Goal: Task Accomplishment & Management: Manage account settings

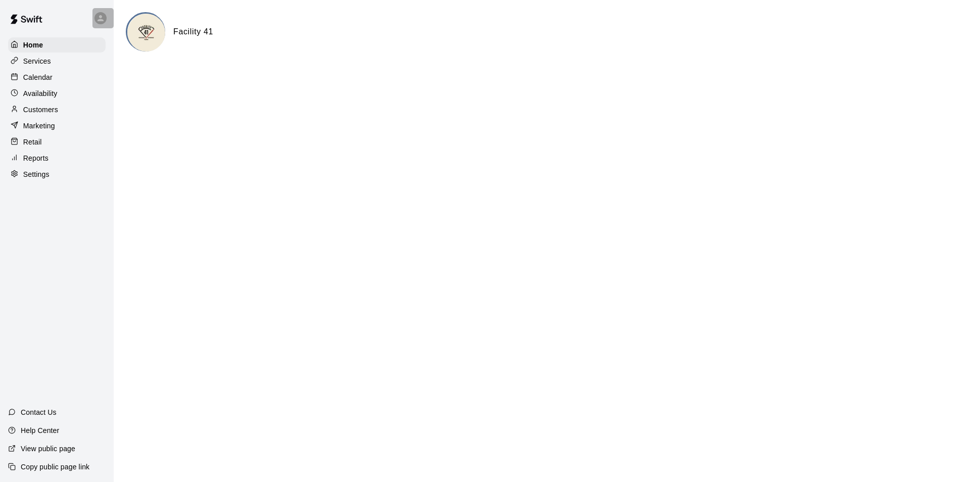
click at [96, 26] on div at bounding box center [102, 18] width 21 height 20
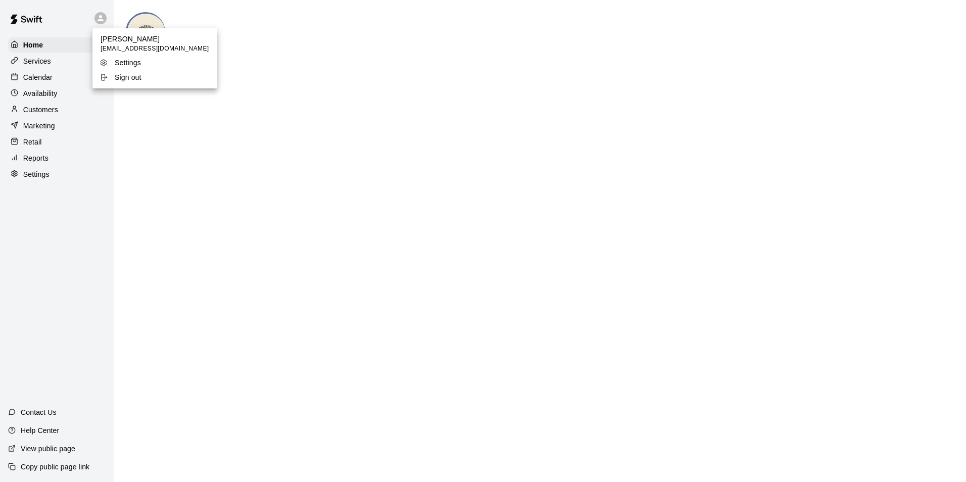
click at [133, 82] on li "Sign out" at bounding box center [154, 77] width 125 height 14
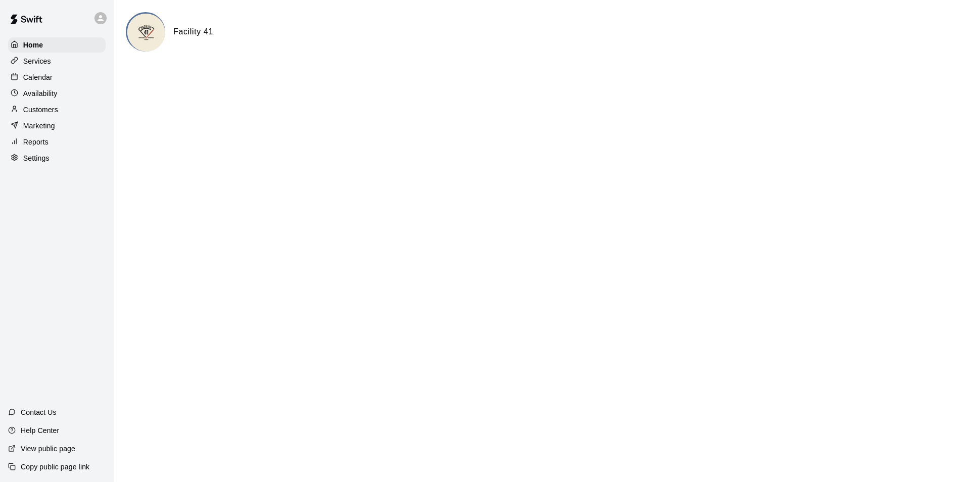
click at [104, 25] on div at bounding box center [102, 18] width 21 height 20
click at [39, 81] on div at bounding box center [483, 241] width 966 height 482
click at [41, 81] on p "Calendar" at bounding box center [37, 77] width 29 height 10
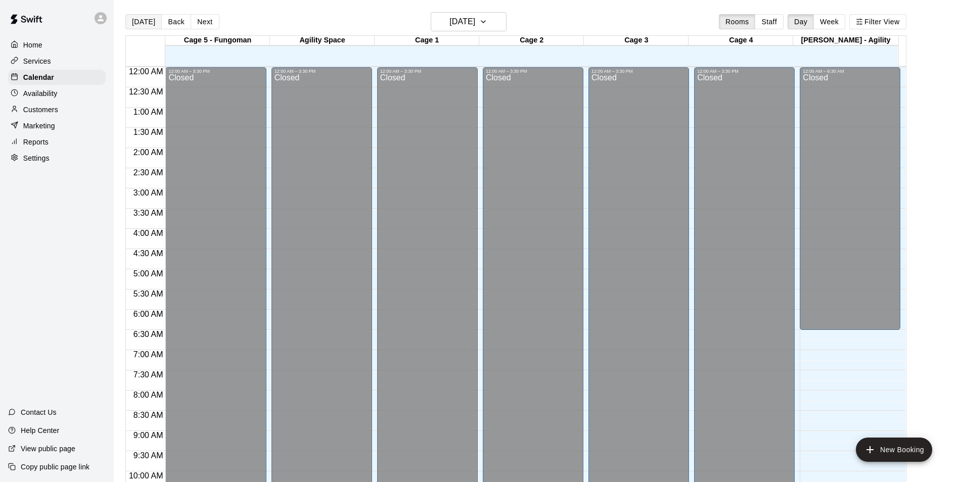
scroll to position [513, 0]
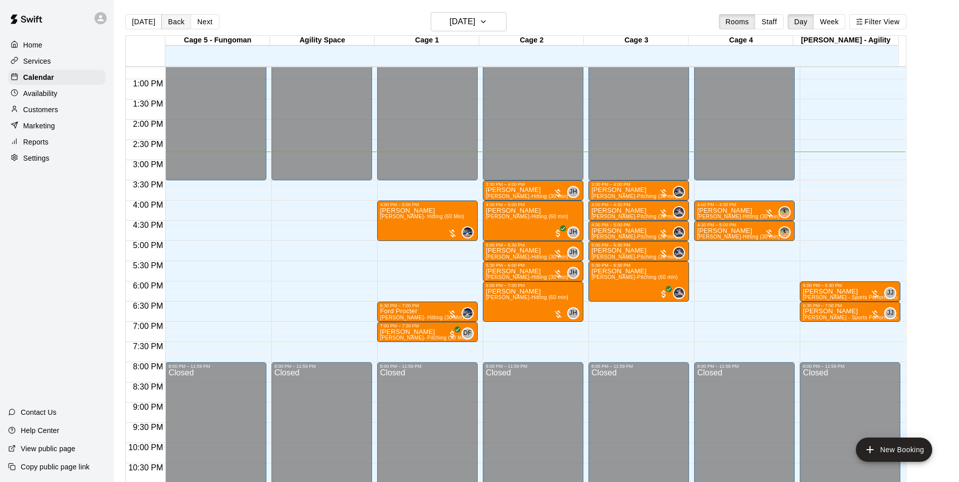
click at [173, 26] on button "Back" at bounding box center [176, 21] width 30 height 15
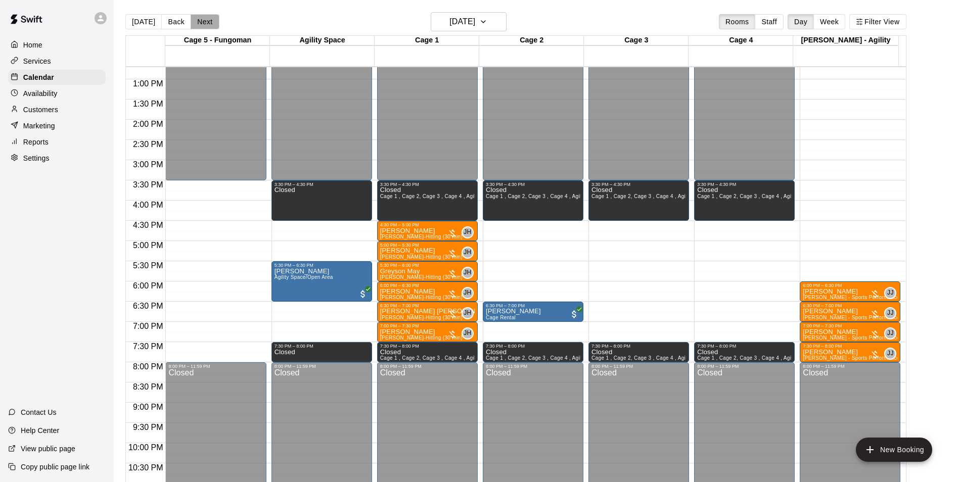
click at [205, 23] on button "Next" at bounding box center [205, 21] width 28 height 15
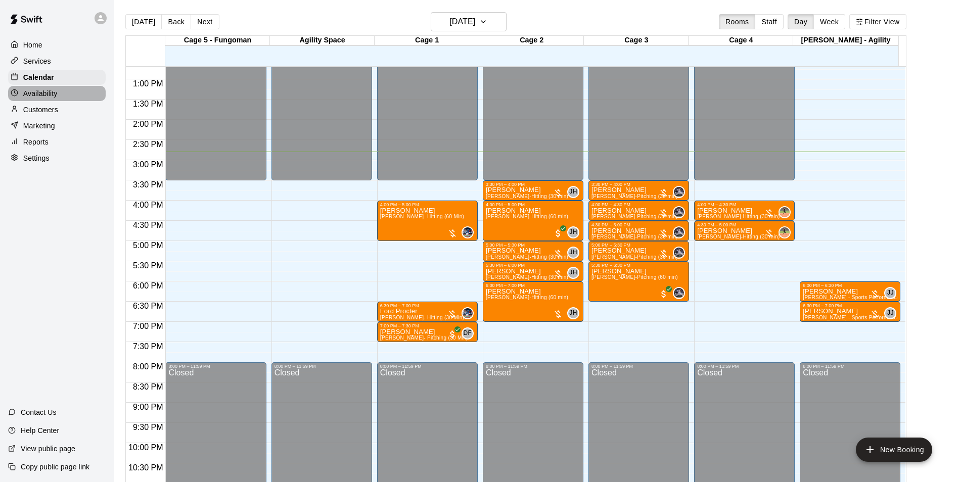
click at [68, 98] on div "Availability" at bounding box center [57, 93] width 98 height 15
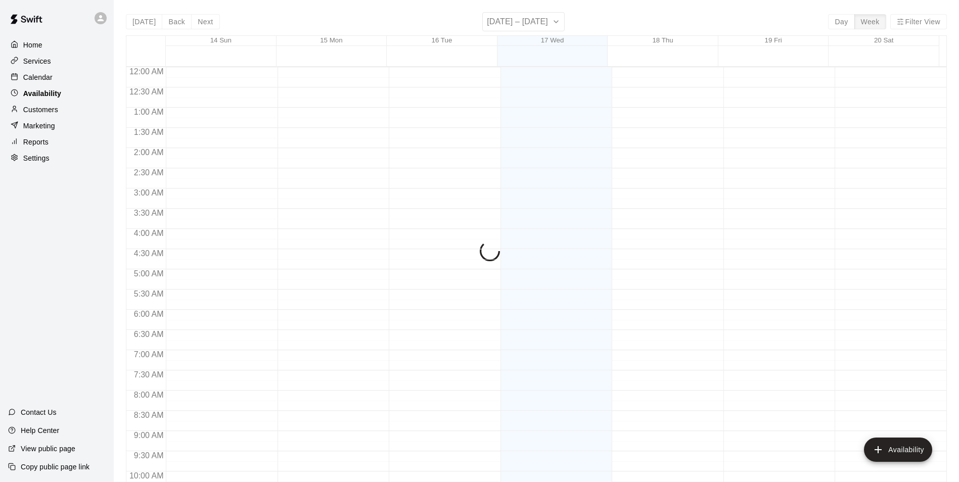
scroll to position [544, 0]
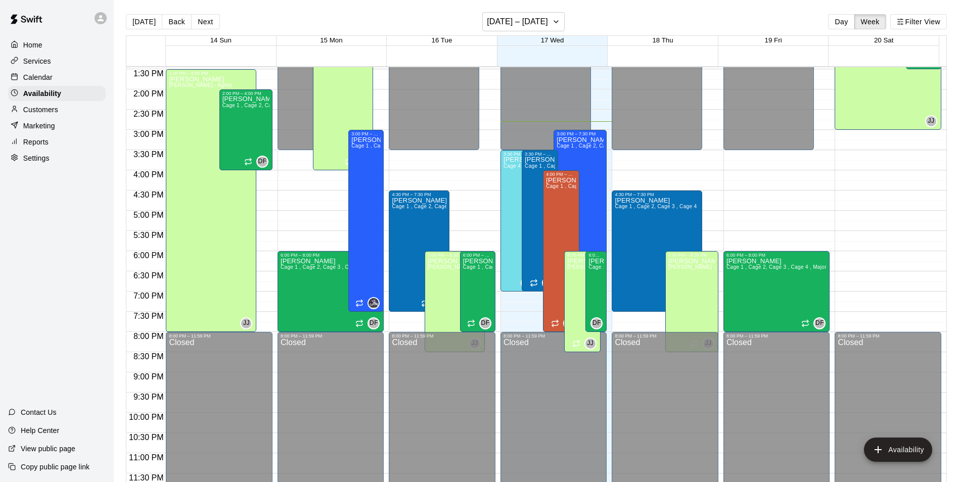
click at [46, 74] on p "Calendar" at bounding box center [37, 77] width 29 height 10
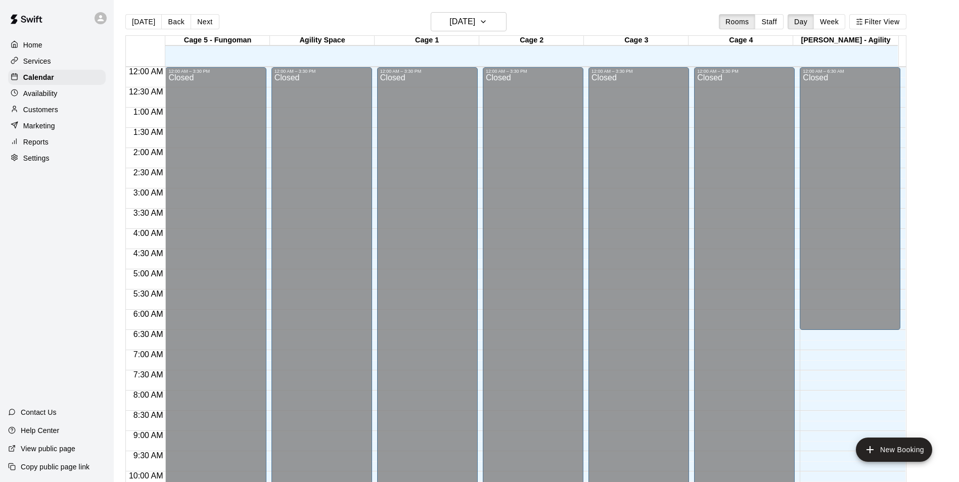
scroll to position [513, 0]
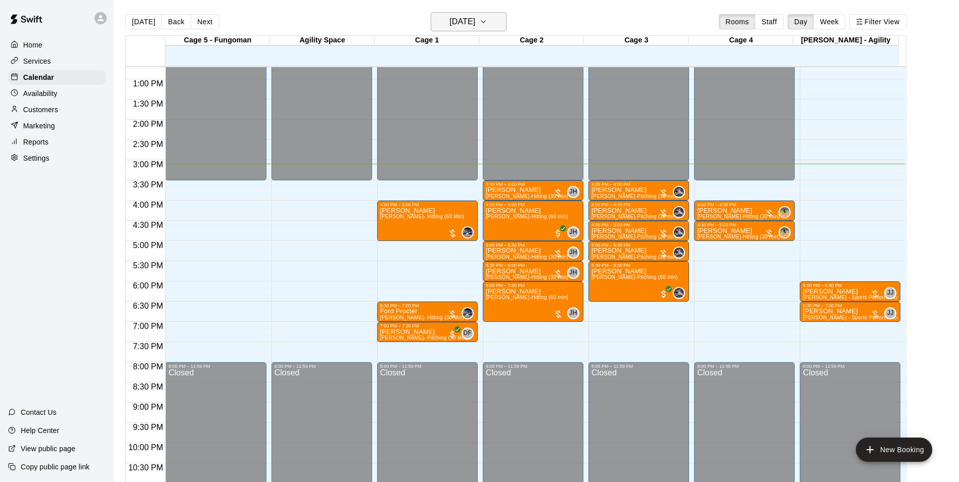
click at [449, 27] on h6 "[DATE]" at bounding box center [462, 22] width 26 height 14
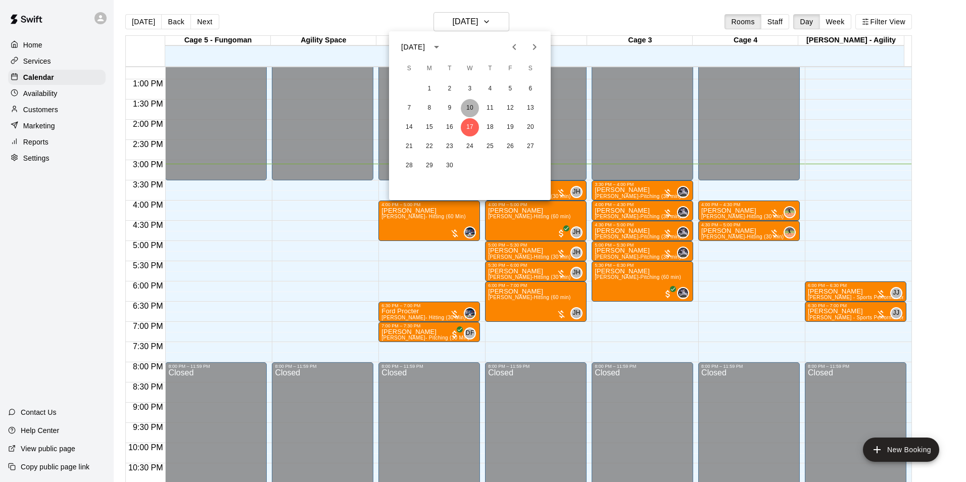
click at [470, 113] on button "10" at bounding box center [470, 108] width 18 height 18
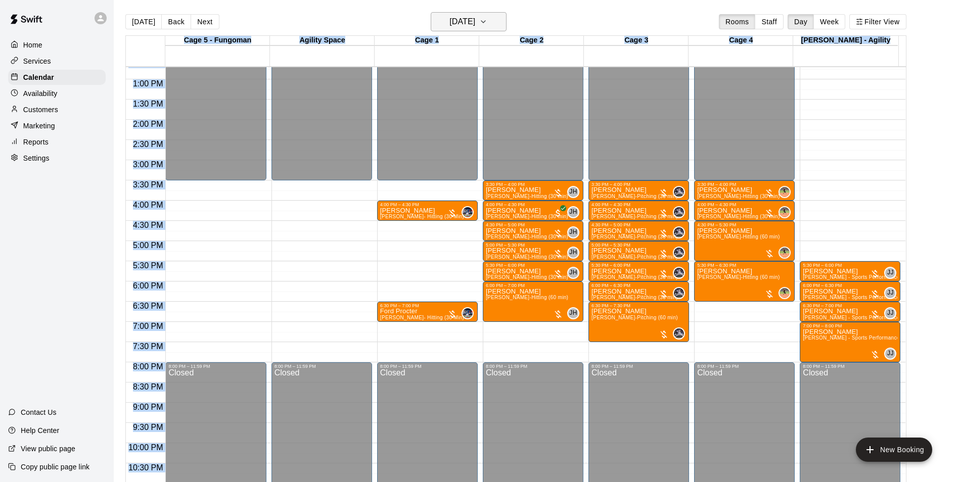
drag, startPoint x: 494, startPoint y: 19, endPoint x: 483, endPoint y: 22, distance: 11.4
click at [475, 22] on h6 "[DATE]" at bounding box center [462, 22] width 26 height 14
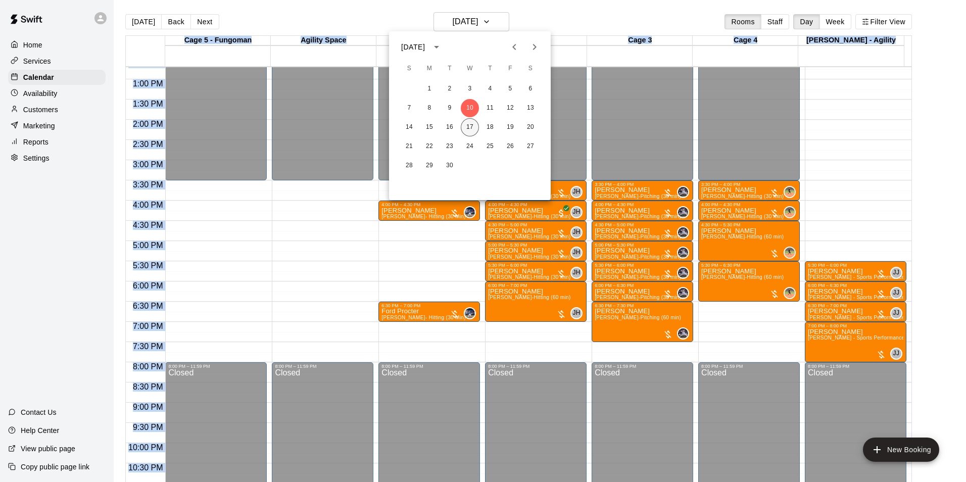
click at [473, 128] on button "17" at bounding box center [470, 127] width 18 height 18
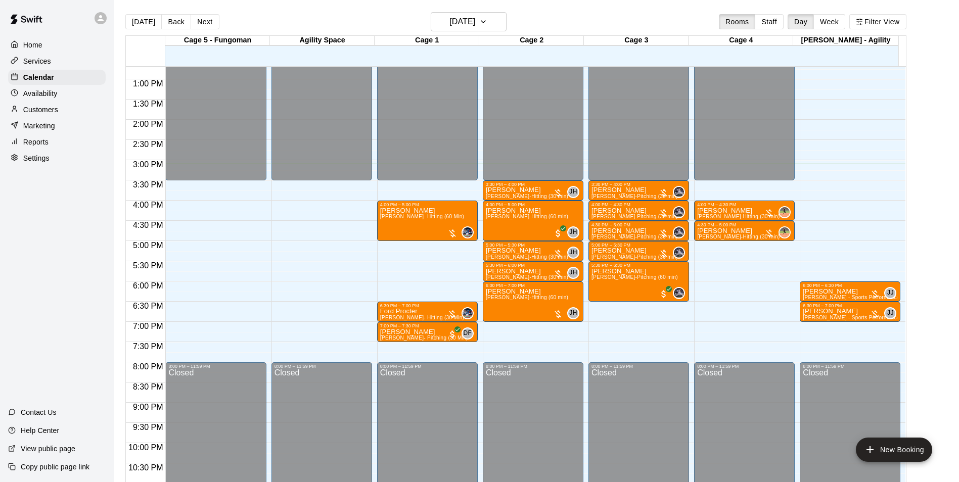
click at [558, 11] on main "[DATE] Back [DATE][DATE] Rooms Staff Day Week Filter View Cage 5 - Fungoman 17 …" at bounding box center [536, 249] width 845 height 498
click at [74, 90] on div "Availability" at bounding box center [57, 93] width 98 height 15
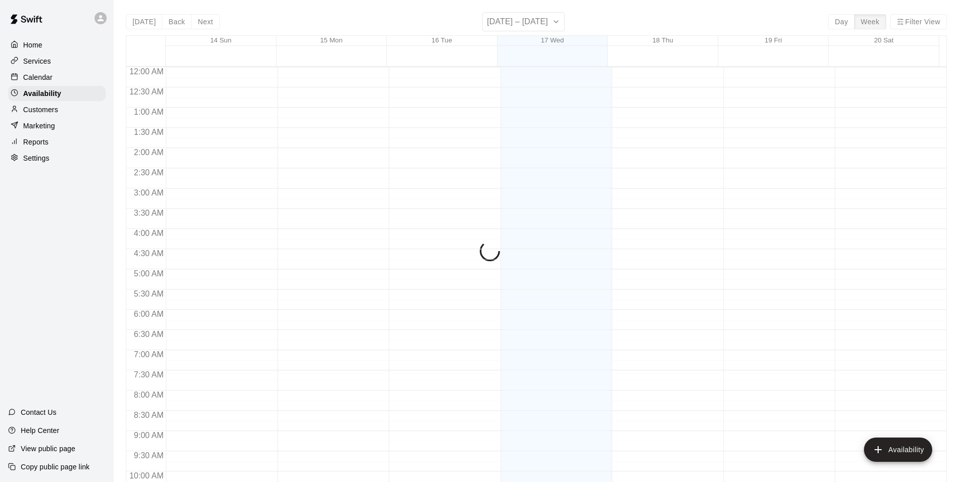
scroll to position [544, 0]
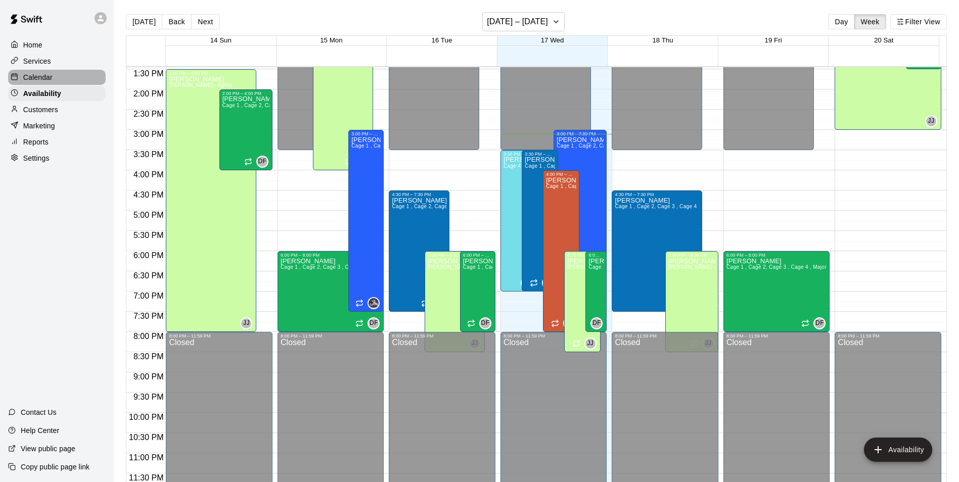
click at [74, 77] on div "Calendar" at bounding box center [57, 77] width 98 height 15
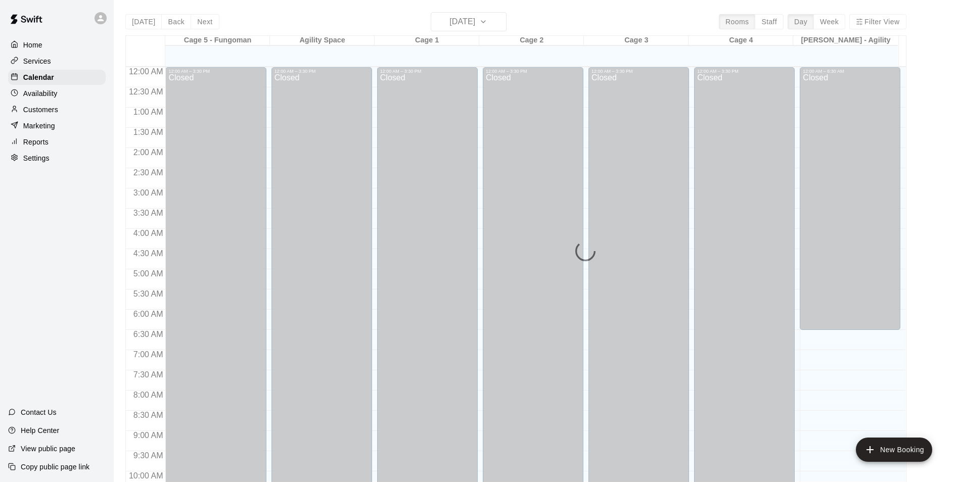
scroll to position [513, 0]
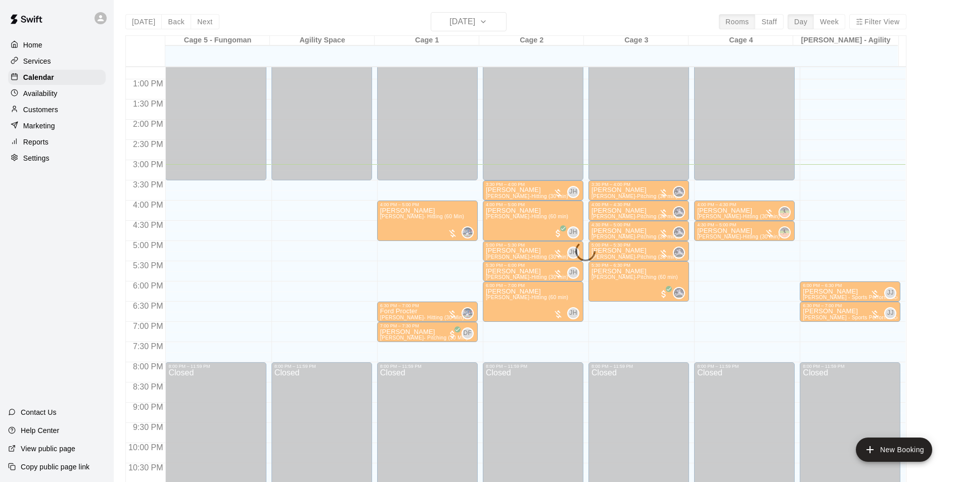
click at [202, 28] on div "[DATE] Back [DATE][DATE] Rooms Staff Day Week Filter View Cage 5 - Fungoman 17 …" at bounding box center [515, 253] width 781 height 482
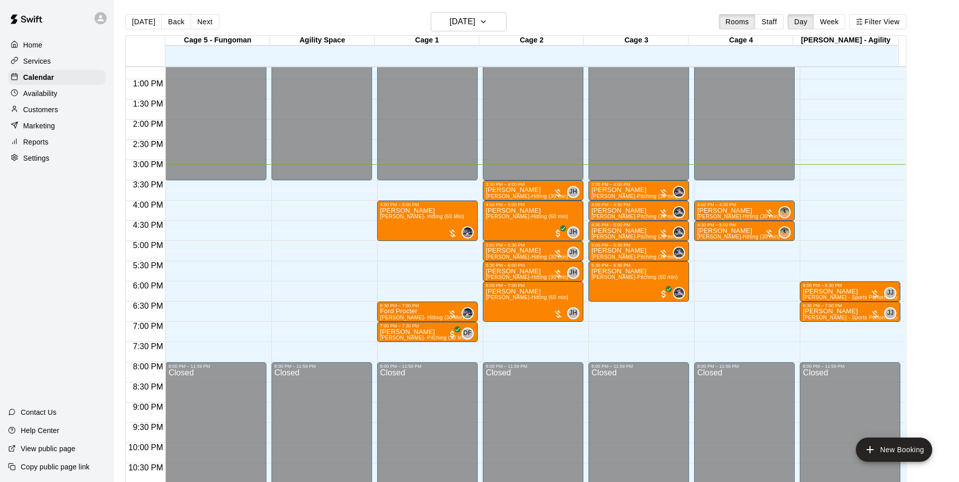
click at [200, 20] on button "Next" at bounding box center [205, 21] width 28 height 15
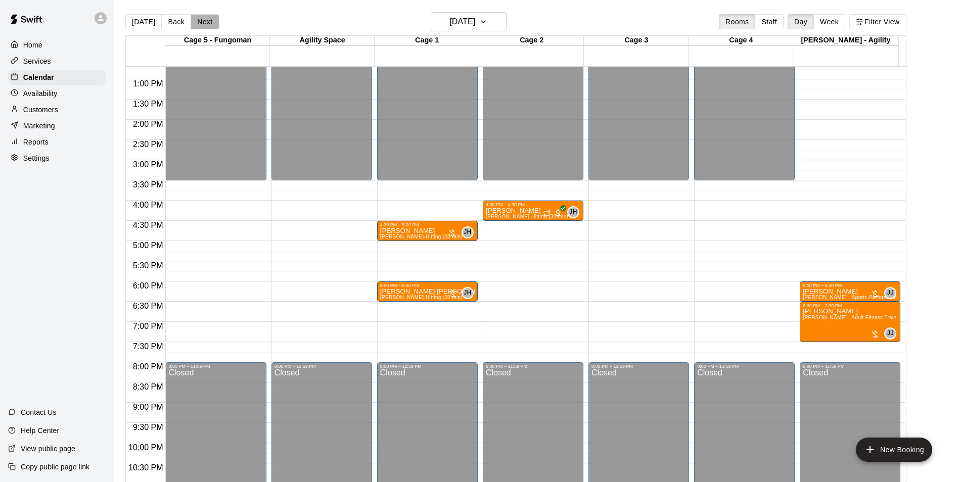
click at [200, 20] on button "Next" at bounding box center [205, 21] width 28 height 15
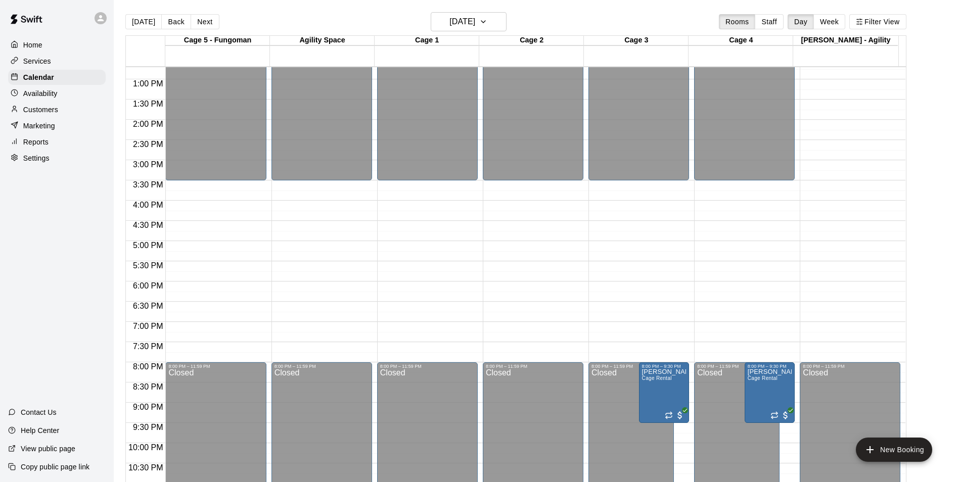
click at [200, 20] on button "Next" at bounding box center [205, 21] width 28 height 15
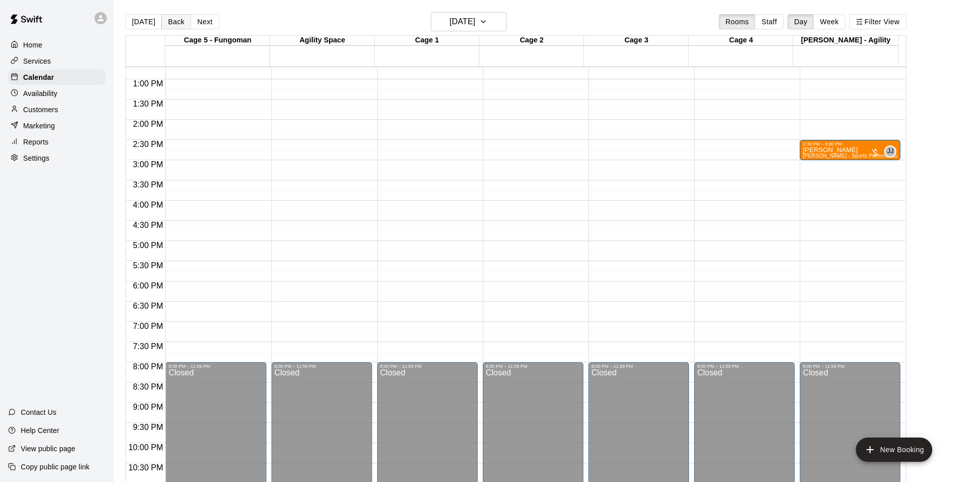
click at [182, 22] on button "Back" at bounding box center [176, 21] width 30 height 15
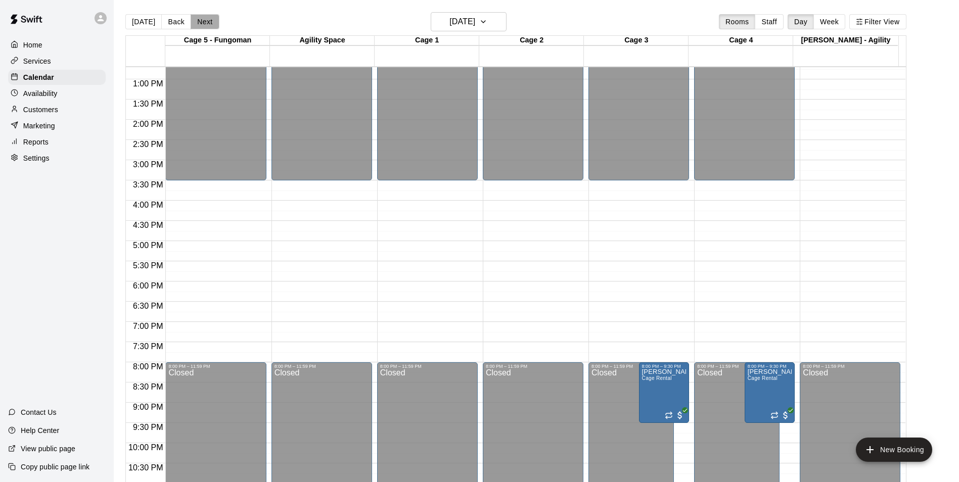
click at [198, 18] on button "Next" at bounding box center [205, 21] width 28 height 15
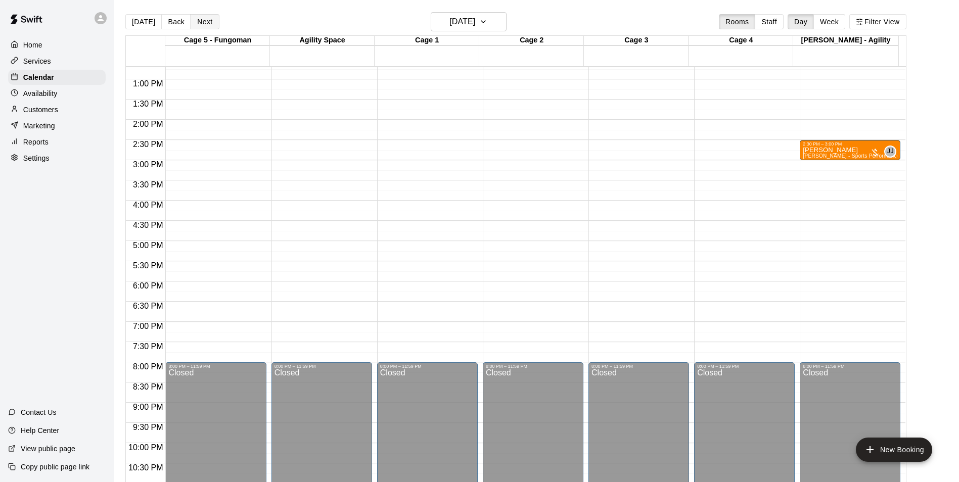
click at [198, 18] on button "Next" at bounding box center [205, 21] width 28 height 15
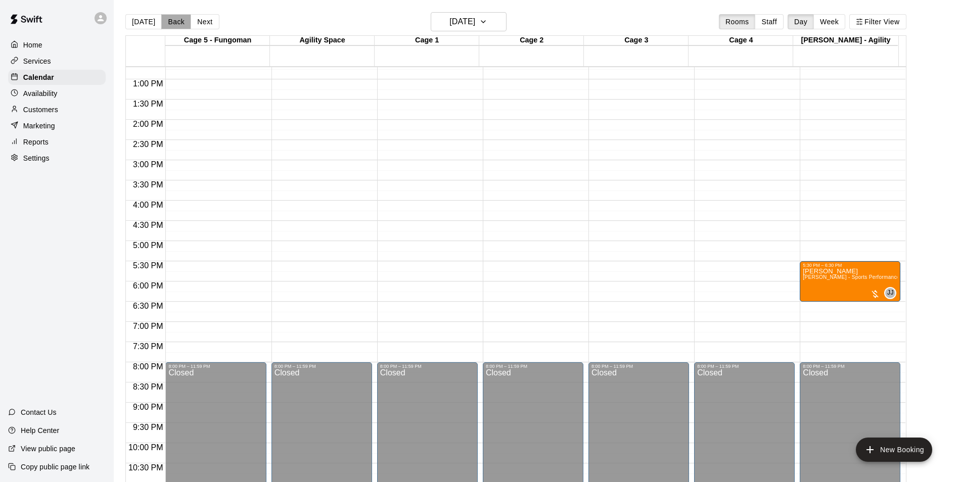
click at [170, 18] on button "Back" at bounding box center [176, 21] width 30 height 15
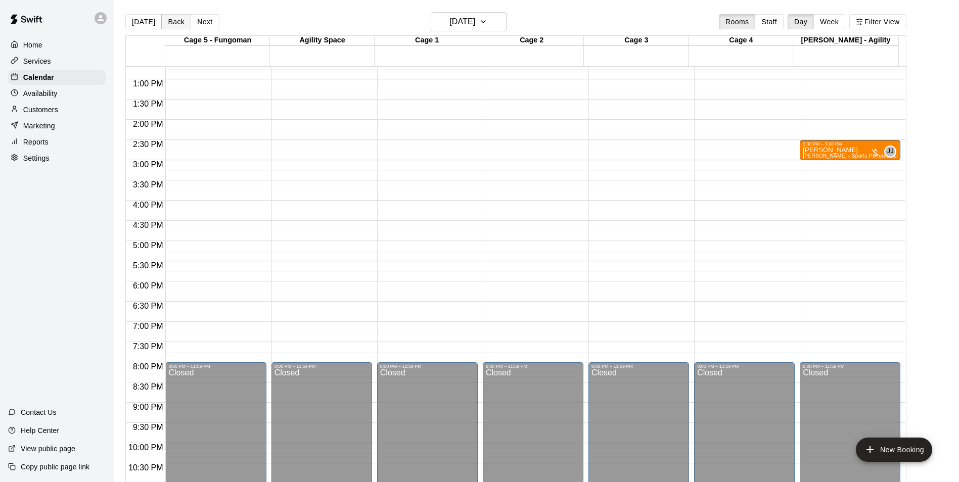
click at [170, 18] on button "Back" at bounding box center [176, 21] width 30 height 15
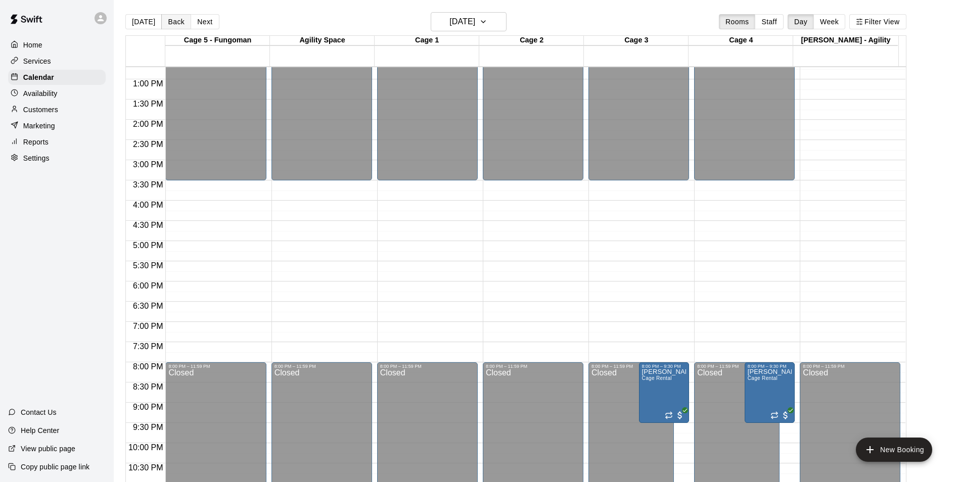
click at [174, 16] on button "Back" at bounding box center [176, 21] width 30 height 15
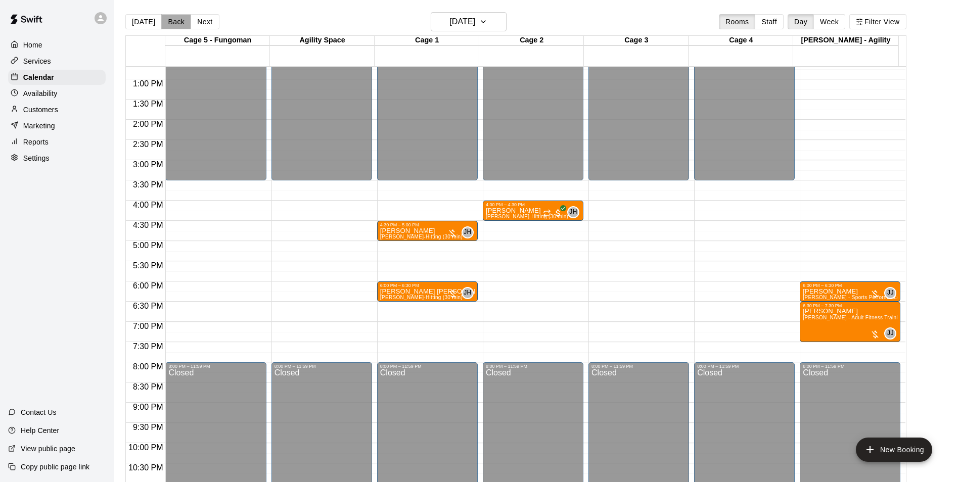
click at [174, 16] on button "Back" at bounding box center [176, 21] width 30 height 15
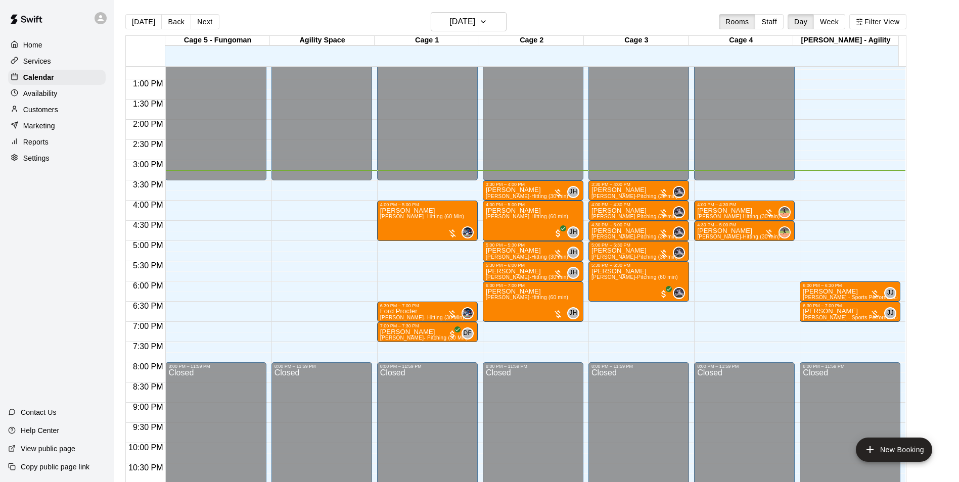
click at [13, 94] on icon at bounding box center [15, 93] width 8 height 8
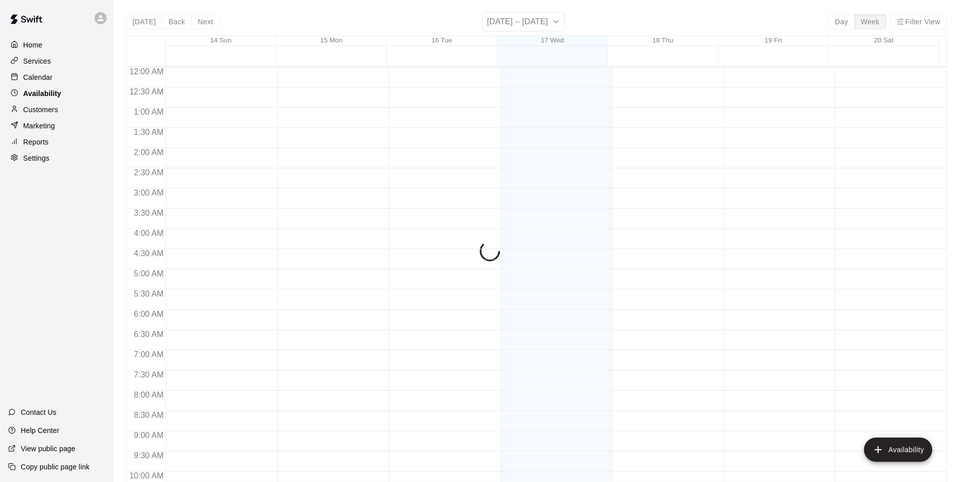
scroll to position [544, 0]
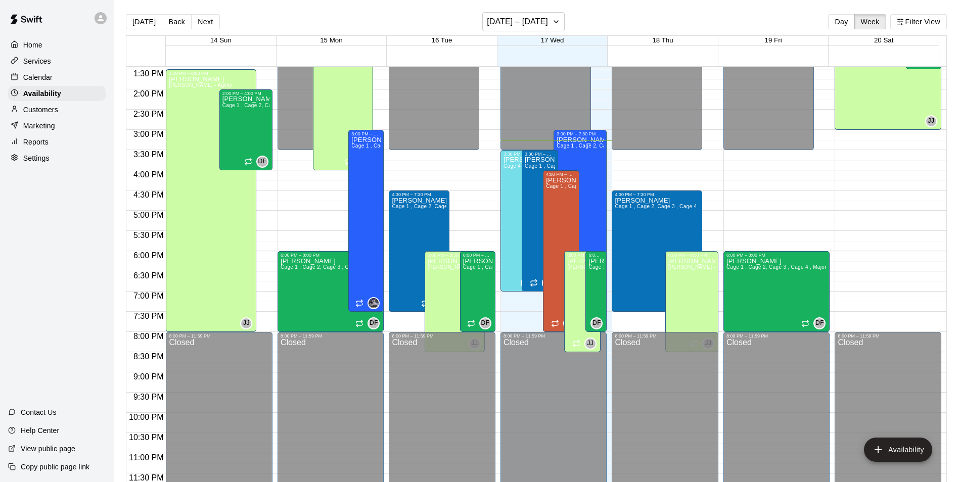
click at [43, 81] on p "Calendar" at bounding box center [37, 77] width 29 height 10
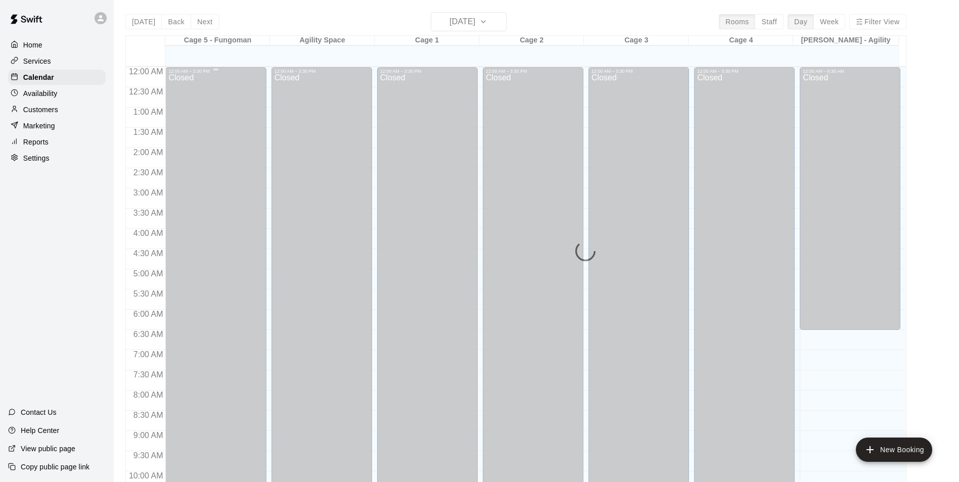
scroll to position [513, 0]
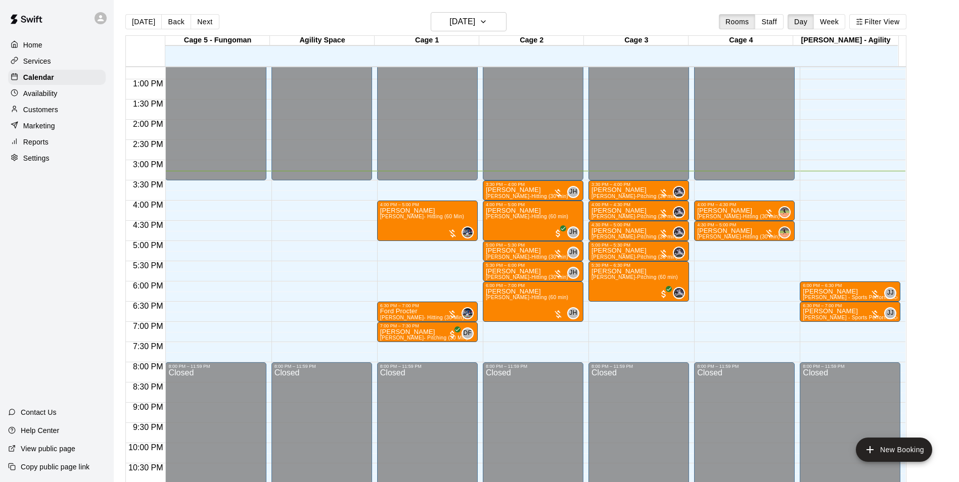
click at [37, 61] on p "Services" at bounding box center [37, 61] width 28 height 10
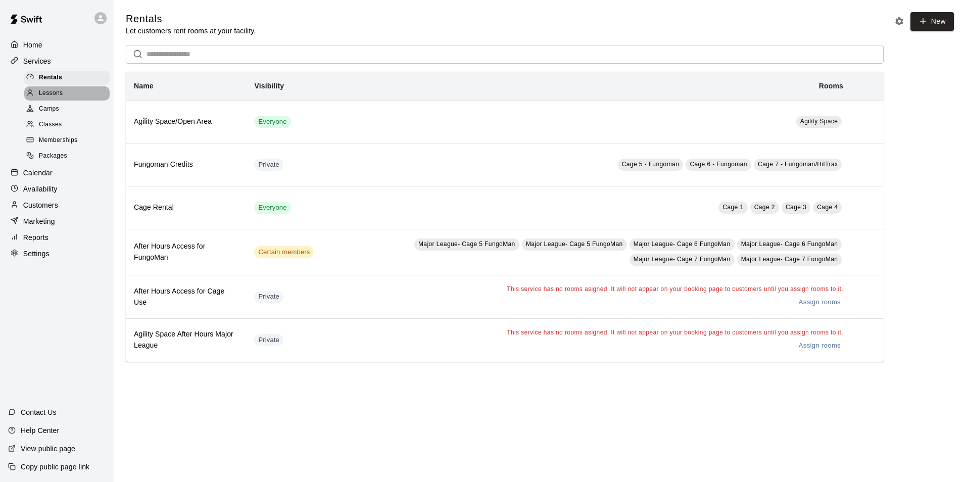
click at [68, 99] on div "Lessons" at bounding box center [66, 93] width 85 height 14
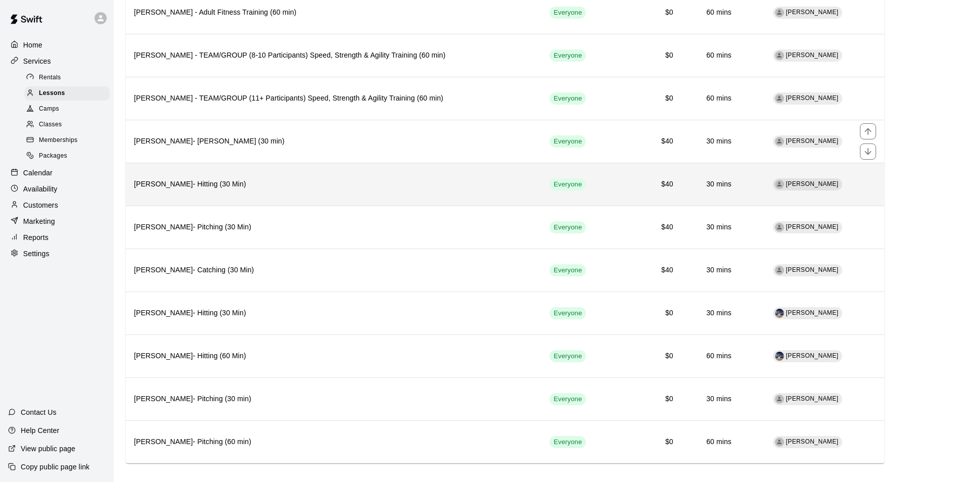
scroll to position [894, 0]
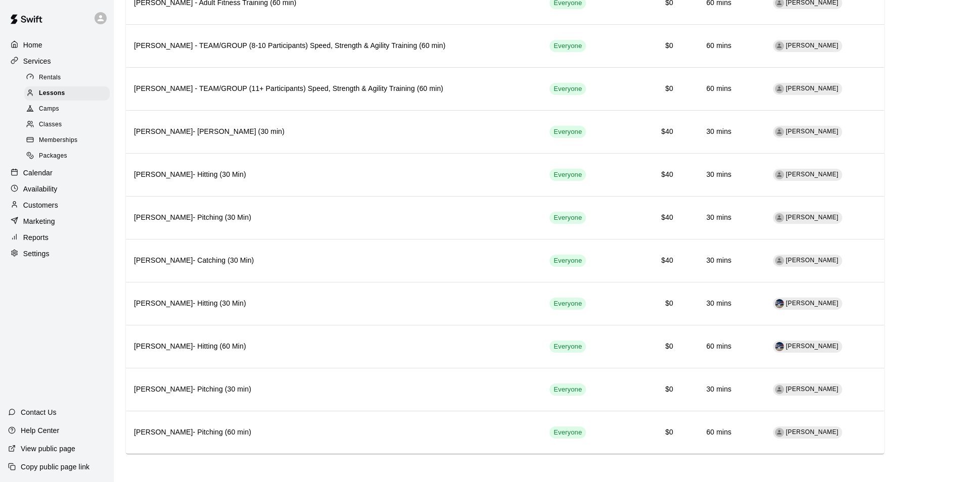
click at [26, 178] on p "Calendar" at bounding box center [37, 173] width 29 height 10
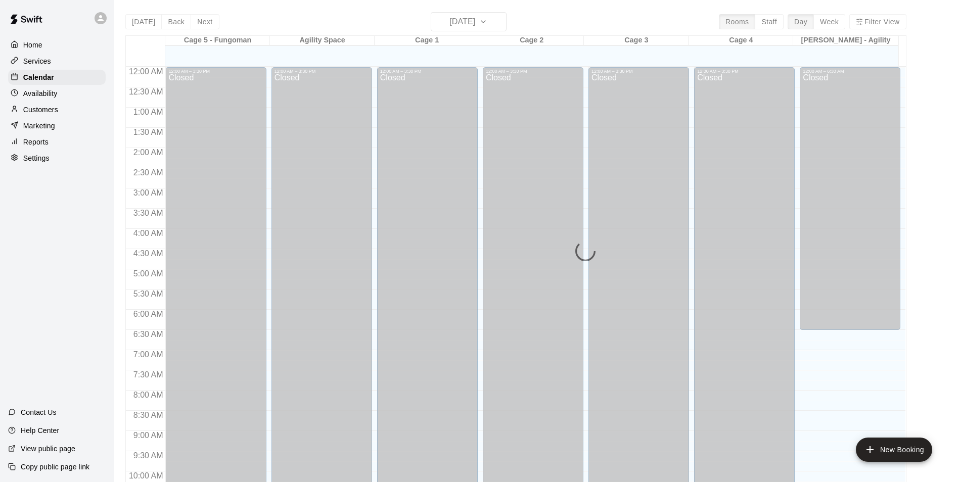
scroll to position [513, 0]
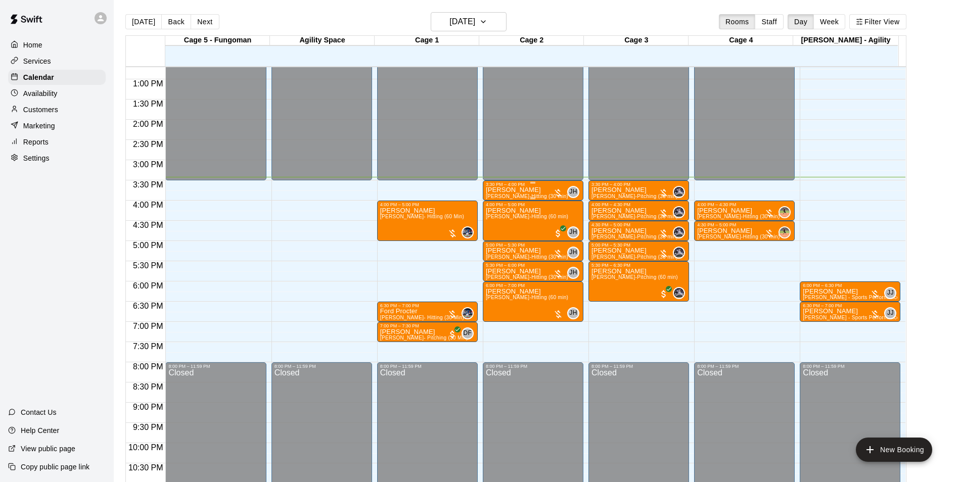
click at [501, 187] on div "3:30 PM – 4:00 PM" at bounding box center [533, 184] width 95 height 5
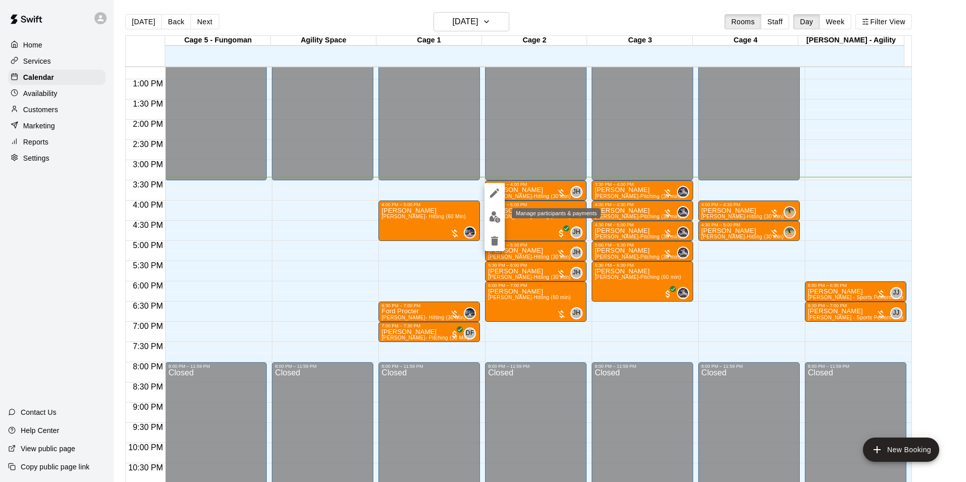
click at [494, 216] on img "edit" at bounding box center [495, 217] width 12 height 12
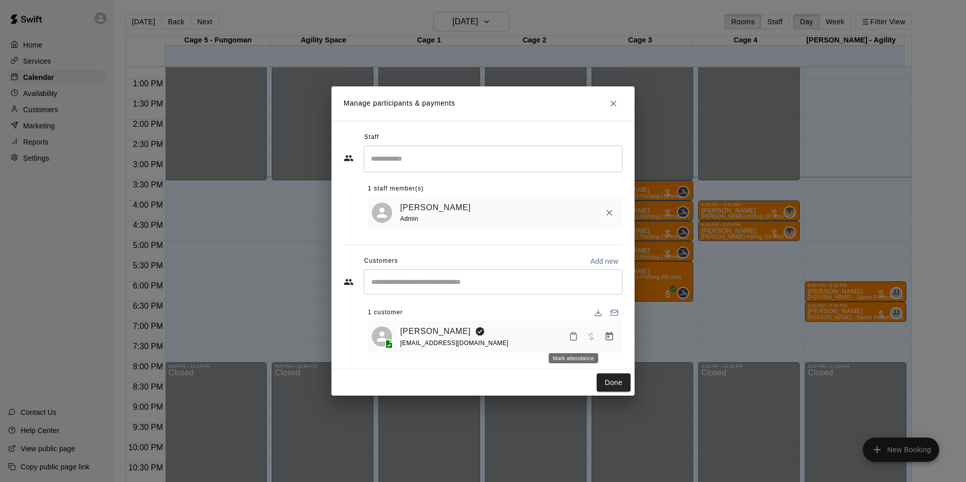
click at [573, 338] on icon "Mark attendance" at bounding box center [573, 336] width 9 height 9
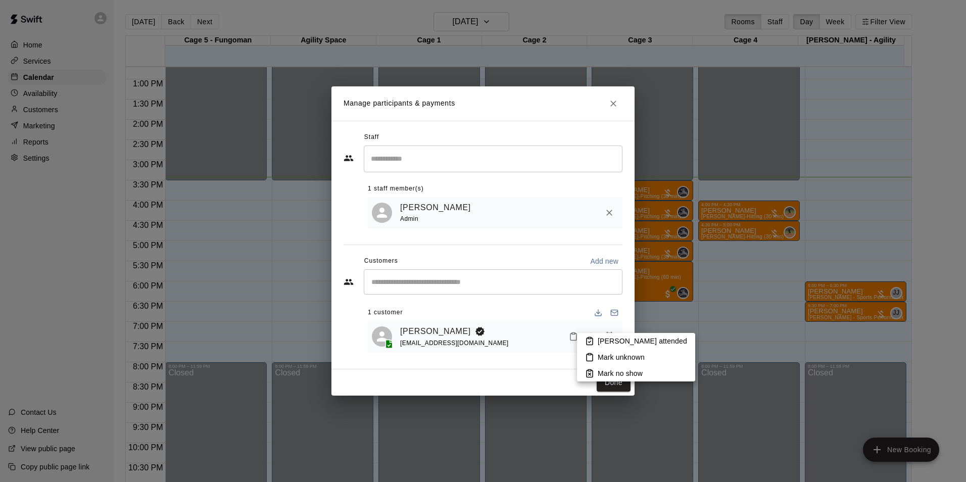
click at [614, 340] on p "[PERSON_NAME] attended" at bounding box center [642, 341] width 89 height 10
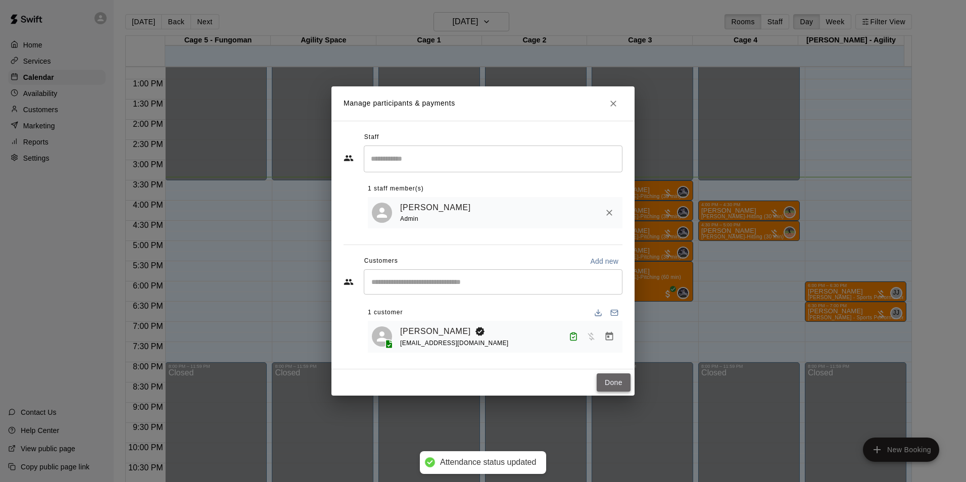
click at [620, 384] on button "Done" at bounding box center [614, 382] width 34 height 19
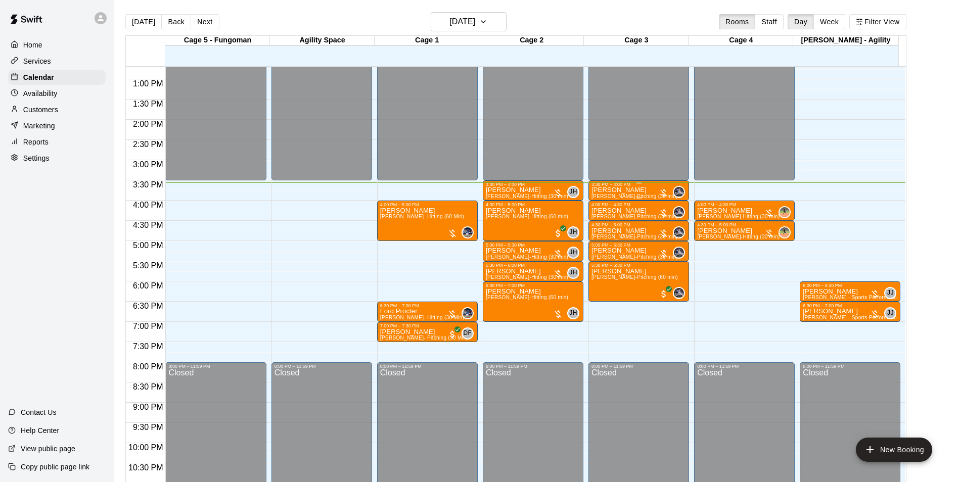
click at [614, 190] on p "[PERSON_NAME]" at bounding box center [634, 190] width 86 height 0
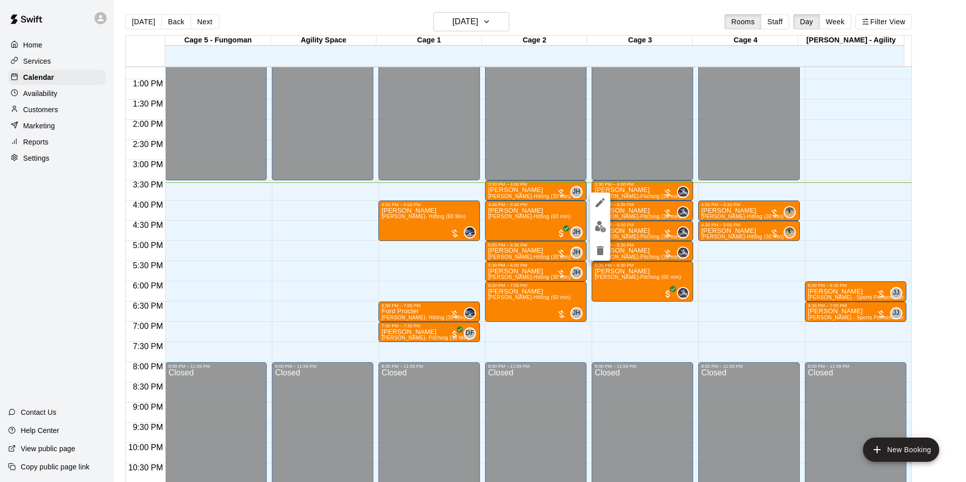
click at [595, 227] on img "edit" at bounding box center [601, 227] width 12 height 12
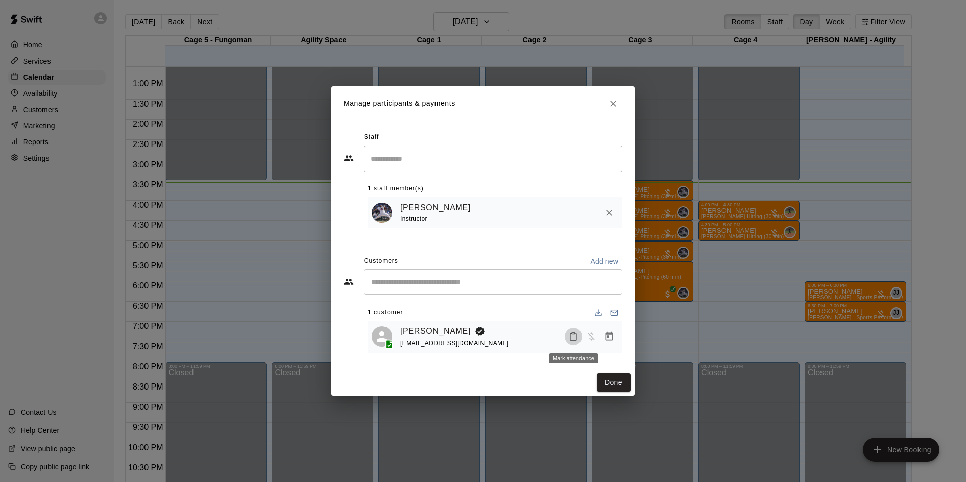
click at [570, 336] on icon "Mark attendance" at bounding box center [573, 336] width 9 height 9
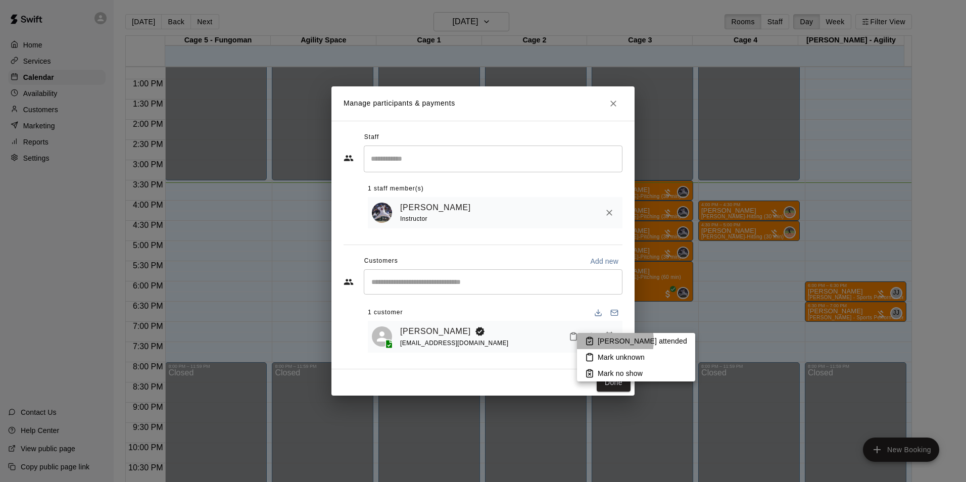
drag, startPoint x: 598, startPoint y: 341, endPoint x: 612, endPoint y: 373, distance: 35.1
click at [598, 346] on p "[PERSON_NAME] attended" at bounding box center [642, 341] width 89 height 10
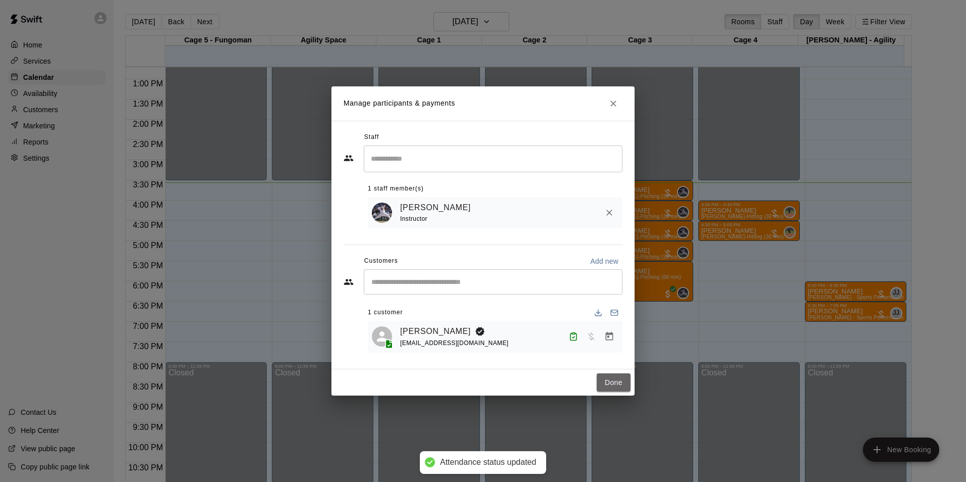
click at [608, 382] on button "Done" at bounding box center [614, 382] width 34 height 19
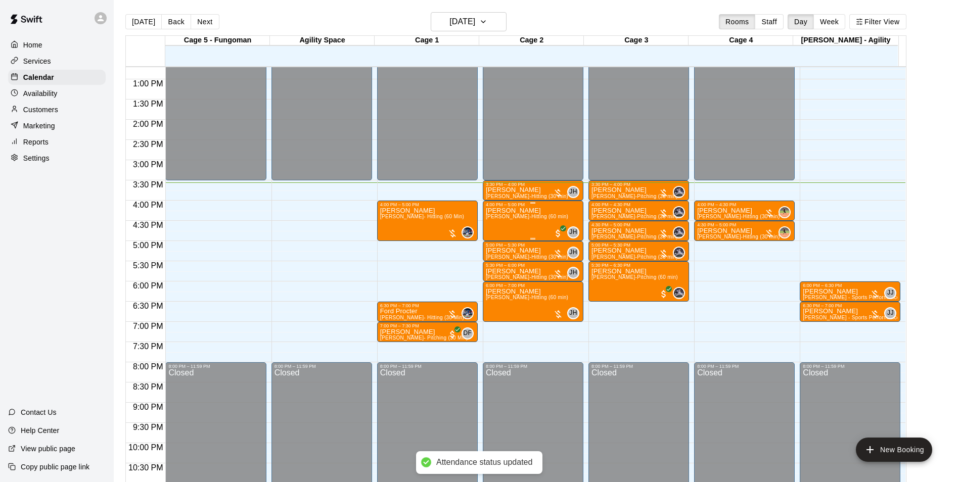
click at [528, 218] on span "[PERSON_NAME]-Hitting (60 min)" at bounding box center [527, 217] width 82 height 6
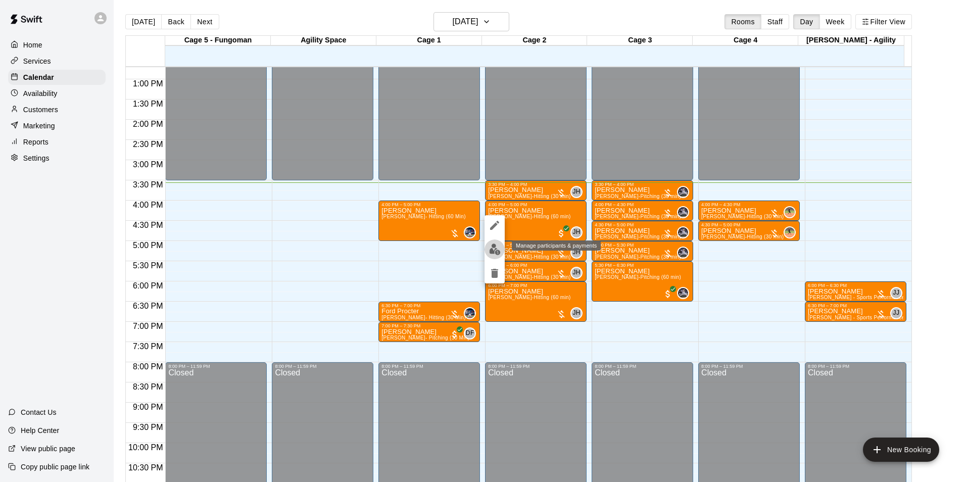
click at [491, 251] on img "edit" at bounding box center [495, 250] width 12 height 12
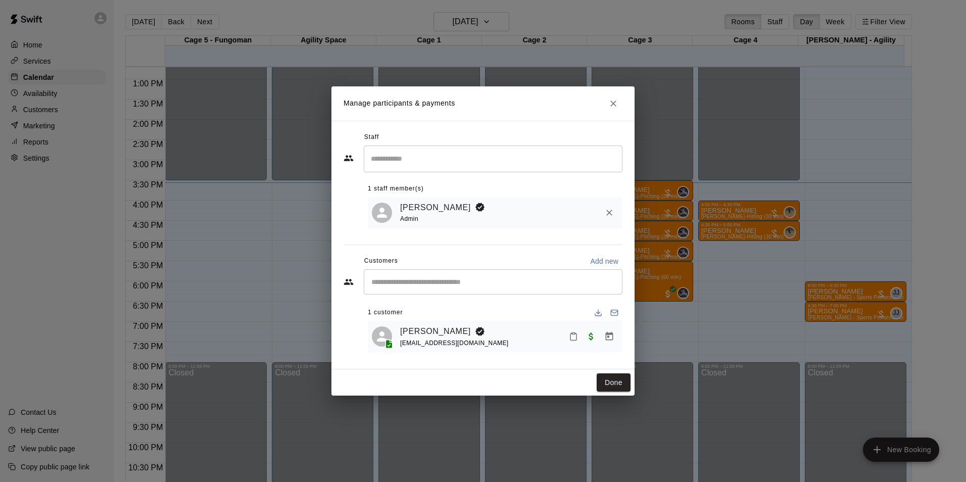
click at [572, 339] on icon "Mark attendance" at bounding box center [573, 336] width 9 height 9
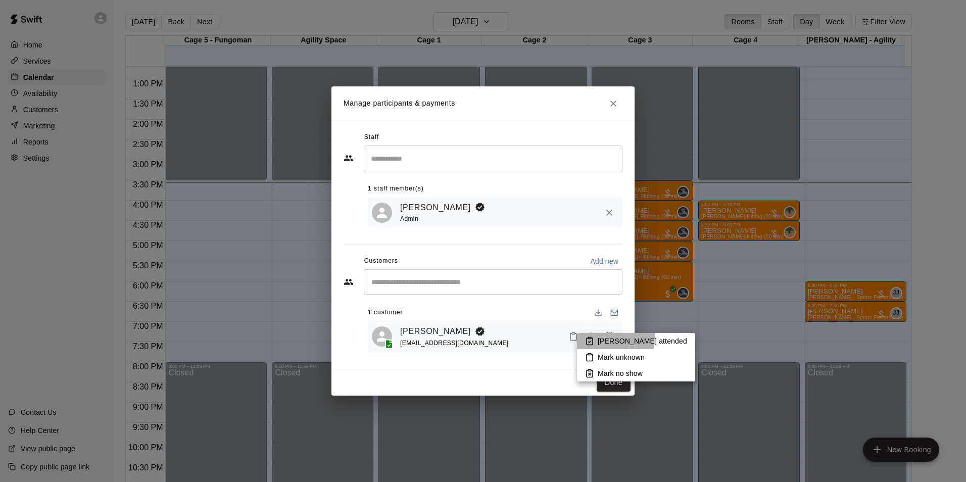
click at [594, 337] on icon at bounding box center [589, 341] width 9 height 9
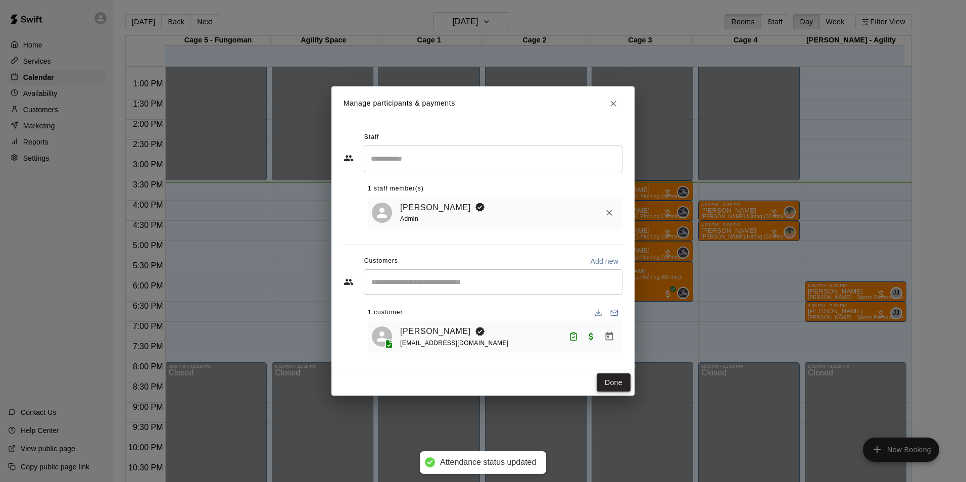
click at [609, 379] on button "Done" at bounding box center [614, 382] width 34 height 19
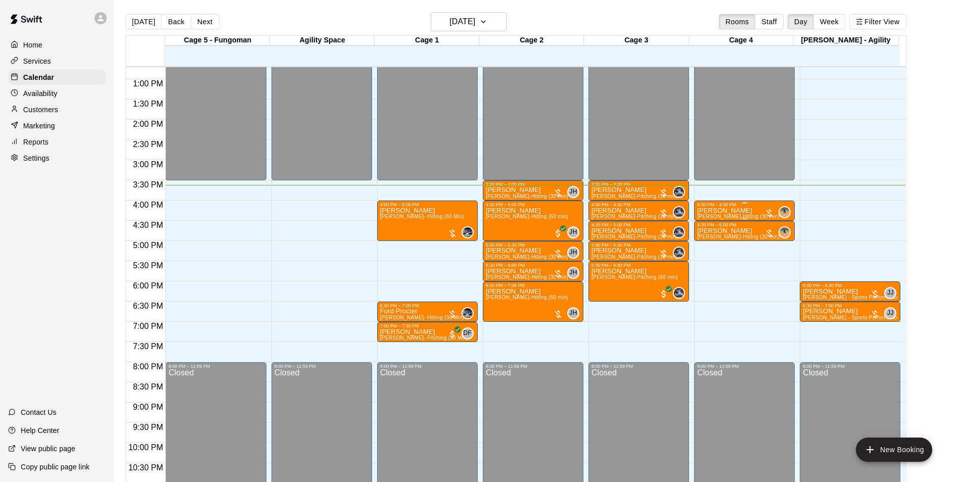
click at [730, 207] on div "4:00 PM – 4:30 PM" at bounding box center [744, 204] width 95 height 5
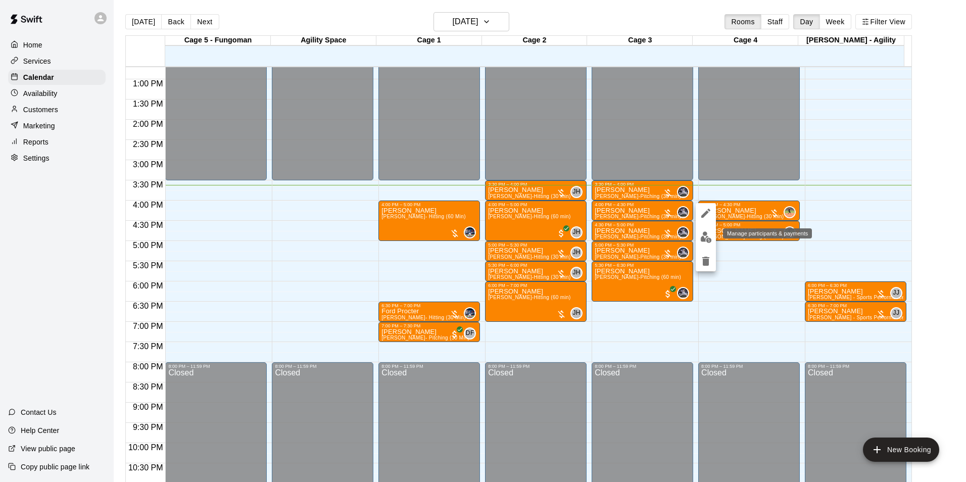
click at [697, 240] on button "edit" at bounding box center [706, 237] width 20 height 20
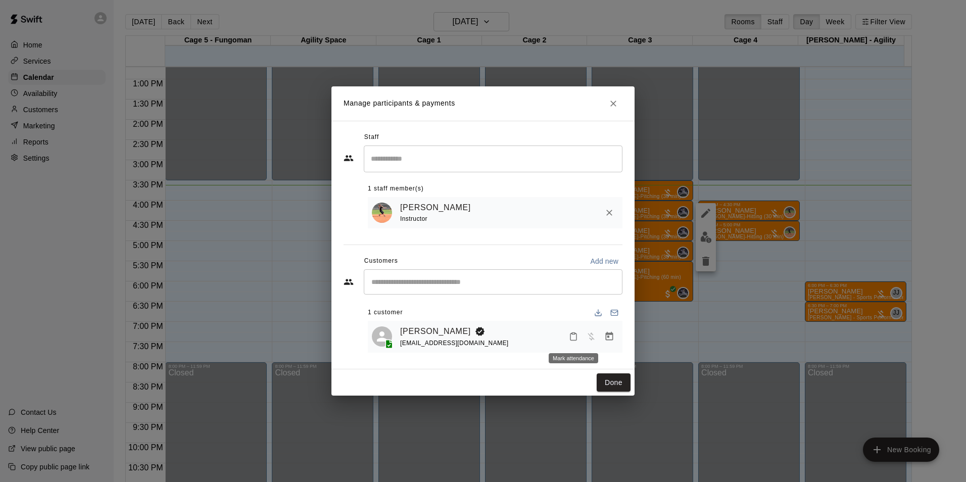
click at [572, 332] on button "Mark attendance" at bounding box center [573, 336] width 17 height 17
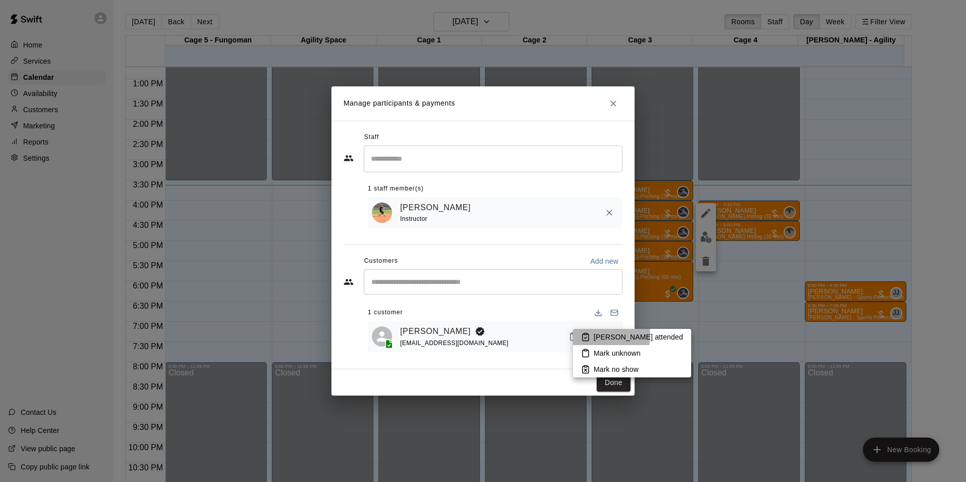
click at [592, 335] on li "[PERSON_NAME] attended" at bounding box center [632, 337] width 118 height 16
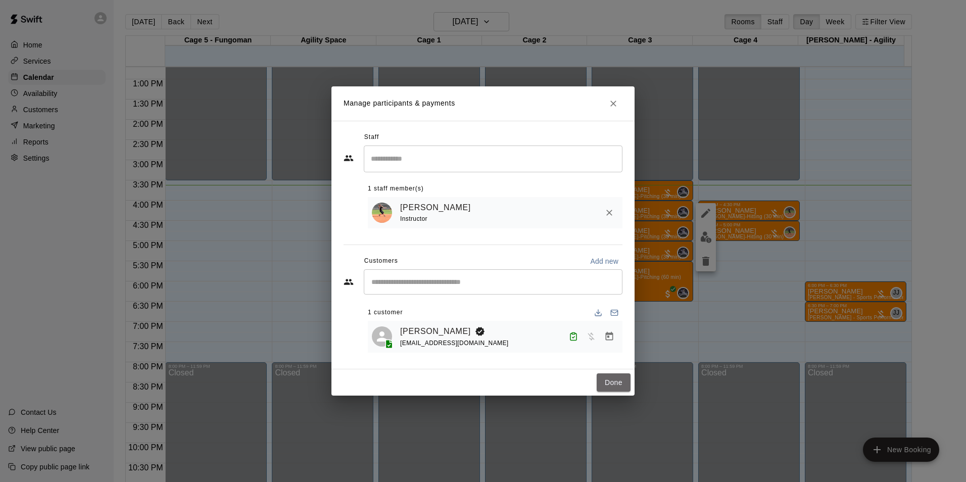
drag, startPoint x: 601, startPoint y: 382, endPoint x: 586, endPoint y: 328, distance: 55.8
click at [602, 382] on button "Done" at bounding box center [614, 382] width 34 height 19
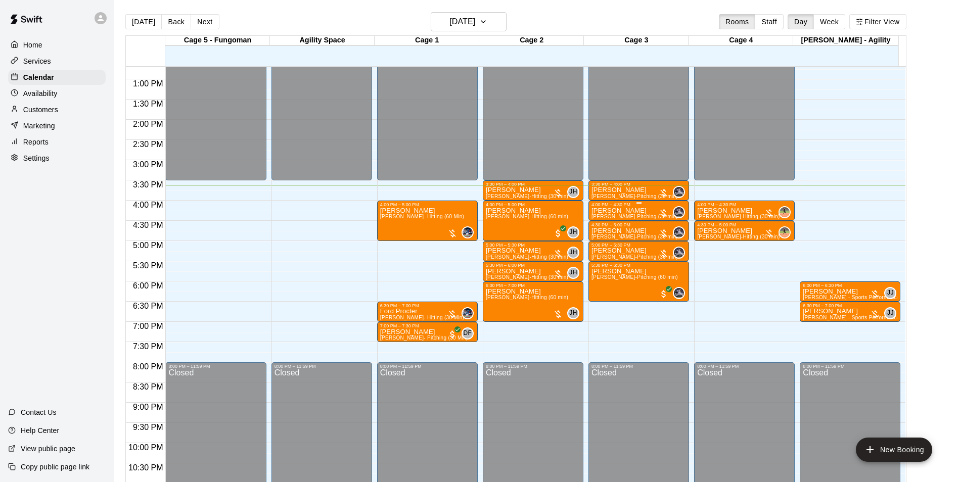
click at [597, 219] on div at bounding box center [638, 219] width 95 height 2
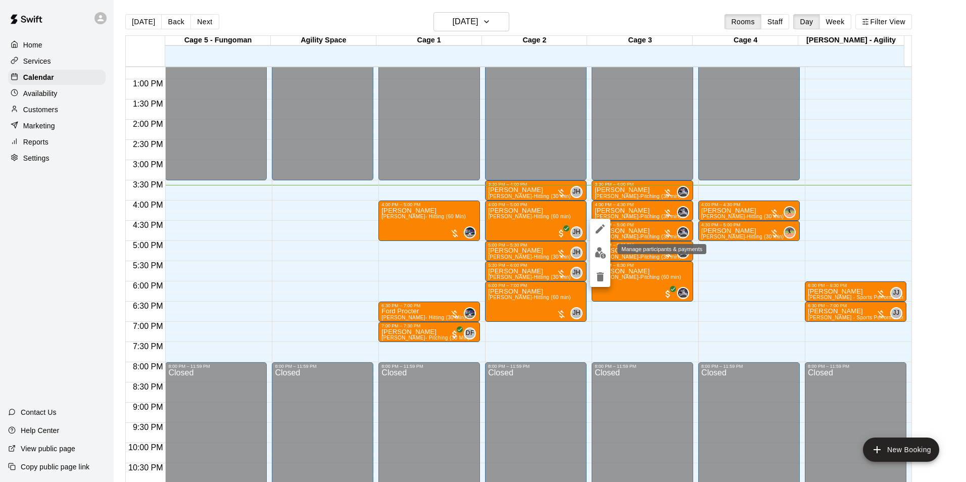
click at [592, 253] on button "edit" at bounding box center [600, 253] width 20 height 20
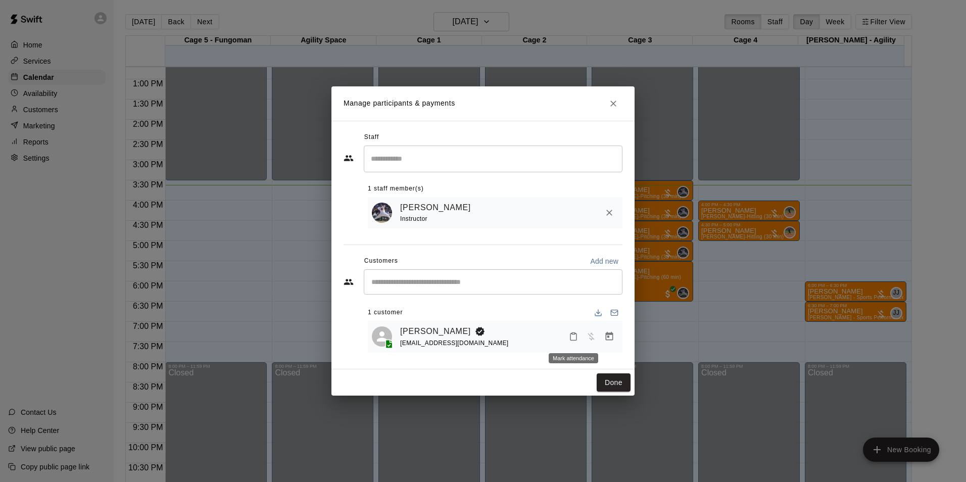
click at [573, 333] on icon "Mark attendance" at bounding box center [573, 336] width 9 height 9
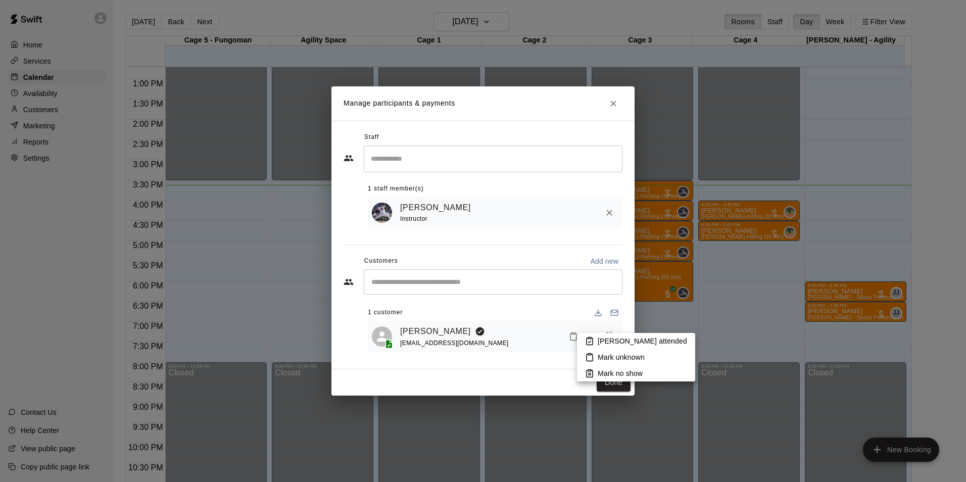
click at [601, 336] on p "[PERSON_NAME] attended" at bounding box center [642, 341] width 89 height 10
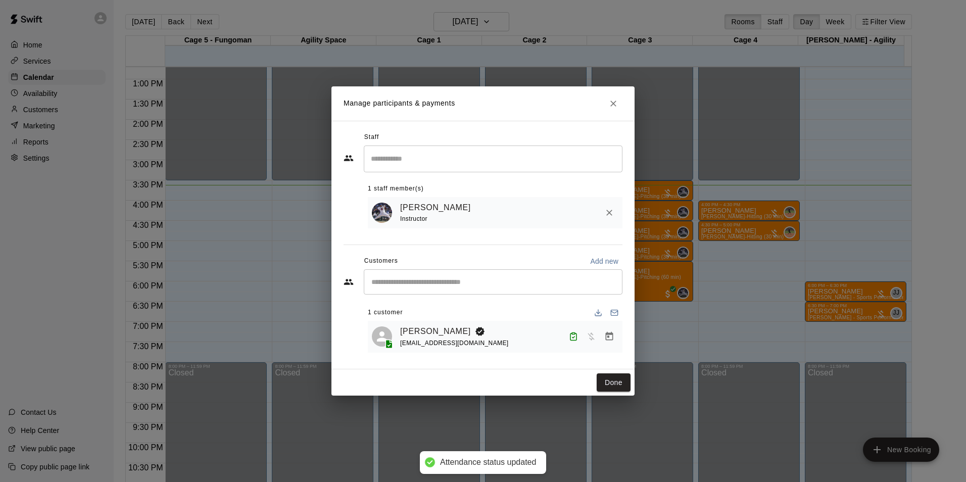
drag, startPoint x: 614, startPoint y: 380, endPoint x: 619, endPoint y: 373, distance: 8.6
click at [617, 381] on button "Done" at bounding box center [614, 382] width 34 height 19
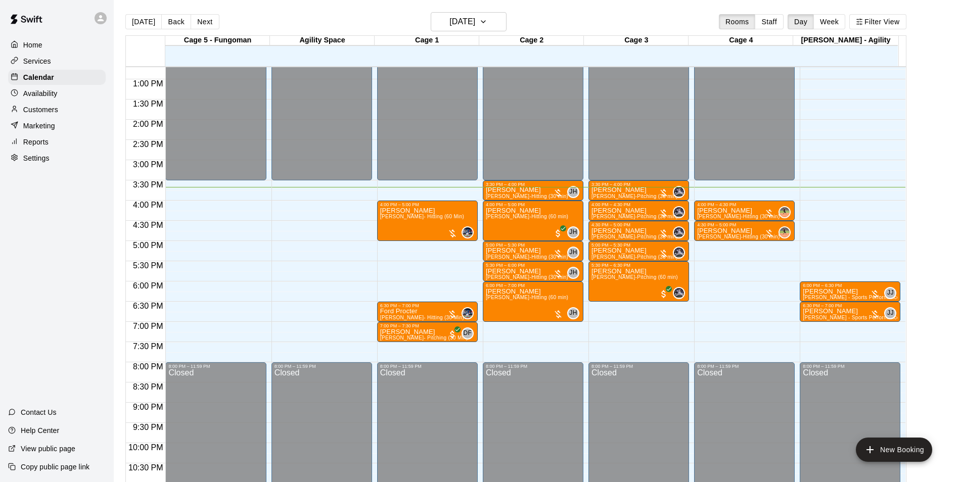
click at [72, 110] on div "Customers" at bounding box center [57, 109] width 98 height 15
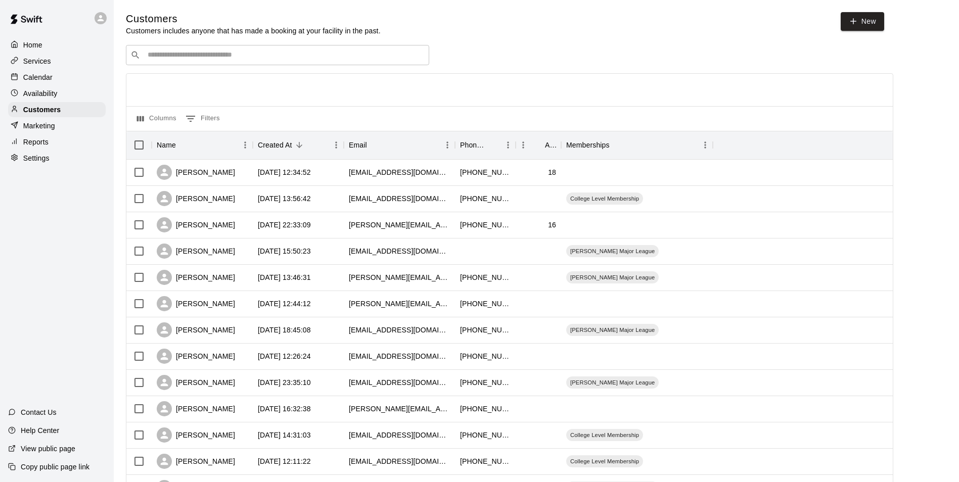
click at [245, 55] on input "Search customers by name or email" at bounding box center [285, 55] width 280 height 10
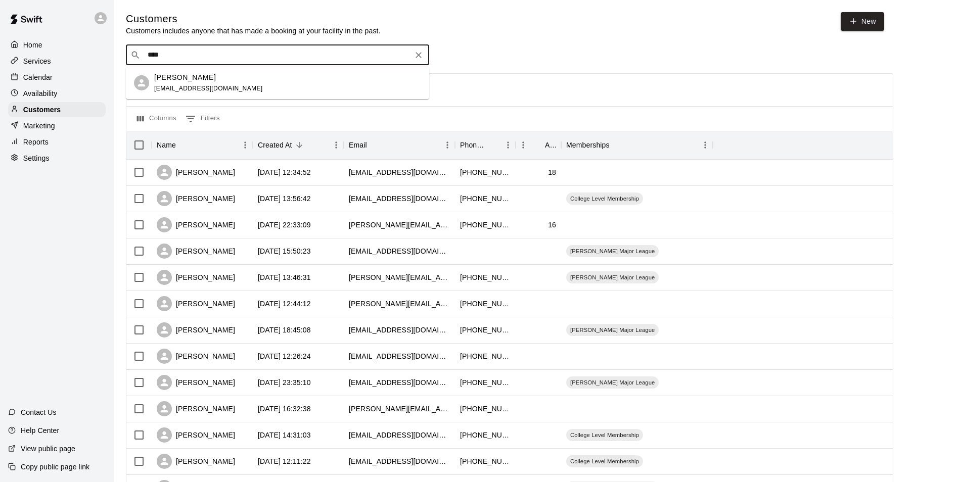
type input "*****"
click at [269, 80] on div "[PERSON_NAME] [EMAIL_ADDRESS][DOMAIN_NAME]" at bounding box center [287, 83] width 267 height 22
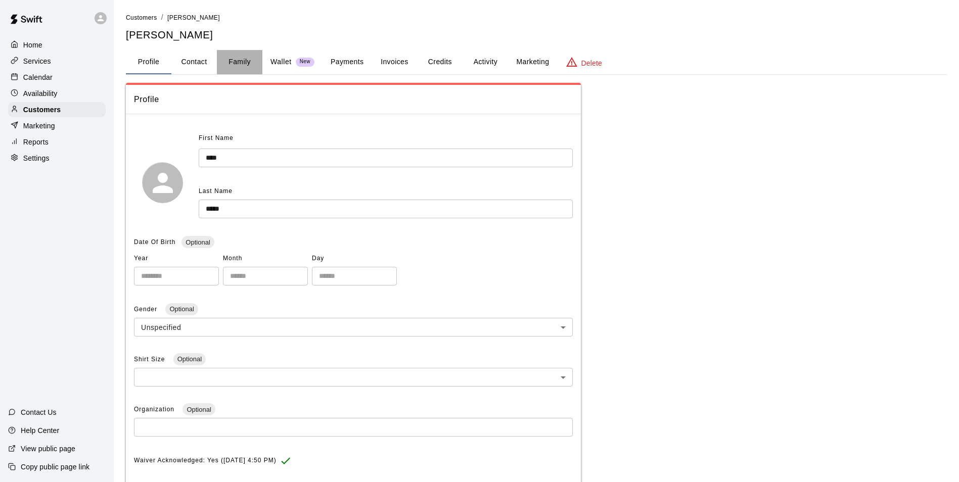
click at [246, 60] on button "Family" at bounding box center [239, 62] width 45 height 24
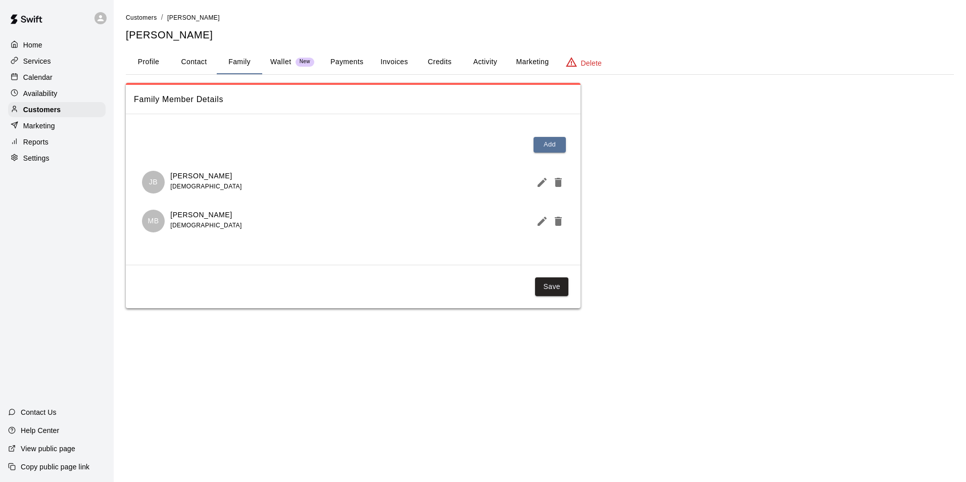
click at [193, 219] on p "[PERSON_NAME]" at bounding box center [205, 215] width 71 height 11
click at [193, 213] on p "[PERSON_NAME]" at bounding box center [205, 215] width 71 height 11
click at [149, 222] on p "MB" at bounding box center [153, 221] width 11 height 11
click at [211, 214] on p "[PERSON_NAME]" at bounding box center [205, 215] width 71 height 11
click at [529, 215] on div "MB [PERSON_NAME] [DEMOGRAPHIC_DATA]" at bounding box center [353, 221] width 422 height 23
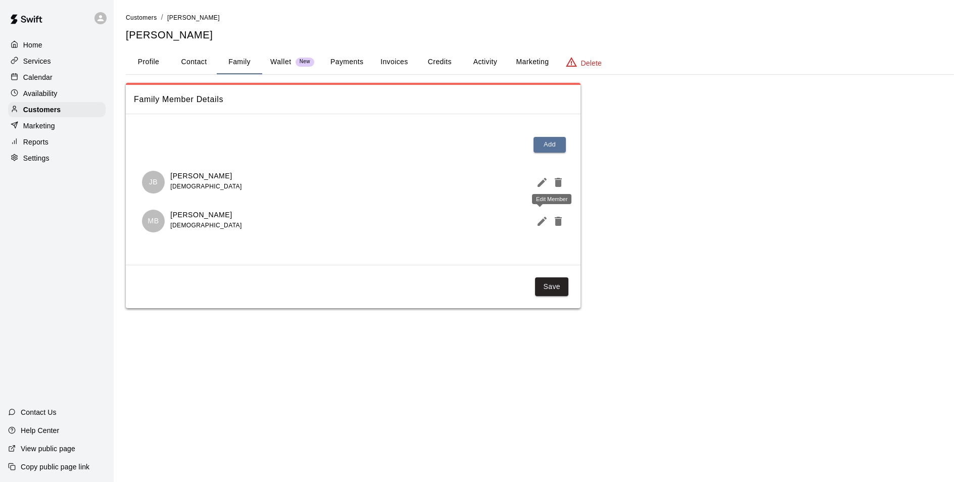
click at [545, 221] on icon "Edit Member" at bounding box center [542, 221] width 12 height 12
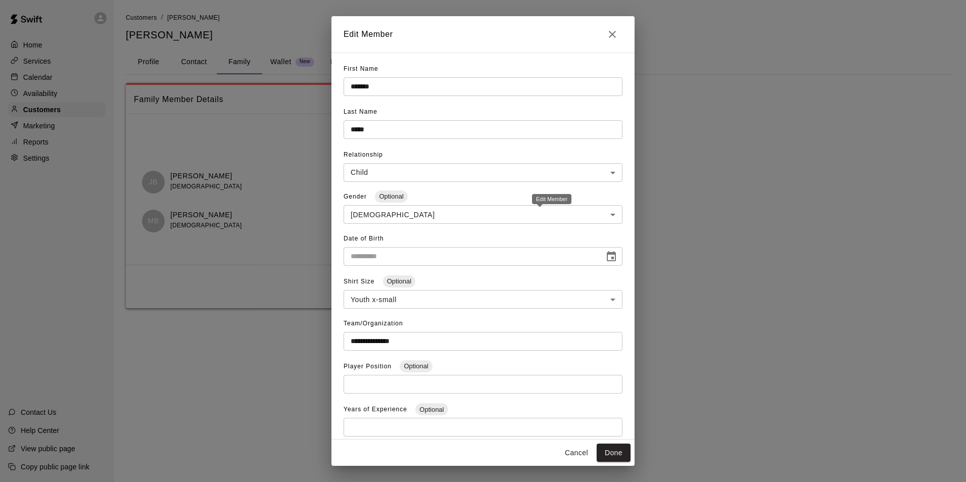
type input "**********"
click at [609, 36] on icon "Close" at bounding box center [612, 34] width 12 height 12
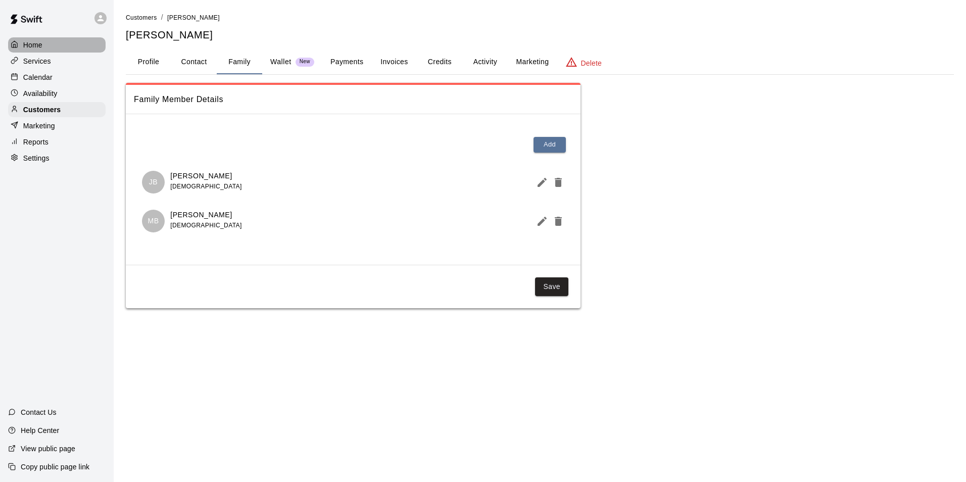
click at [64, 45] on div "Home" at bounding box center [57, 44] width 98 height 15
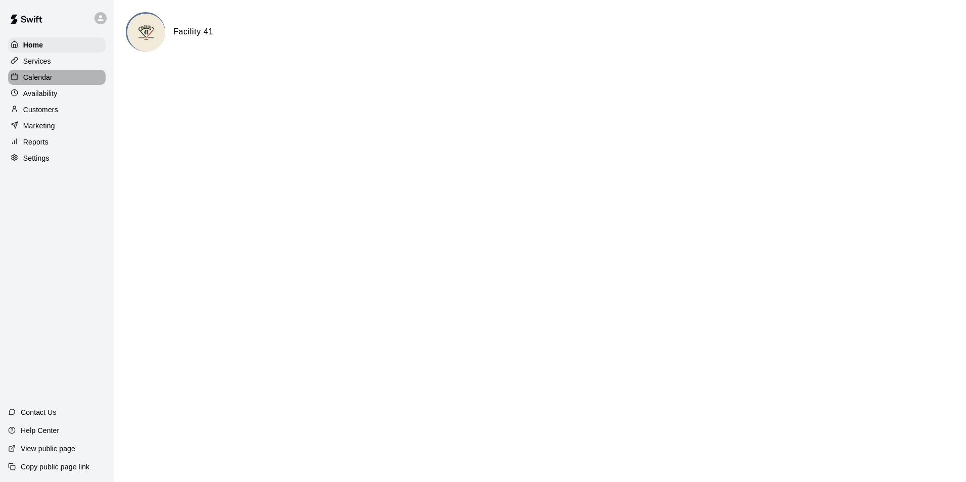
click at [66, 85] on div "Calendar" at bounding box center [57, 77] width 98 height 15
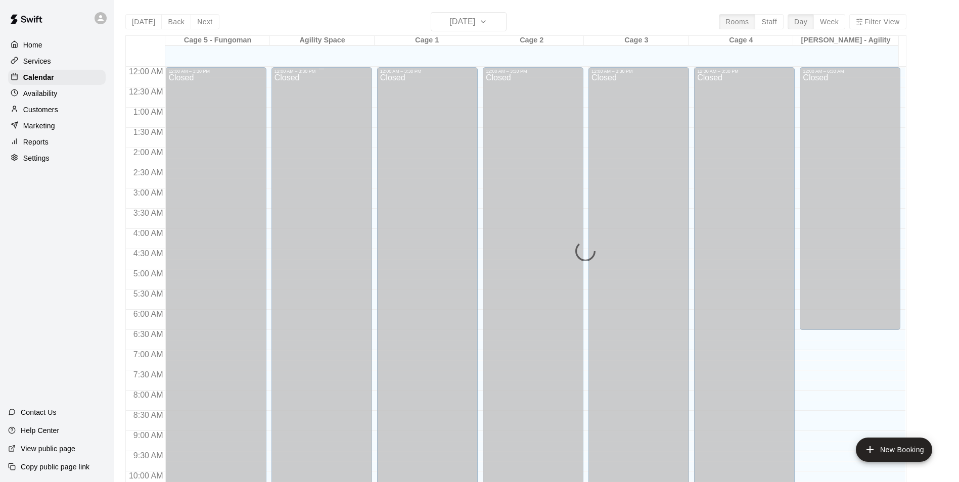
scroll to position [513, 0]
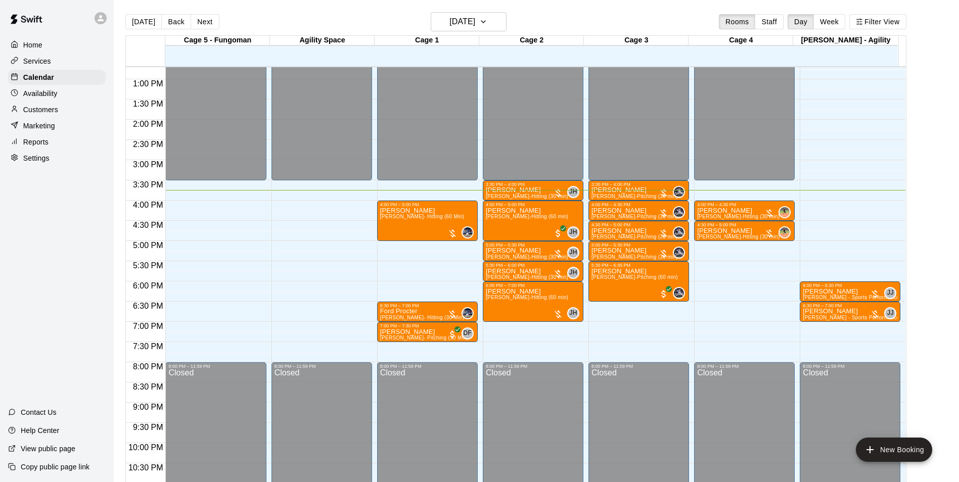
click at [67, 109] on div "Customers" at bounding box center [57, 109] width 98 height 15
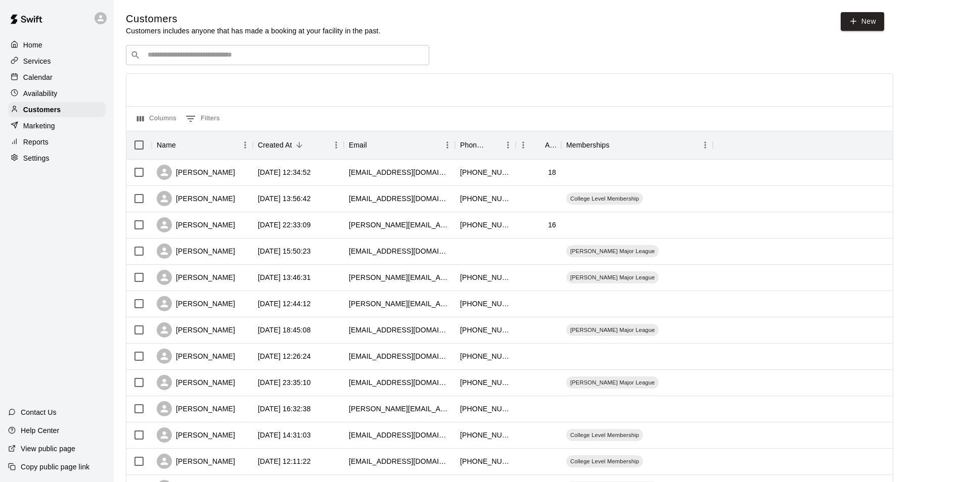
click at [261, 59] on input "Search customers by name or email" at bounding box center [285, 55] width 280 height 10
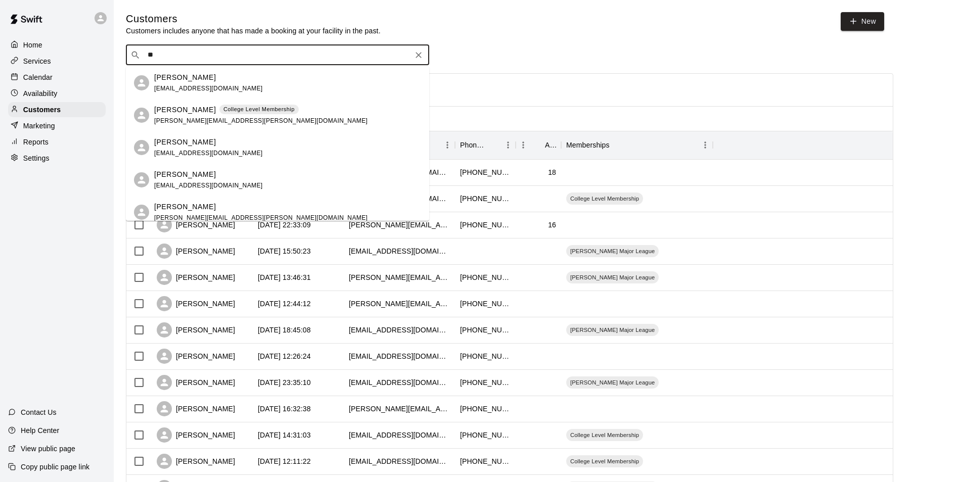
type input "*"
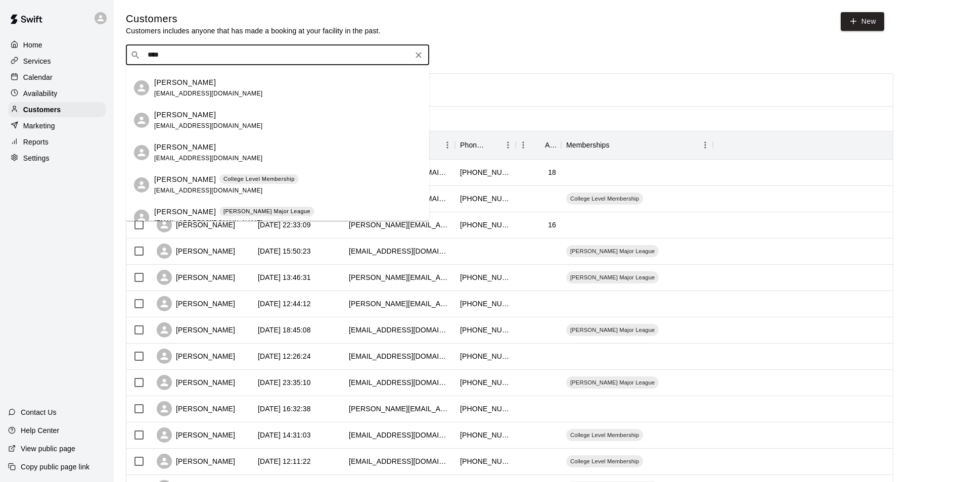
scroll to position [40, 0]
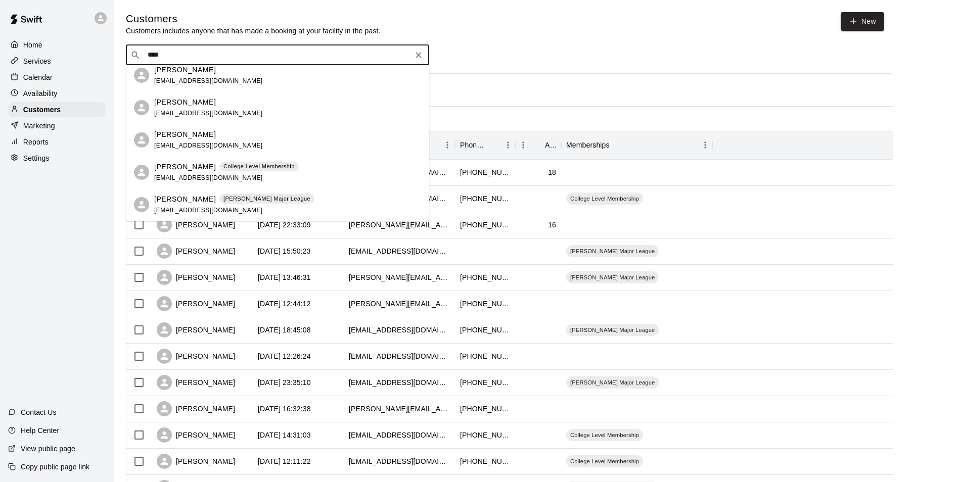
type input "****"
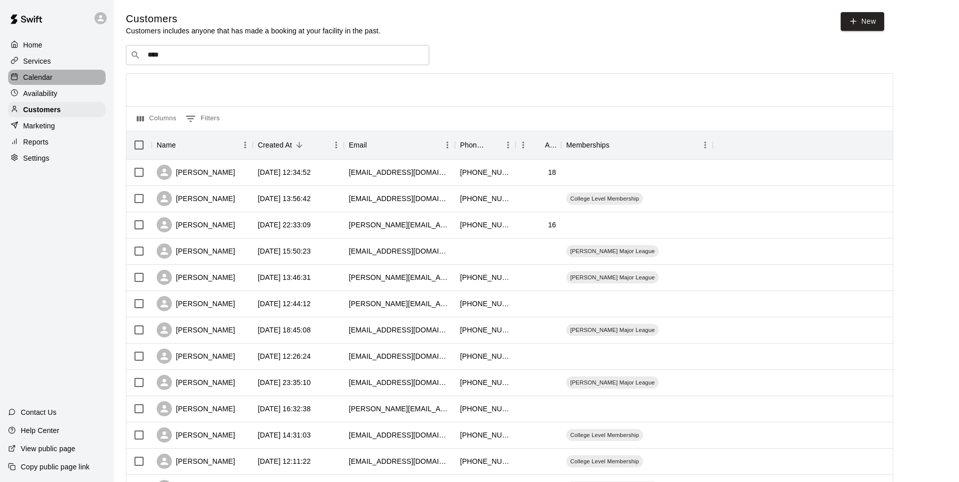
click at [69, 81] on div "Calendar" at bounding box center [57, 77] width 98 height 15
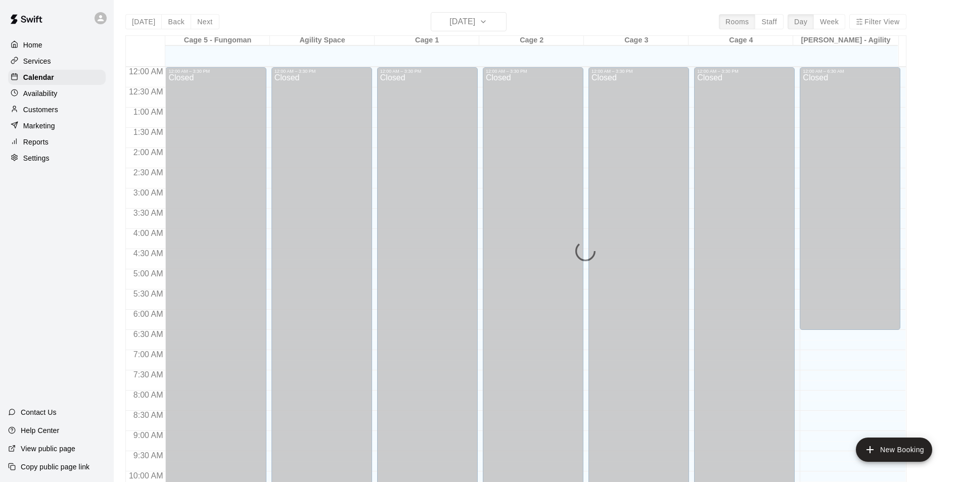
scroll to position [513, 0]
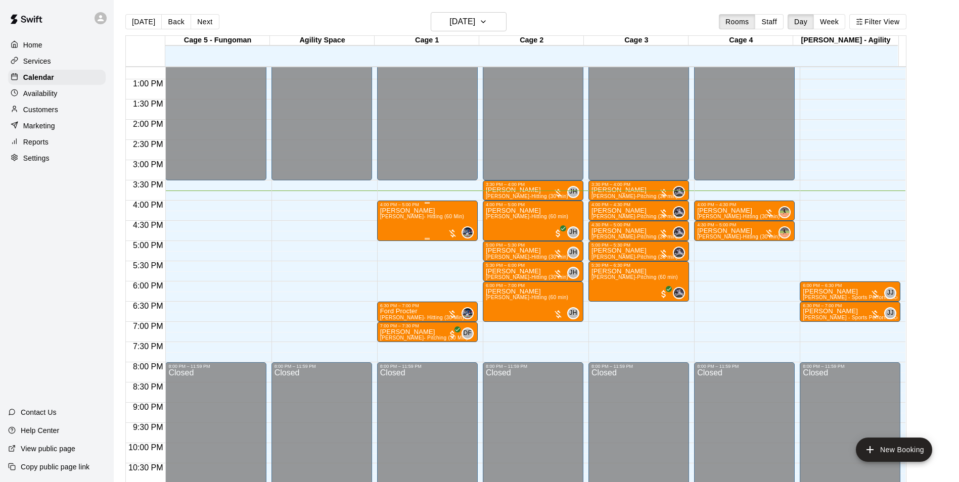
click at [389, 225] on div "[PERSON_NAME] [PERSON_NAME]- Hitting (60 Min)" at bounding box center [422, 448] width 84 height 482
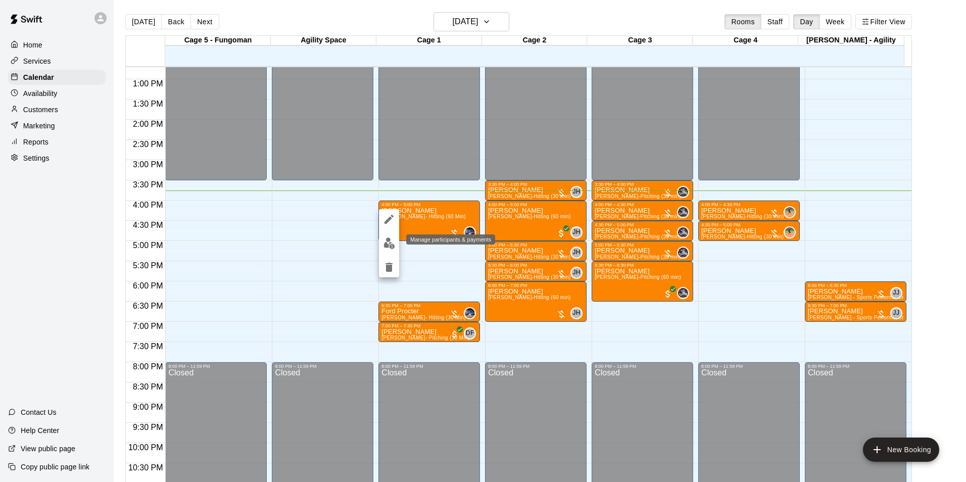
click at [391, 248] on img "edit" at bounding box center [390, 244] width 12 height 12
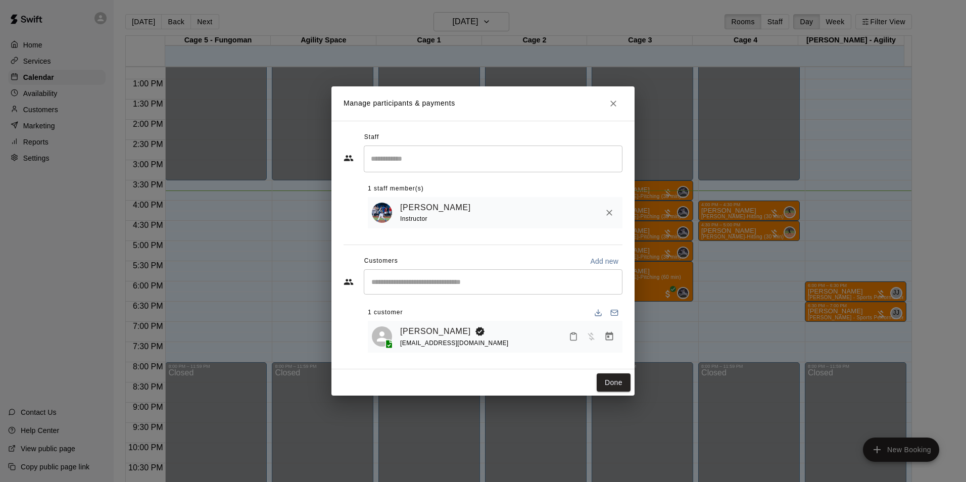
click at [575, 337] on icon "Mark attendance" at bounding box center [573, 336] width 9 height 9
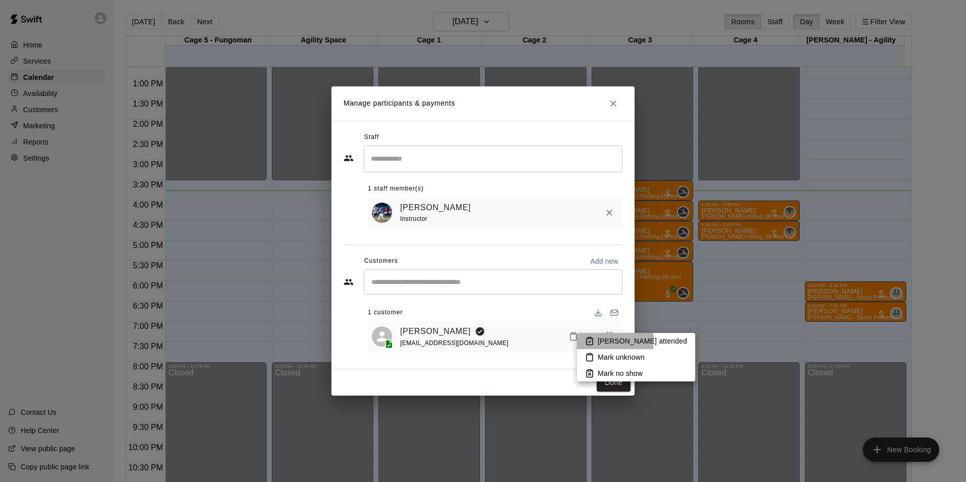
click at [598, 341] on p "[PERSON_NAME] attended" at bounding box center [642, 341] width 89 height 10
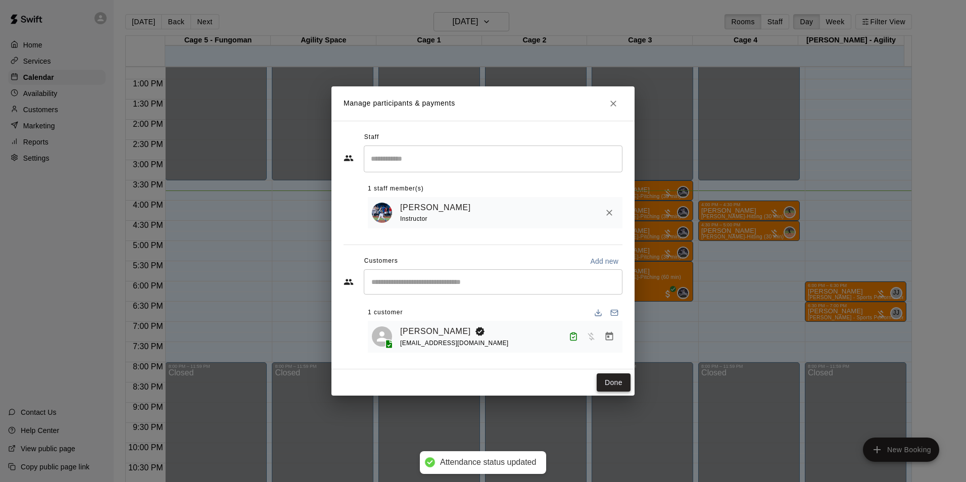
click at [607, 384] on button "Done" at bounding box center [614, 382] width 34 height 19
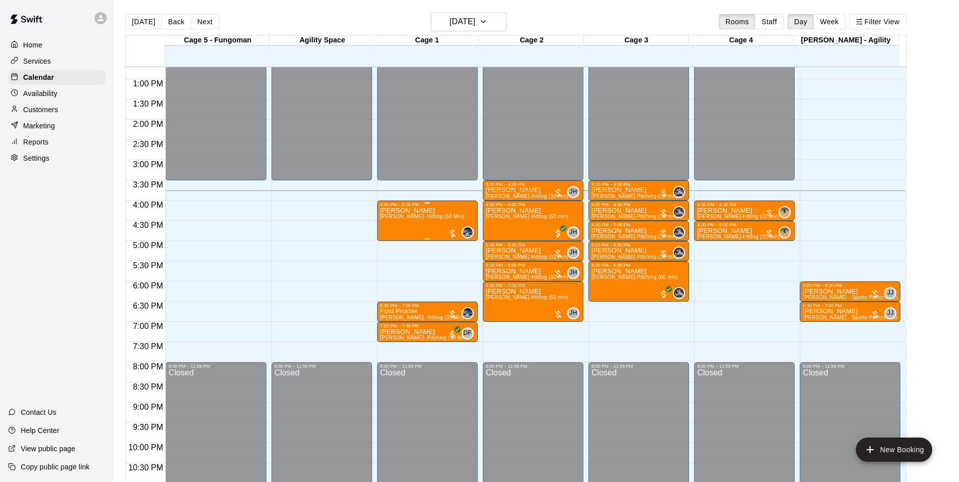
click at [388, 211] on p "[PERSON_NAME]" at bounding box center [422, 211] width 84 height 0
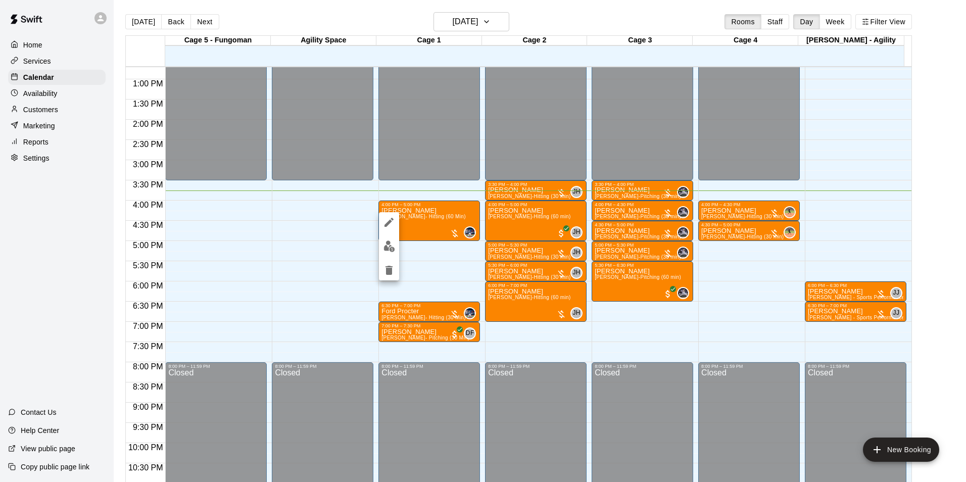
click at [391, 240] on button "edit" at bounding box center [389, 247] width 20 height 20
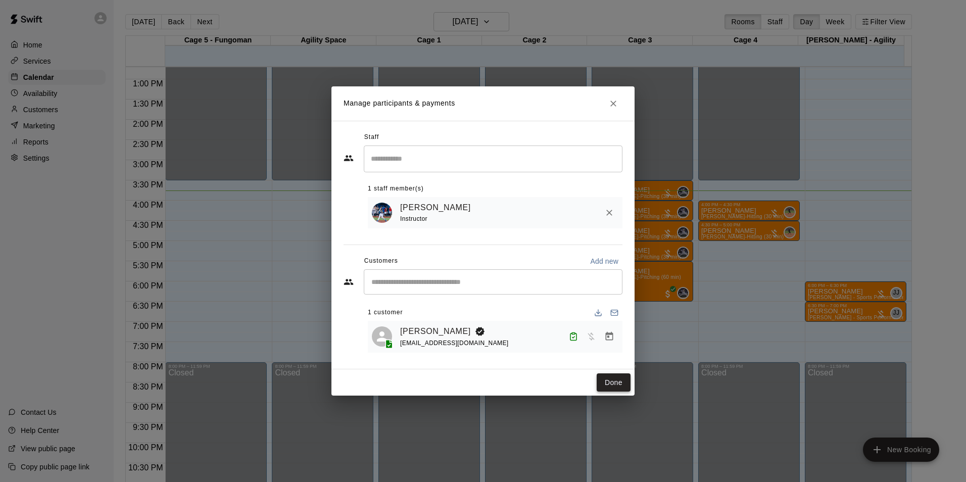
click at [616, 378] on button "Done" at bounding box center [614, 382] width 34 height 19
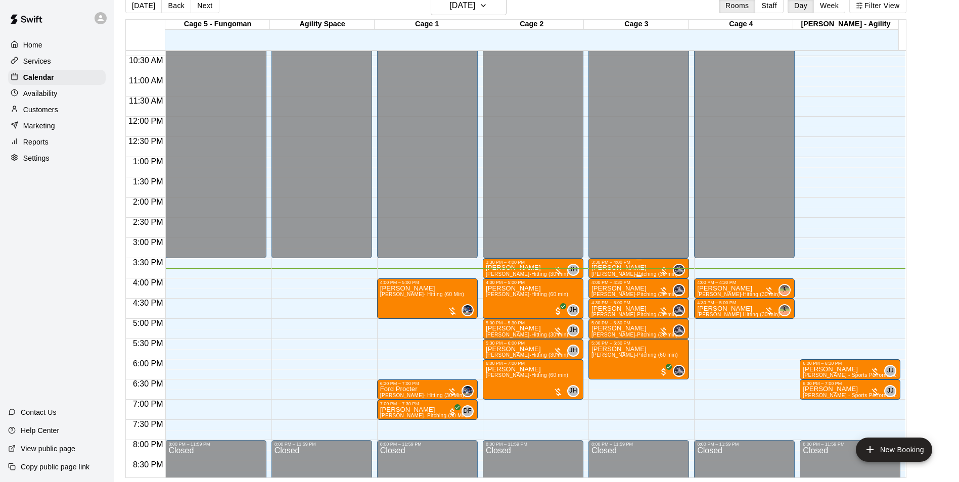
scroll to position [412, 0]
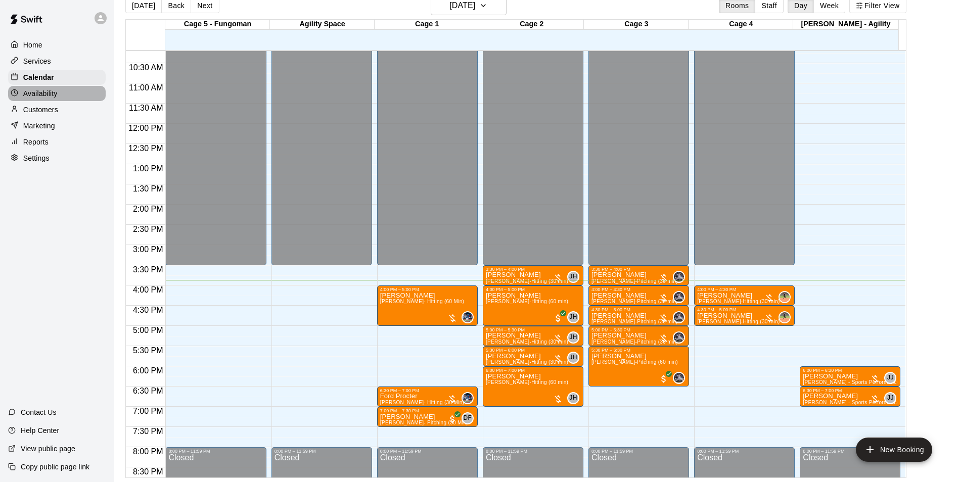
drag, startPoint x: 44, startPoint y: 93, endPoint x: 39, endPoint y: 96, distance: 5.9
click at [44, 93] on p "Availability" at bounding box center [40, 93] width 34 height 10
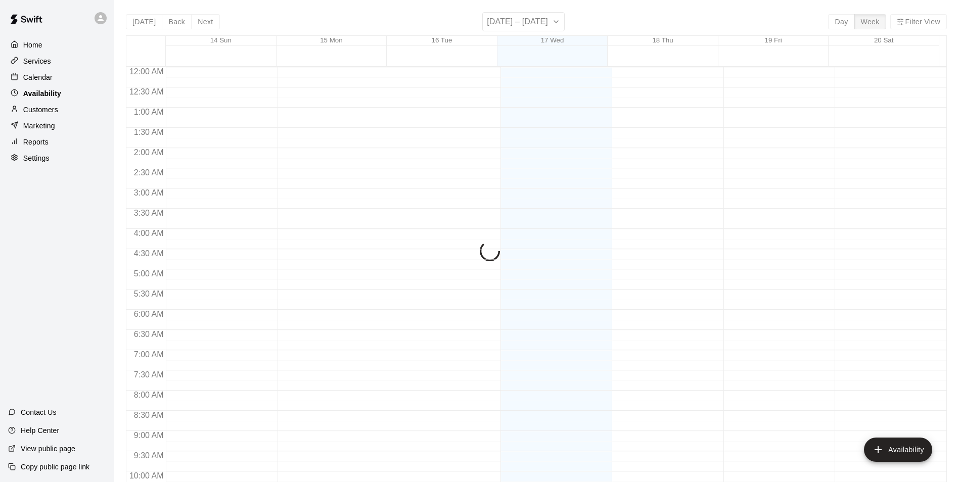
scroll to position [544, 0]
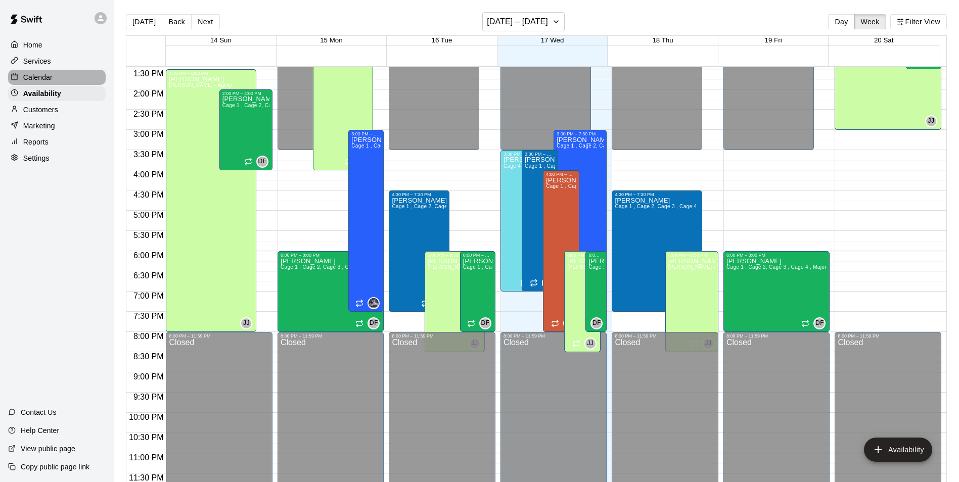
click at [49, 76] on p "Calendar" at bounding box center [37, 77] width 29 height 10
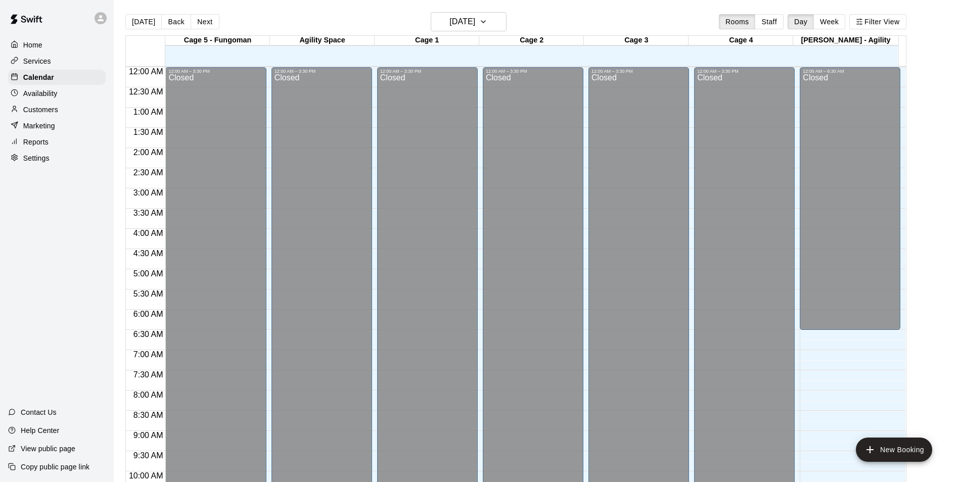
scroll to position [513, 0]
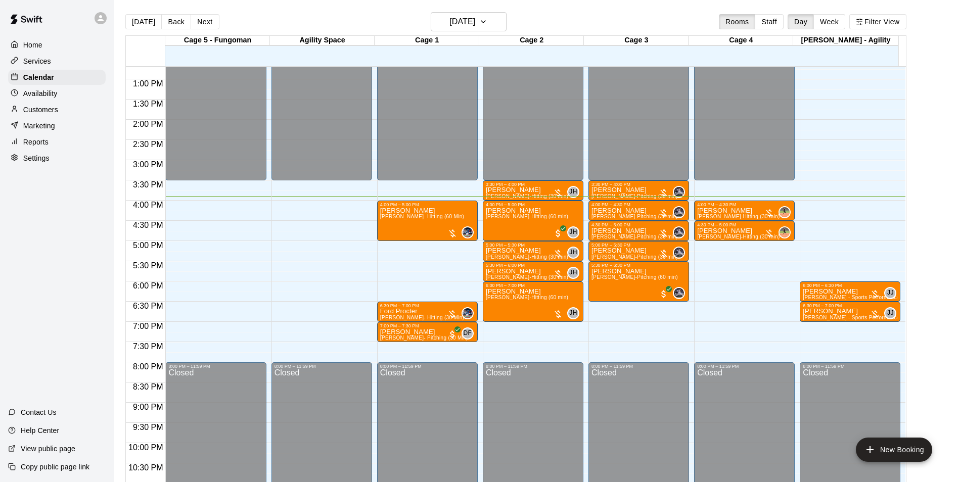
click at [62, 99] on div "Availability" at bounding box center [57, 93] width 98 height 15
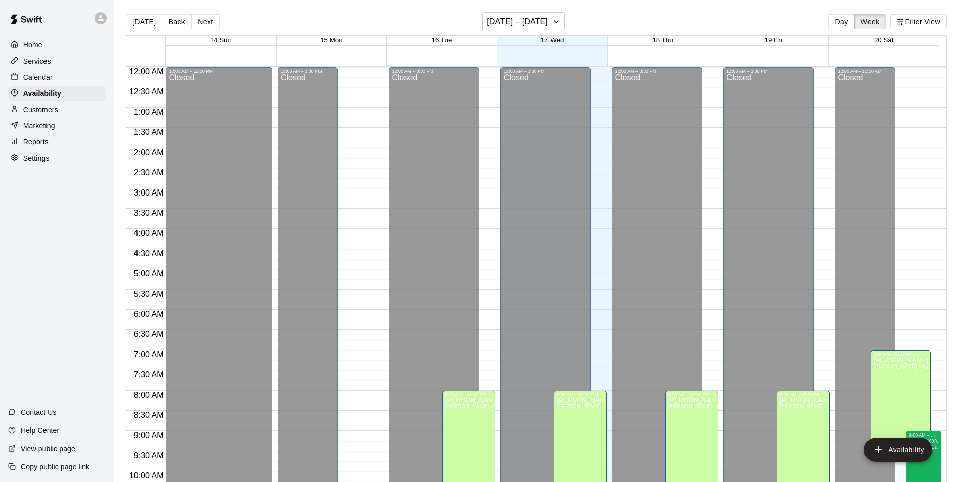
click at [45, 75] on p "Calendar" at bounding box center [37, 77] width 29 height 10
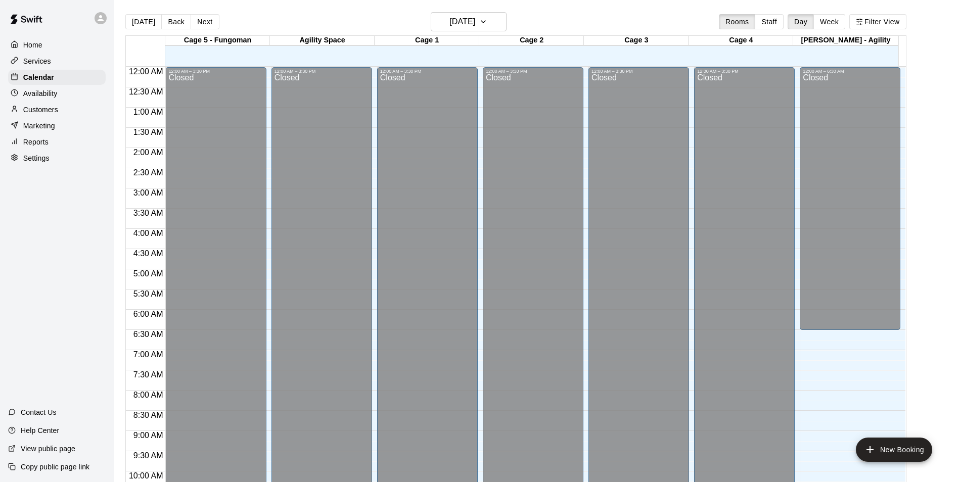
scroll to position [513, 0]
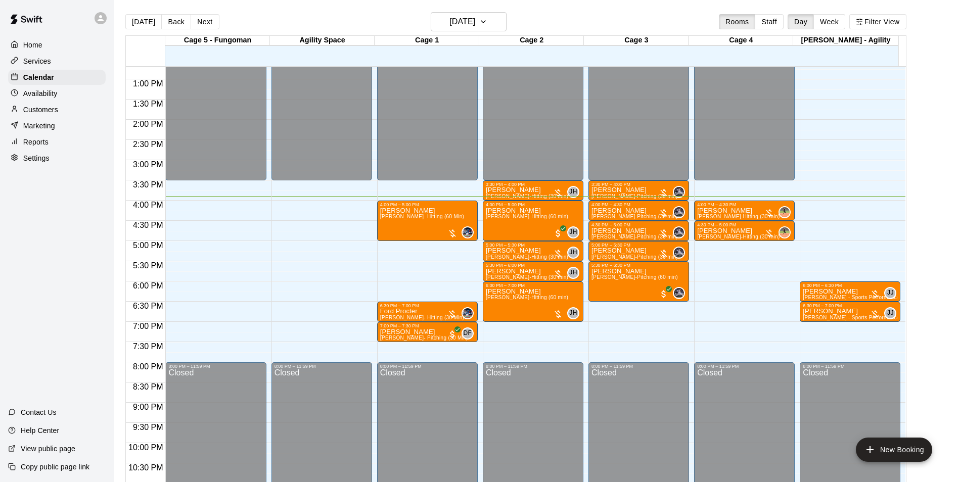
click at [50, 61] on p "Services" at bounding box center [37, 61] width 28 height 10
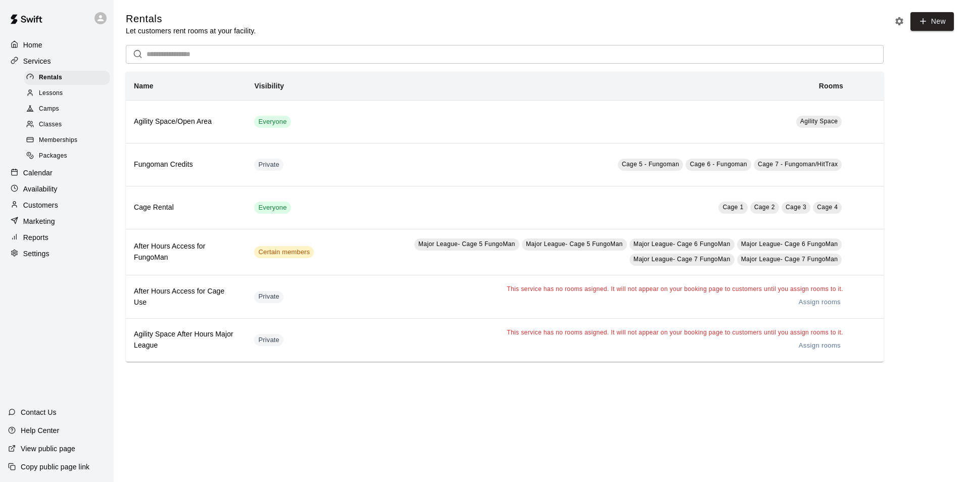
drag, startPoint x: 19, startPoint y: 175, endPoint x: 19, endPoint y: 164, distance: 11.6
click at [19, 175] on div at bounding box center [17, 173] width 13 height 10
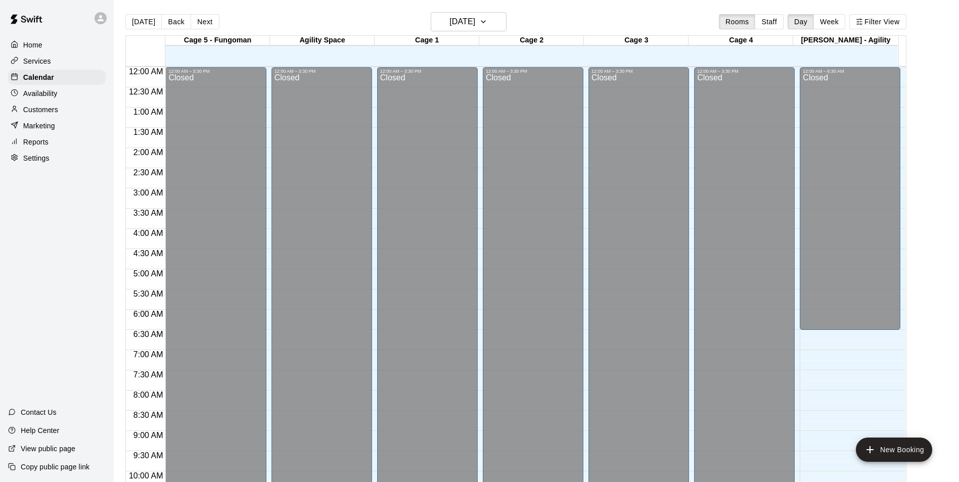
scroll to position [513, 0]
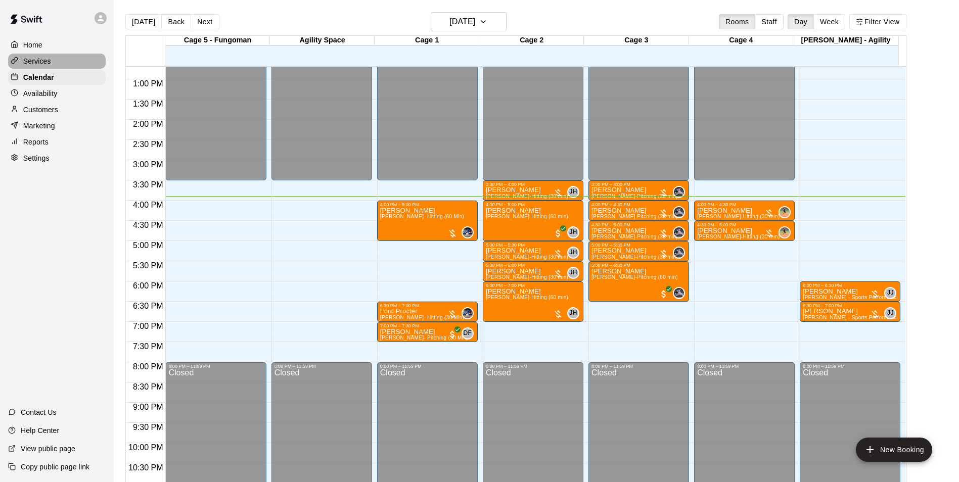
click at [34, 63] on p "Services" at bounding box center [37, 61] width 28 height 10
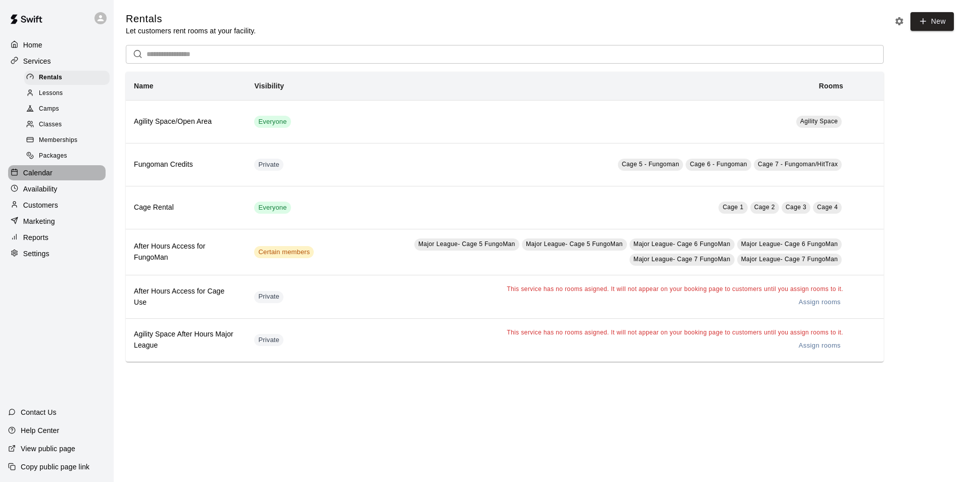
click at [57, 180] on div "Calendar" at bounding box center [57, 172] width 98 height 15
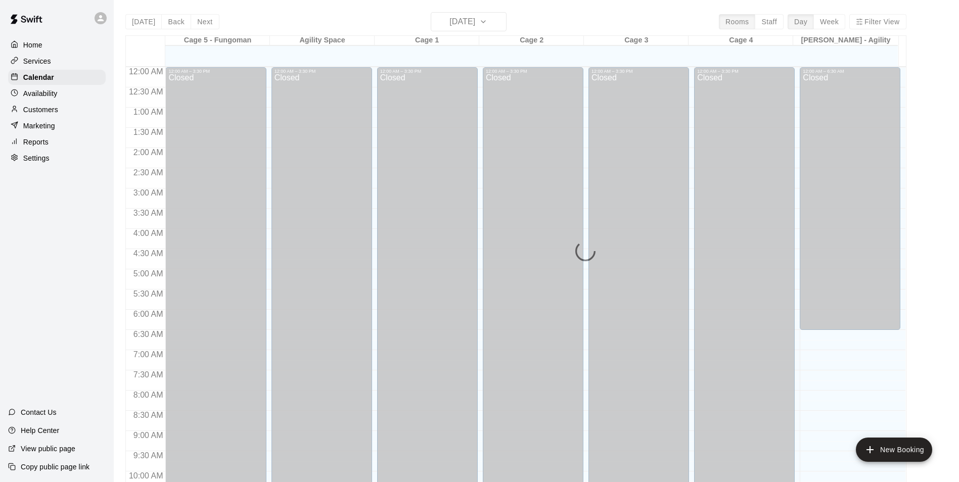
scroll to position [513, 0]
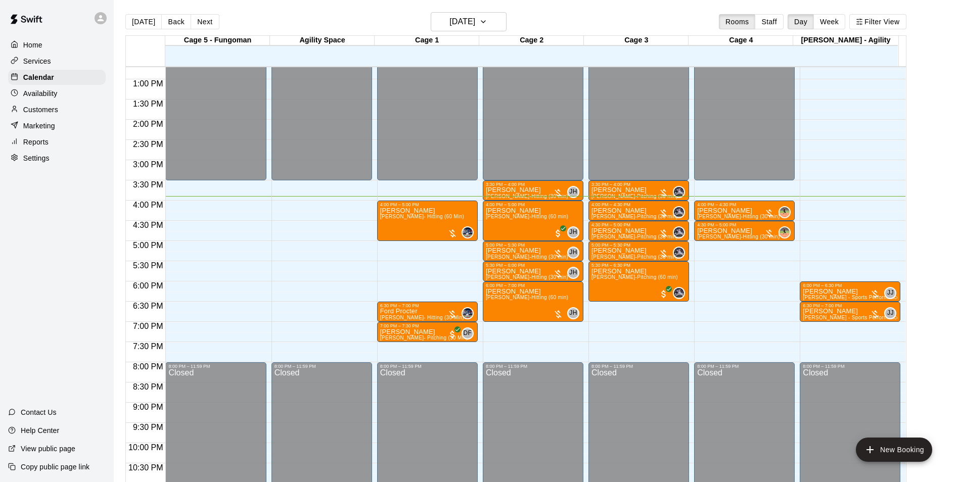
click at [51, 105] on div "Customers" at bounding box center [57, 109] width 98 height 15
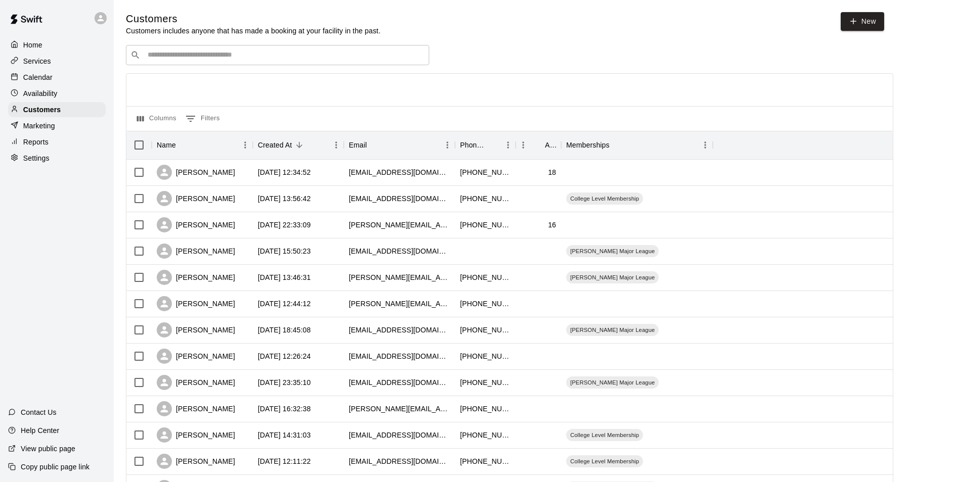
click at [38, 74] on p "Calendar" at bounding box center [37, 77] width 29 height 10
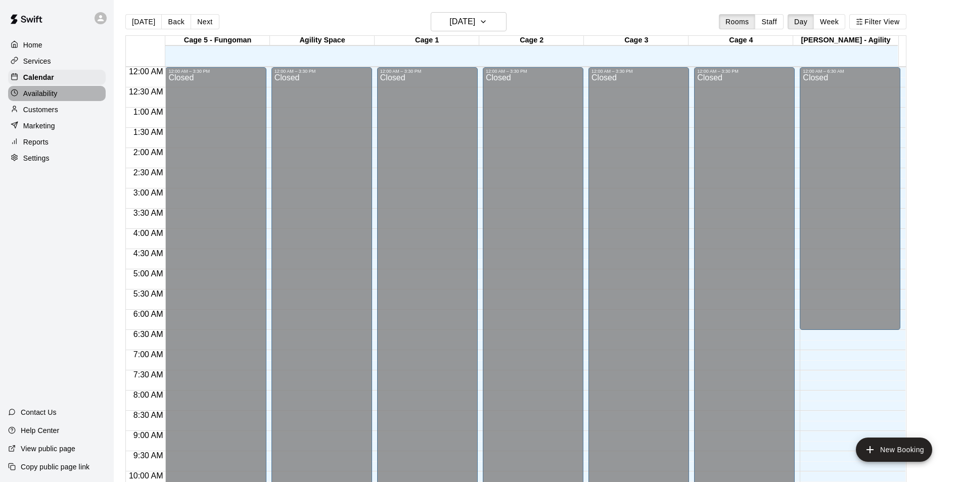
click at [40, 94] on p "Availability" at bounding box center [40, 93] width 34 height 10
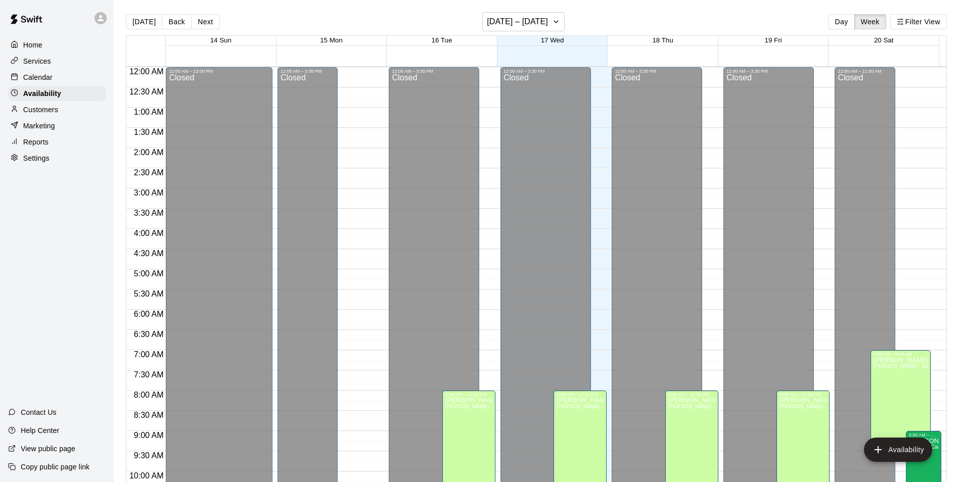
scroll to position [544, 0]
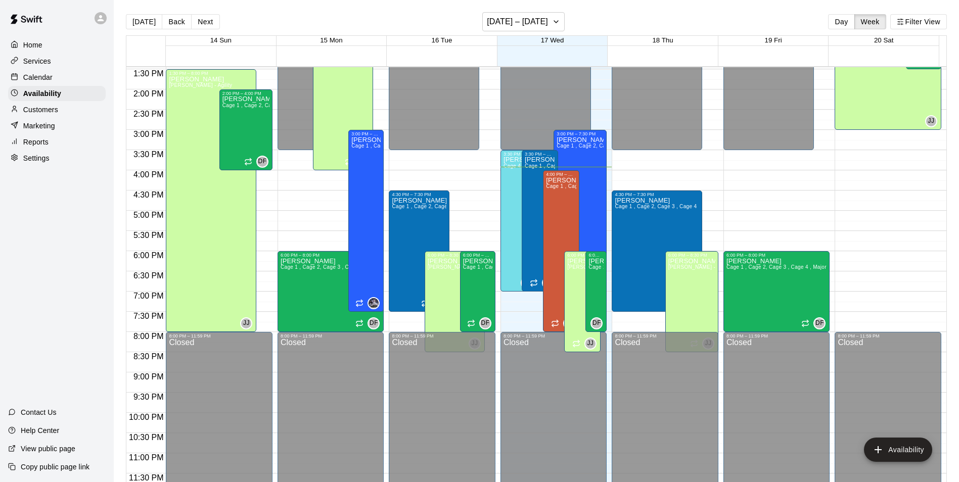
click at [42, 70] on div "Home Services Calendar Availability Customers Marketing Reports Settings" at bounding box center [57, 101] width 114 height 130
click at [45, 78] on p "Calendar" at bounding box center [37, 77] width 29 height 10
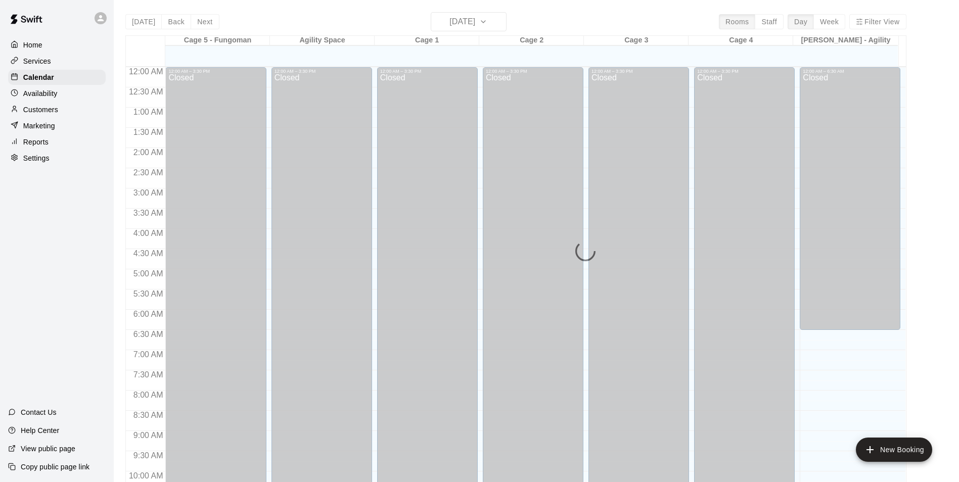
scroll to position [513, 0]
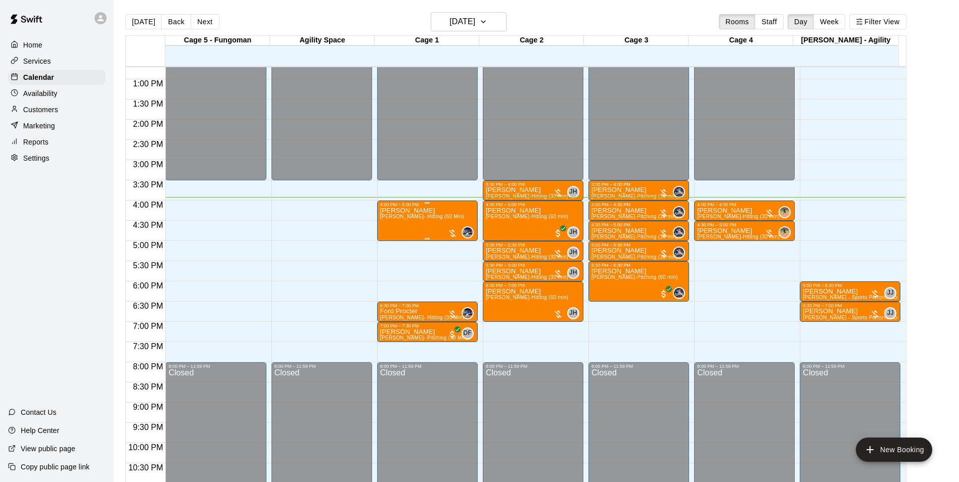
click at [420, 219] on span "[PERSON_NAME]- Hitting (60 Min)" at bounding box center [422, 217] width 84 height 6
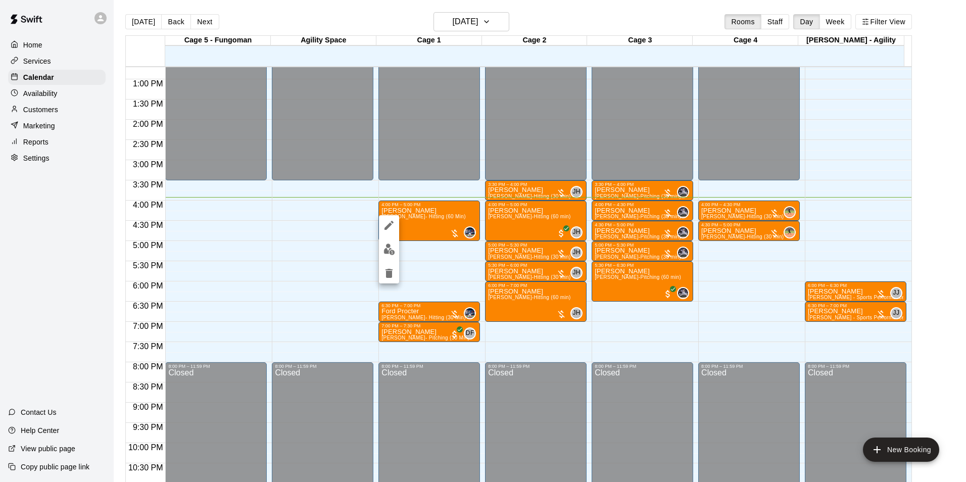
click at [390, 244] on img "edit" at bounding box center [390, 250] width 12 height 12
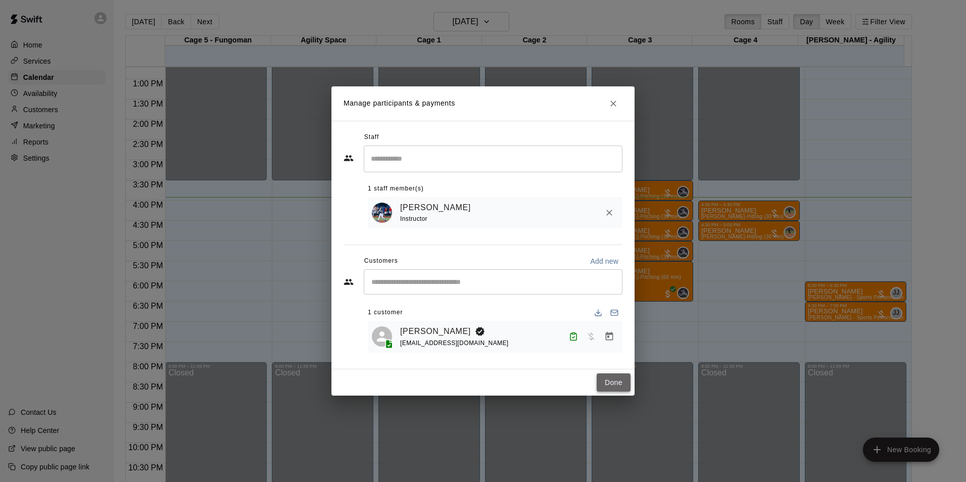
click at [612, 380] on button "Done" at bounding box center [614, 382] width 34 height 19
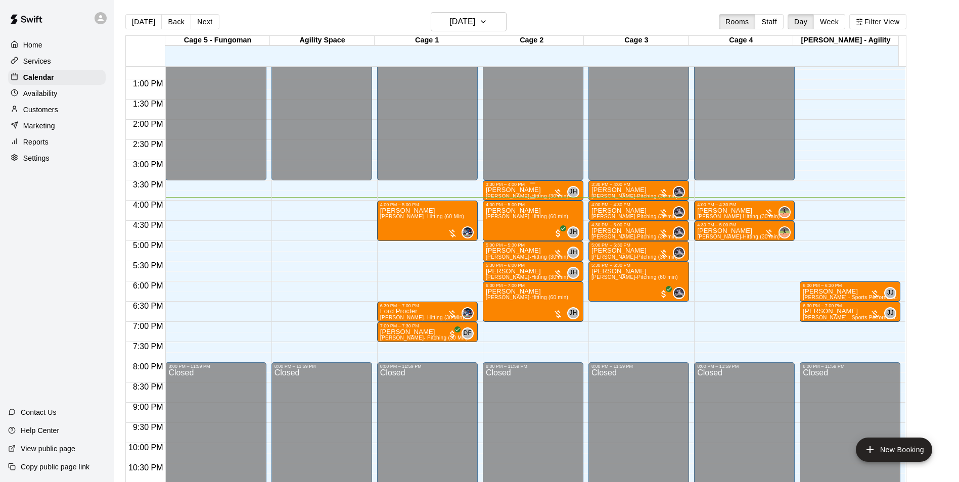
click at [506, 197] on span "[PERSON_NAME]-Hitting (30 min)" at bounding box center [527, 197] width 82 height 6
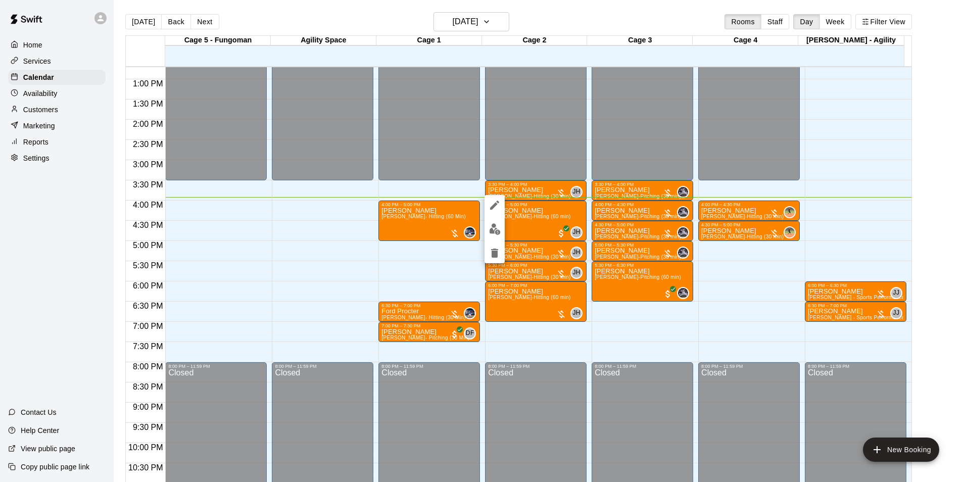
click at [491, 230] on img "edit" at bounding box center [495, 229] width 12 height 12
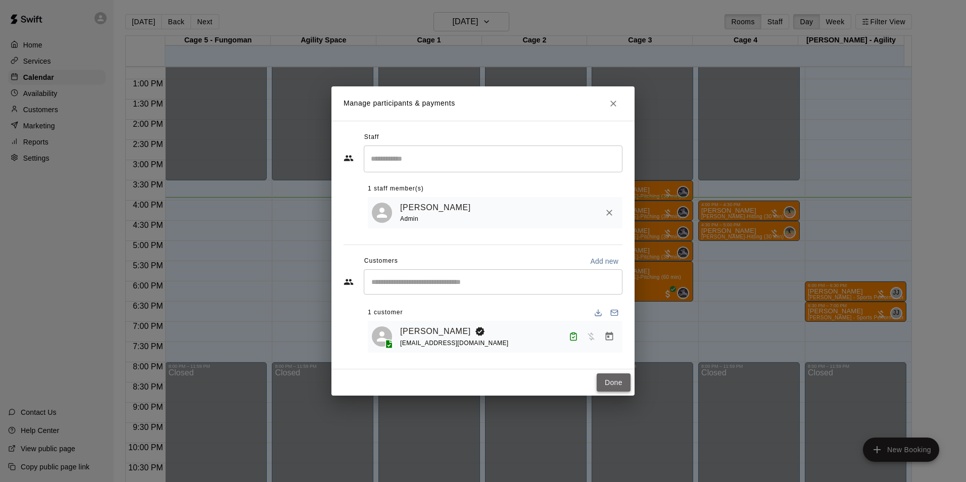
click at [619, 380] on button "Done" at bounding box center [614, 382] width 34 height 19
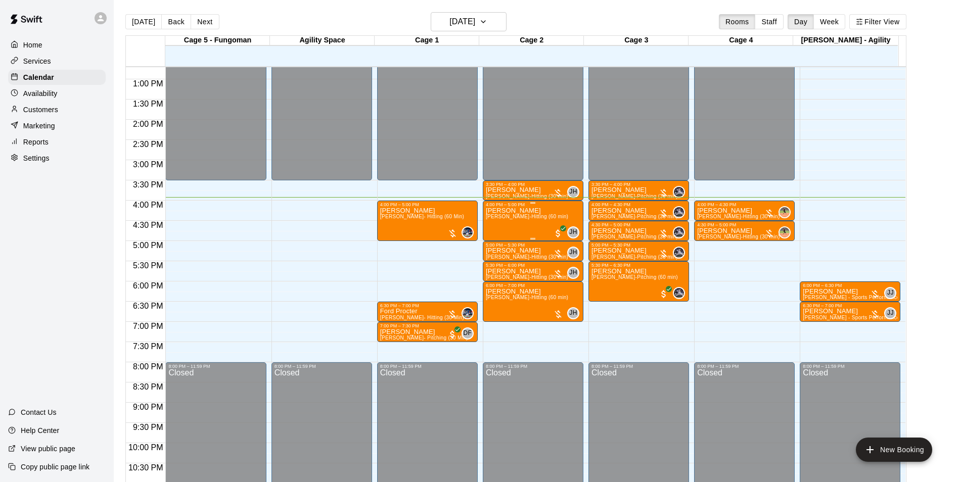
click at [535, 229] on div "[PERSON_NAME] [PERSON_NAME]-Hitting (60 min)" at bounding box center [527, 448] width 82 height 482
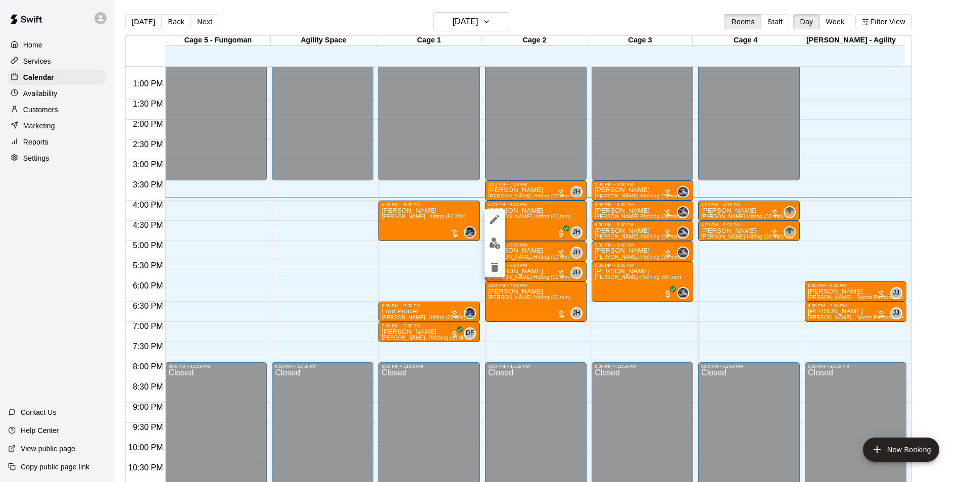
click at [490, 243] on img "edit" at bounding box center [495, 244] width 12 height 12
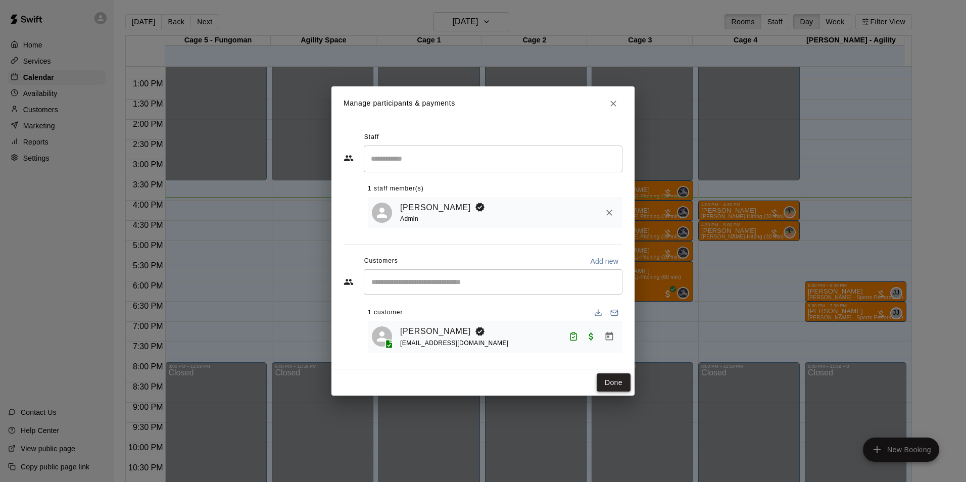
click at [618, 380] on button "Done" at bounding box center [614, 382] width 34 height 19
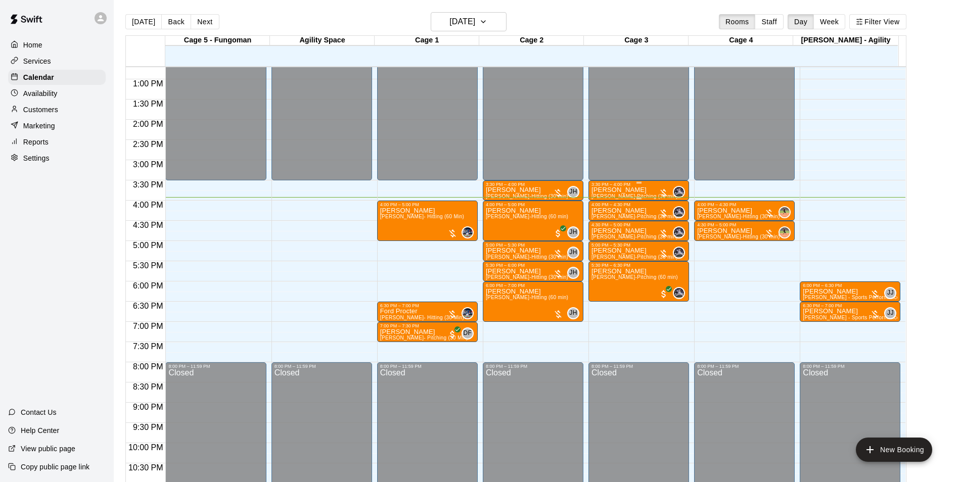
click at [620, 190] on p "[PERSON_NAME]" at bounding box center [634, 190] width 86 height 0
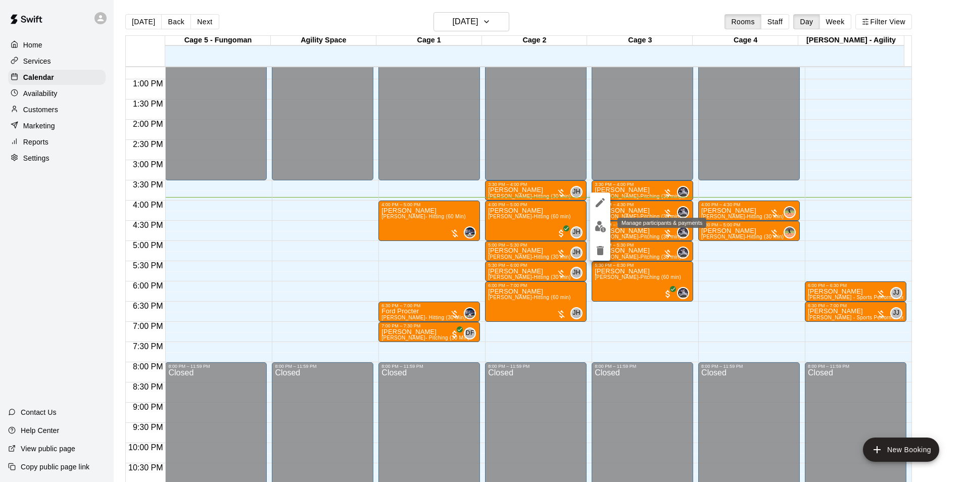
click at [602, 230] on img "edit" at bounding box center [601, 227] width 12 height 12
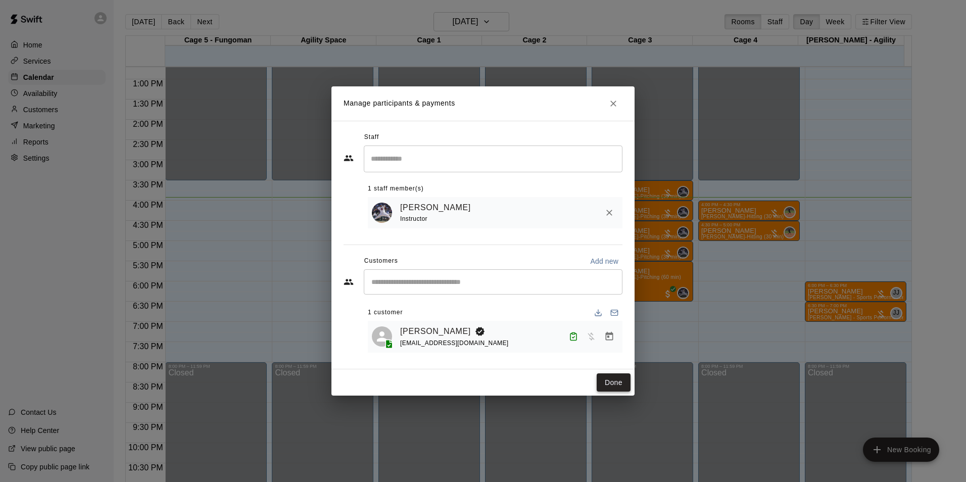
click at [620, 383] on button "Done" at bounding box center [614, 382] width 34 height 19
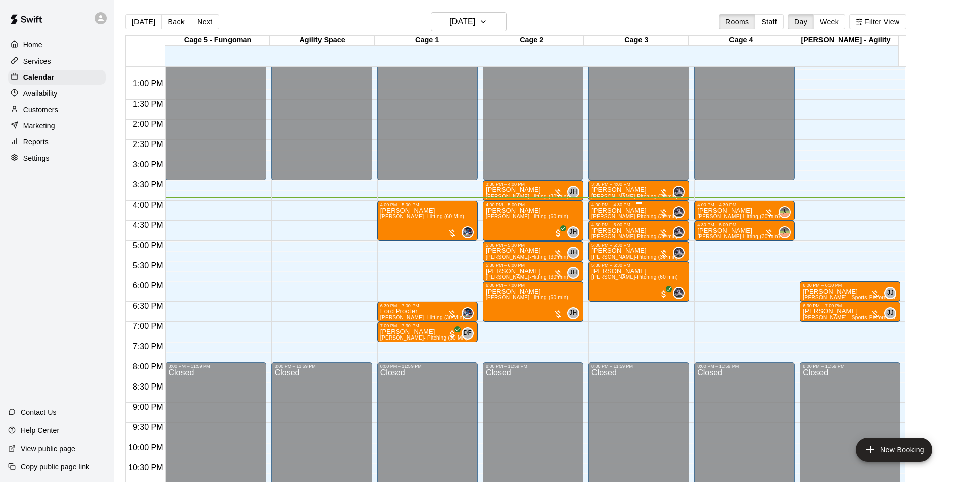
click at [596, 207] on div "4:00 PM – 4:30 PM" at bounding box center [638, 204] width 95 height 5
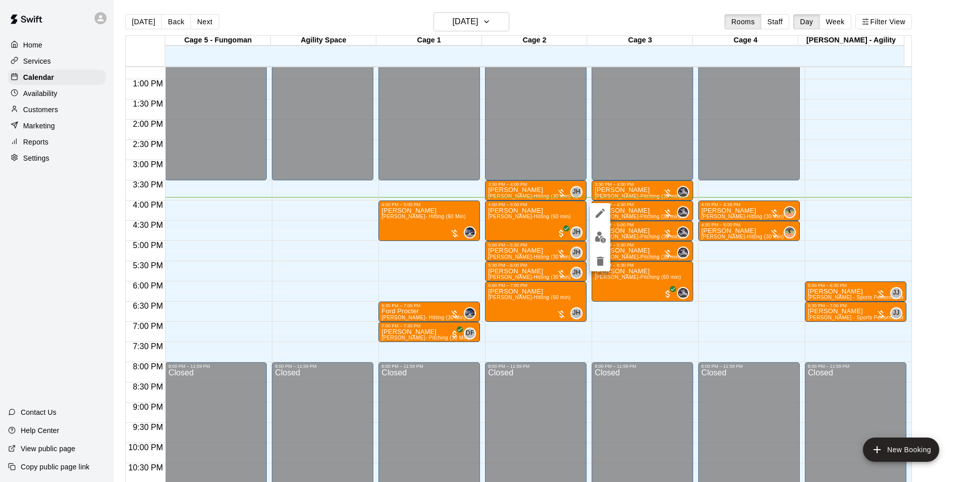
click at [595, 237] on img "edit" at bounding box center [601, 237] width 12 height 12
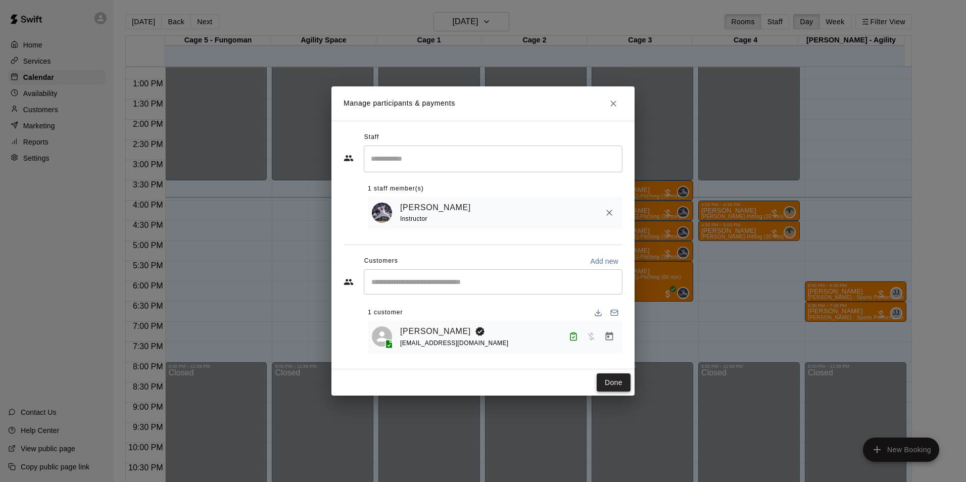
click at [620, 384] on button "Done" at bounding box center [614, 382] width 34 height 19
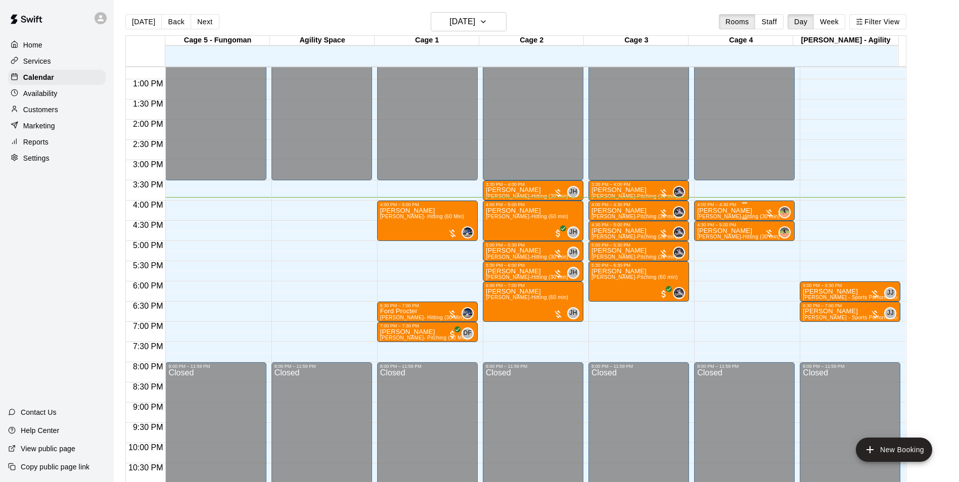
click at [733, 217] on span "[PERSON_NAME]-Hitting (30 min)" at bounding box center [738, 217] width 82 height 6
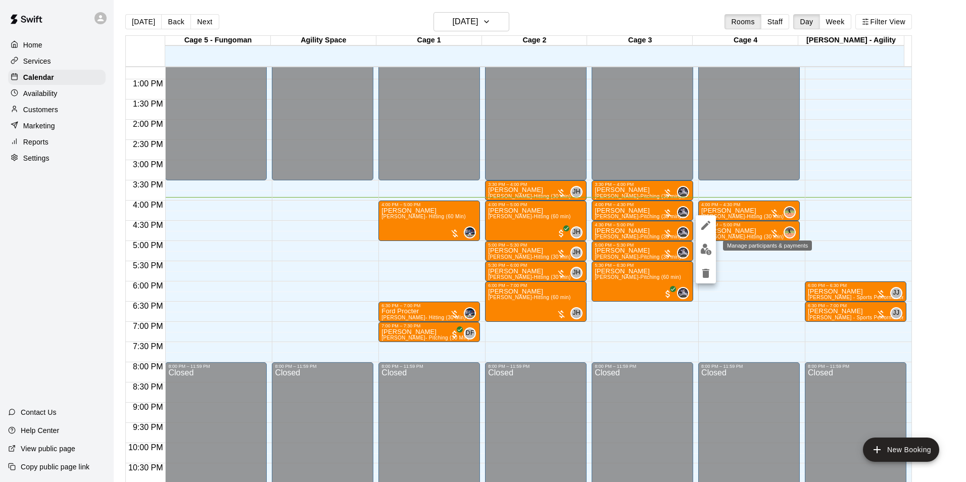
click at [713, 252] on button "edit" at bounding box center [706, 250] width 20 height 20
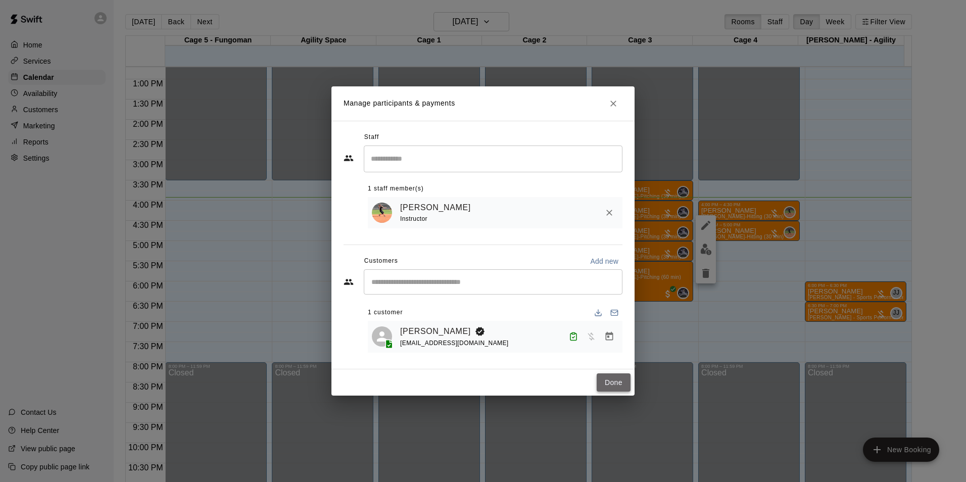
click at [623, 380] on button "Done" at bounding box center [614, 382] width 34 height 19
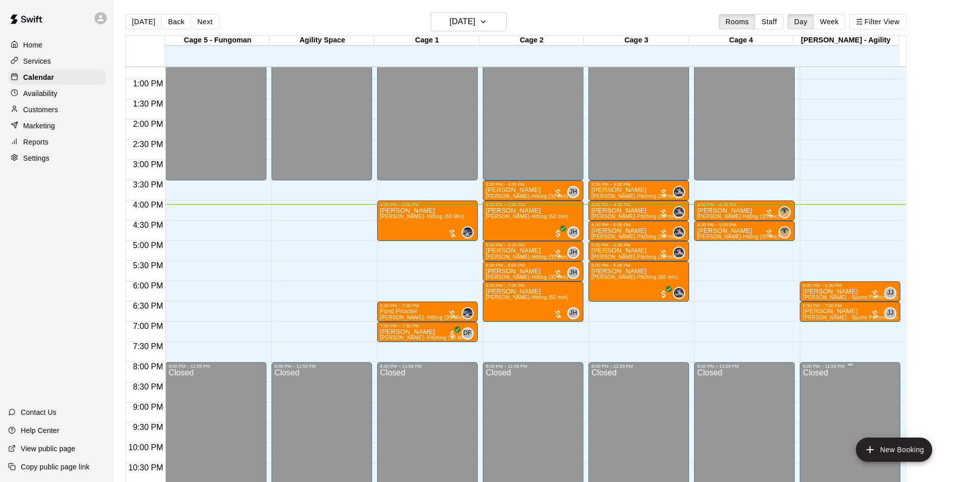
scroll to position [16, 0]
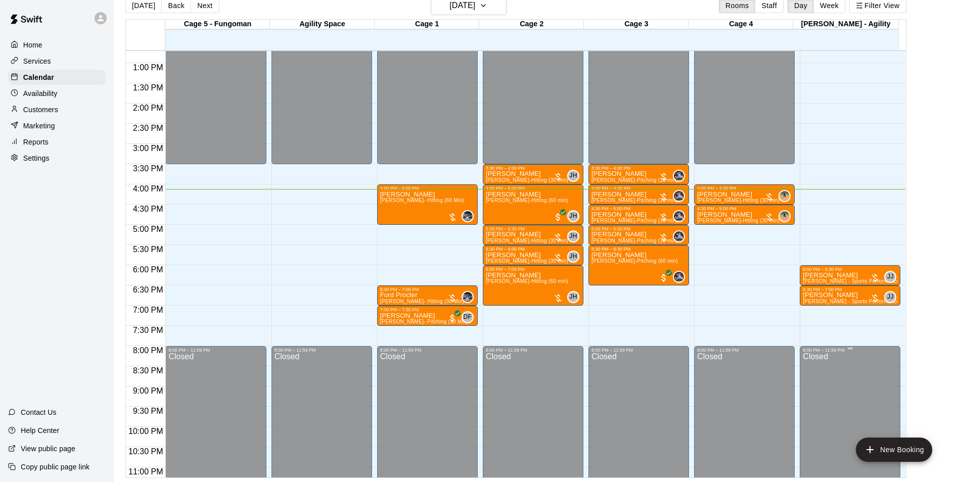
click at [847, 436] on div "Closed" at bounding box center [850, 432] width 95 height 158
click at [734, 215] on p "[PERSON_NAME]" at bounding box center [738, 215] width 82 height 0
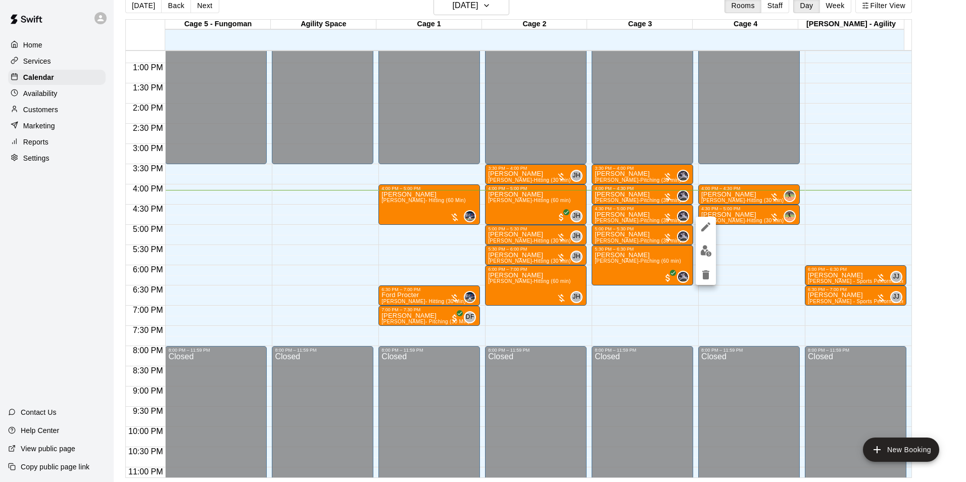
click at [708, 252] on img "edit" at bounding box center [706, 251] width 12 height 12
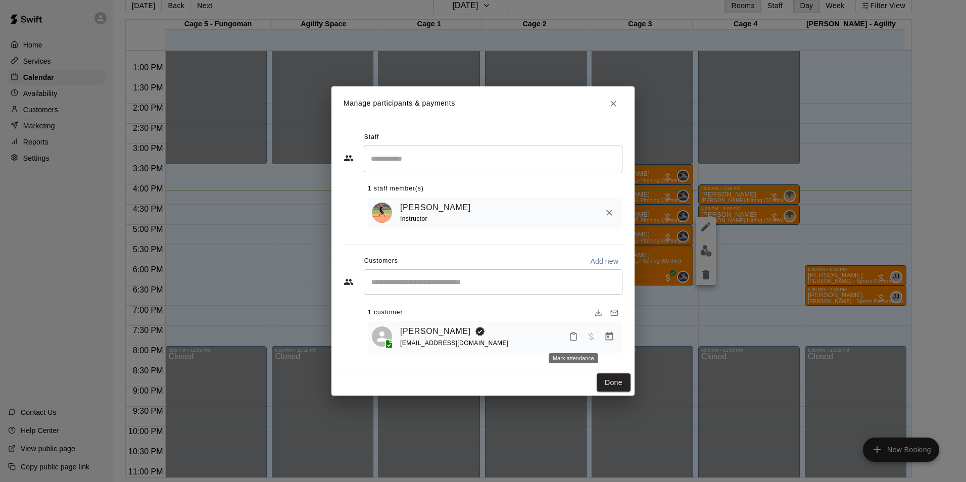
click at [574, 341] on icon "Mark attendance" at bounding box center [573, 336] width 9 height 9
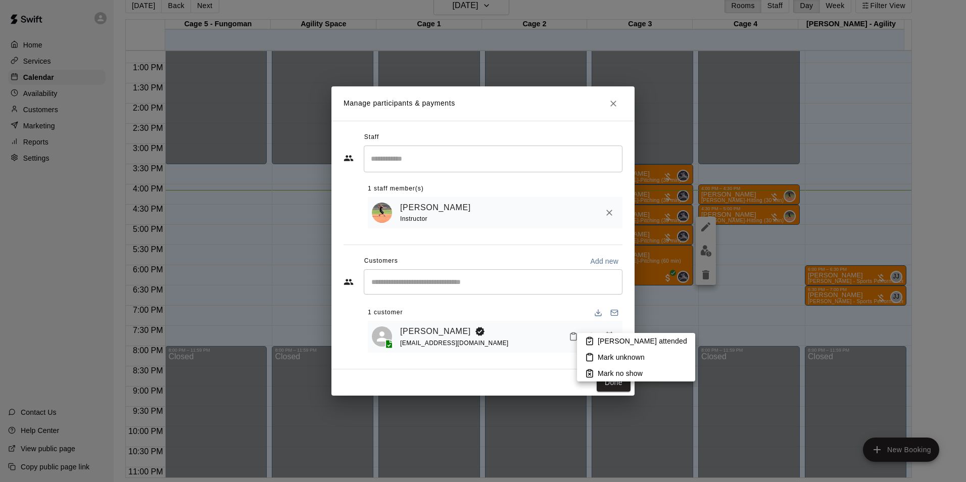
click at [624, 345] on p "[PERSON_NAME] attended" at bounding box center [642, 341] width 89 height 10
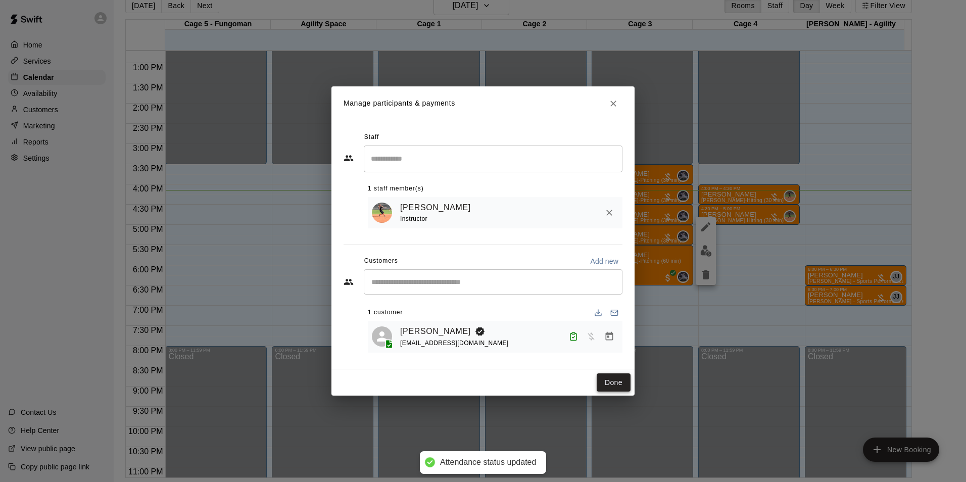
click at [615, 378] on button "Done" at bounding box center [614, 382] width 34 height 19
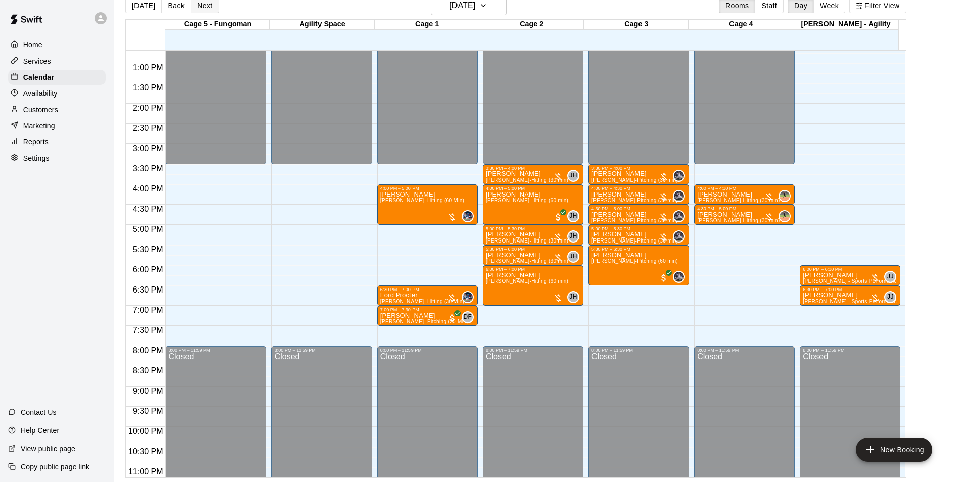
click at [201, 3] on button "Next" at bounding box center [205, 5] width 28 height 15
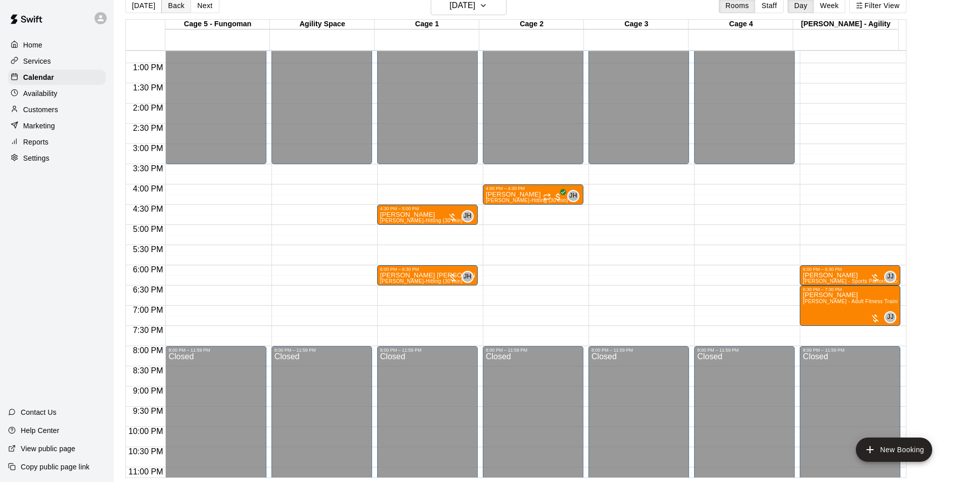
click at [166, 4] on button "Back" at bounding box center [176, 5] width 30 height 15
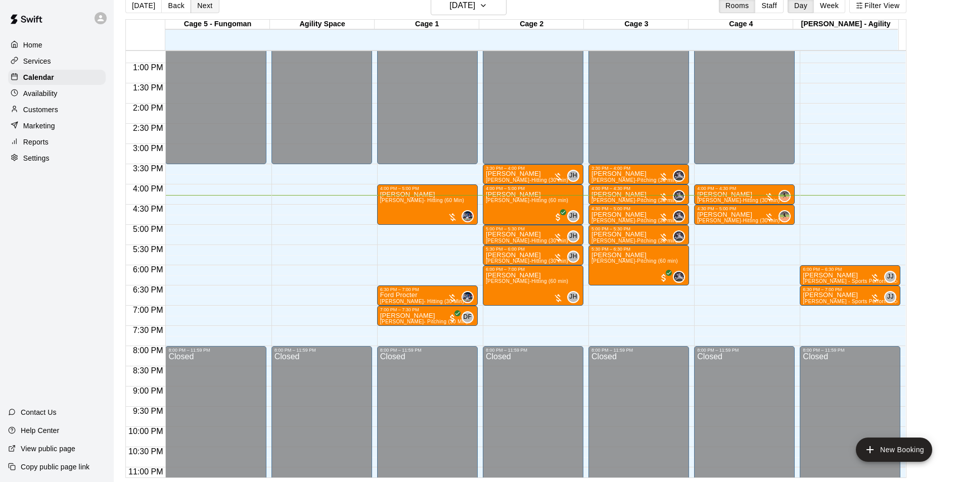
click at [202, 6] on button "Next" at bounding box center [205, 5] width 28 height 15
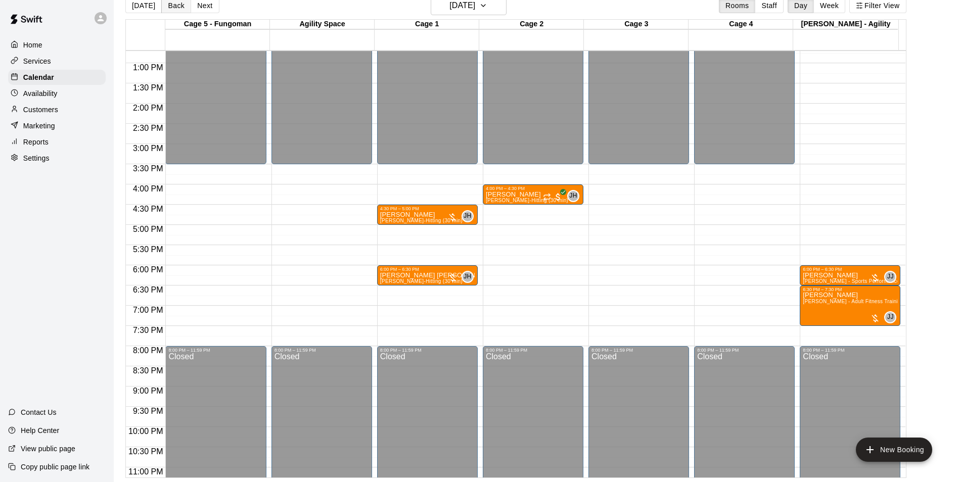
click at [179, 9] on button "Back" at bounding box center [176, 5] width 30 height 15
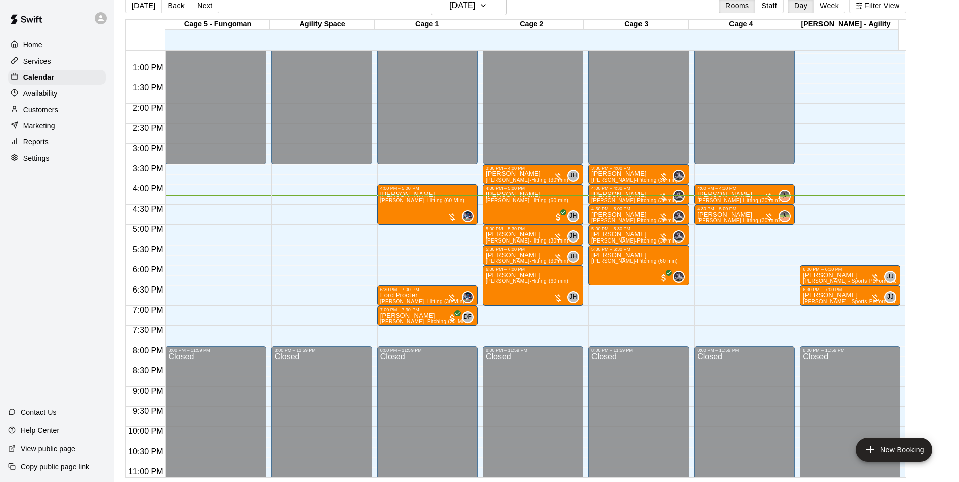
click at [60, 96] on div "Availability" at bounding box center [57, 93] width 98 height 15
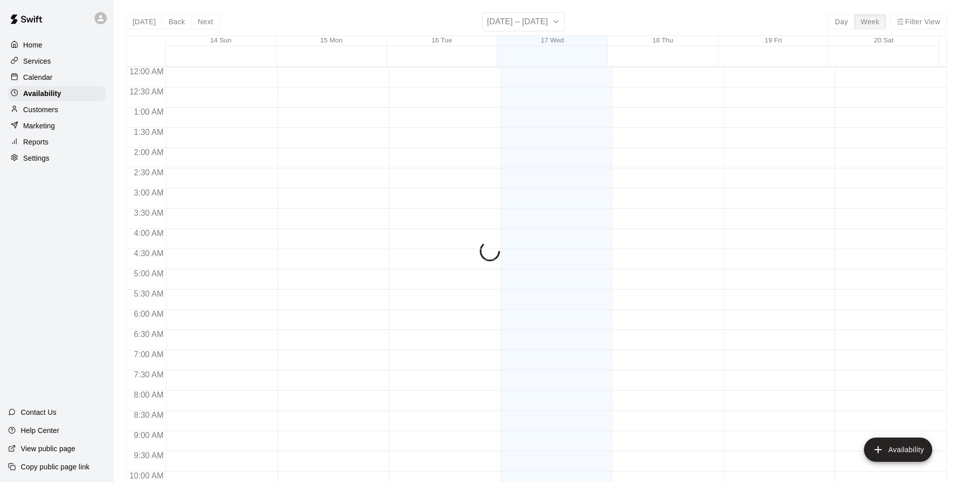
scroll to position [544, 0]
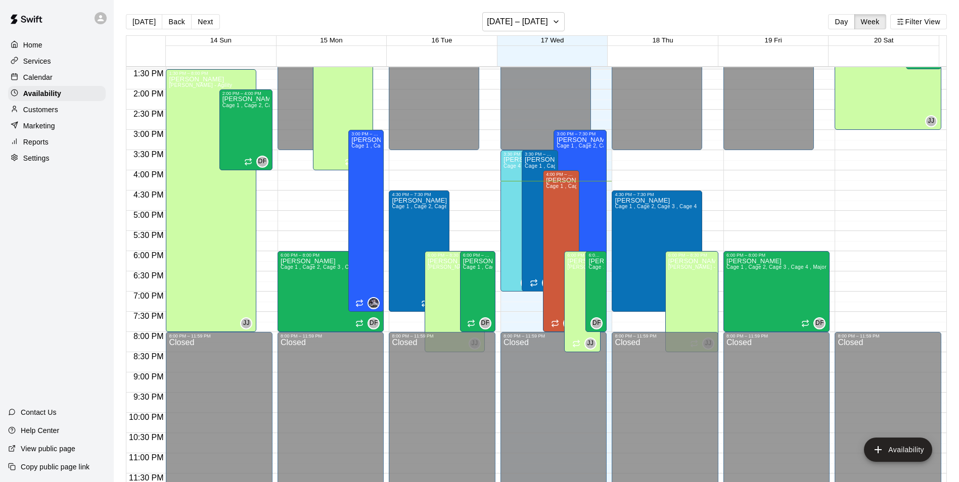
click at [207, 23] on button "Next" at bounding box center [205, 21] width 28 height 15
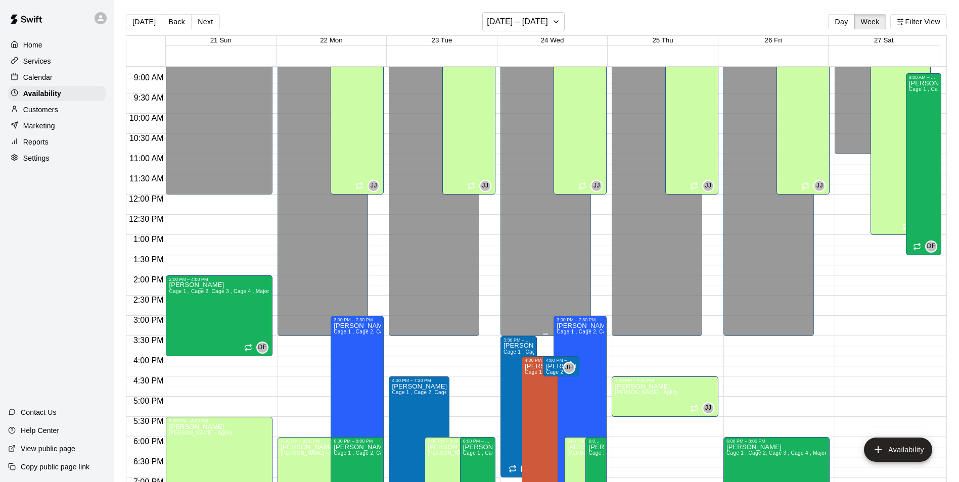
scroll to position [292, 0]
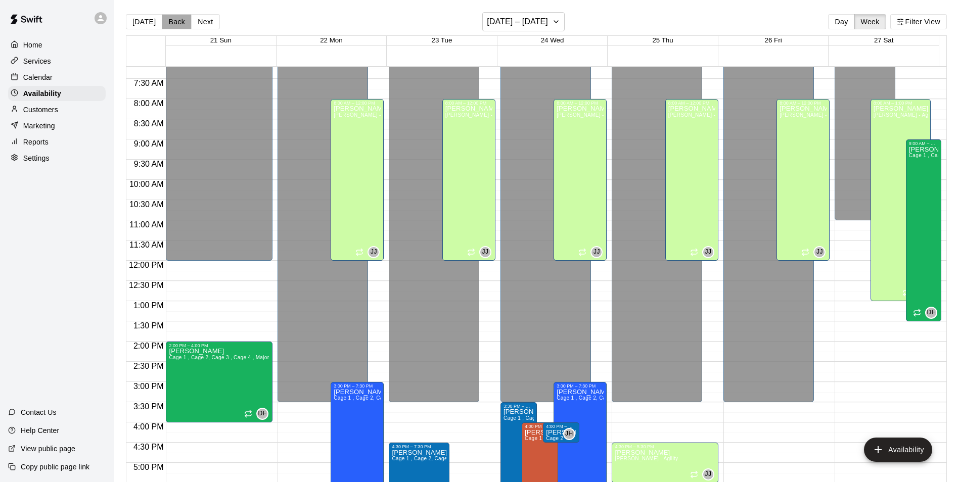
click at [168, 16] on button "Back" at bounding box center [177, 21] width 30 height 15
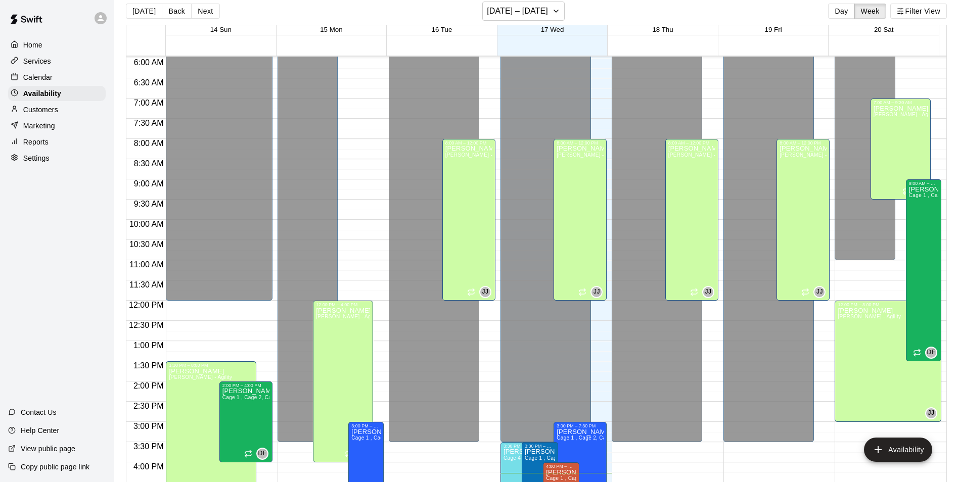
scroll to position [16, 0]
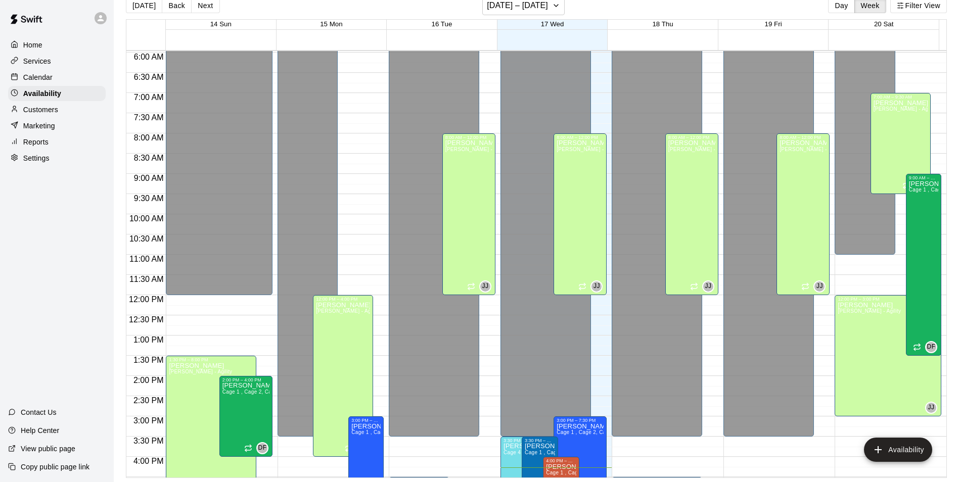
click at [42, 82] on p "Calendar" at bounding box center [37, 77] width 29 height 10
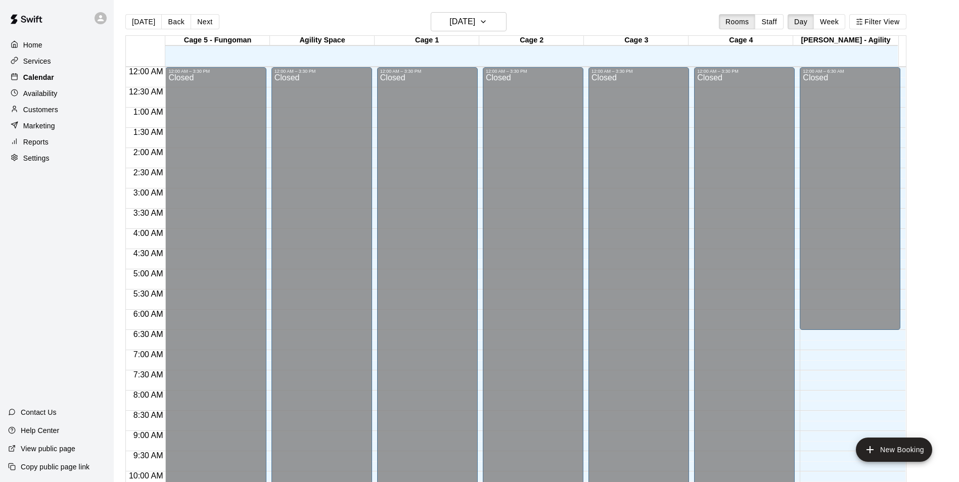
scroll to position [513, 0]
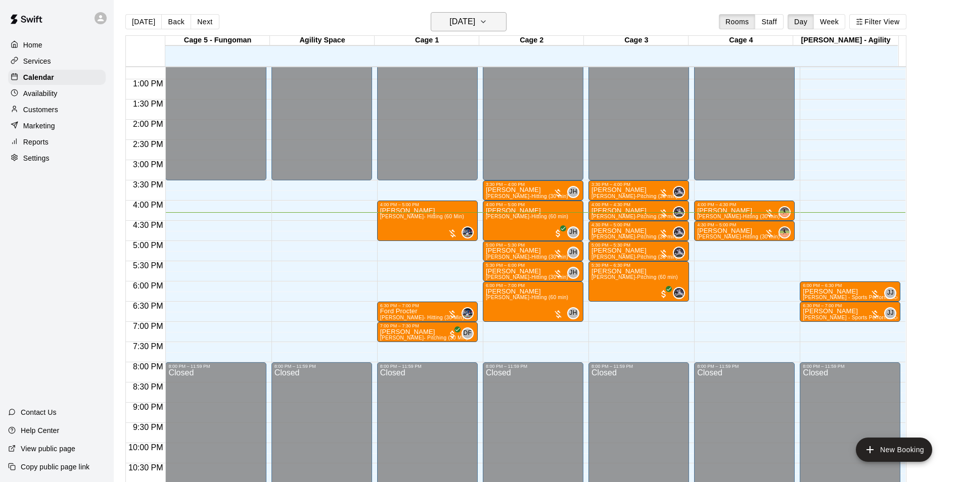
click at [475, 21] on h6 "[DATE]" at bounding box center [462, 22] width 26 height 14
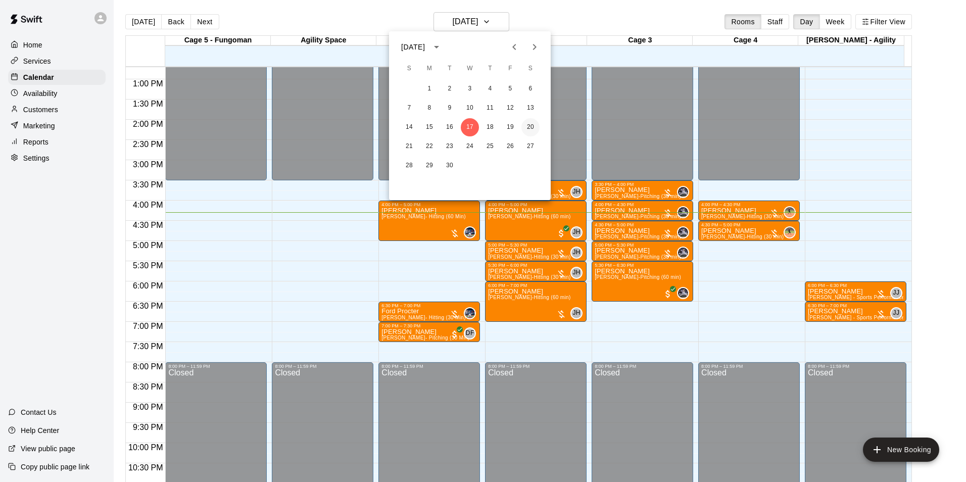
click at [529, 123] on button "20" at bounding box center [531, 127] width 18 height 18
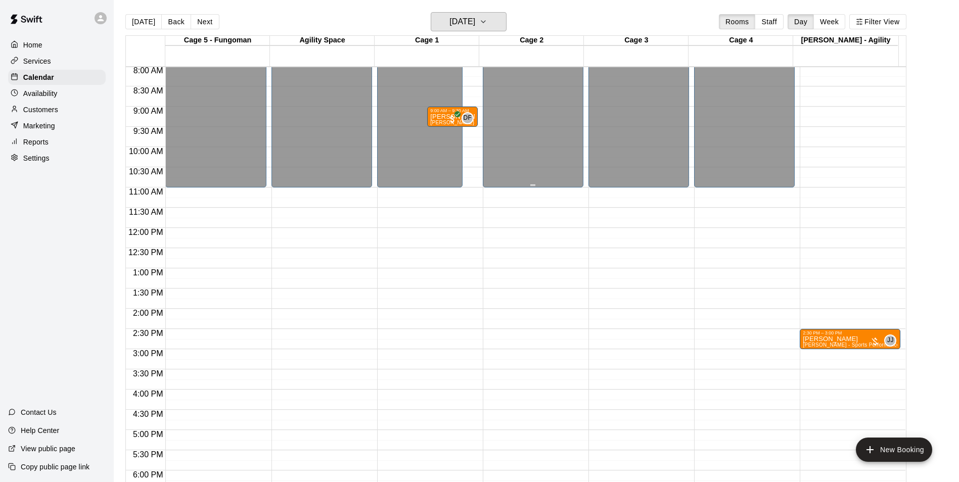
scroll to position [261, 0]
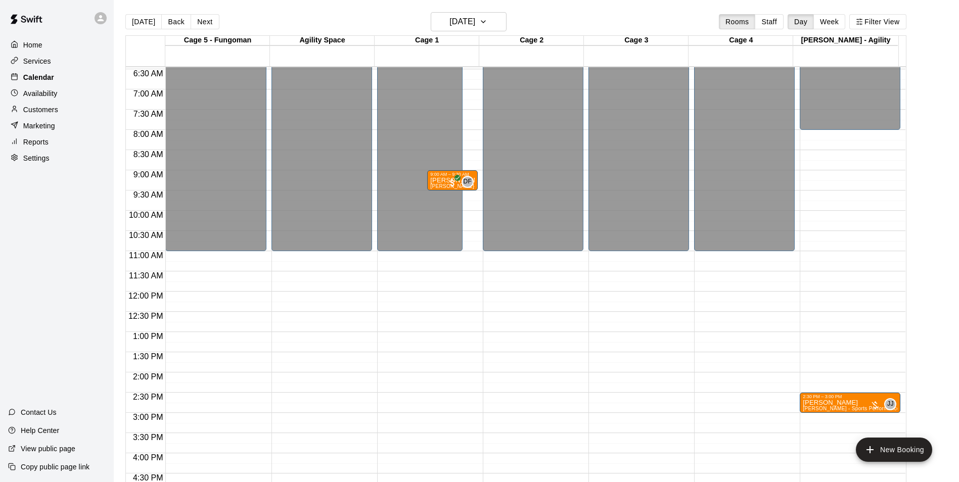
click at [57, 80] on div "Calendar" at bounding box center [57, 77] width 98 height 15
click at [469, 29] on button "[DATE]" at bounding box center [469, 21] width 76 height 19
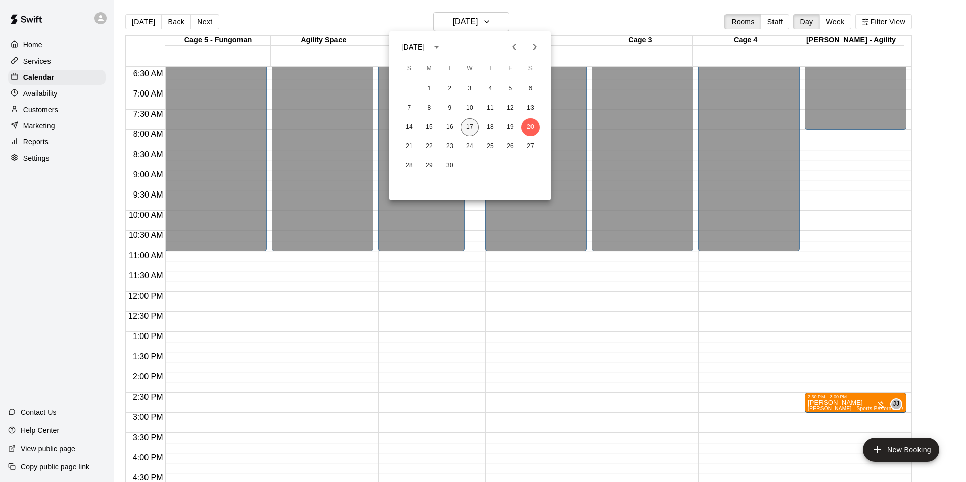
click at [468, 126] on button "17" at bounding box center [470, 127] width 18 height 18
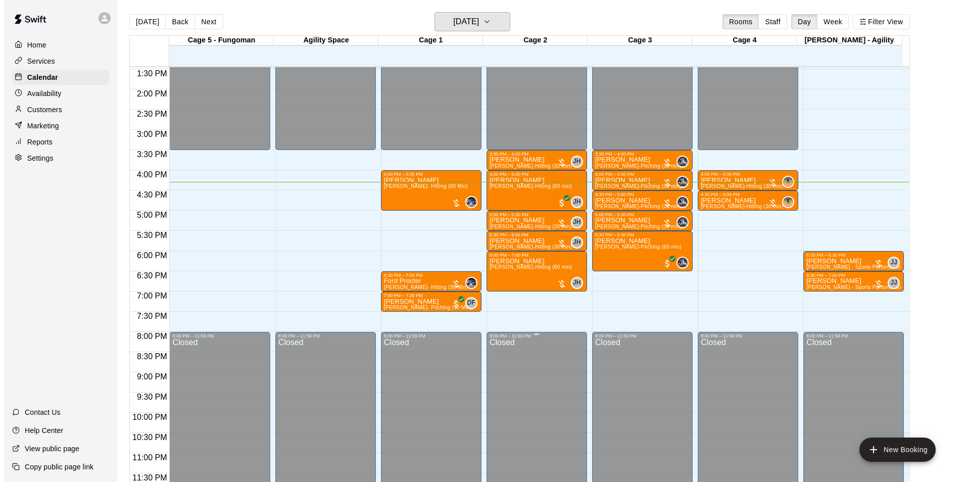
scroll to position [545, 0]
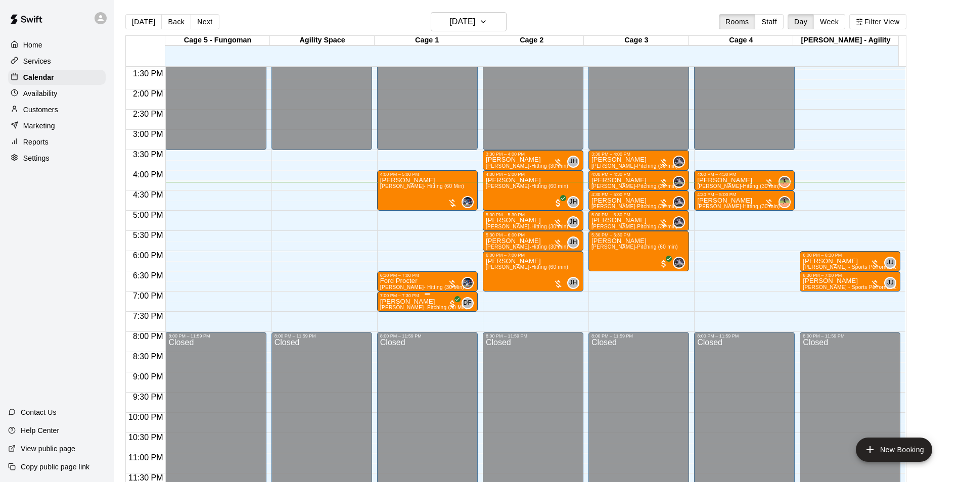
click at [398, 302] on p "[PERSON_NAME]" at bounding box center [424, 302] width 88 height 0
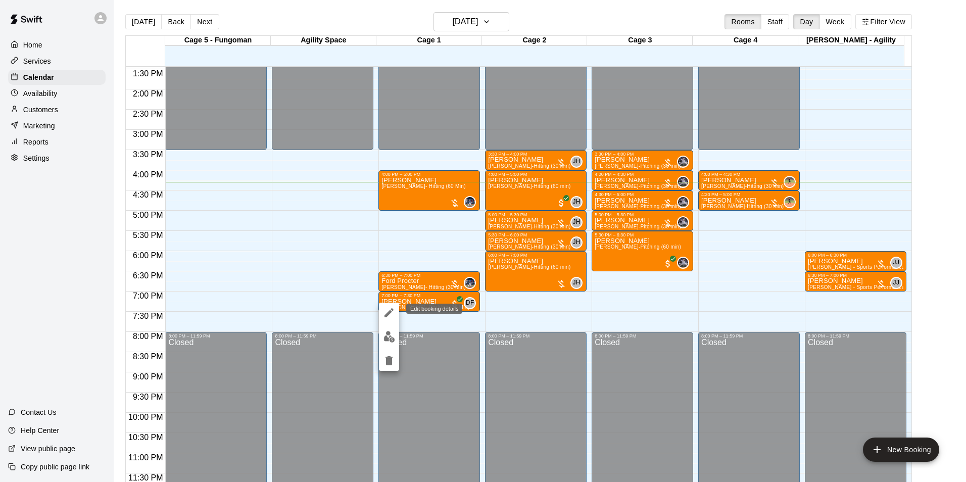
click at [391, 315] on icon "edit" at bounding box center [389, 313] width 12 height 12
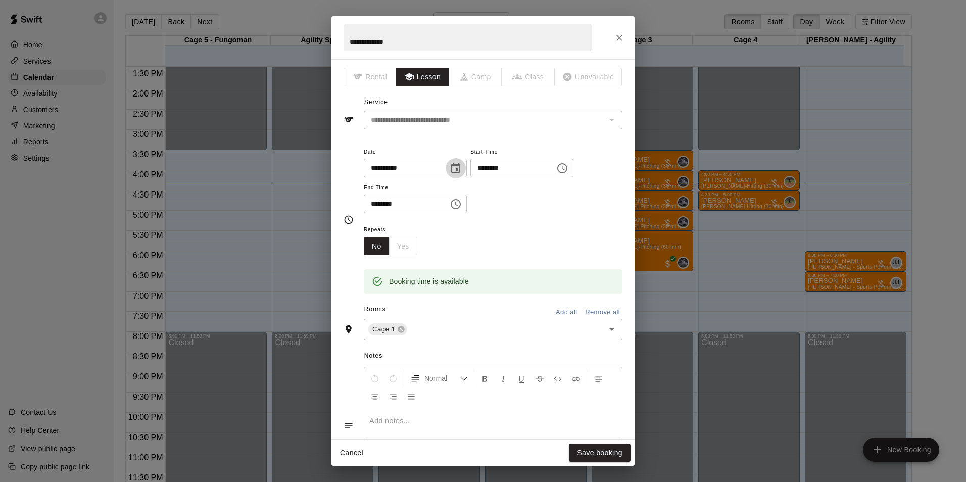
click at [462, 170] on icon "Choose date, selected date is Sep 17, 2025" at bounding box center [456, 168] width 12 height 12
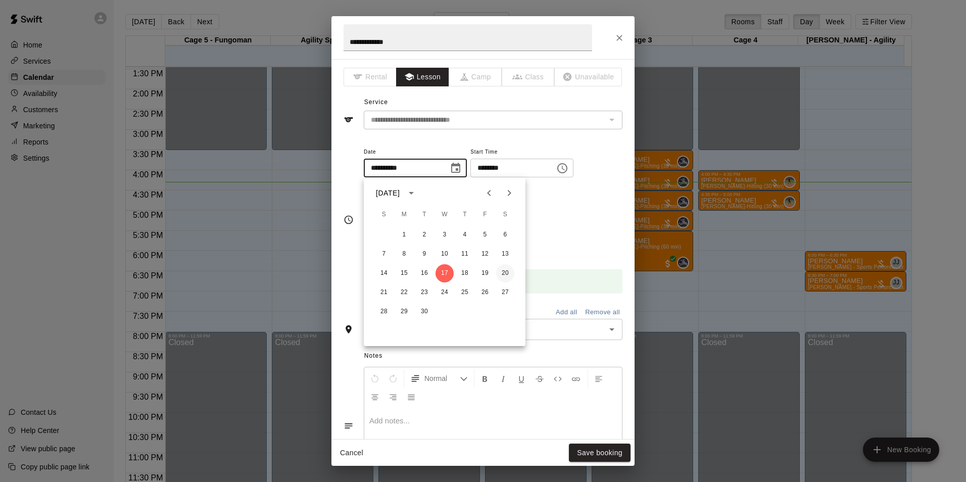
click at [506, 276] on button "20" at bounding box center [505, 273] width 18 height 18
type input "**********"
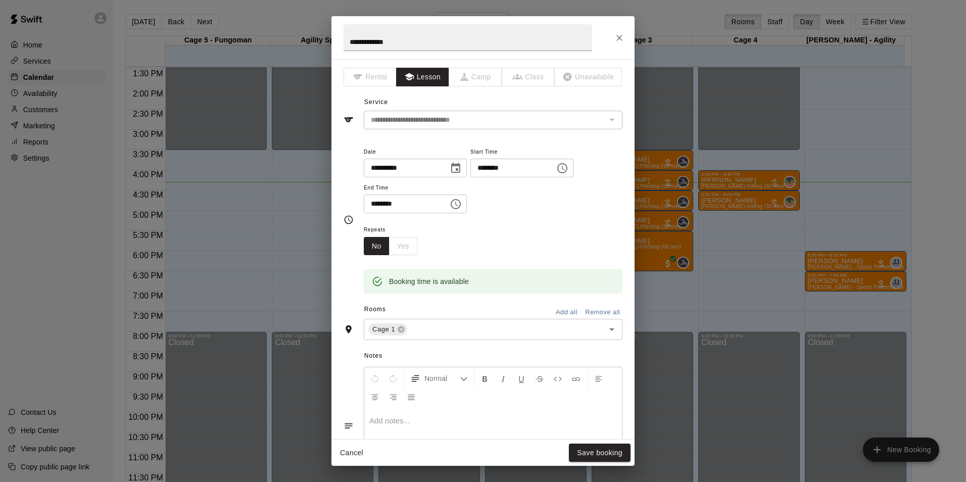
click at [569, 168] on icon "Choose time, selected time is 7:00 PM" at bounding box center [562, 168] width 12 height 12
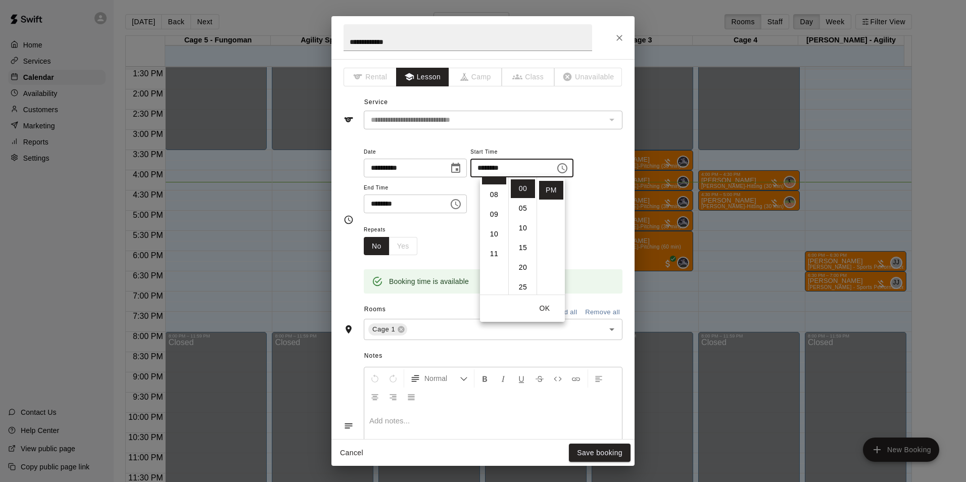
scroll to position [215, 0]
click at [495, 193] on li "11" at bounding box center [494, 190] width 24 height 19
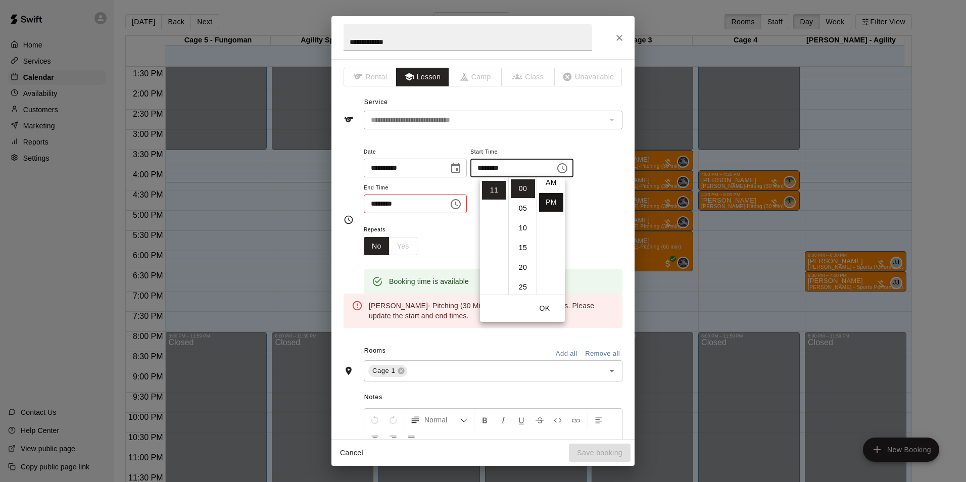
scroll to position [0, 0]
click at [546, 189] on li "AM" at bounding box center [551, 188] width 24 height 19
type input "********"
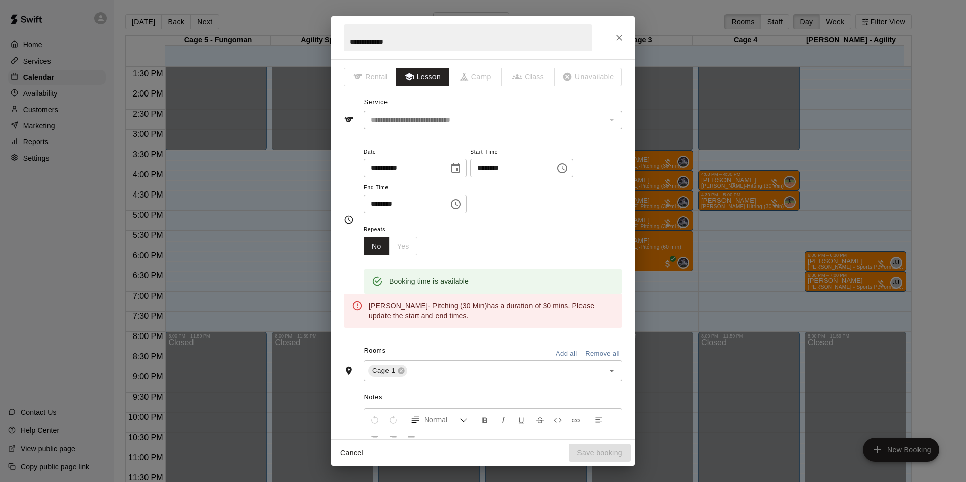
click at [462, 205] on icon "Choose time, selected time is 7:30 PM" at bounding box center [456, 204] width 12 height 12
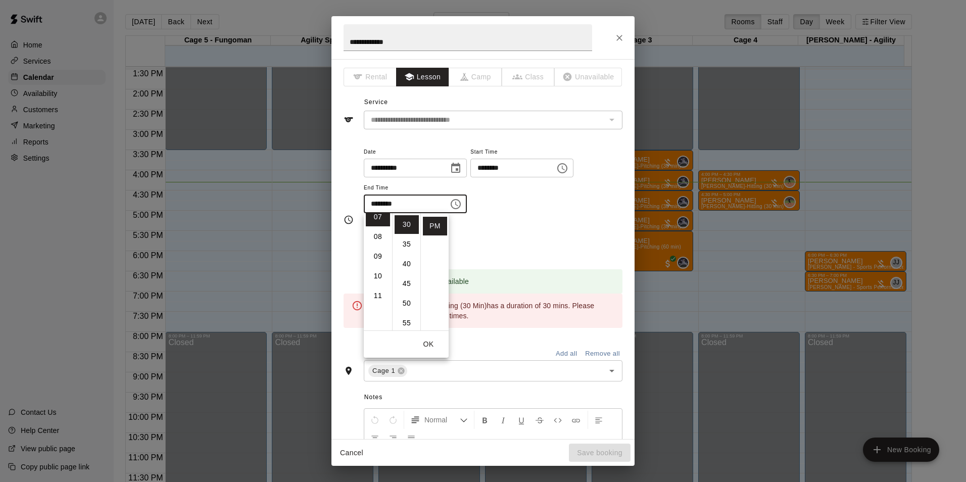
scroll to position [215, 0]
click at [380, 226] on li "11" at bounding box center [378, 226] width 24 height 19
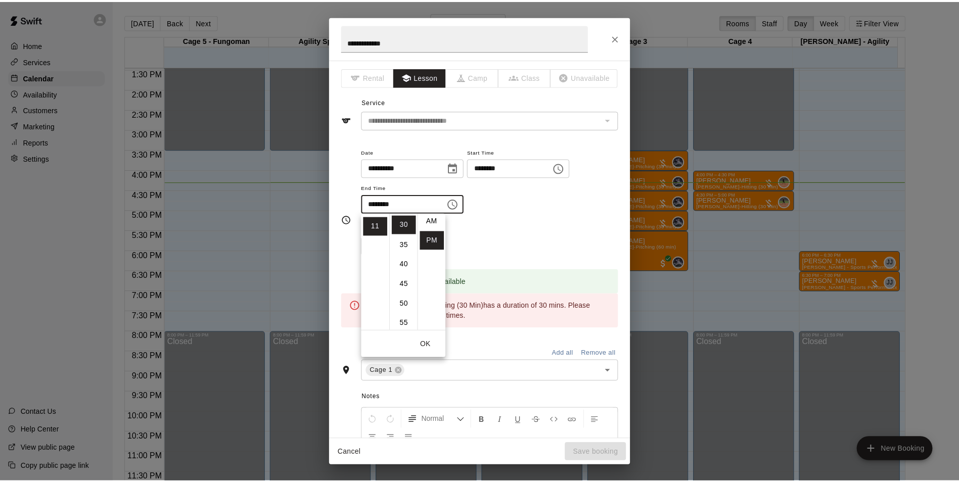
scroll to position [0, 0]
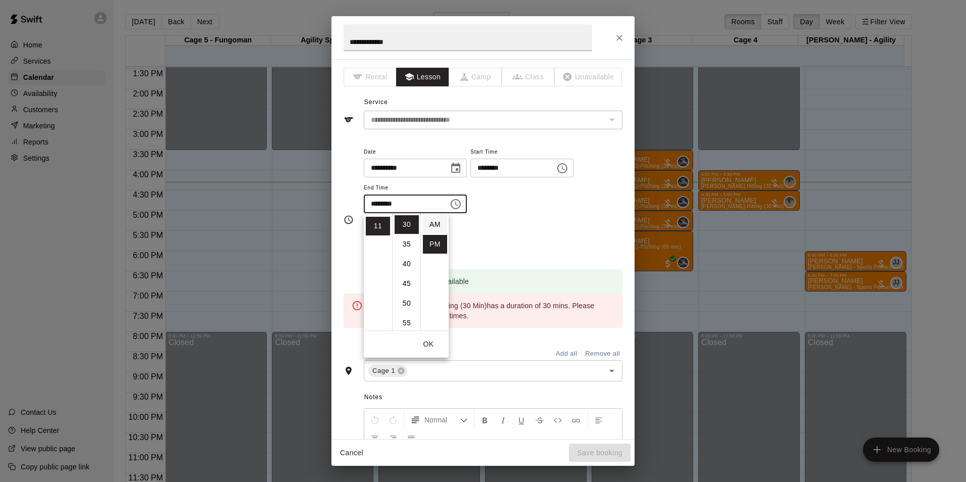
click at [433, 229] on li "AM" at bounding box center [435, 224] width 24 height 19
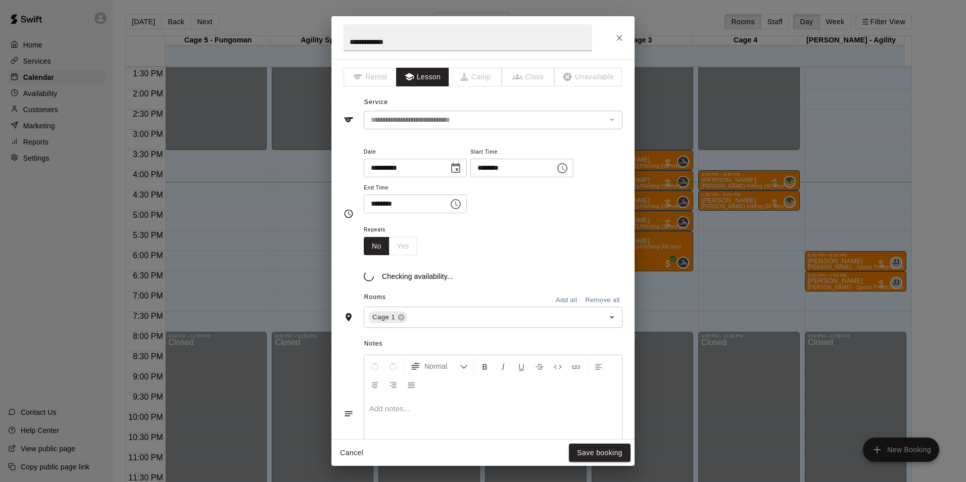
type input "********"
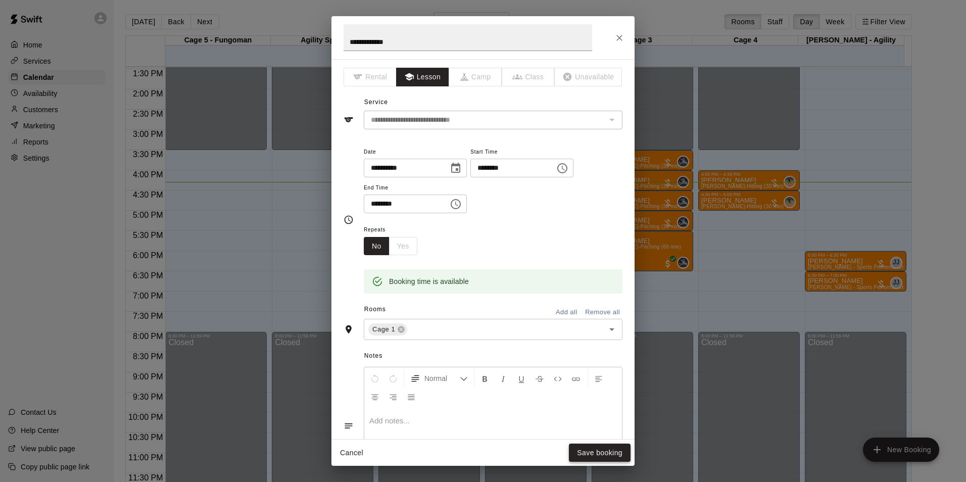
click at [603, 448] on button "Save booking" at bounding box center [600, 453] width 62 height 19
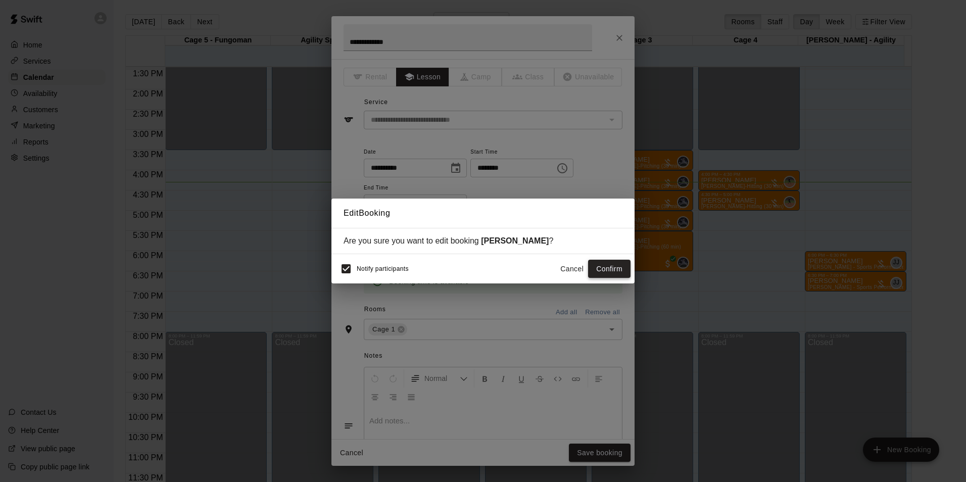
click at [618, 270] on button "Confirm" at bounding box center [609, 269] width 42 height 19
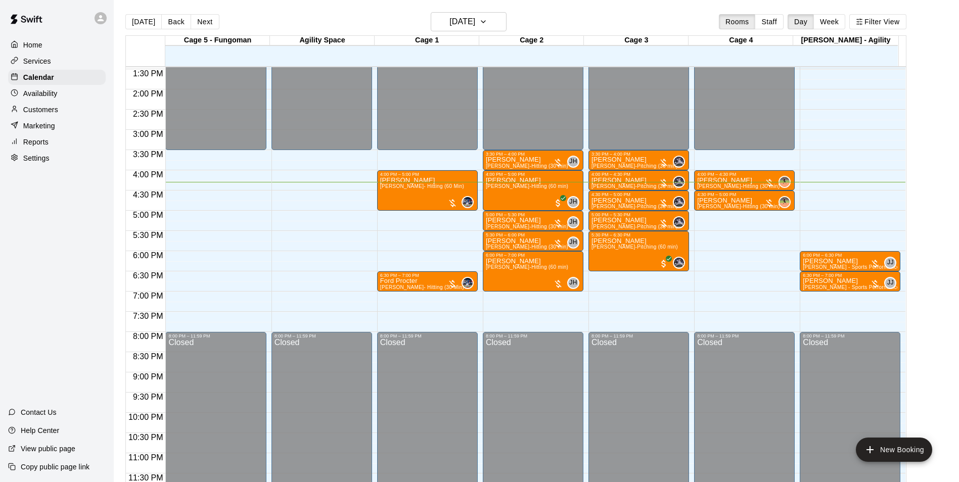
click at [50, 93] on p "Availability" at bounding box center [40, 93] width 34 height 10
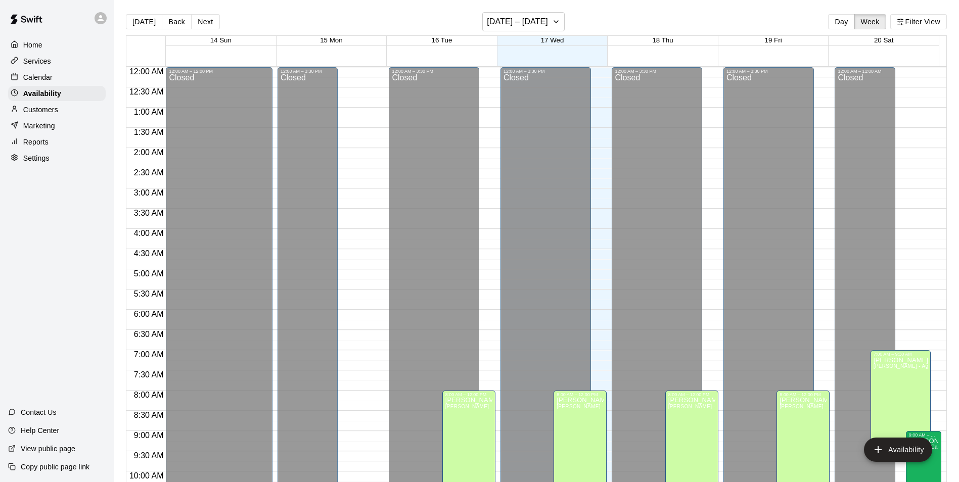
scroll to position [544, 0]
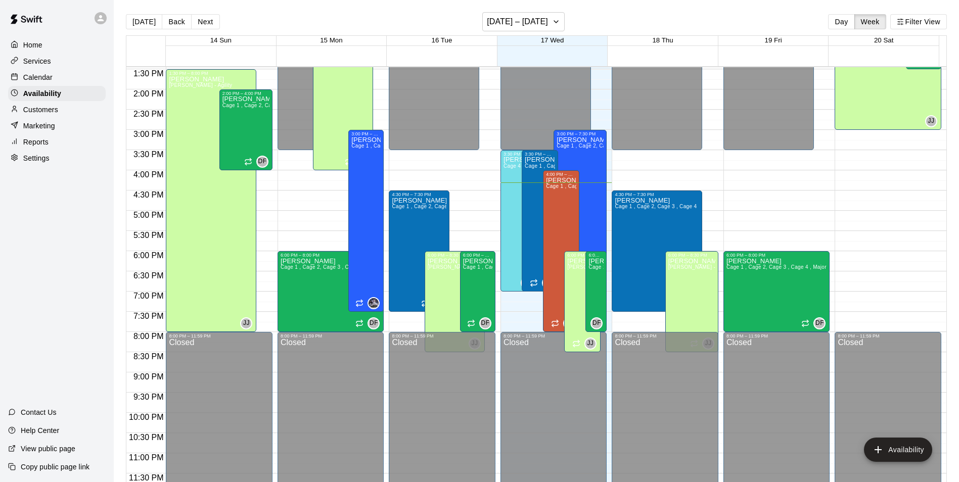
click at [74, 76] on div "Calendar" at bounding box center [57, 77] width 98 height 15
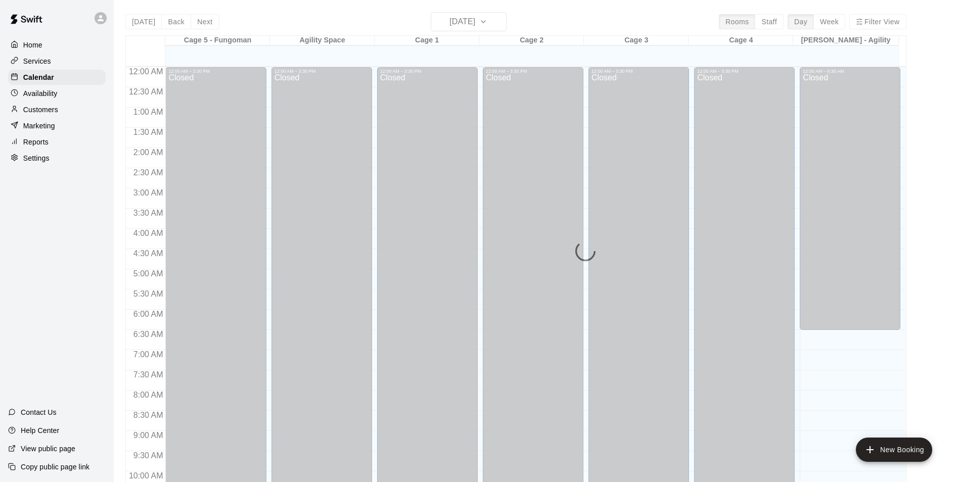
scroll to position [513, 0]
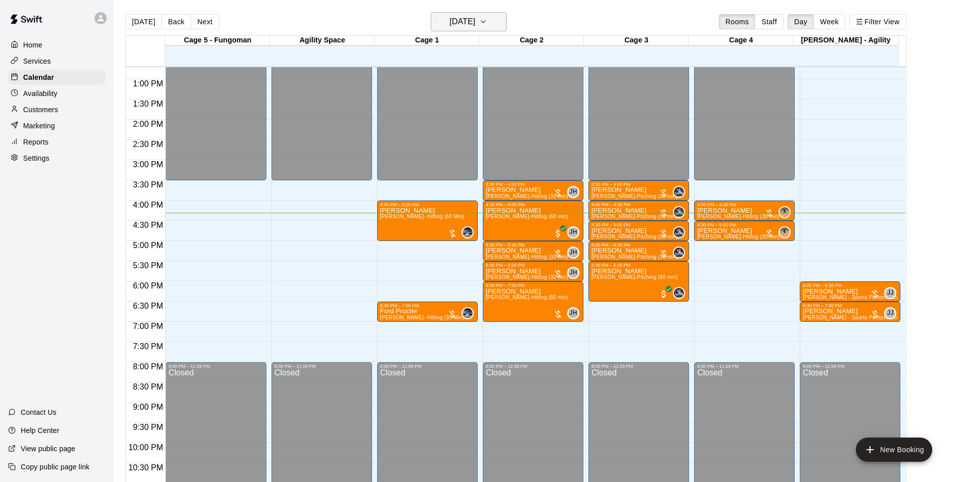
click at [449, 20] on h6 "[DATE]" at bounding box center [462, 22] width 26 height 14
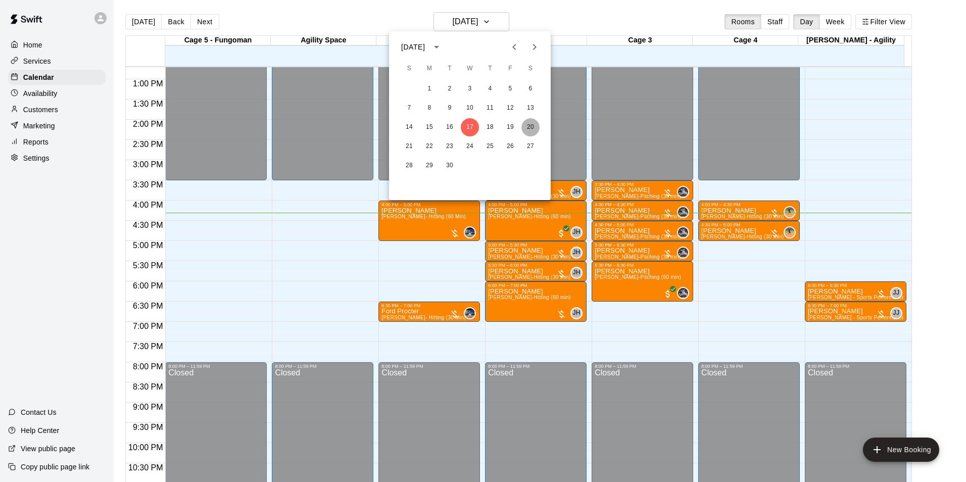
click at [532, 129] on button "20" at bounding box center [531, 127] width 18 height 18
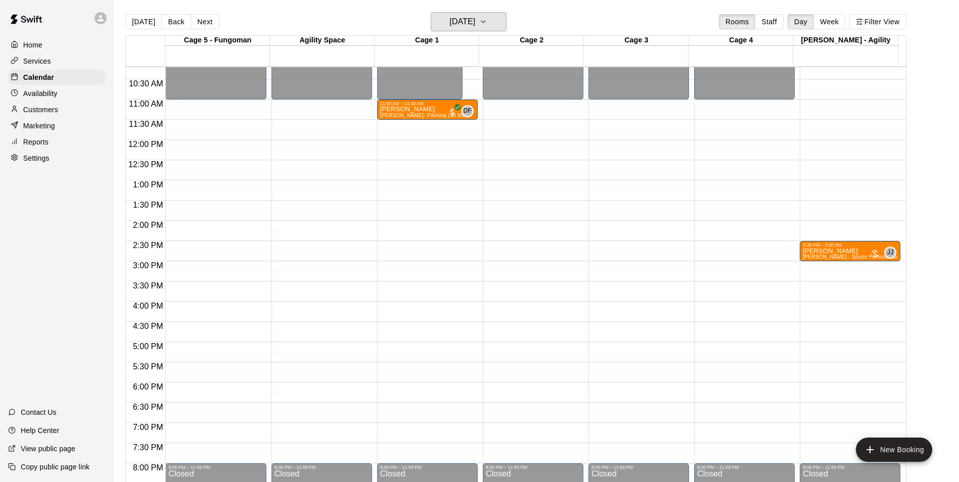
scroll to position [362, 0]
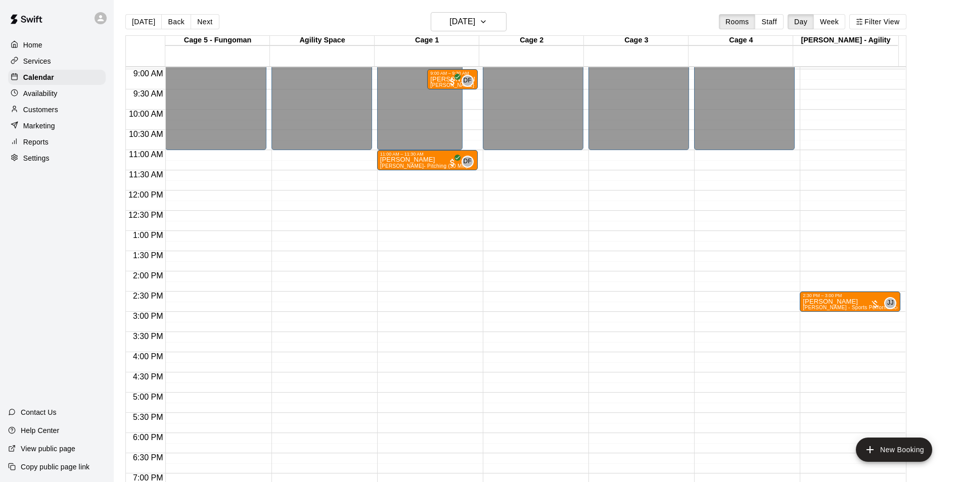
click at [50, 115] on p "Customers" at bounding box center [40, 110] width 35 height 10
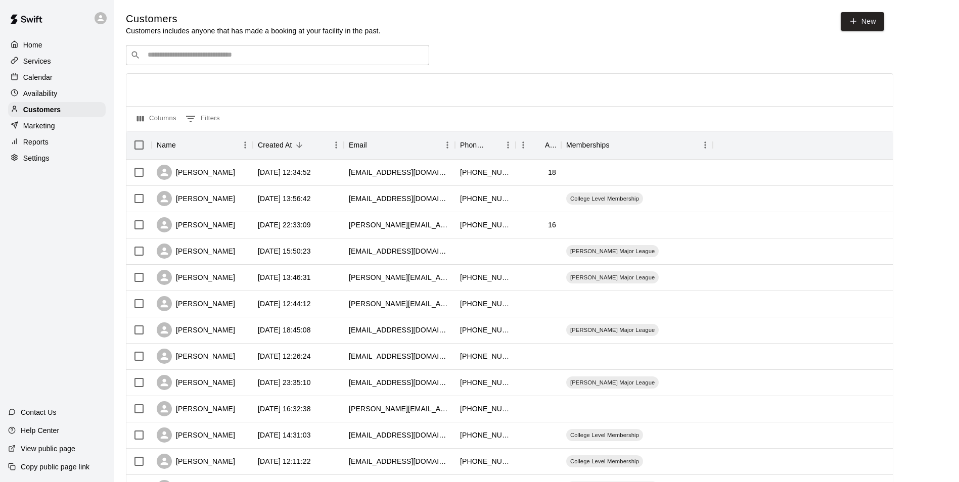
click at [76, 73] on div "Calendar" at bounding box center [57, 77] width 98 height 15
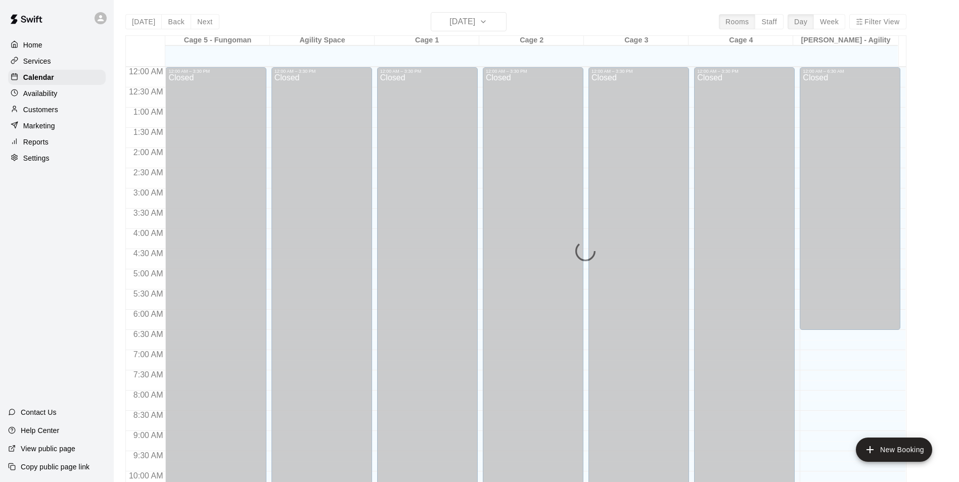
scroll to position [513, 0]
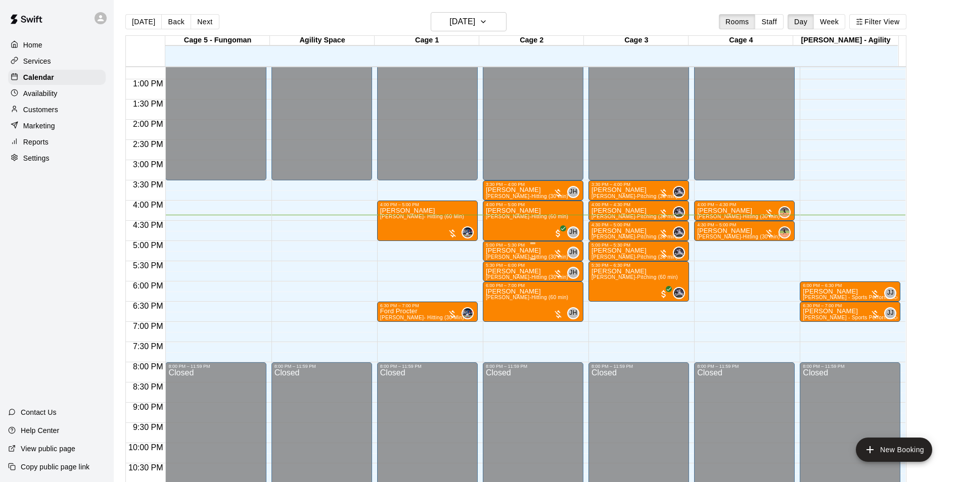
click at [531, 251] on p "[PERSON_NAME]" at bounding box center [527, 251] width 82 height 0
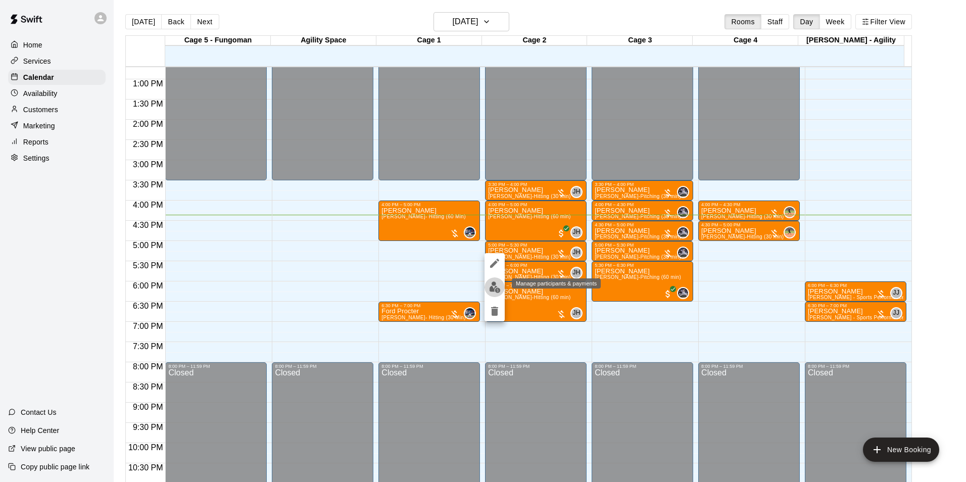
click at [498, 284] on img "edit" at bounding box center [495, 287] width 12 height 12
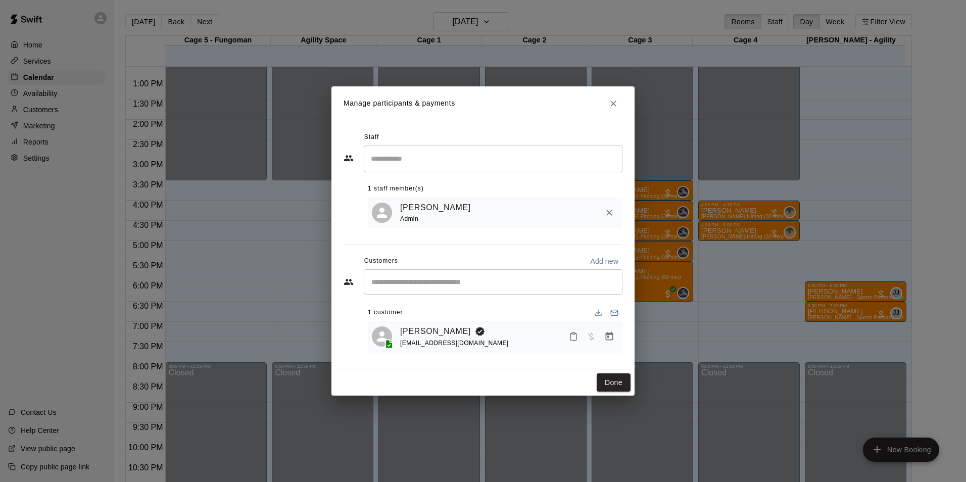
click at [578, 336] on icon "Mark attendance" at bounding box center [573, 336] width 9 height 9
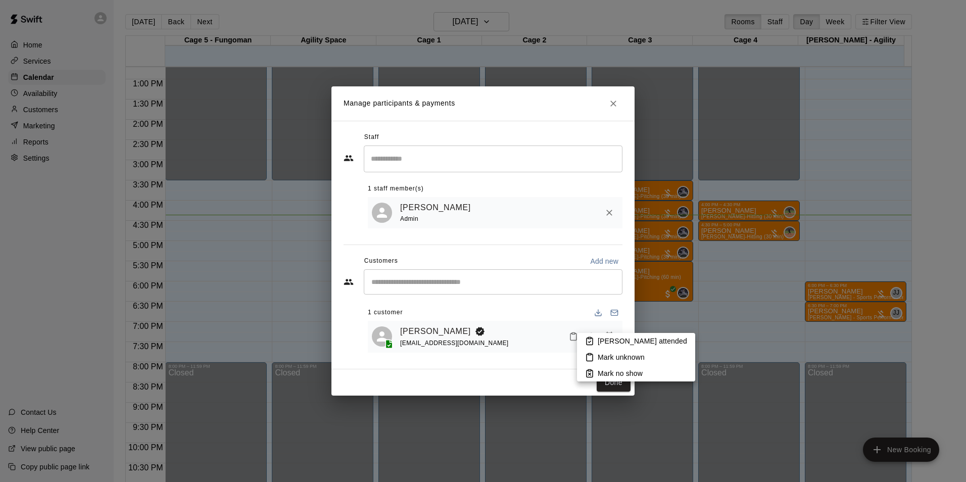
click at [599, 336] on li "[PERSON_NAME] attended" at bounding box center [636, 341] width 118 height 16
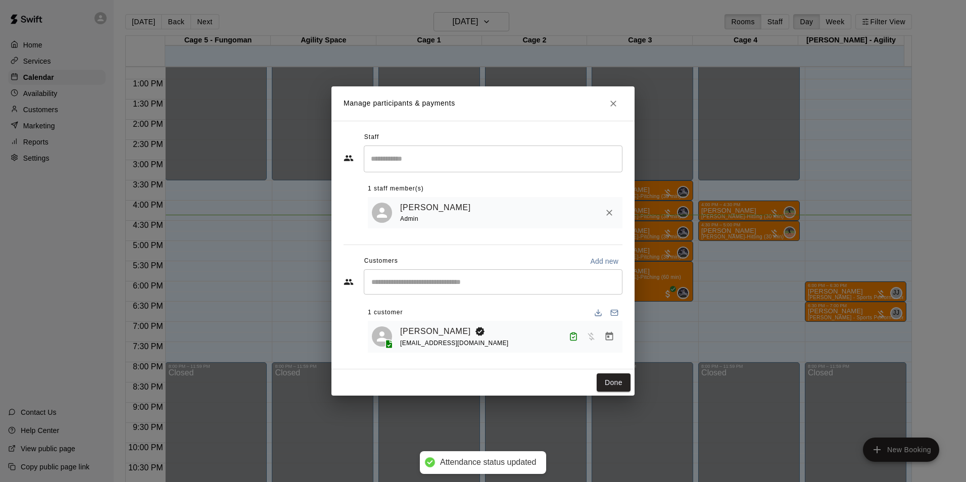
click at [620, 384] on button "Done" at bounding box center [614, 382] width 34 height 19
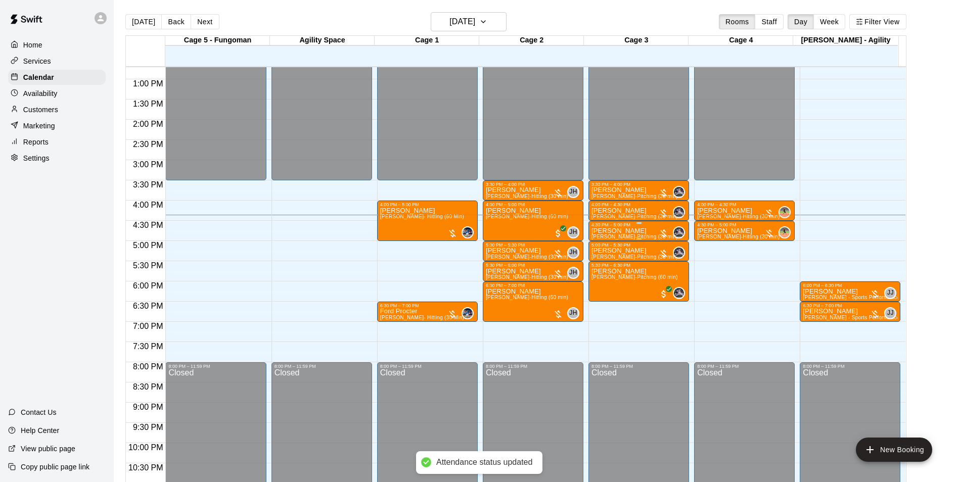
click at [616, 231] on p "[PERSON_NAME]" at bounding box center [634, 231] width 86 height 0
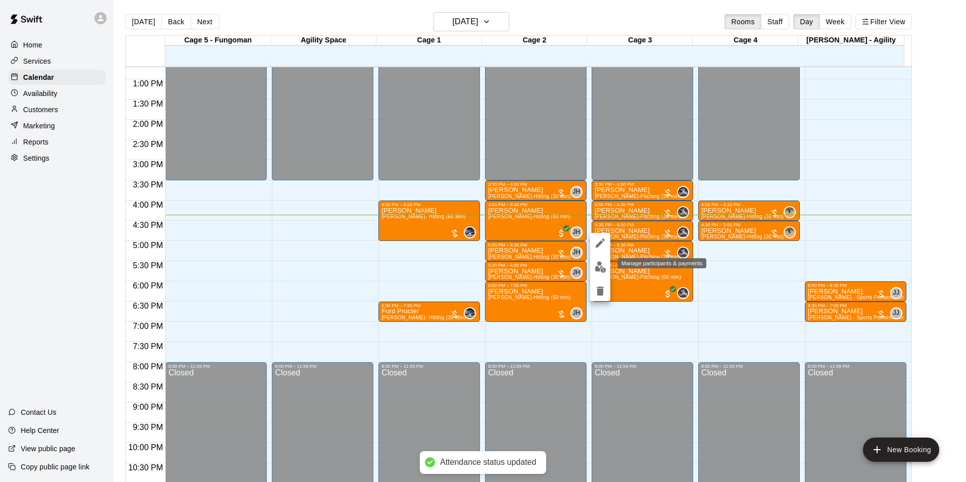
click at [600, 267] on img "edit" at bounding box center [601, 267] width 12 height 12
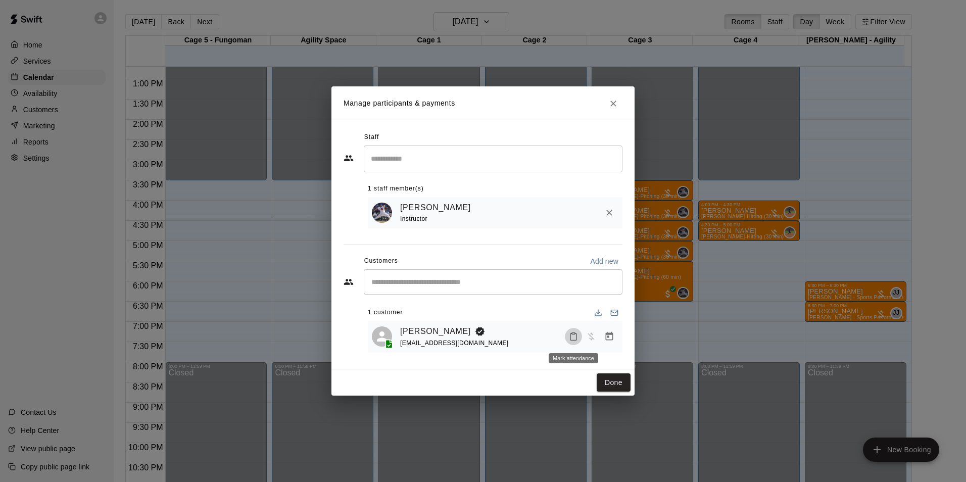
click at [574, 336] on icon "Mark attendance" at bounding box center [573, 336] width 9 height 9
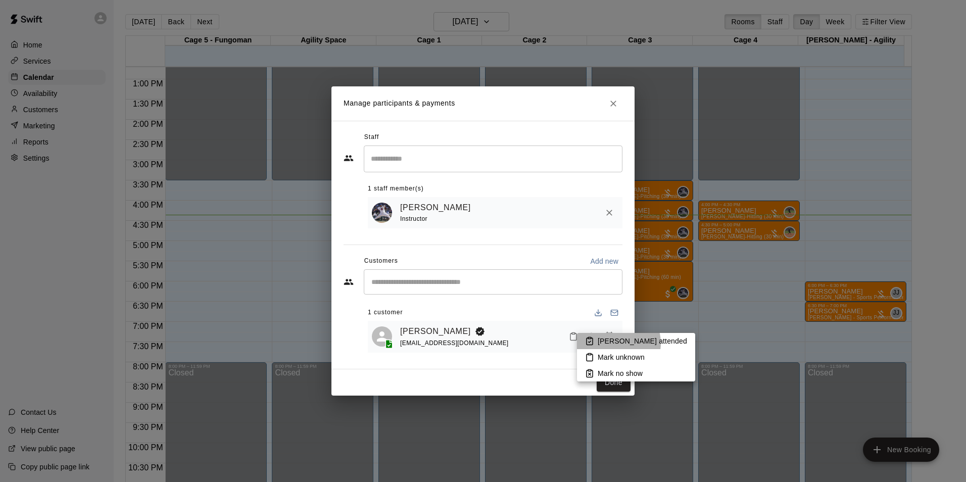
click at [618, 343] on p "[PERSON_NAME] attended" at bounding box center [642, 341] width 89 height 10
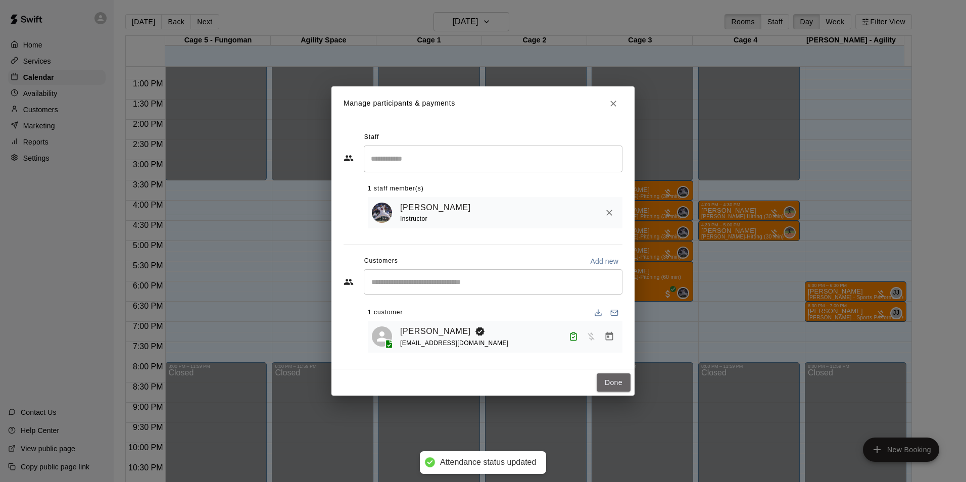
click at [620, 385] on button "Done" at bounding box center [614, 382] width 34 height 19
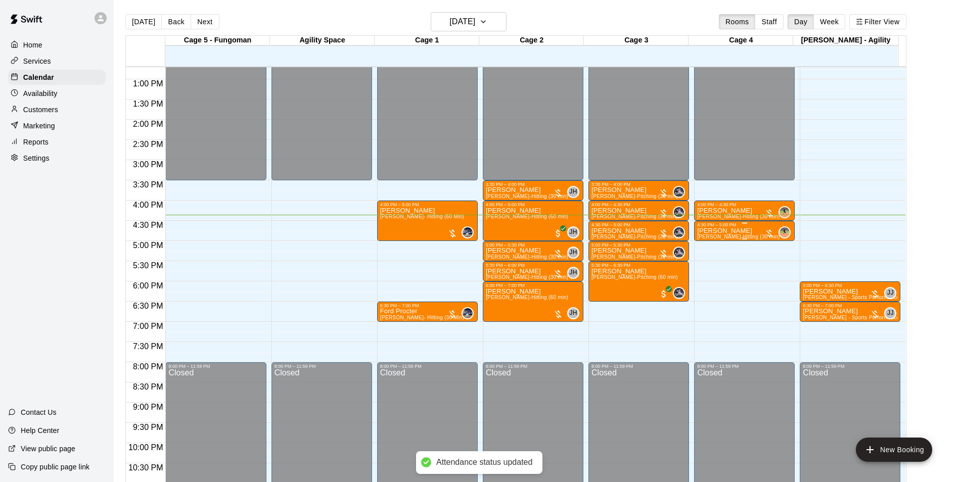
click at [709, 231] on p "[PERSON_NAME]" at bounding box center [738, 231] width 82 height 0
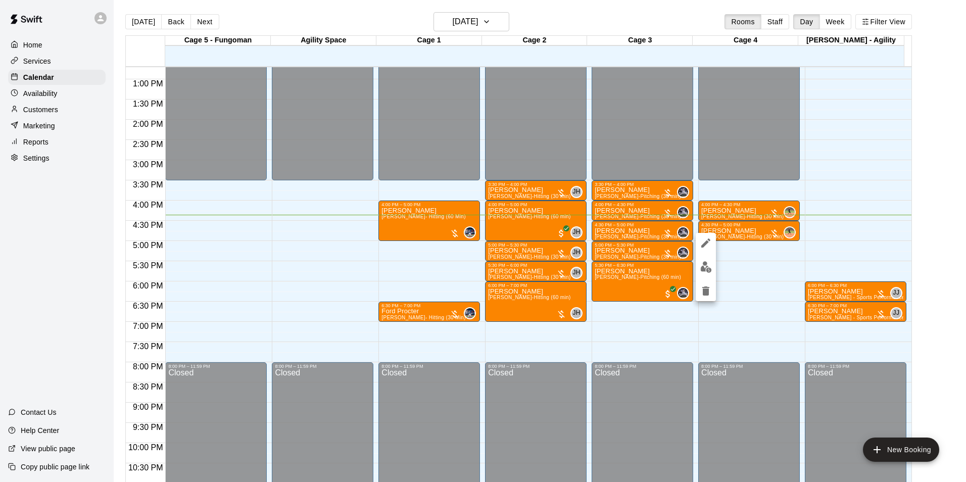
click at [708, 264] on img "edit" at bounding box center [706, 267] width 12 height 12
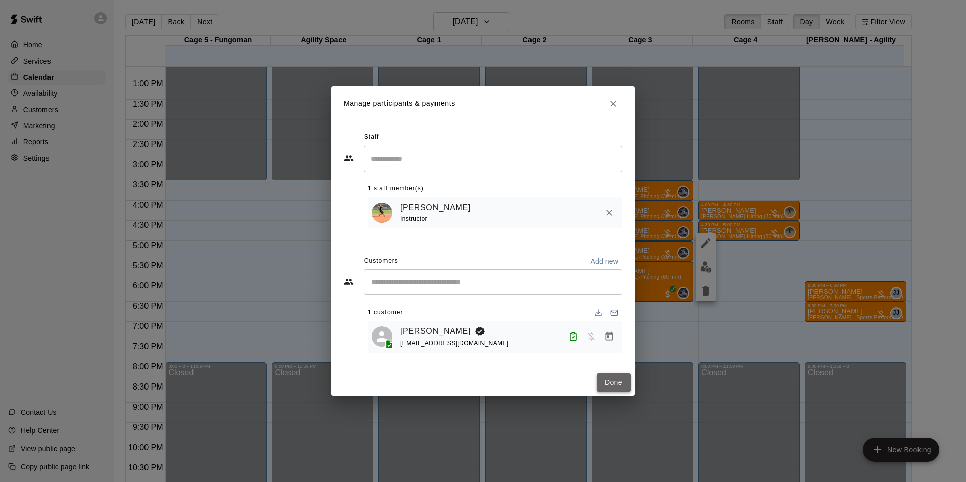
click at [610, 383] on button "Done" at bounding box center [614, 382] width 34 height 19
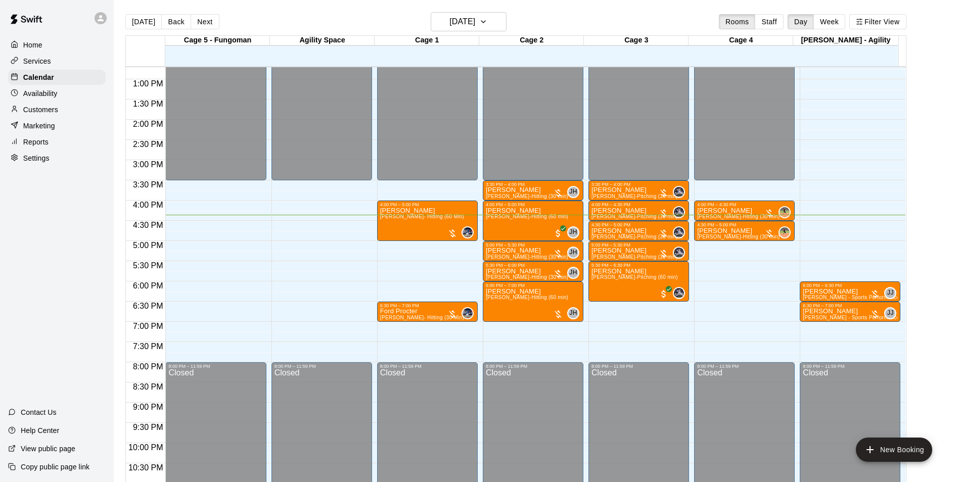
click at [58, 112] on p "Customers" at bounding box center [40, 110] width 35 height 10
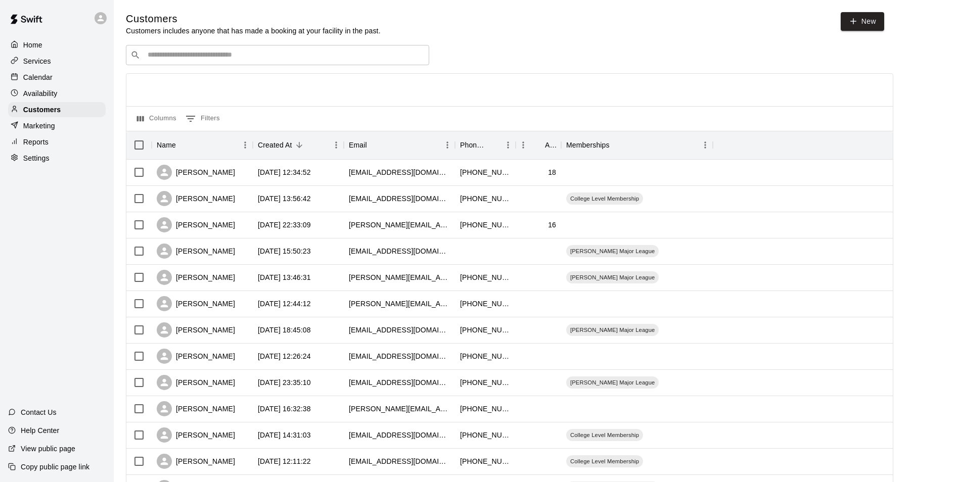
click at [205, 58] on input "Search customers by name or email" at bounding box center [285, 55] width 280 height 10
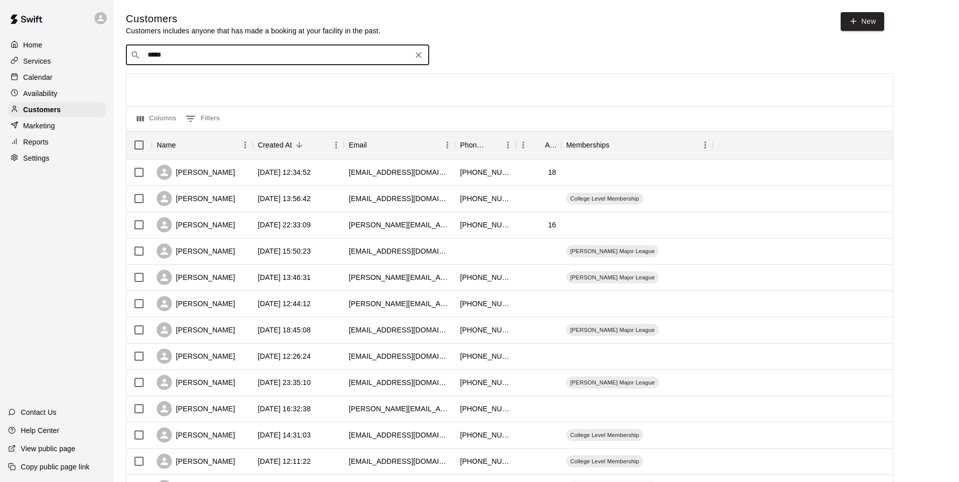
type input "******"
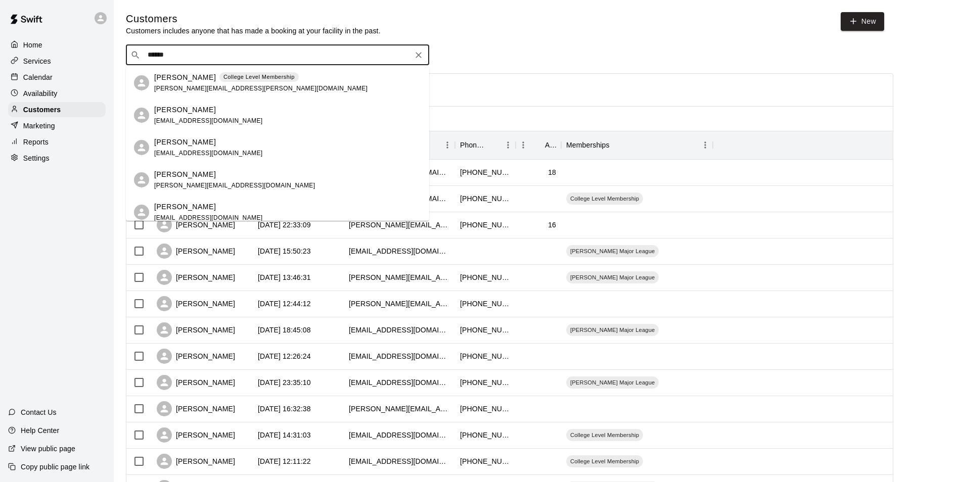
click at [193, 80] on p "[PERSON_NAME]" at bounding box center [185, 77] width 62 height 11
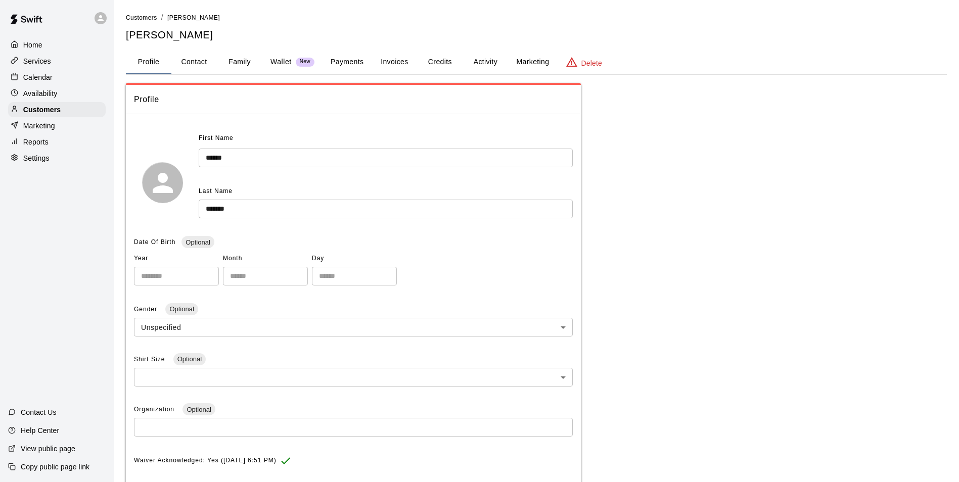
drag, startPoint x: 180, startPoint y: 63, endPoint x: 193, endPoint y: 58, distance: 13.6
click at [181, 62] on button "Contact" at bounding box center [193, 62] width 45 height 24
select select "**"
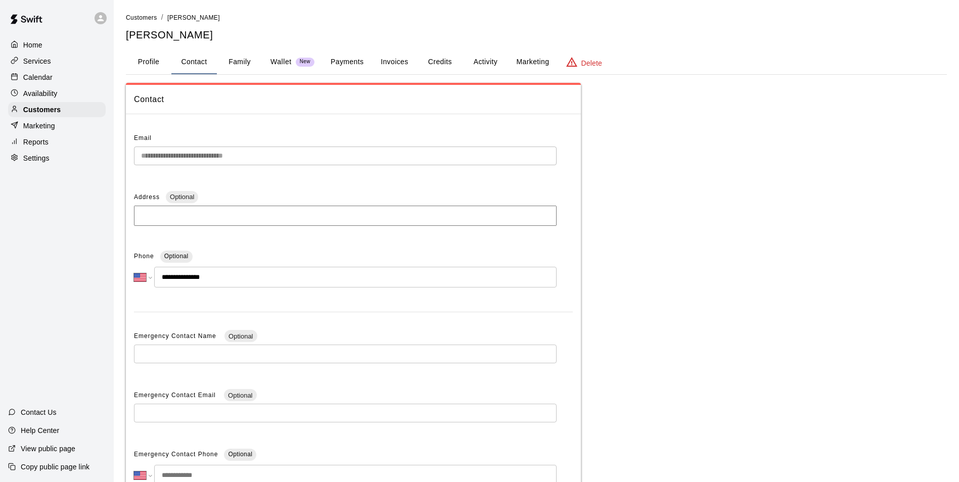
click at [224, 60] on button "Family" at bounding box center [239, 62] width 45 height 24
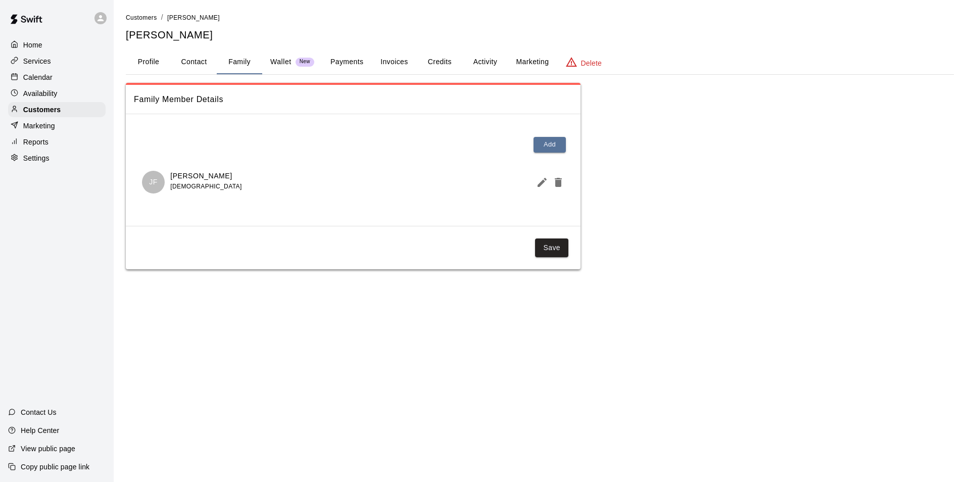
click at [56, 69] on div "Services" at bounding box center [57, 61] width 98 height 15
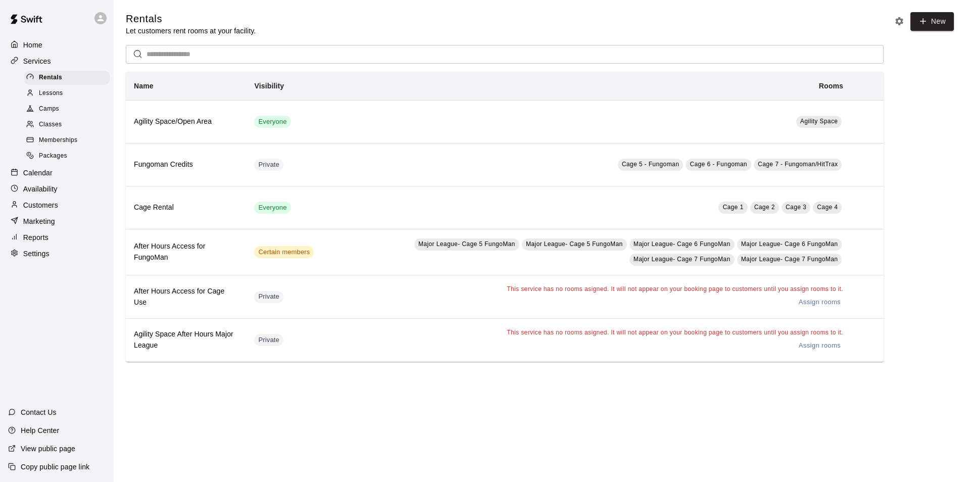
click at [59, 172] on div "Calendar" at bounding box center [57, 172] width 98 height 15
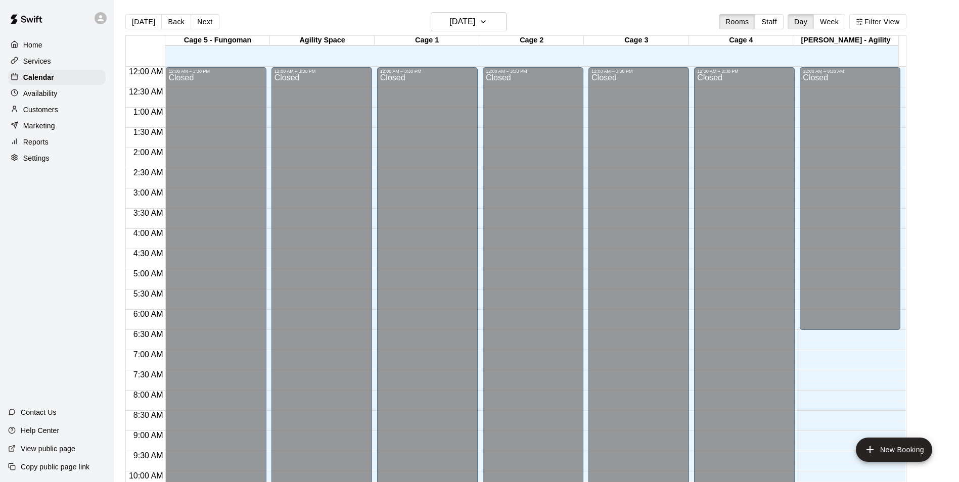
scroll to position [513, 0]
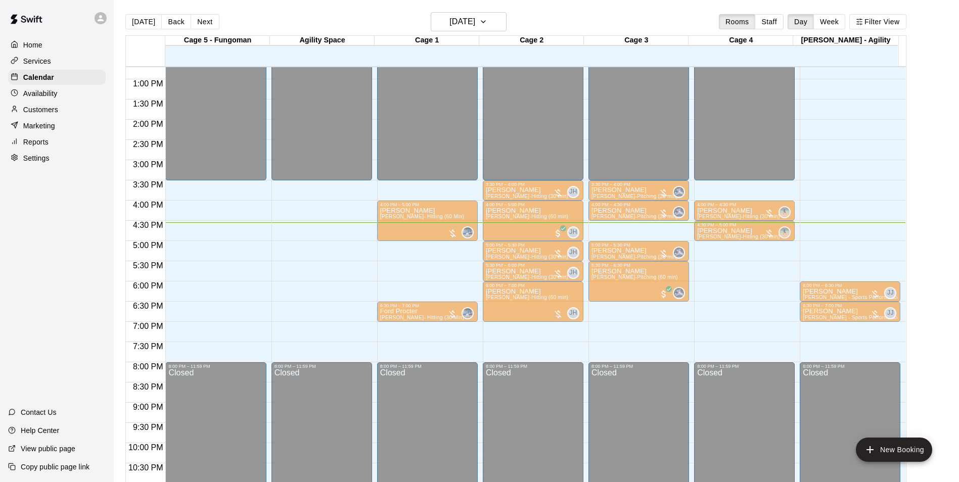
click at [598, 227] on div "4:30 PM – 5:00 PM" at bounding box center [638, 224] width 95 height 5
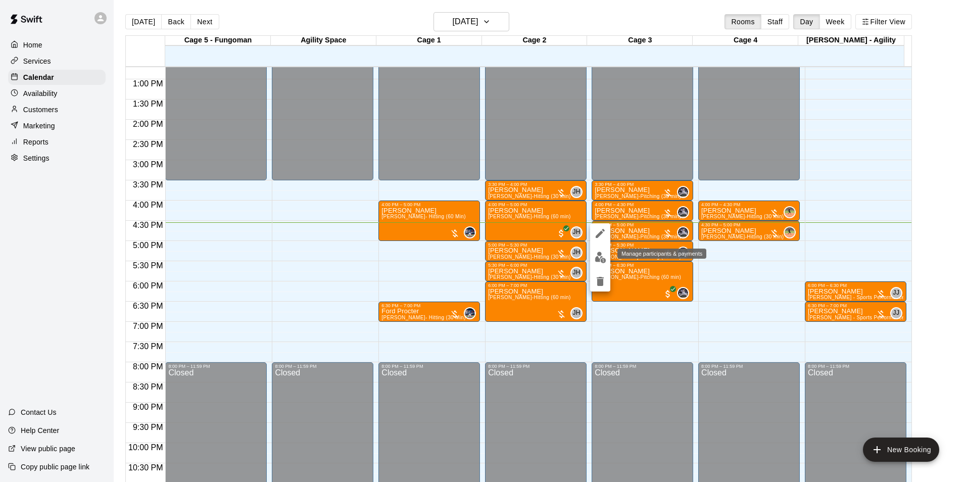
click at [599, 254] on img "edit" at bounding box center [601, 258] width 12 height 12
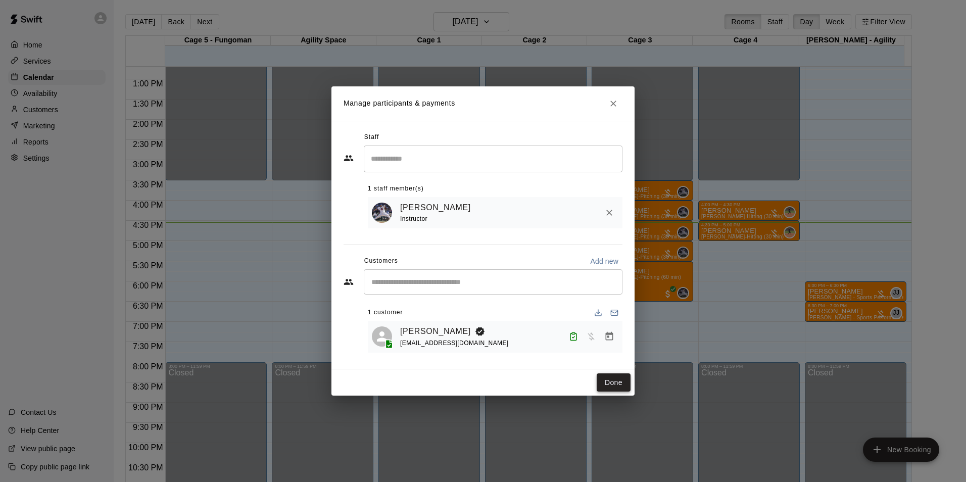
click at [602, 384] on button "Done" at bounding box center [614, 382] width 34 height 19
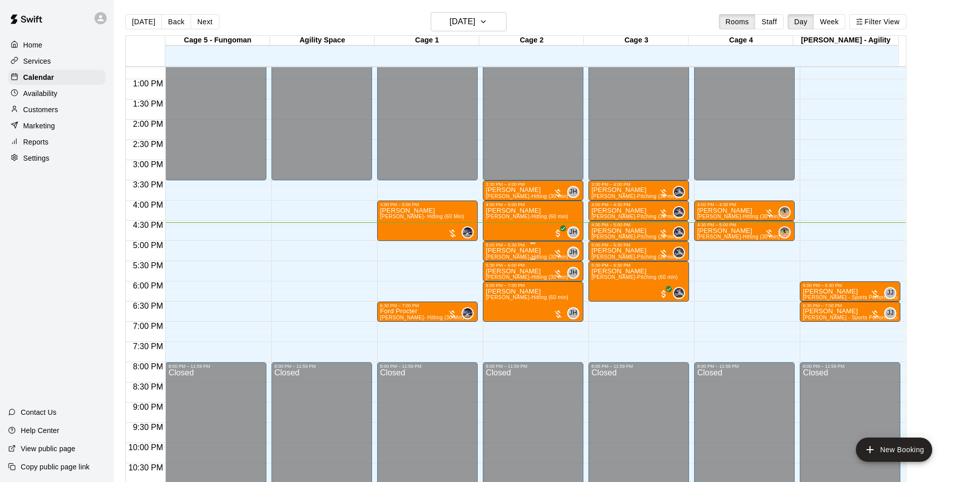
click at [528, 248] on div "5:00 PM – 5:30 PM" at bounding box center [533, 245] width 95 height 5
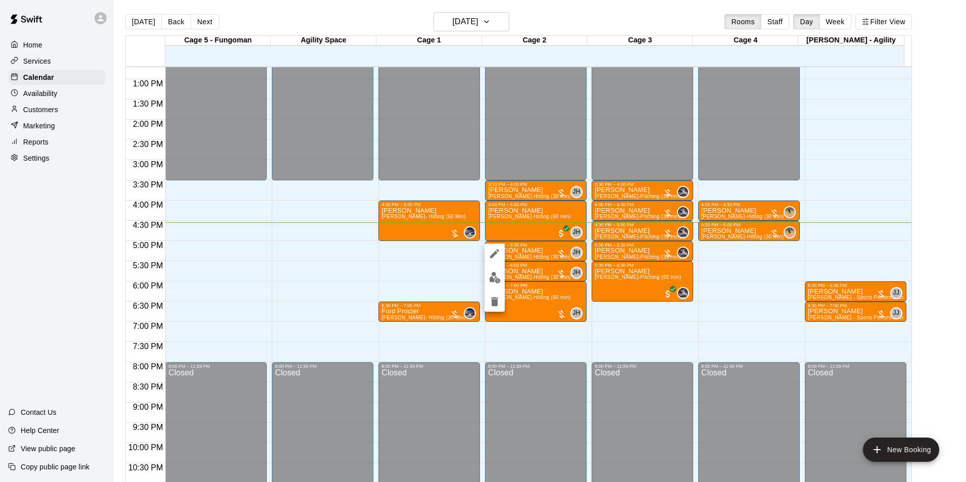
click at [494, 276] on img "edit" at bounding box center [495, 278] width 12 height 12
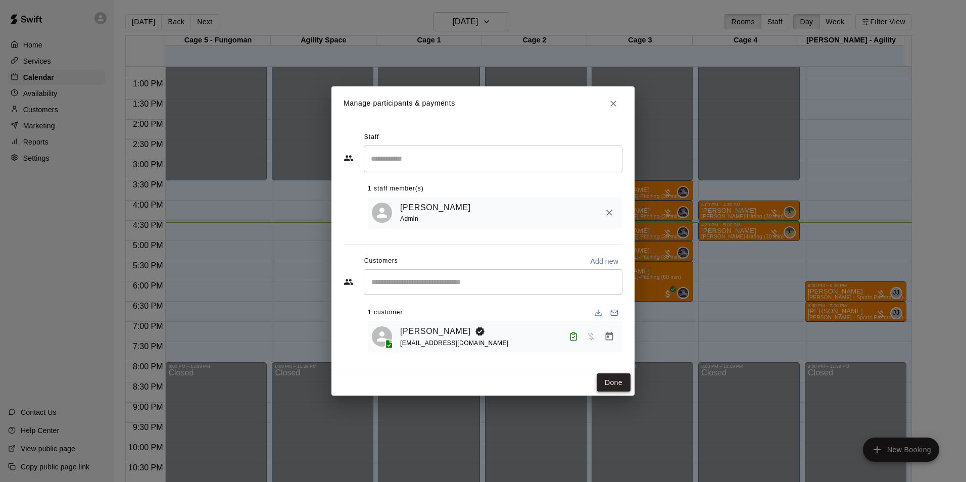
click at [604, 380] on button "Done" at bounding box center [614, 382] width 34 height 19
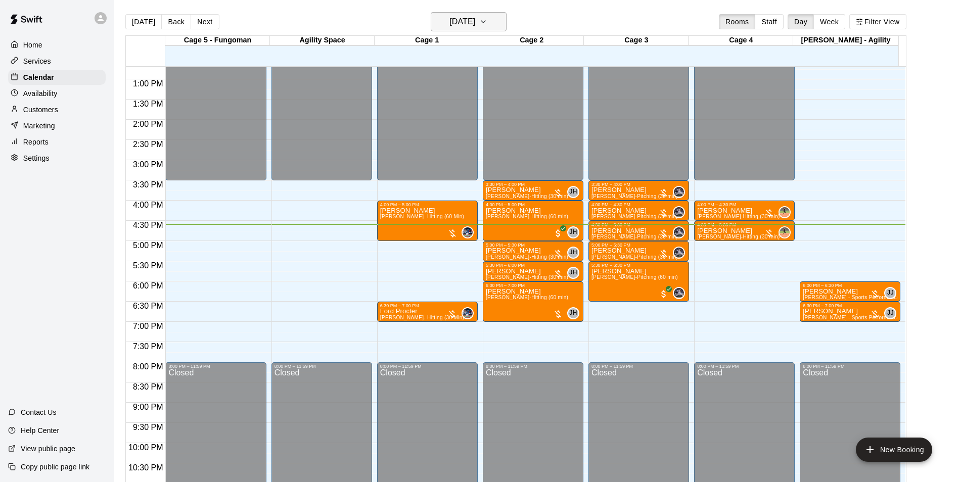
click at [470, 18] on h6 "[DATE]" at bounding box center [462, 22] width 26 height 14
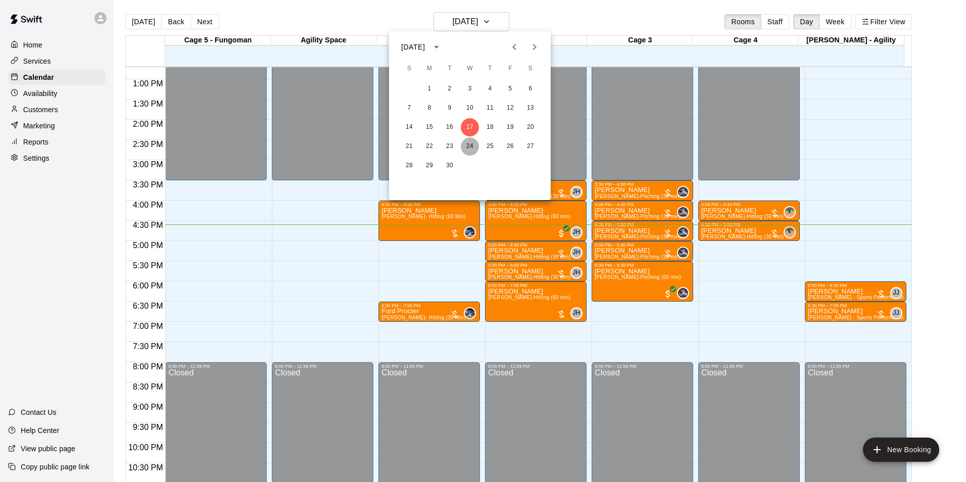
click at [473, 147] on button "24" at bounding box center [470, 146] width 18 height 18
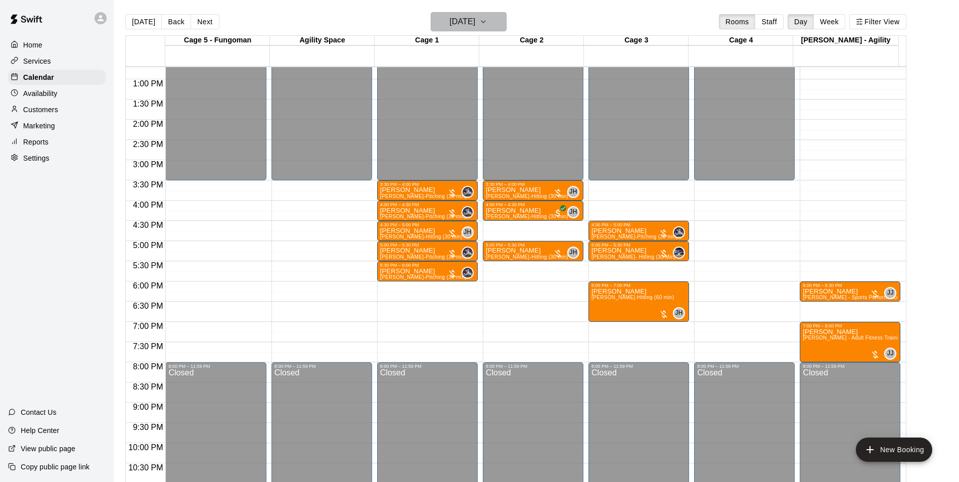
click at [449, 28] on h6 "[DATE]" at bounding box center [462, 22] width 26 height 14
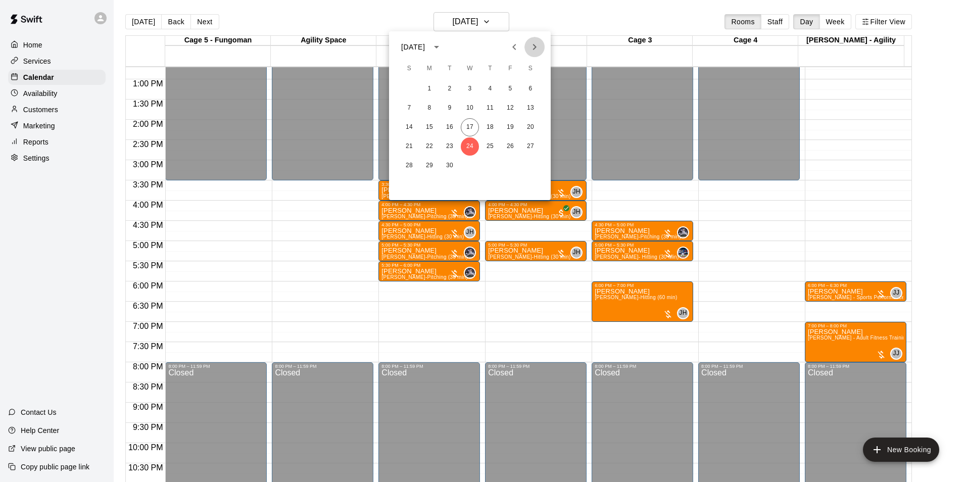
click at [531, 47] on icon "Next month" at bounding box center [535, 47] width 12 height 12
click at [469, 87] on button "1" at bounding box center [470, 89] width 18 height 18
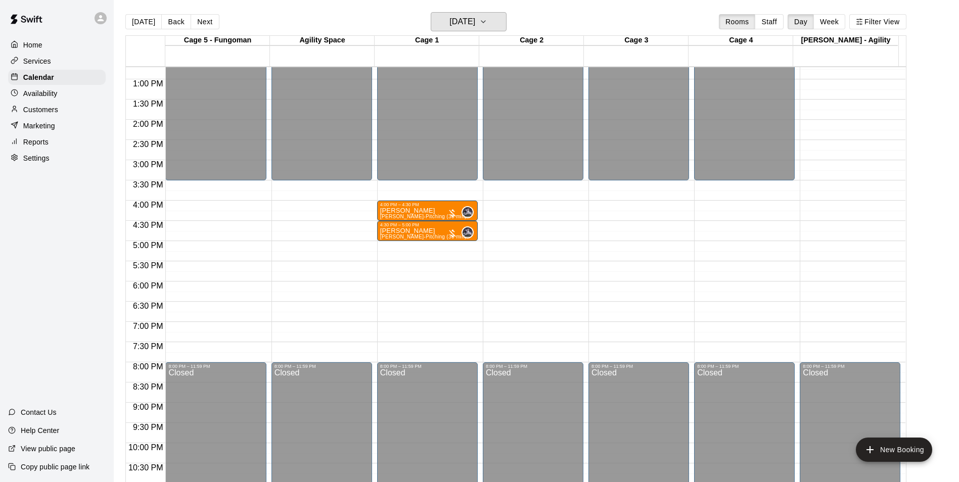
scroll to position [463, 0]
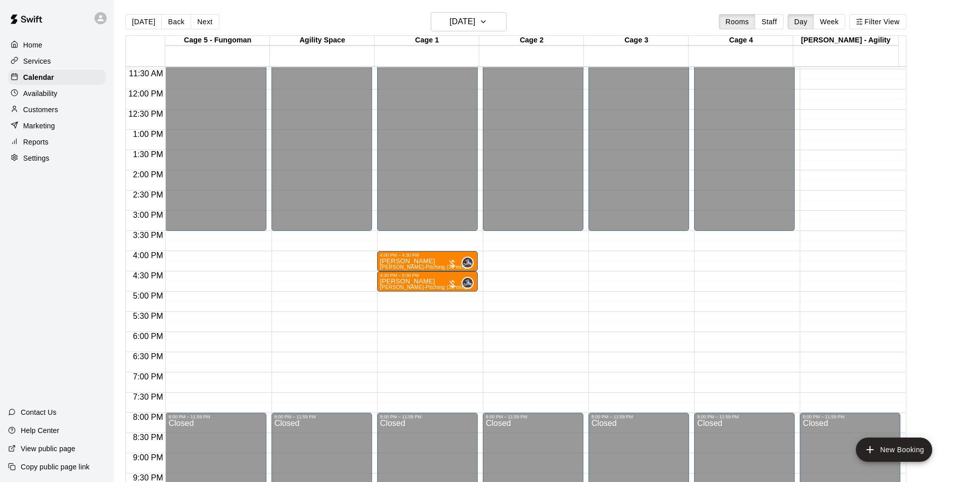
drag, startPoint x: 28, startPoint y: 95, endPoint x: 55, endPoint y: 92, distance: 26.4
click at [28, 95] on p "Availability" at bounding box center [40, 93] width 34 height 10
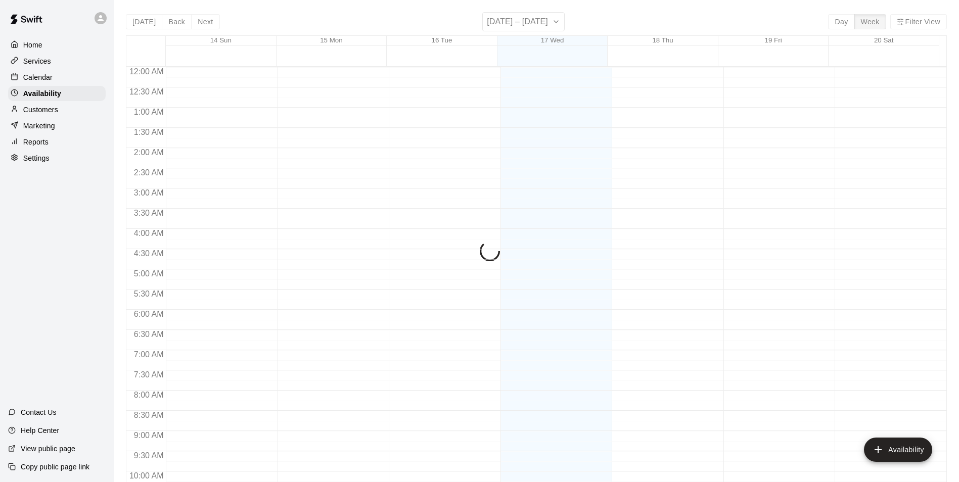
scroll to position [544, 0]
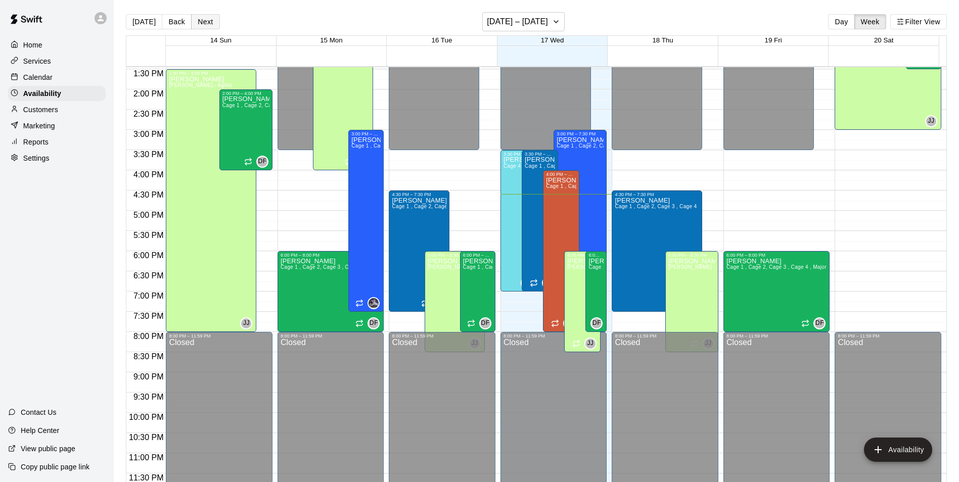
click at [203, 17] on button "Next" at bounding box center [205, 21] width 28 height 15
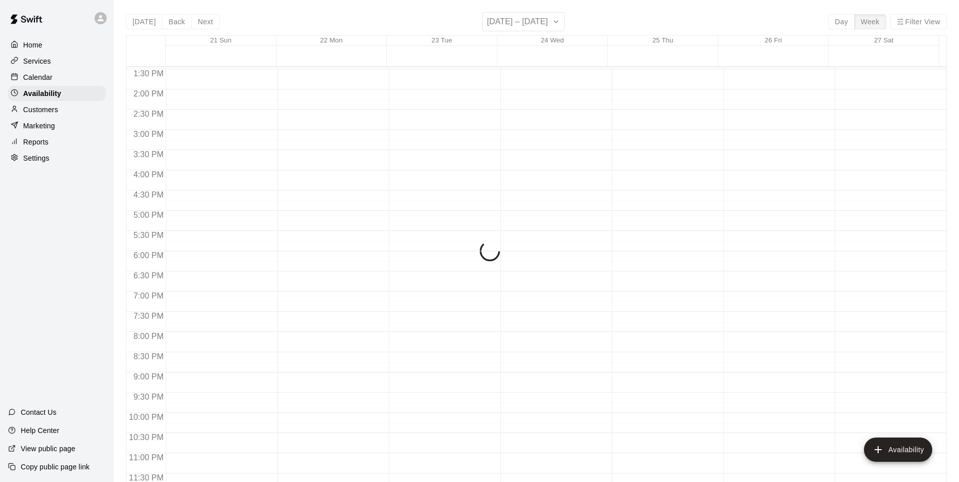
click at [203, 18] on div "[DATE] Back Next [DATE] – [DATE] Day Week Filter View 21 Sun 22 Mon 23 Tue 24 W…" at bounding box center [536, 253] width 821 height 482
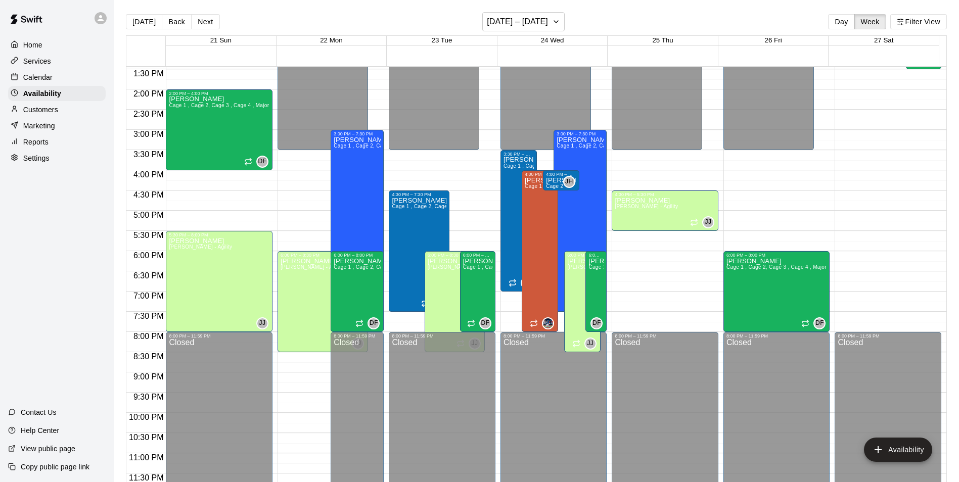
click at [203, 18] on button "Next" at bounding box center [205, 21] width 28 height 15
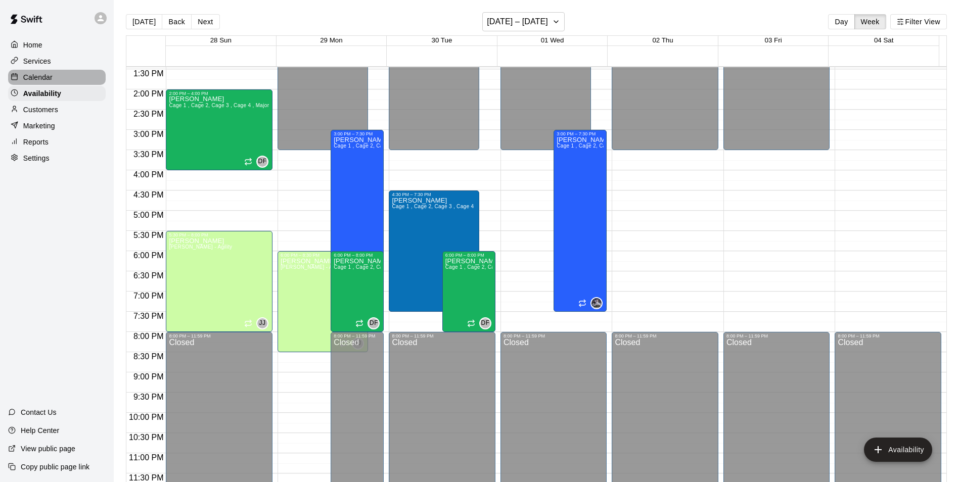
click at [61, 80] on div "Calendar" at bounding box center [57, 77] width 98 height 15
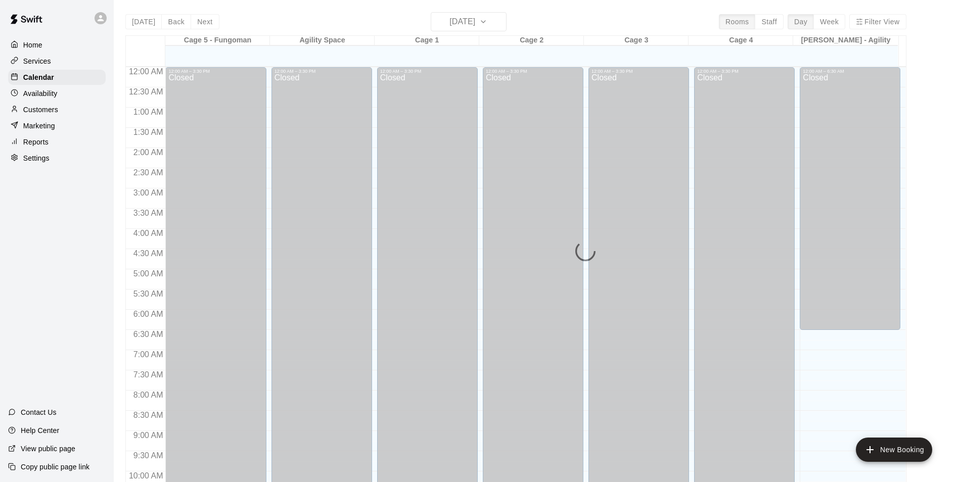
scroll to position [513, 0]
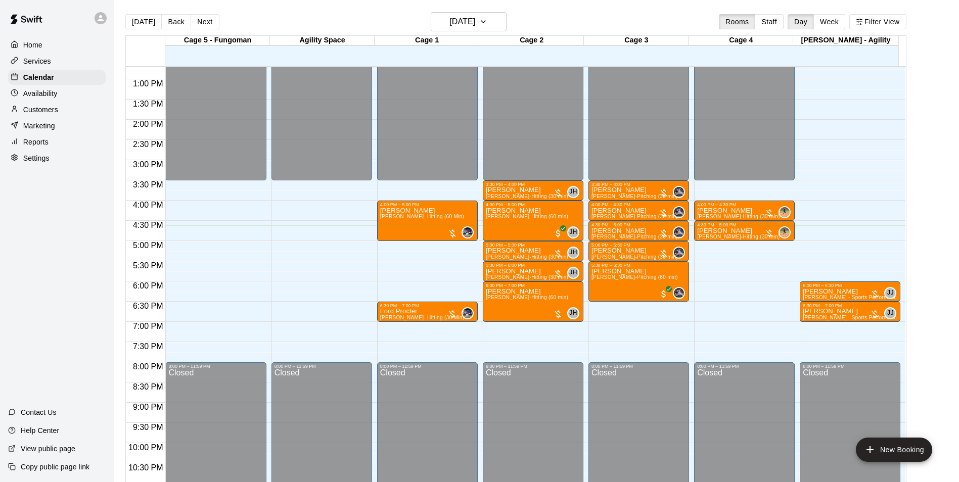
click at [57, 89] on div "Availability" at bounding box center [57, 93] width 98 height 15
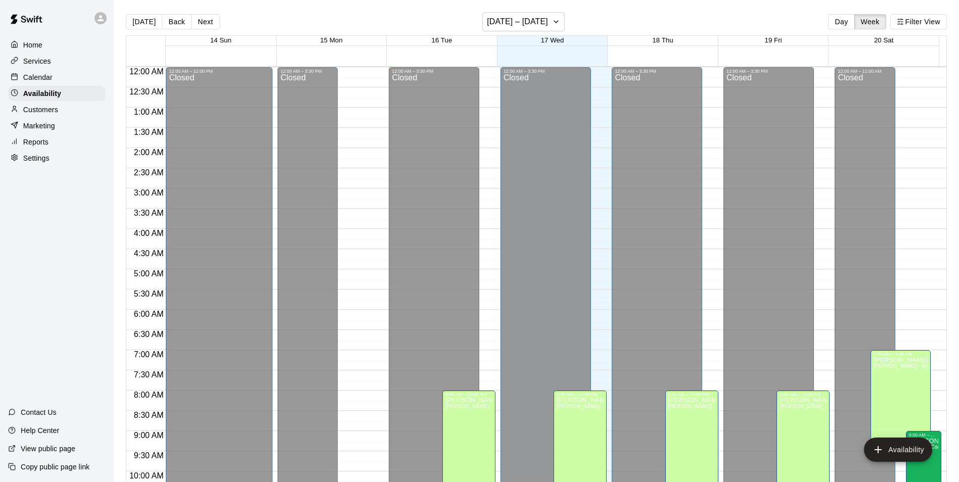
scroll to position [544, 0]
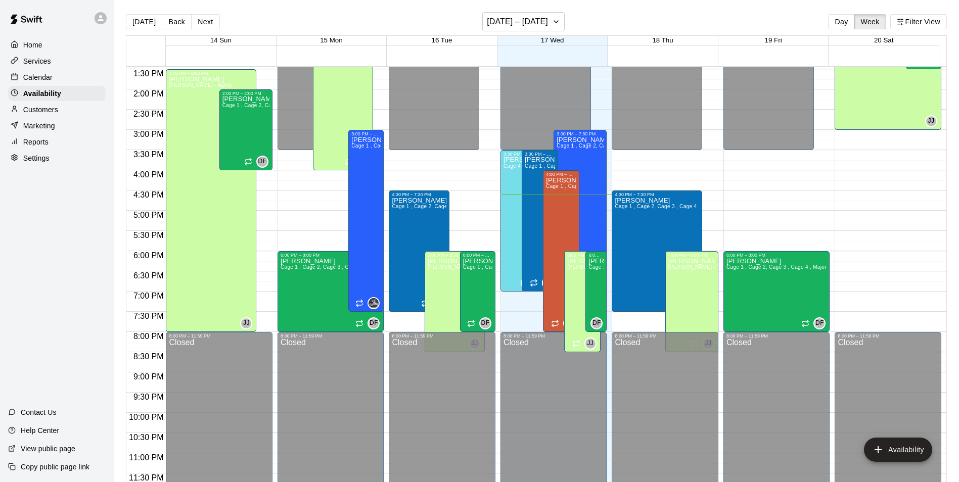
click at [61, 76] on div "Calendar" at bounding box center [57, 77] width 98 height 15
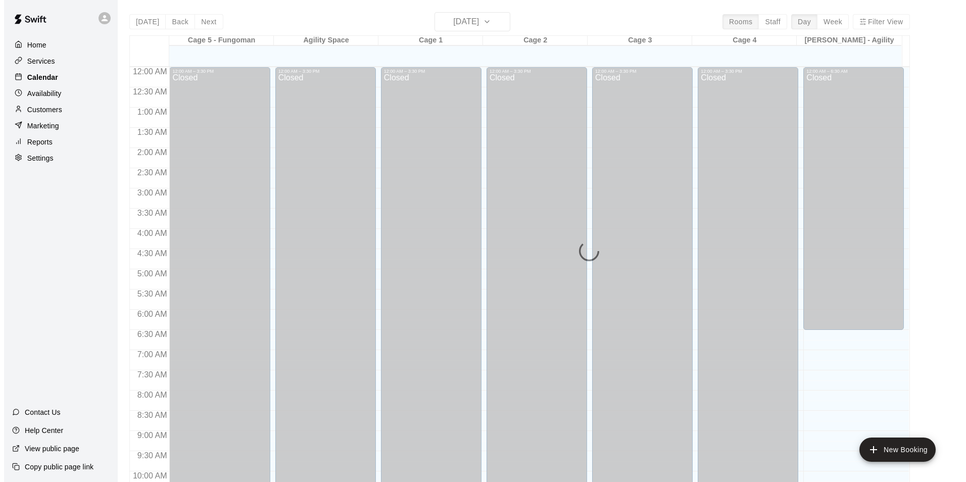
scroll to position [513, 0]
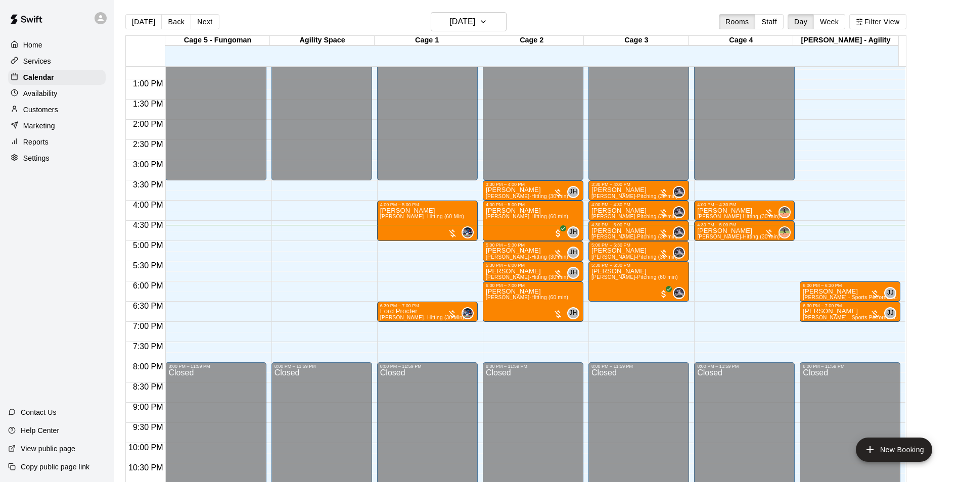
click at [482, 11] on main "[DATE] Back [DATE][DATE] Rooms Staff Day Week Filter View Cage 5 - Fungoman 17 …" at bounding box center [536, 249] width 845 height 498
click at [498, 29] on button "[DATE]" at bounding box center [469, 21] width 76 height 19
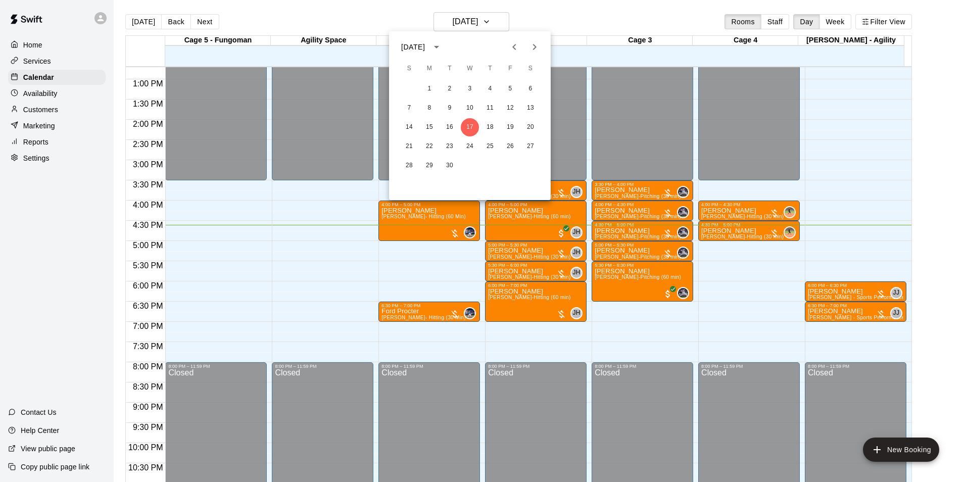
click at [535, 44] on icon "Next month" at bounding box center [535, 47] width 12 height 12
click at [473, 87] on button "1" at bounding box center [470, 89] width 18 height 18
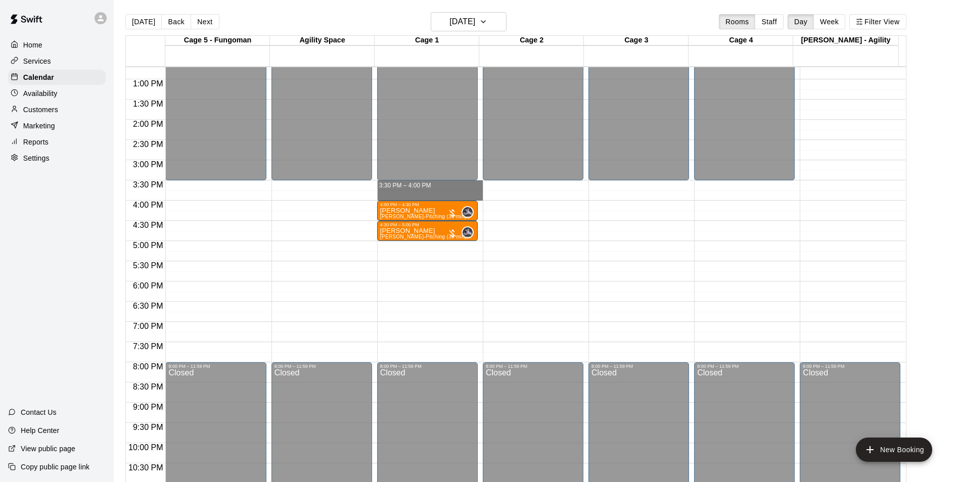
drag, startPoint x: 384, startPoint y: 184, endPoint x: 386, endPoint y: 200, distance: 15.8
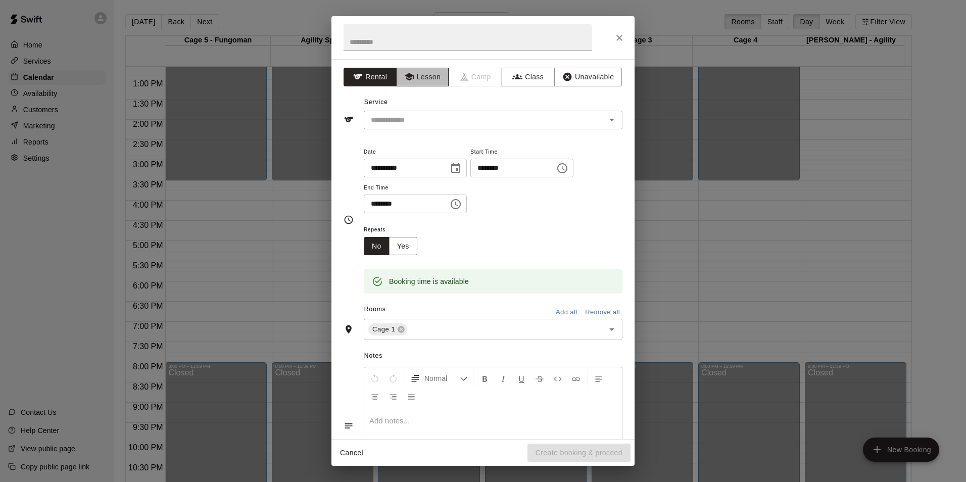
click at [422, 74] on button "Lesson" at bounding box center [422, 77] width 53 height 19
click at [468, 123] on input "text" at bounding box center [478, 120] width 223 height 13
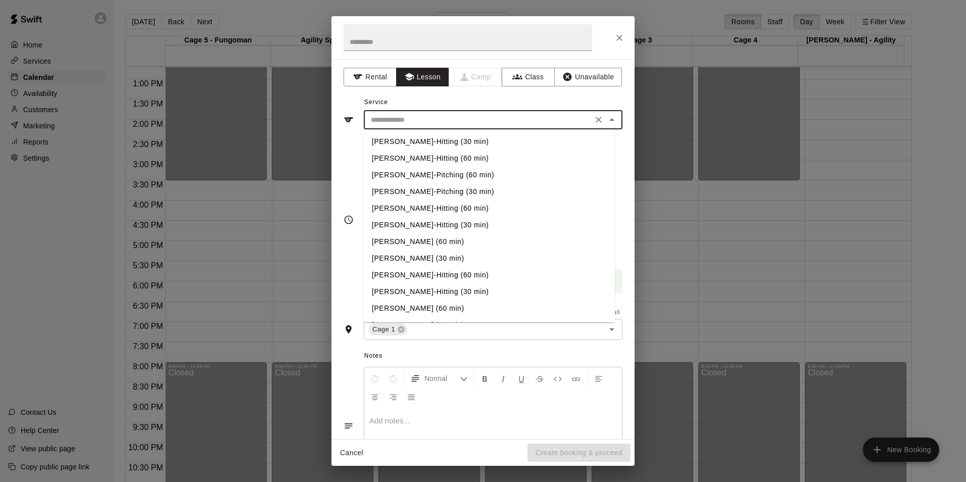
click at [456, 191] on li "[PERSON_NAME]-Pitching (30 min)" at bounding box center [489, 191] width 251 height 17
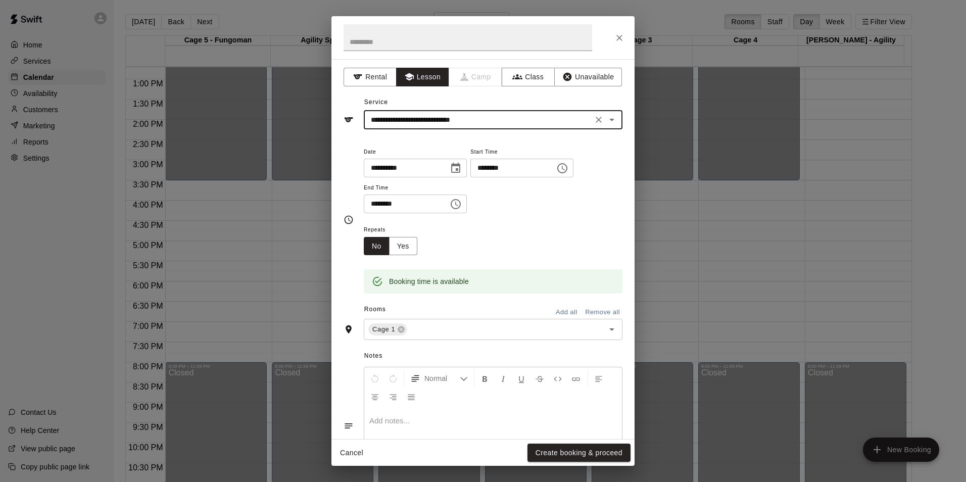
type input "**********"
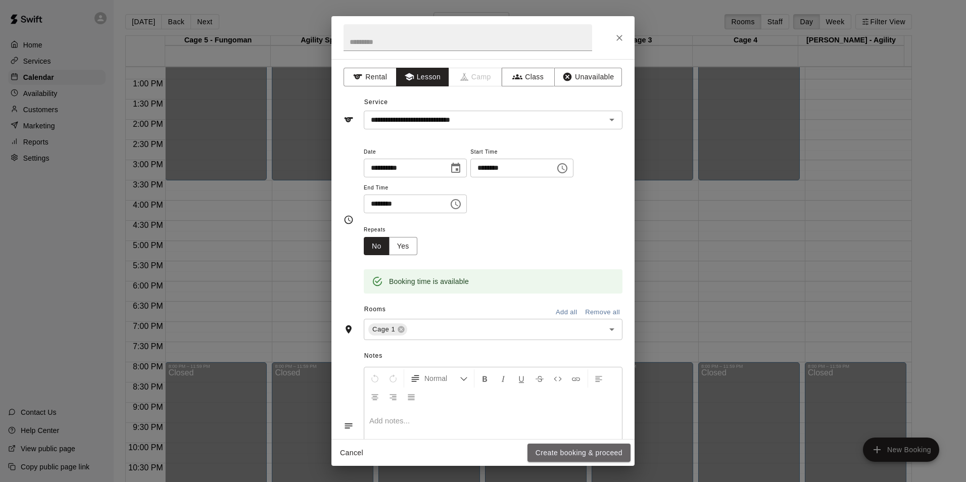
drag, startPoint x: 594, startPoint y: 452, endPoint x: 590, endPoint y: 429, distance: 23.7
click at [593, 451] on button "Create booking & proceed" at bounding box center [579, 453] width 103 height 19
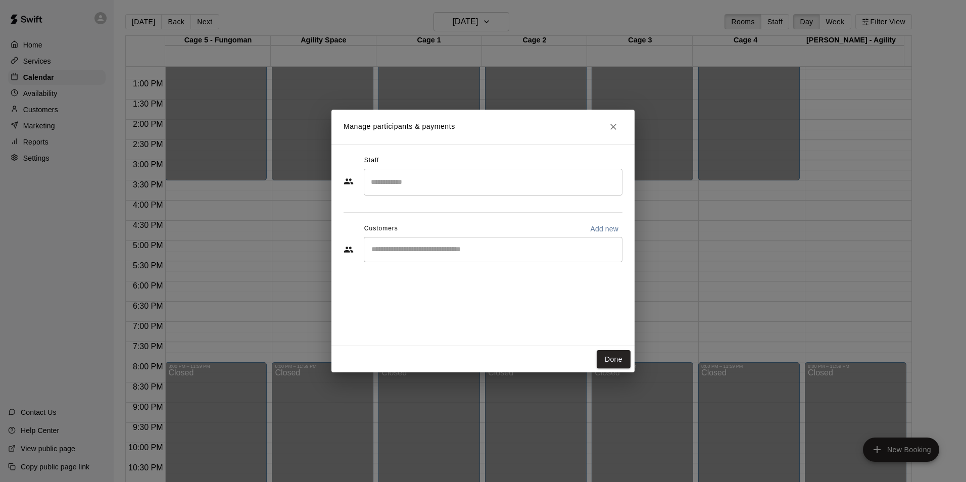
click at [443, 210] on div "Staff ​ Customers Add new ​" at bounding box center [483, 213] width 279 height 120
click at [444, 194] on div "​" at bounding box center [493, 182] width 259 height 27
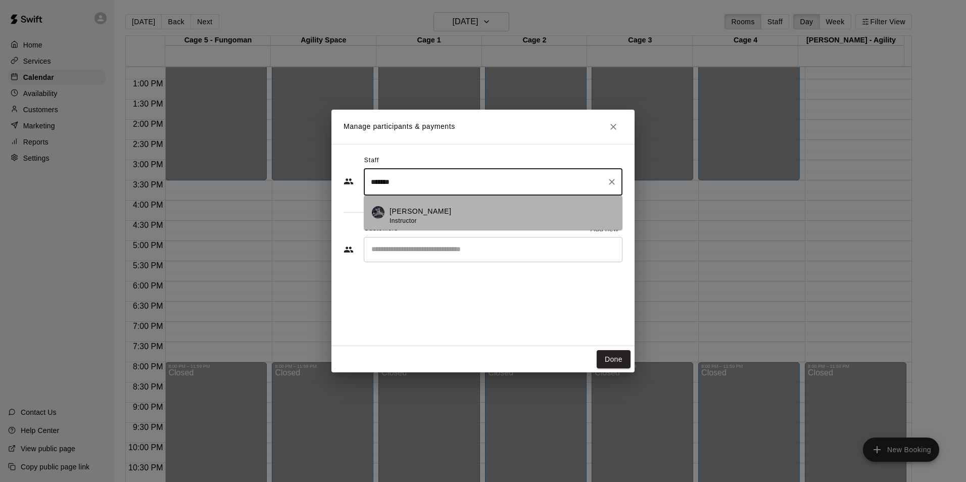
click at [523, 217] on div "[PERSON_NAME] Instructor" at bounding box center [502, 216] width 225 height 20
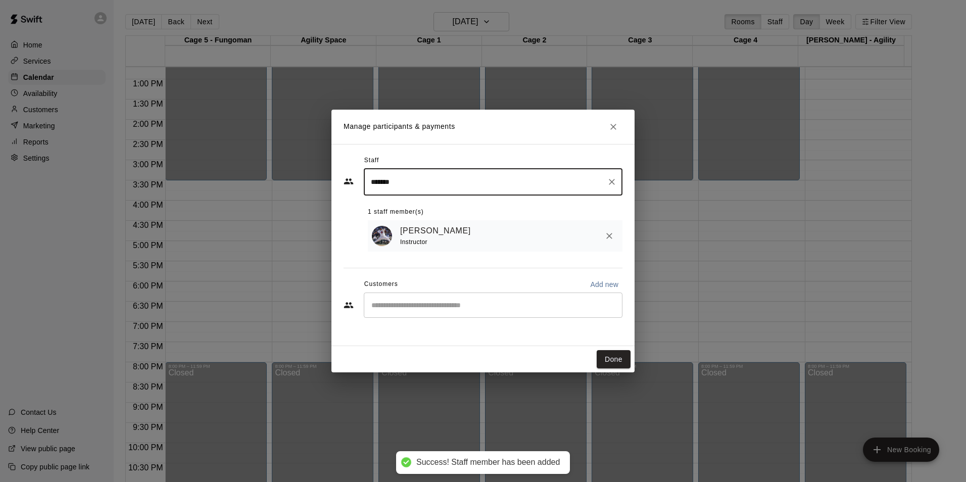
type input "*******"
click at [443, 302] on input "Start typing to search customers..." at bounding box center [493, 305] width 250 height 10
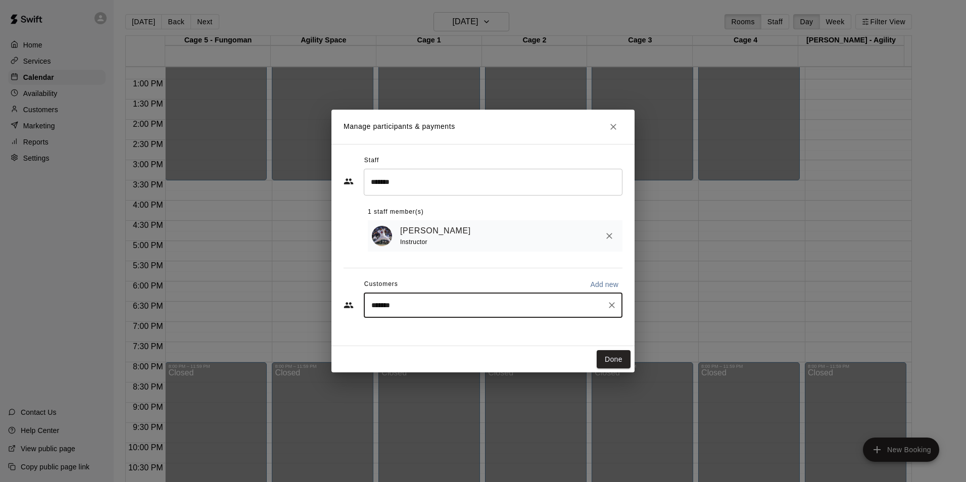
type input "********"
click at [473, 344] on span "[EMAIL_ADDRESS][DOMAIN_NAME]" at bounding box center [446, 341] width 109 height 7
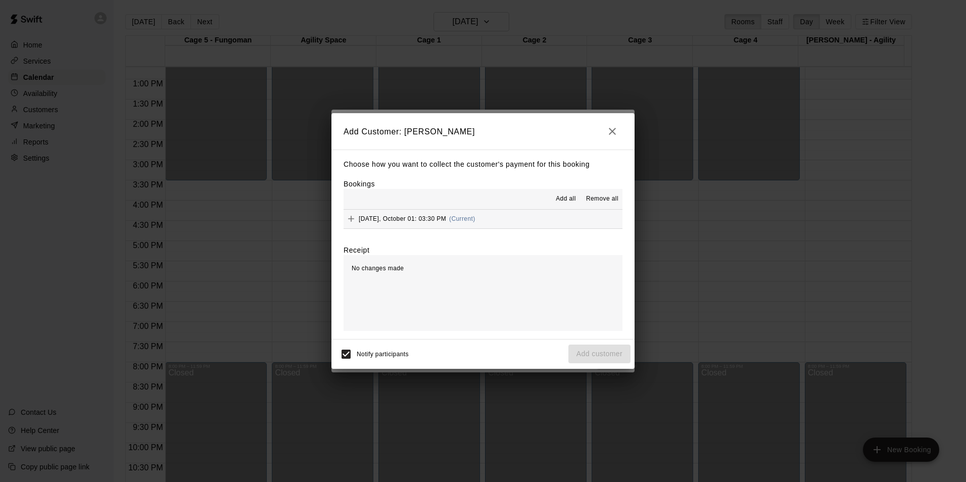
click at [556, 196] on button "Add all" at bounding box center [566, 199] width 32 height 16
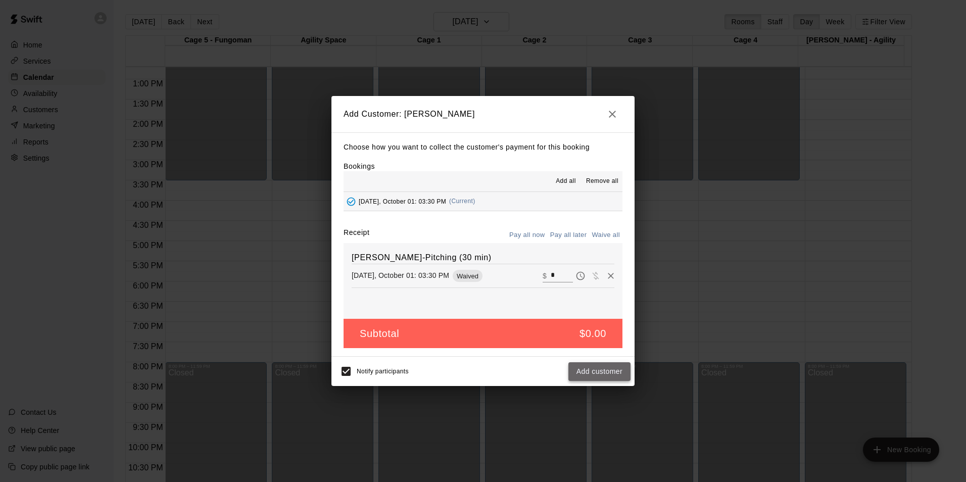
click at [596, 375] on button "Add customer" at bounding box center [600, 371] width 62 height 19
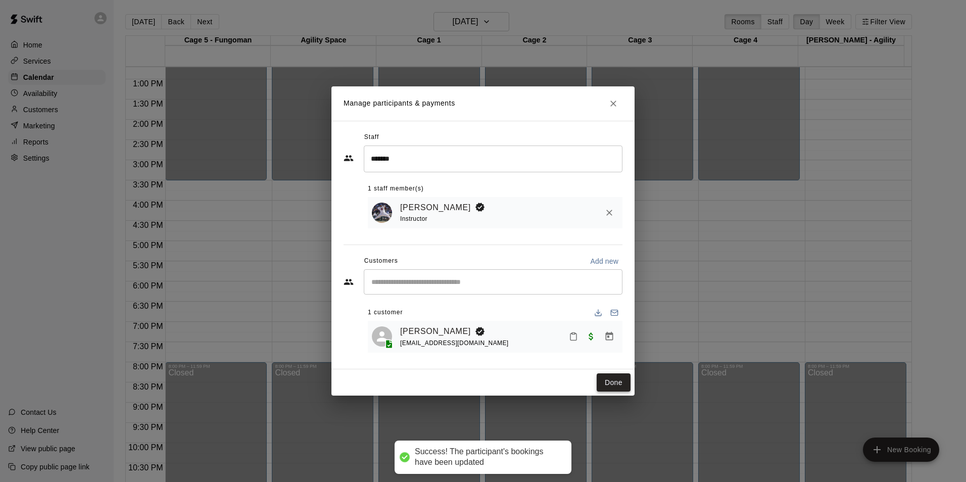
click at [616, 388] on button "Done" at bounding box center [614, 382] width 34 height 19
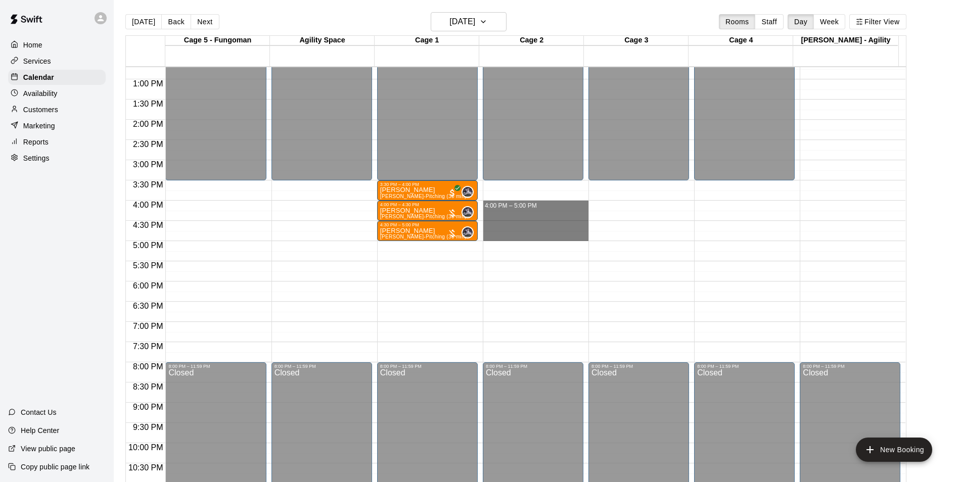
drag, startPoint x: 486, startPoint y: 202, endPoint x: 486, endPoint y: 237, distance: 35.4
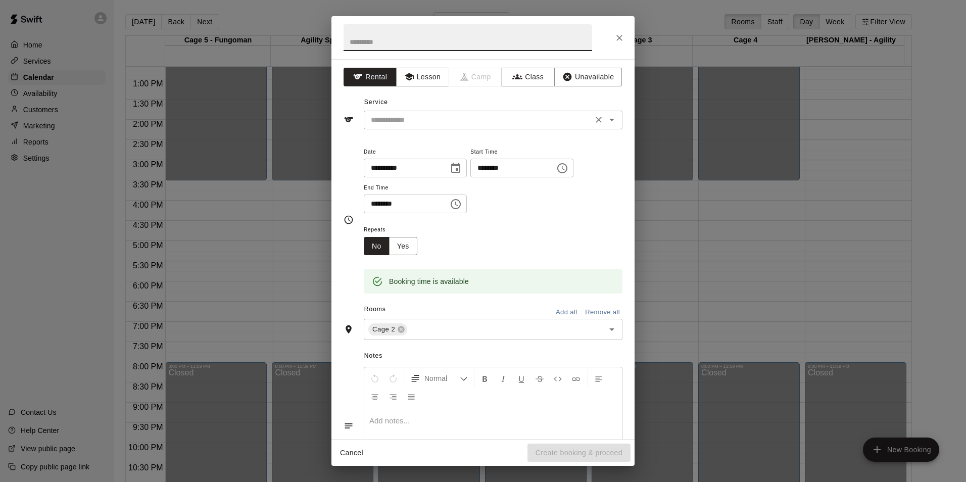
click at [461, 123] on input "text" at bounding box center [478, 120] width 223 height 13
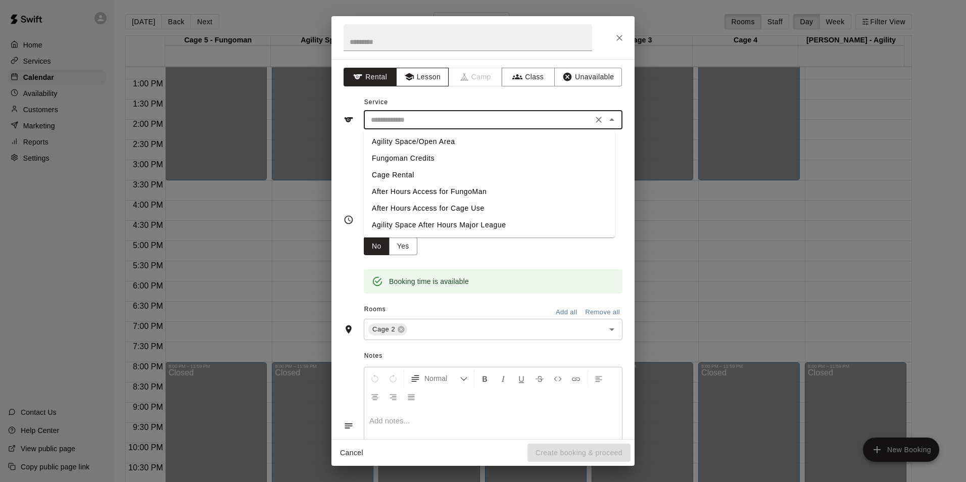
click at [411, 78] on icon "button" at bounding box center [408, 77] width 9 height 8
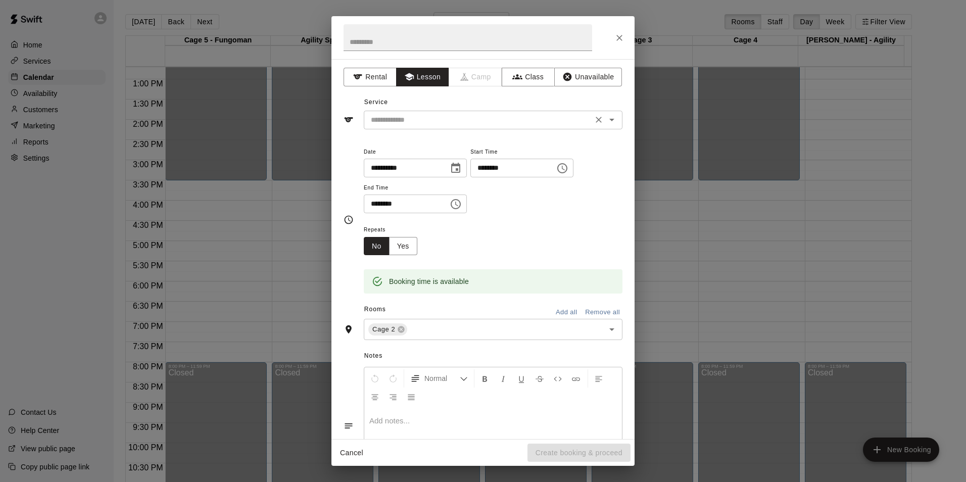
drag, startPoint x: 428, startPoint y: 113, endPoint x: 436, endPoint y: 126, distance: 15.6
click at [428, 113] on div "​" at bounding box center [493, 120] width 259 height 19
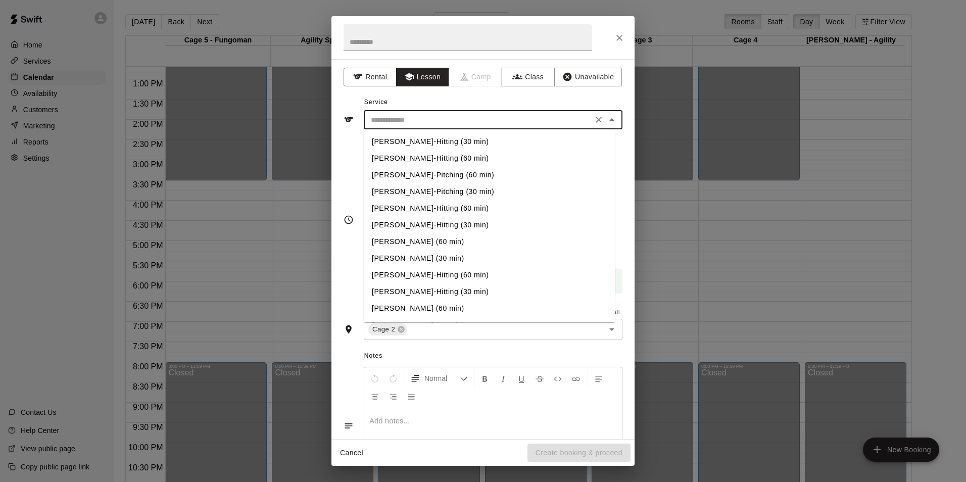
click at [440, 158] on li "[PERSON_NAME]-Hitting (60 min)" at bounding box center [489, 158] width 251 height 17
type input "**********"
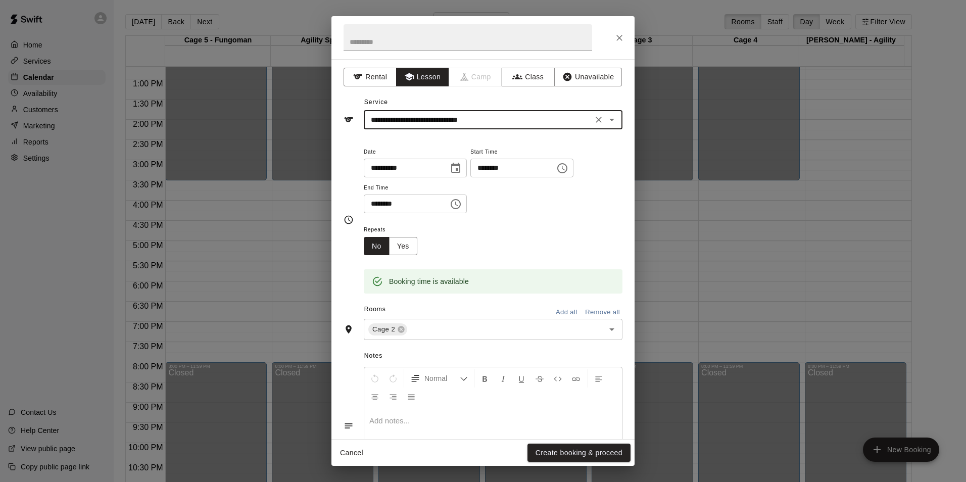
click at [568, 456] on button "Create booking & proceed" at bounding box center [579, 453] width 103 height 19
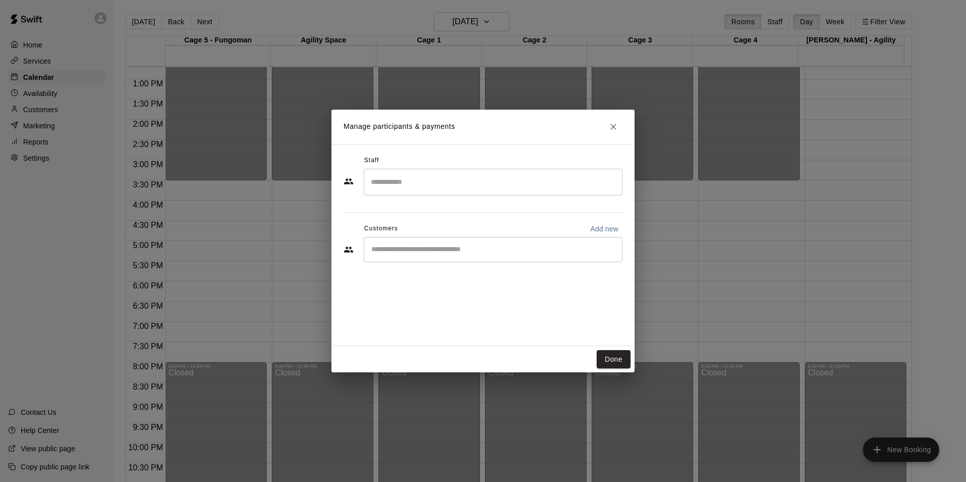
click at [402, 193] on div "​" at bounding box center [493, 182] width 259 height 27
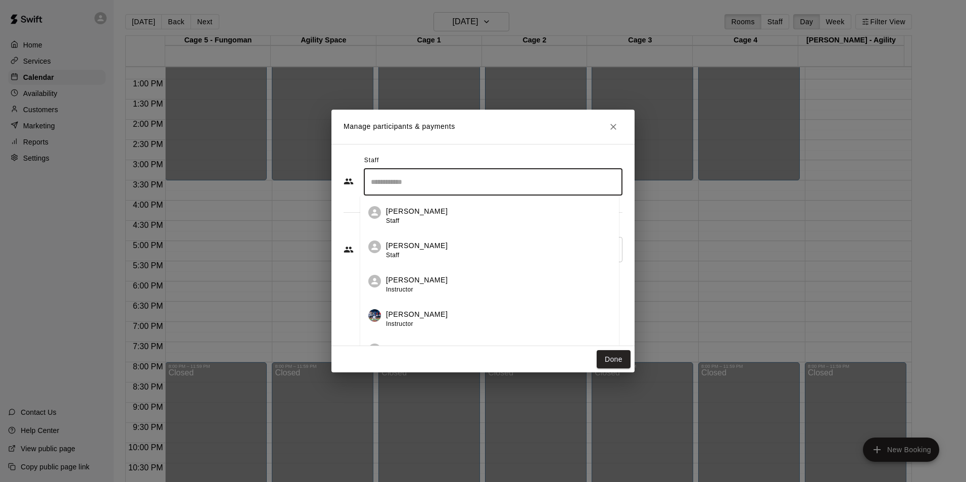
type input "*"
click at [457, 217] on div "[PERSON_NAME] Admin" at bounding box center [502, 216] width 225 height 20
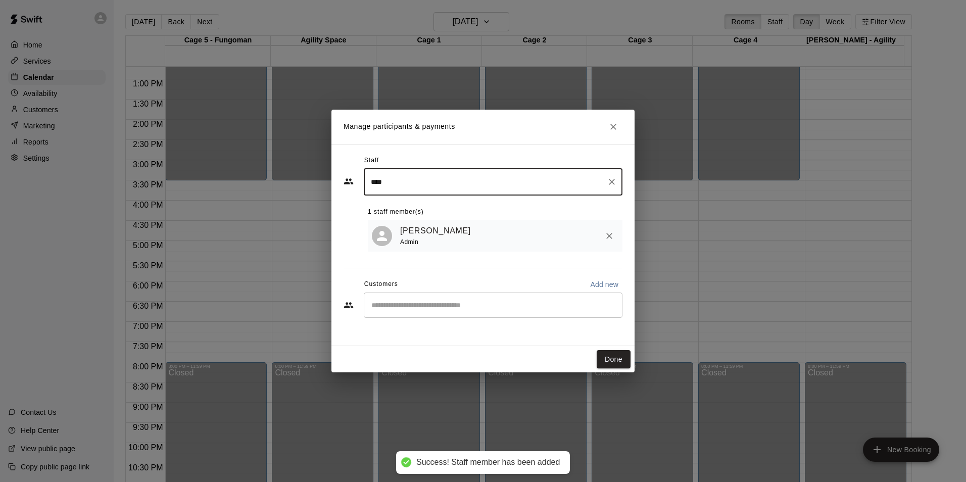
type input "****"
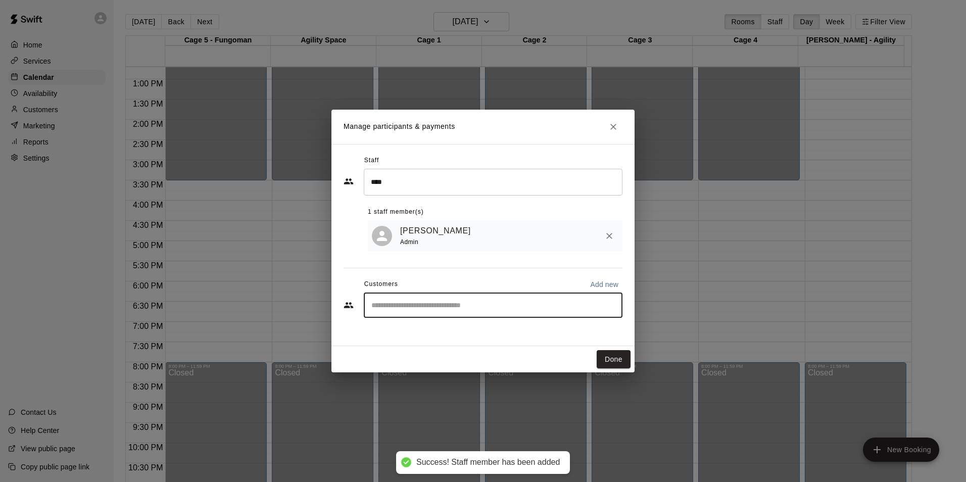
click at [410, 302] on input "Start typing to search customers..." at bounding box center [493, 305] width 250 height 10
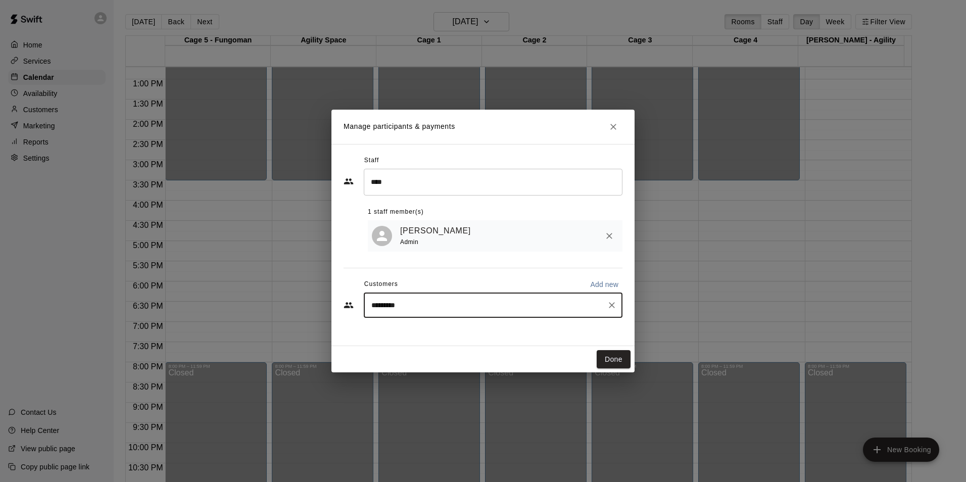
type input "**********"
click at [432, 330] on p "[PERSON_NAME]" at bounding box center [423, 330] width 62 height 11
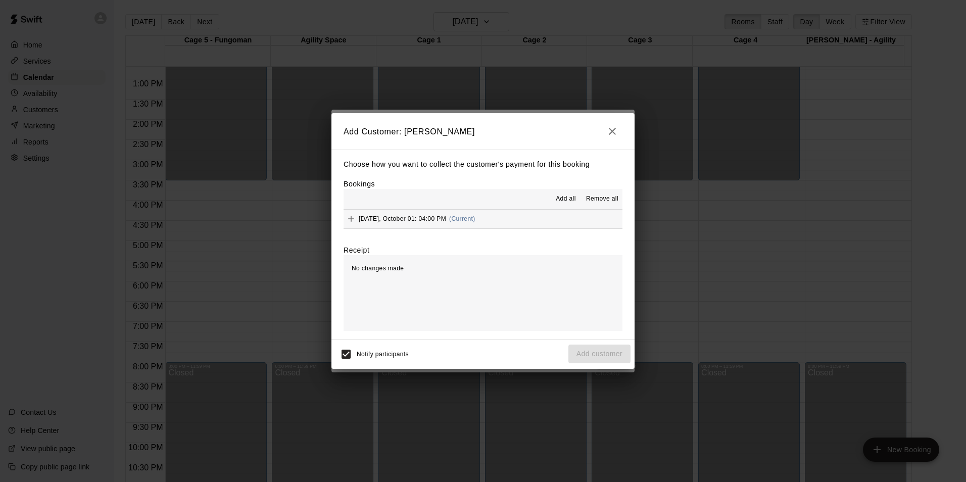
click at [557, 194] on button "Add all" at bounding box center [566, 199] width 32 height 16
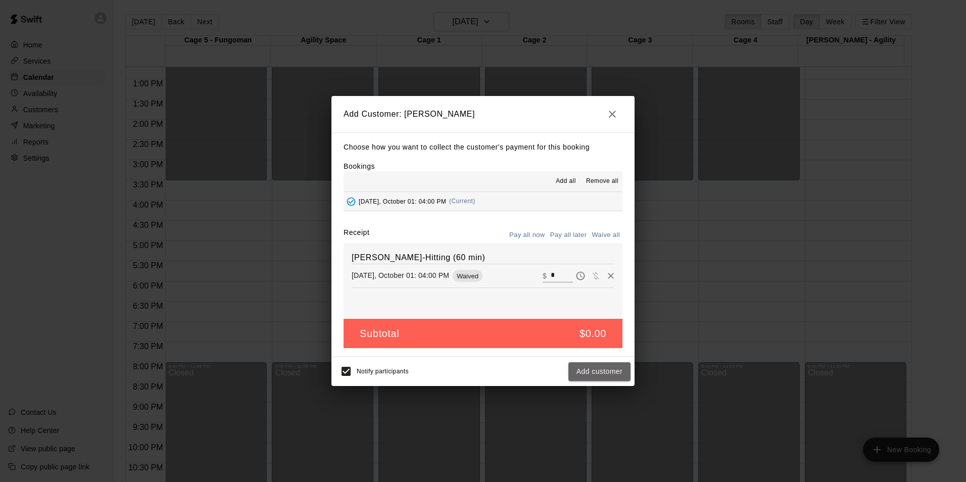
click at [601, 367] on button "Add customer" at bounding box center [600, 371] width 62 height 19
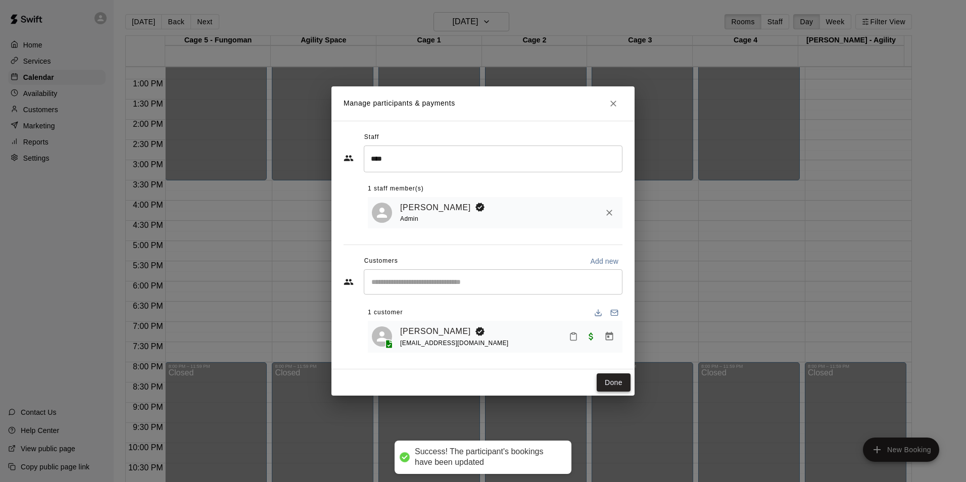
click at [612, 375] on button "Done" at bounding box center [614, 382] width 34 height 19
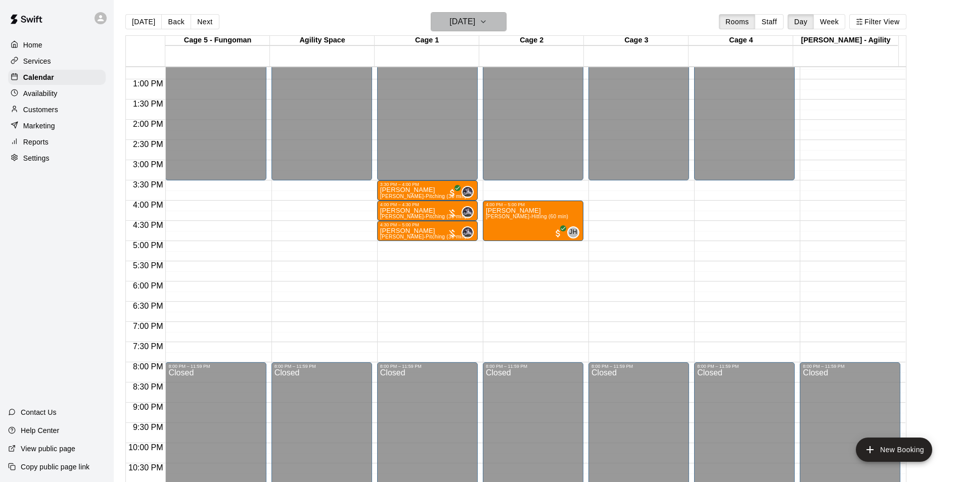
click at [470, 17] on h6 "[DATE]" at bounding box center [462, 22] width 26 height 14
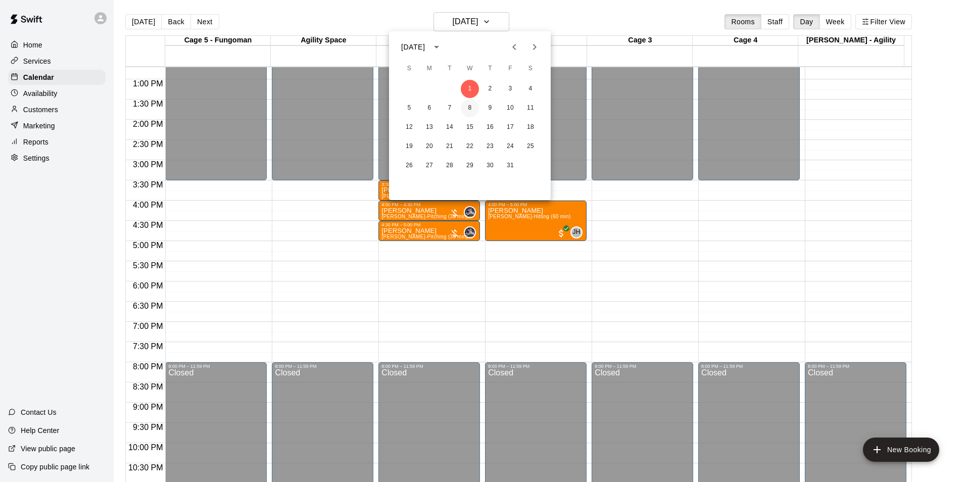
click at [471, 108] on button "8" at bounding box center [470, 108] width 18 height 18
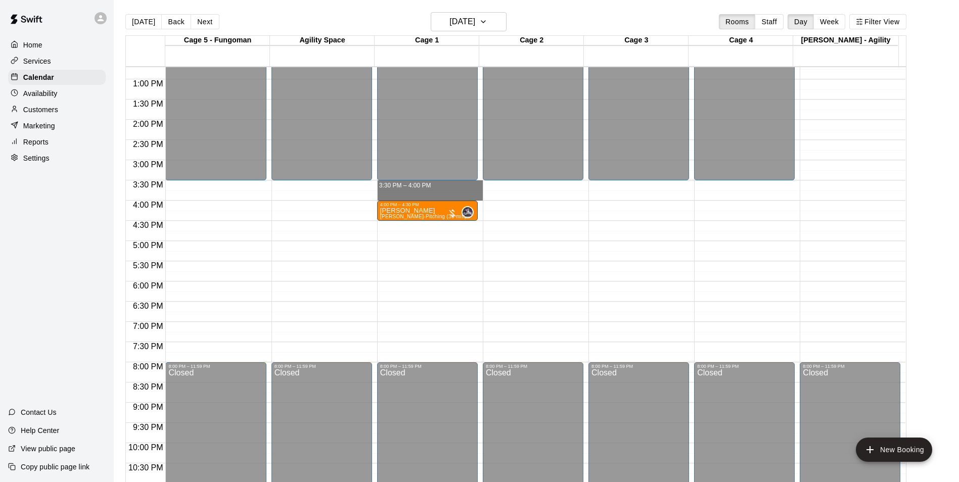
drag, startPoint x: 384, startPoint y: 183, endPoint x: 384, endPoint y: 197, distance: 13.7
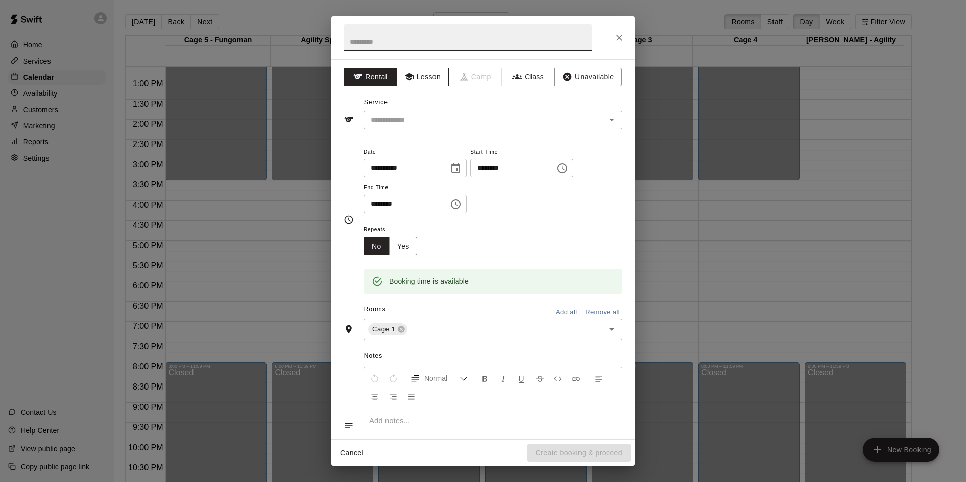
click at [416, 78] on button "Lesson" at bounding box center [422, 77] width 53 height 19
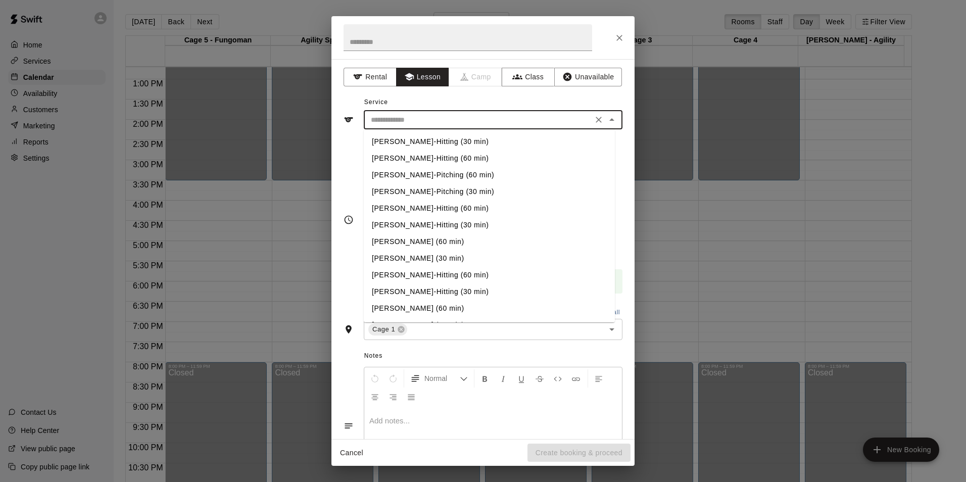
drag, startPoint x: 418, startPoint y: 120, endPoint x: 413, endPoint y: 130, distance: 11.8
click at [417, 120] on input "text" at bounding box center [478, 120] width 223 height 13
click at [447, 192] on li "[PERSON_NAME]-Pitching (30 min)" at bounding box center [489, 191] width 251 height 17
type input "**********"
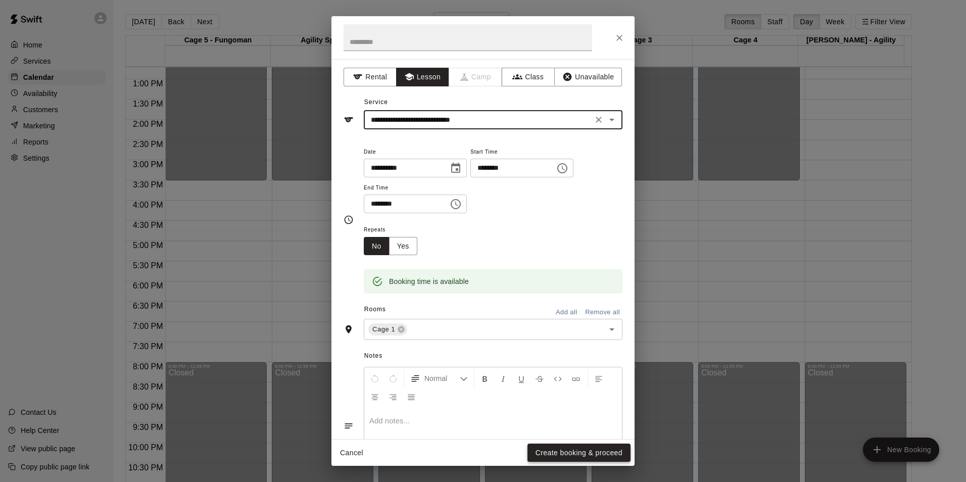
click at [563, 456] on button "Create booking & proceed" at bounding box center [579, 453] width 103 height 19
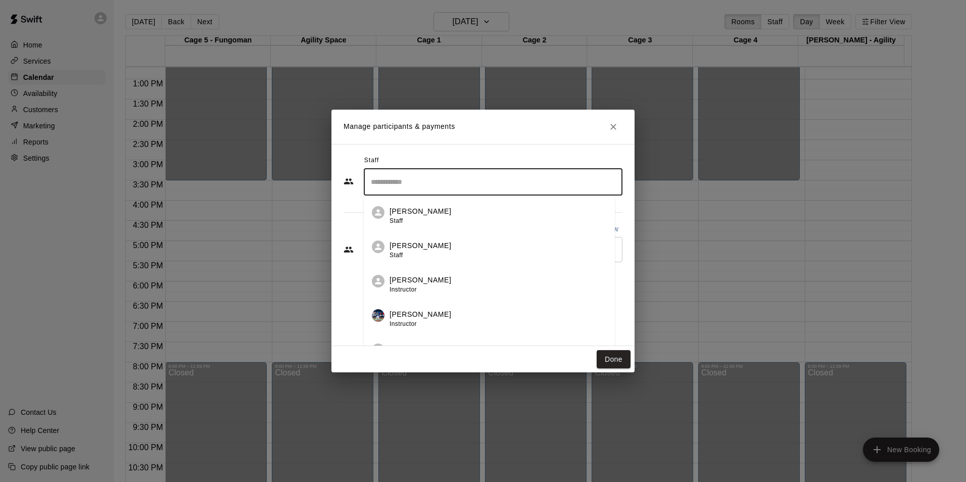
click at [415, 187] on input "Search staff" at bounding box center [493, 182] width 250 height 18
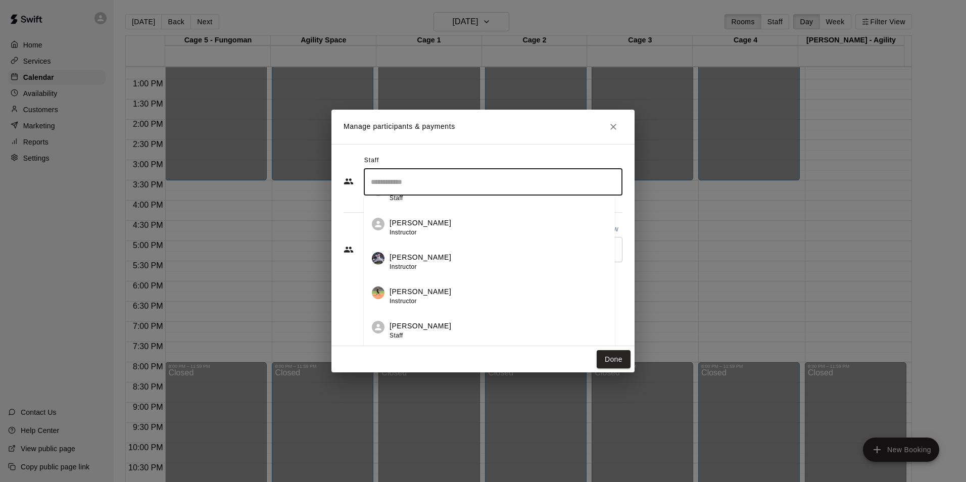
scroll to position [404, 0]
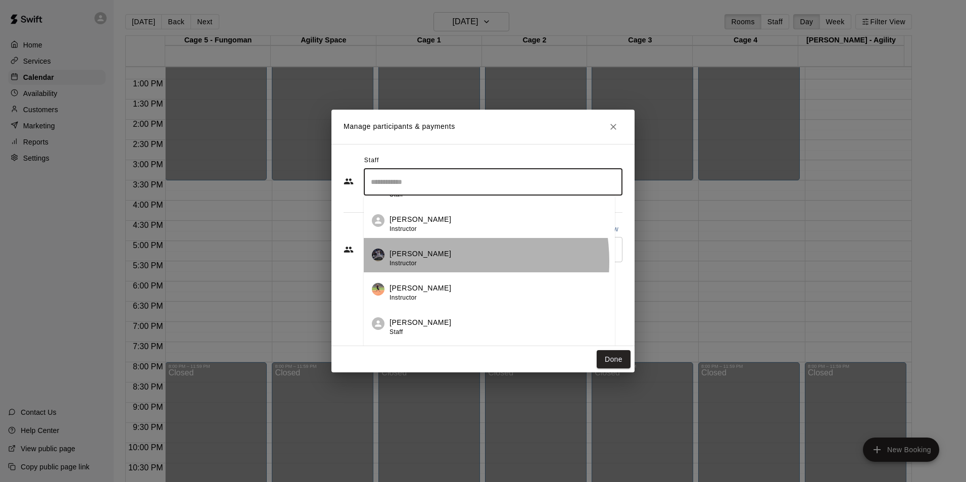
click at [431, 262] on div "[PERSON_NAME] Instructor" at bounding box center [421, 259] width 62 height 20
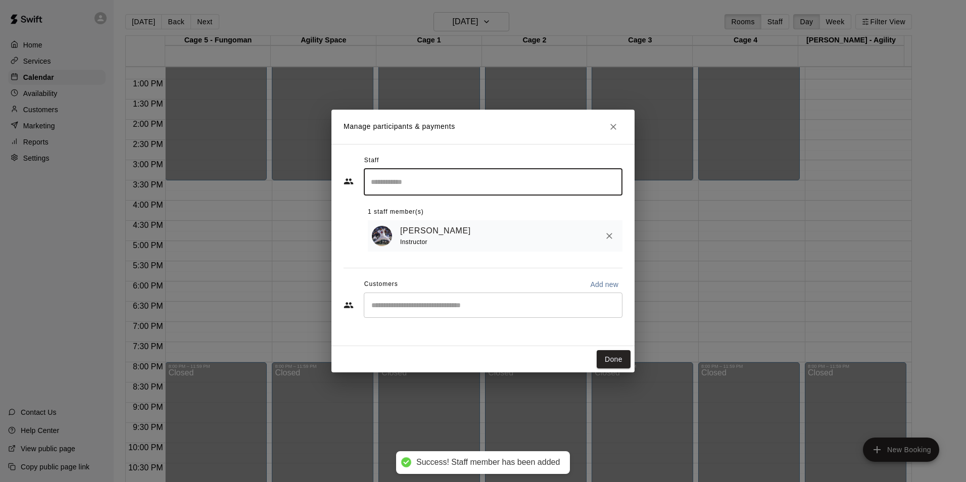
click at [454, 310] on input "Start typing to search customers..." at bounding box center [493, 305] width 250 height 10
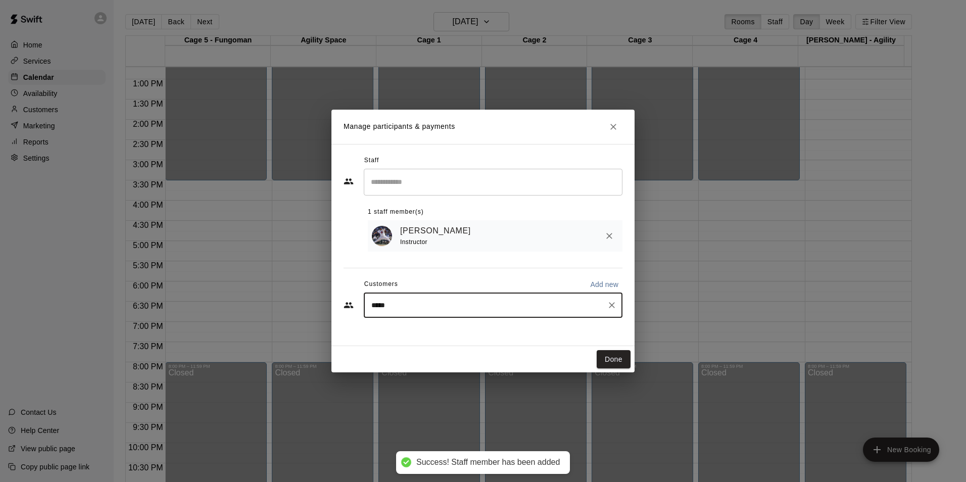
type input "******"
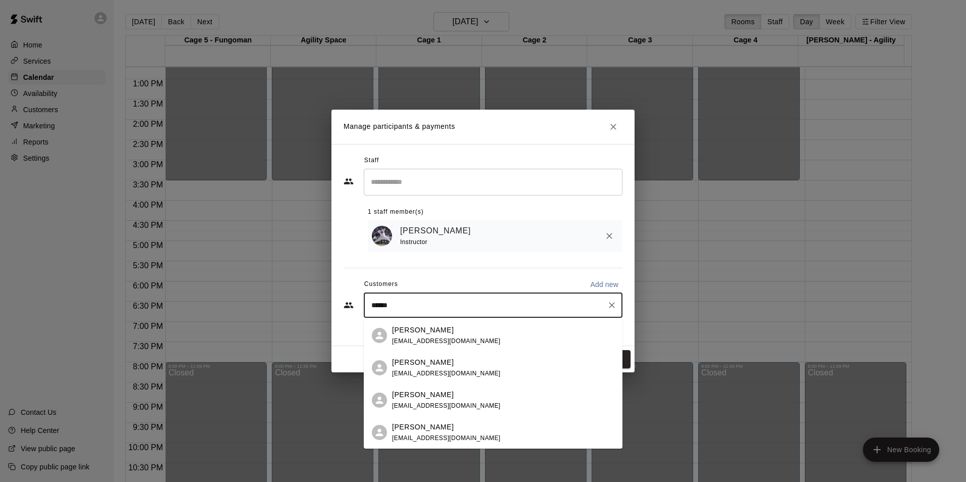
click at [422, 401] on div "[PERSON_NAME] [EMAIL_ADDRESS][DOMAIN_NAME]" at bounding box center [446, 401] width 109 height 22
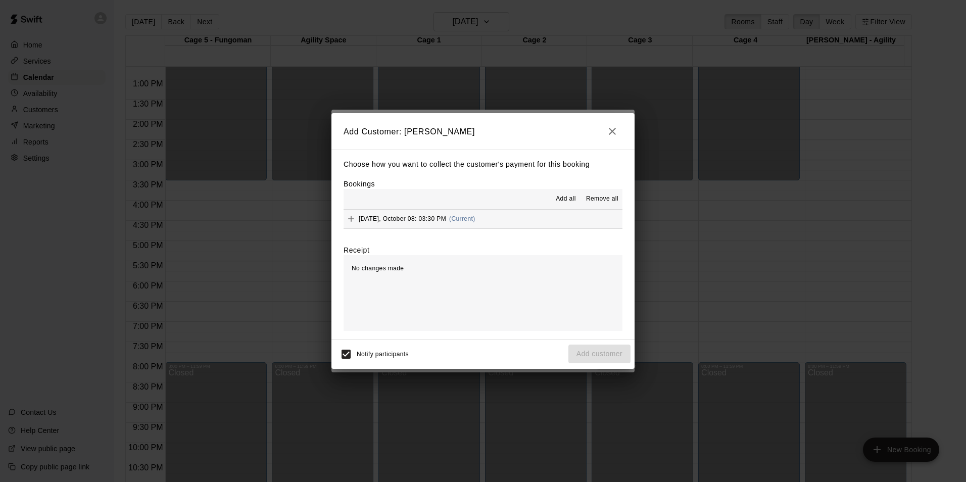
click at [556, 202] on button "Add all" at bounding box center [566, 199] width 32 height 16
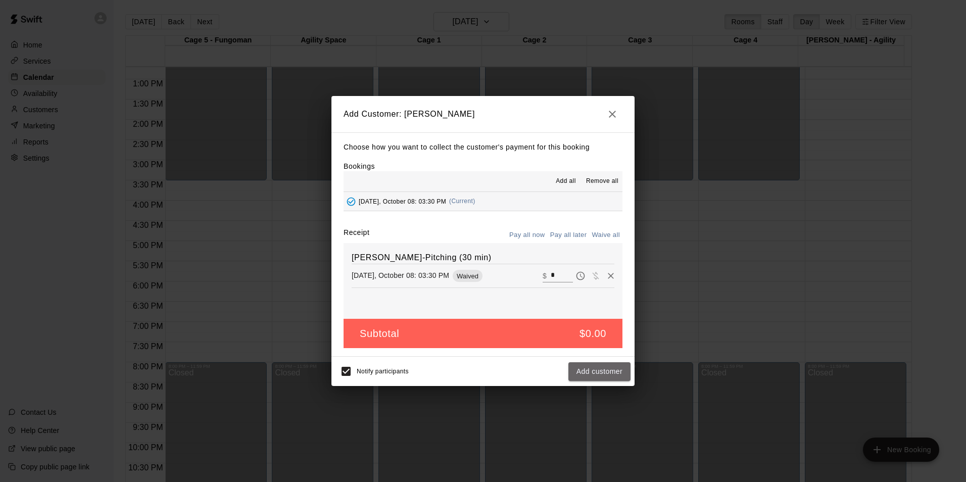
click at [587, 367] on button "Add customer" at bounding box center [600, 371] width 62 height 19
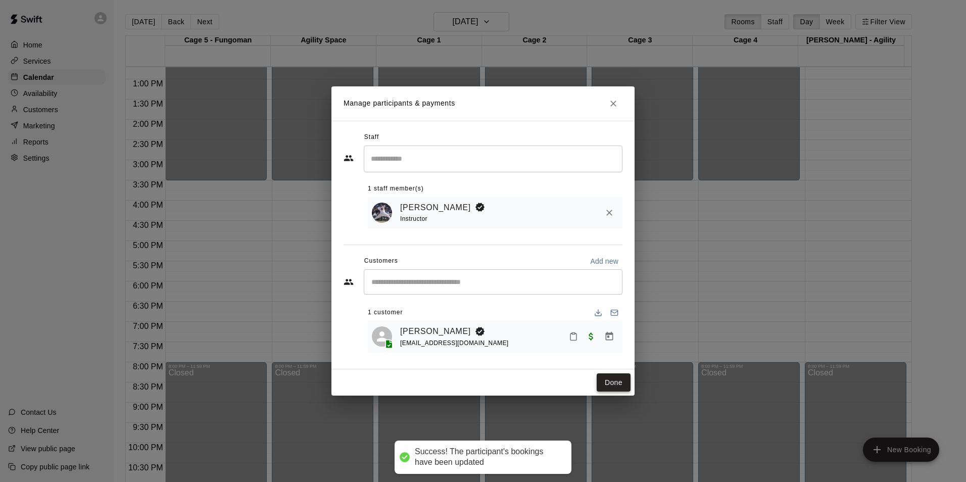
click at [602, 389] on button "Done" at bounding box center [614, 382] width 34 height 19
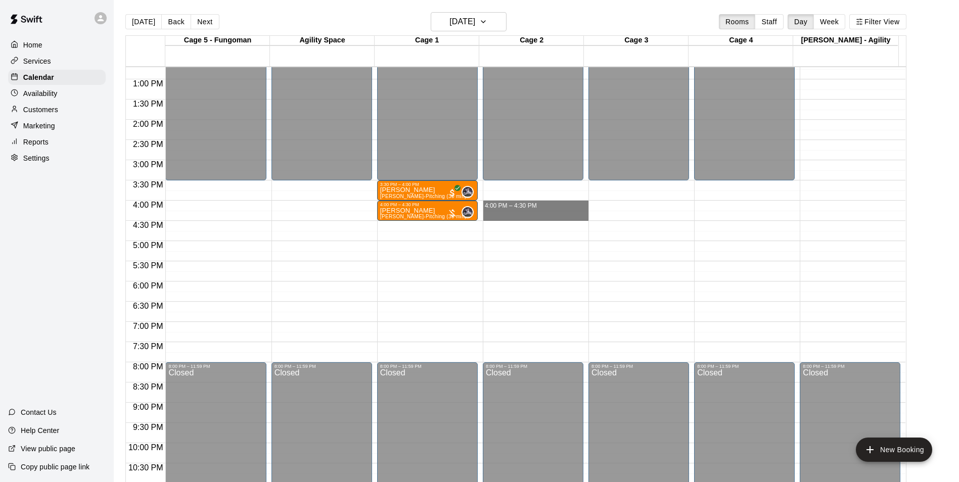
drag, startPoint x: 492, startPoint y: 203, endPoint x: 498, endPoint y: 219, distance: 17.7
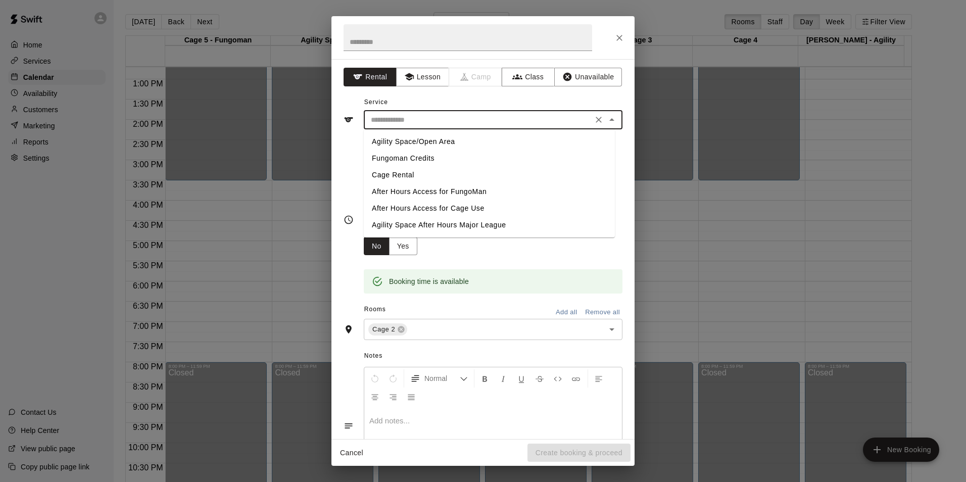
click at [384, 120] on input "text" at bounding box center [478, 120] width 223 height 13
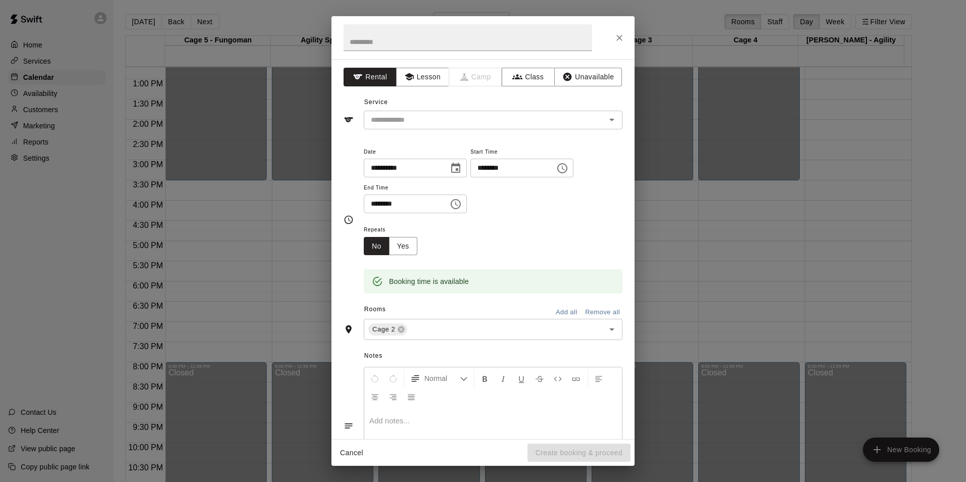
click at [409, 87] on div "**********" at bounding box center [483, 249] width 303 height 380
click at [410, 82] on icon "button" at bounding box center [409, 77] width 10 height 10
click at [414, 111] on div "​" at bounding box center [493, 120] width 259 height 19
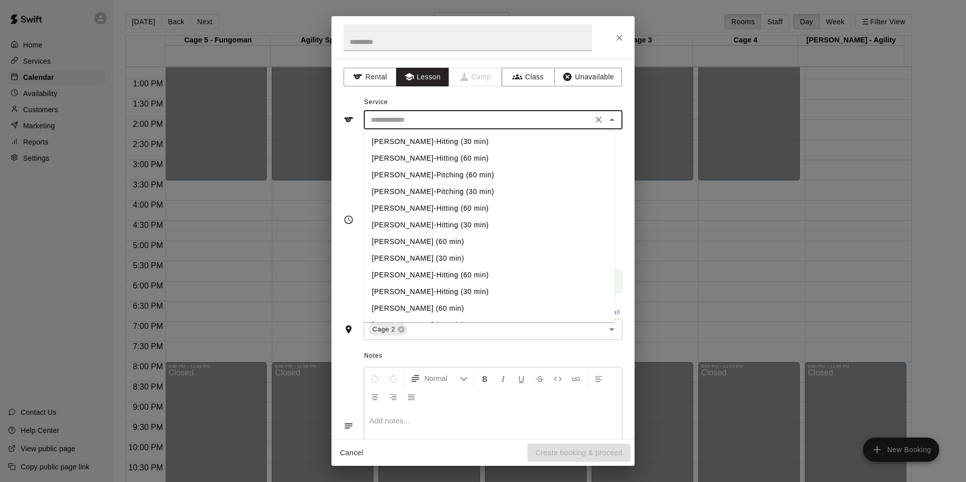
click at [438, 141] on li "[PERSON_NAME]-Hitting (30 min)" at bounding box center [489, 141] width 251 height 17
type input "**********"
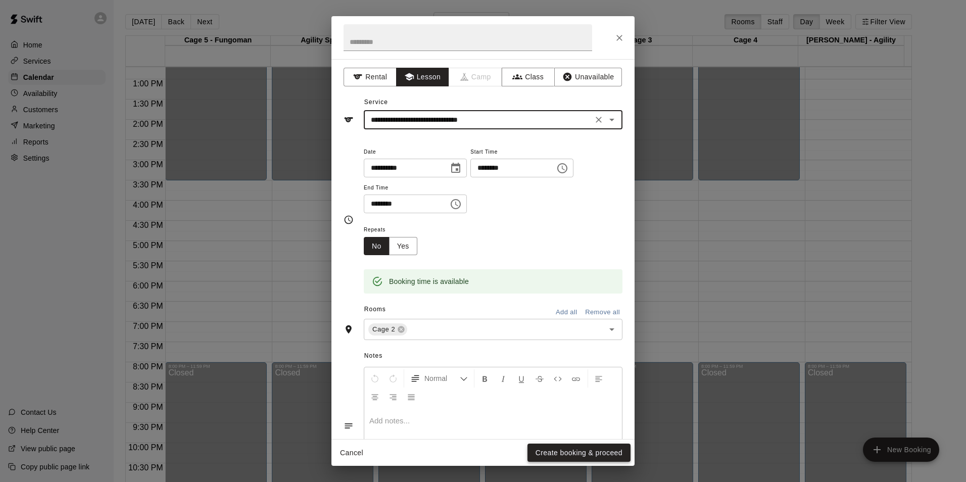
click at [614, 449] on button "Create booking & proceed" at bounding box center [579, 453] width 103 height 19
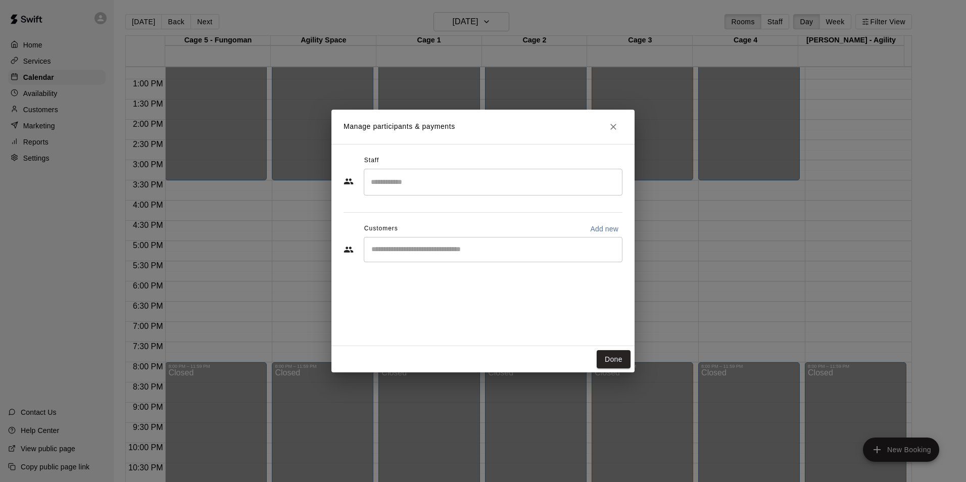
click at [384, 172] on div "​" at bounding box center [493, 182] width 259 height 27
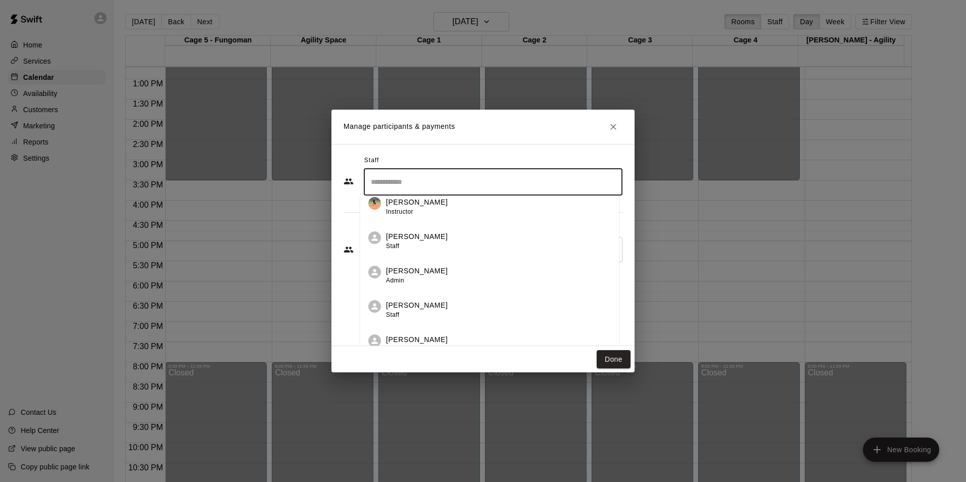
scroll to position [505, 0]
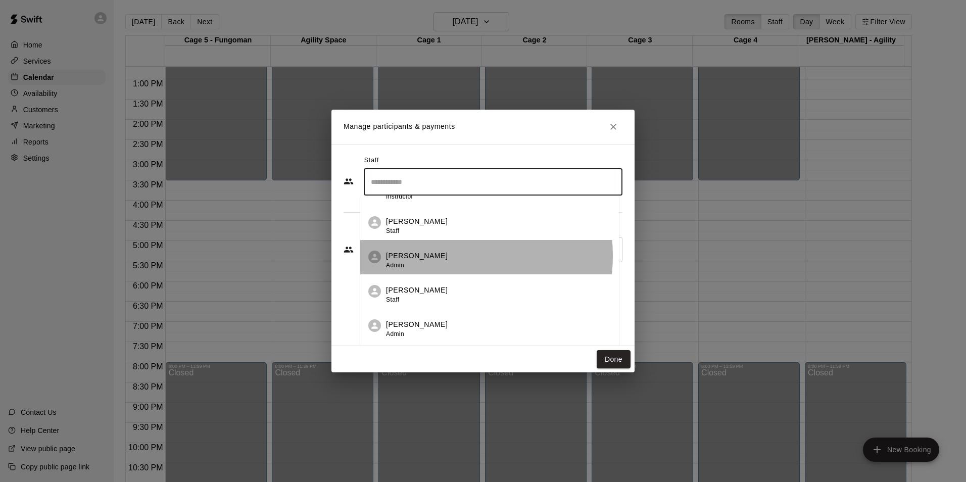
click at [435, 256] on p "[PERSON_NAME]" at bounding box center [417, 256] width 62 height 11
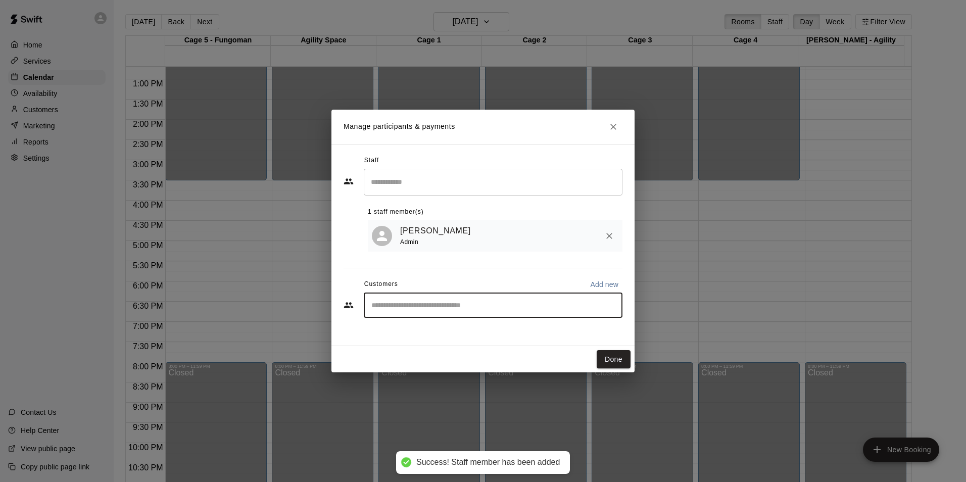
click at [438, 307] on input "Start typing to search customers..." at bounding box center [493, 305] width 250 height 10
type input "******"
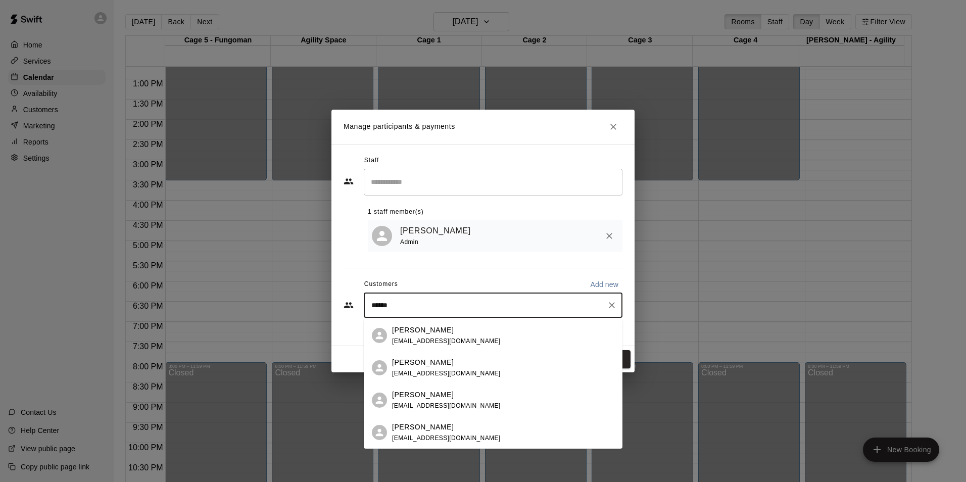
click at [417, 398] on p "[PERSON_NAME]" at bounding box center [423, 395] width 62 height 11
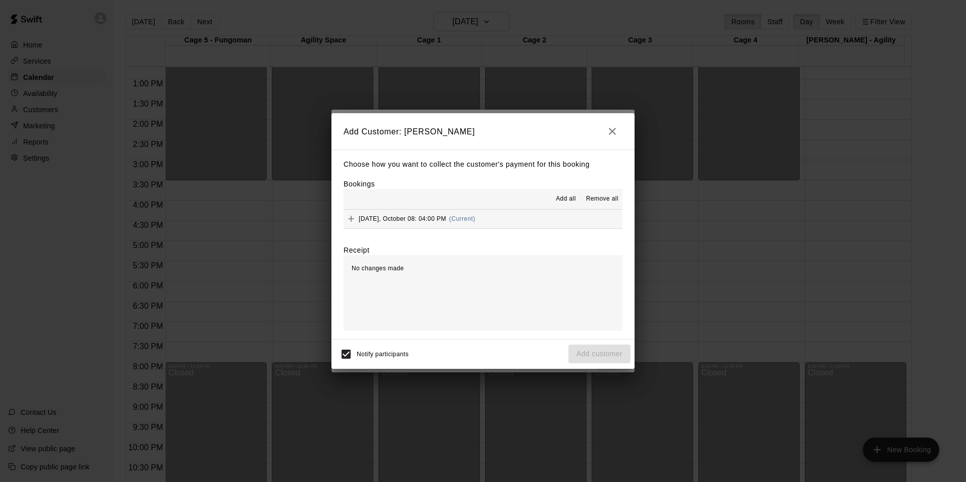
click at [569, 198] on span "Add all" at bounding box center [566, 199] width 20 height 10
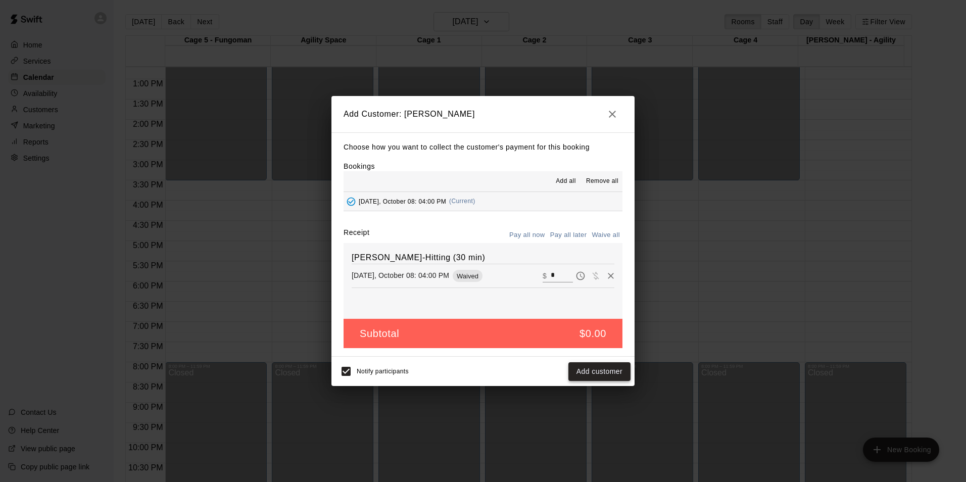
click at [597, 369] on button "Add customer" at bounding box center [600, 371] width 62 height 19
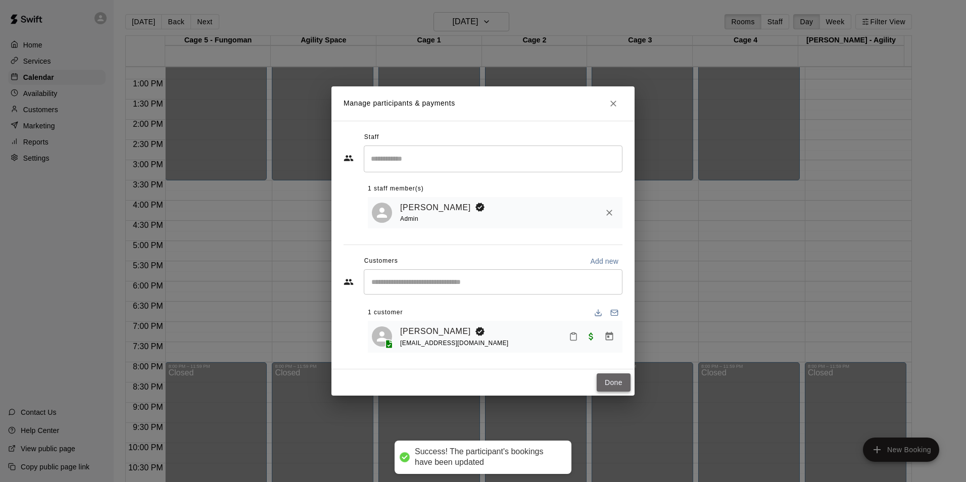
click at [616, 381] on button "Done" at bounding box center [614, 382] width 34 height 19
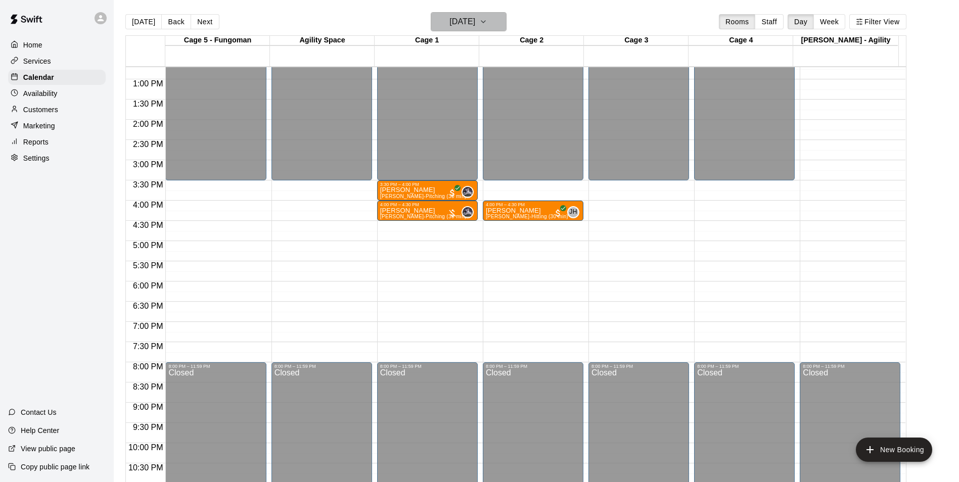
click at [469, 20] on h6 "[DATE]" at bounding box center [462, 22] width 26 height 14
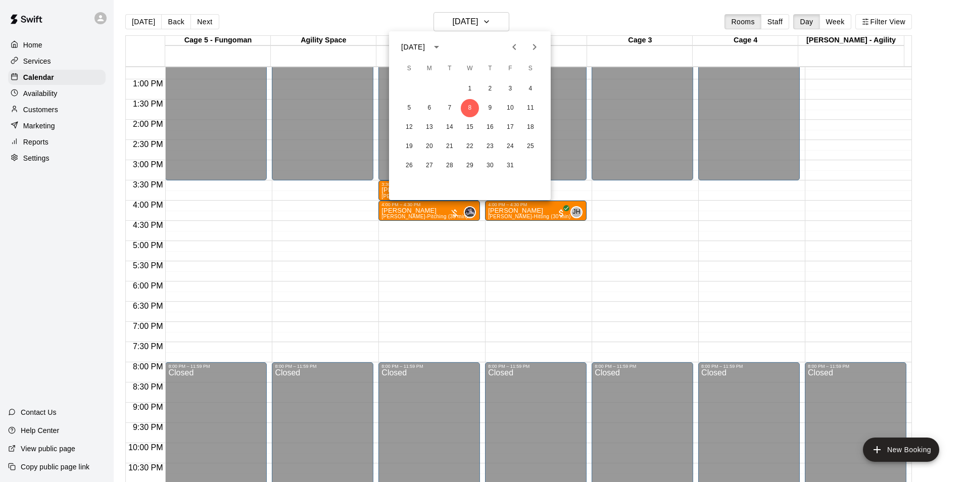
click at [466, 117] on div "5 6 7 8 9 10 11" at bounding box center [470, 108] width 162 height 18
click at [470, 127] on button "15" at bounding box center [470, 127] width 18 height 18
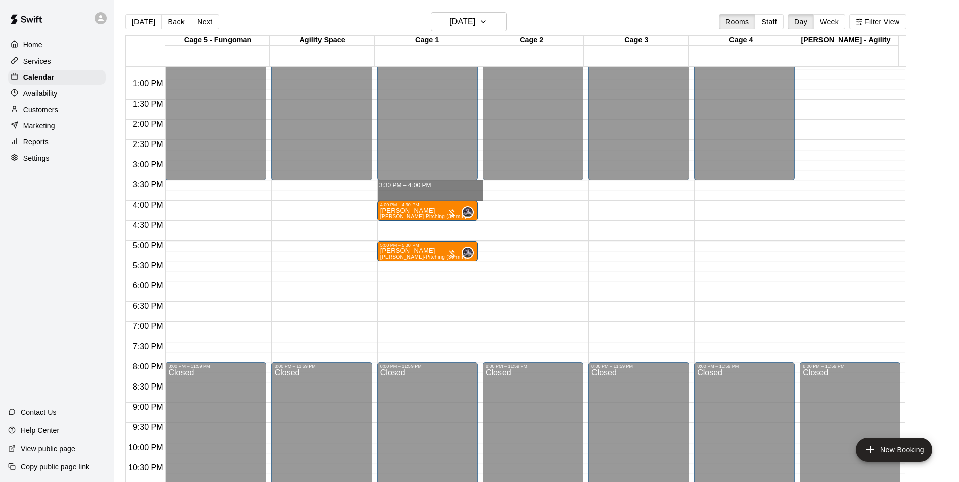
drag, startPoint x: 378, startPoint y: 182, endPoint x: 378, endPoint y: 198, distance: 16.2
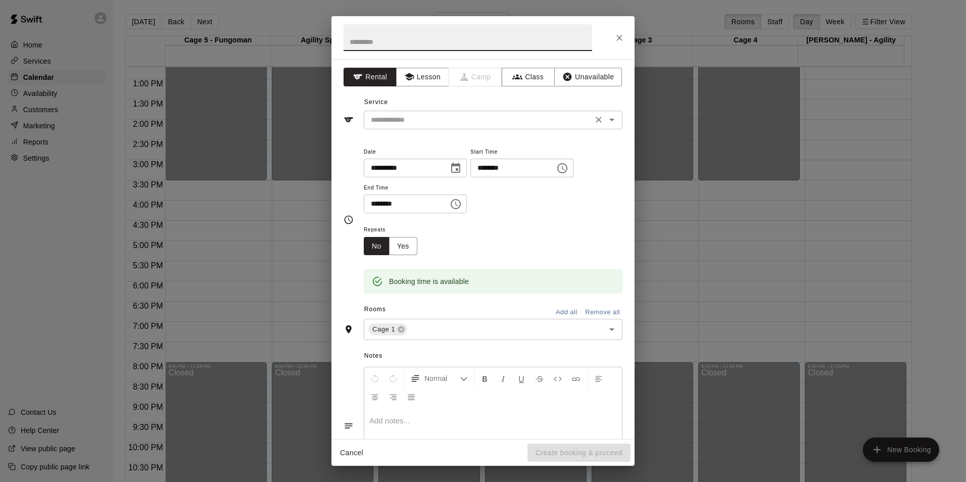
click at [422, 117] on input "text" at bounding box center [478, 120] width 223 height 13
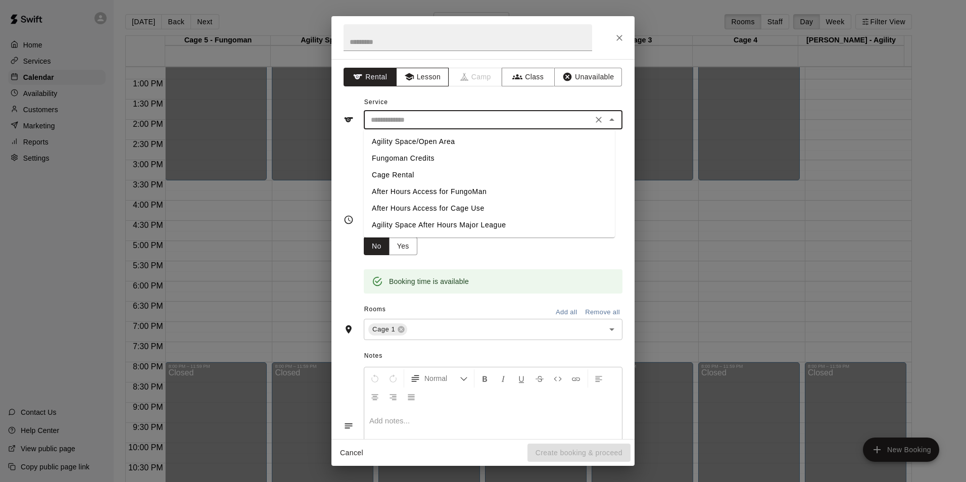
click at [421, 75] on button "Lesson" at bounding box center [422, 77] width 53 height 19
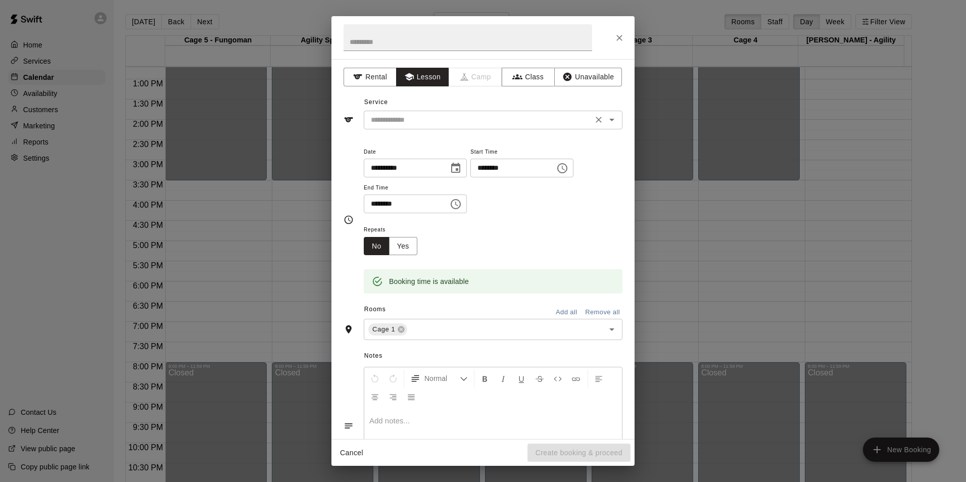
click at [423, 117] on input "text" at bounding box center [478, 120] width 223 height 13
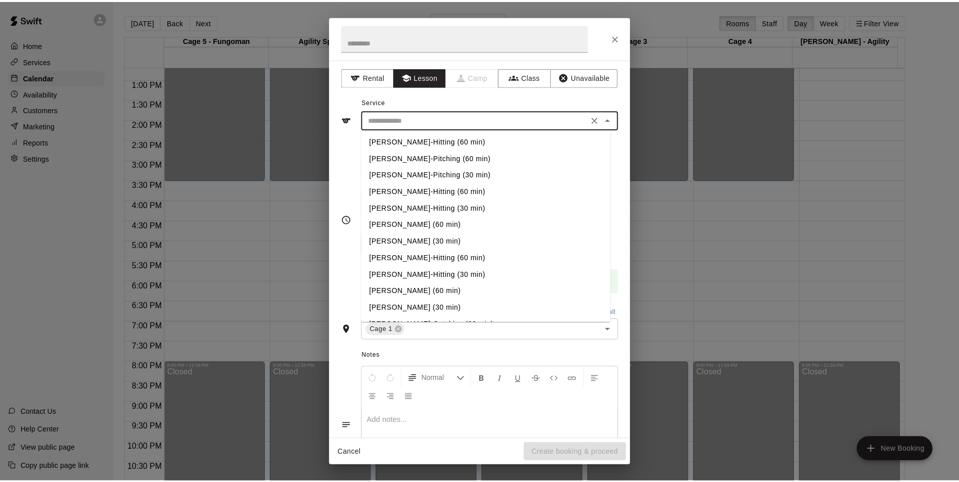
scroll to position [0, 0]
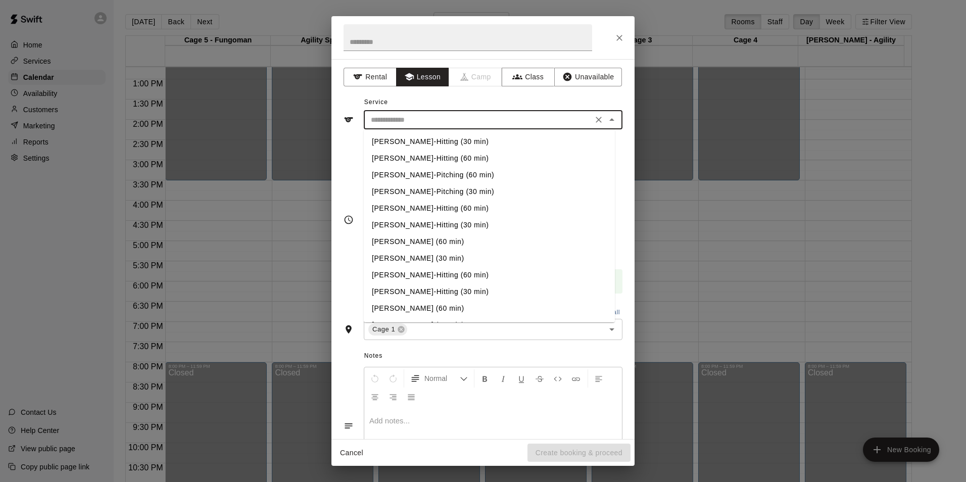
click at [437, 193] on li "[PERSON_NAME]-Pitching (30 min)" at bounding box center [489, 191] width 251 height 17
type input "**********"
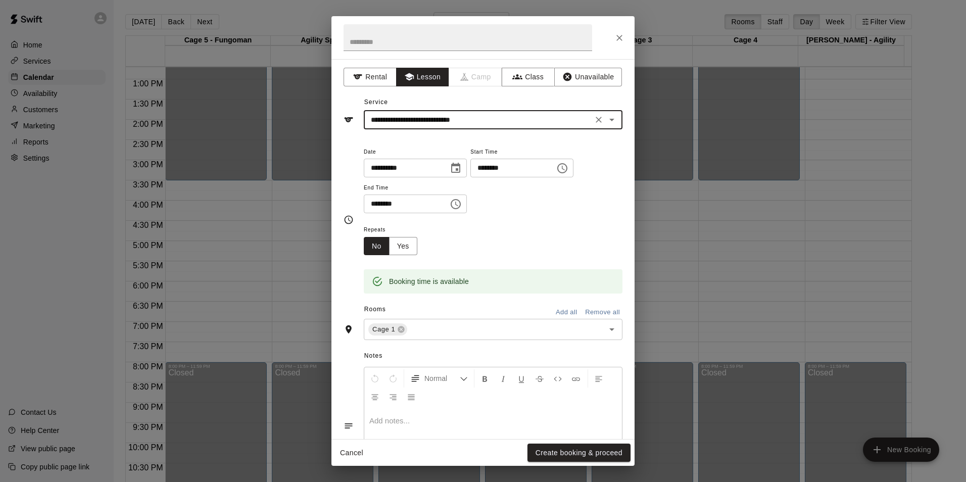
click at [572, 455] on button "Create booking & proceed" at bounding box center [579, 453] width 103 height 19
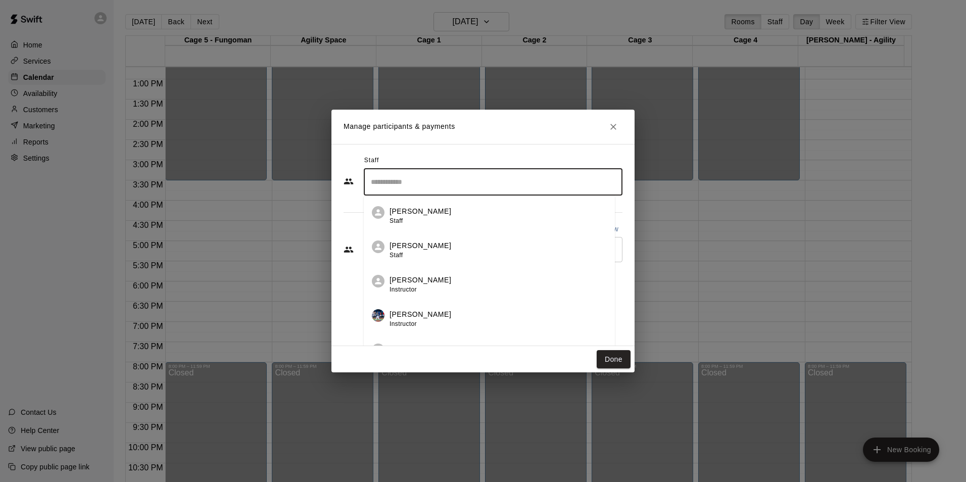
click at [407, 182] on input "Search staff" at bounding box center [493, 182] width 250 height 18
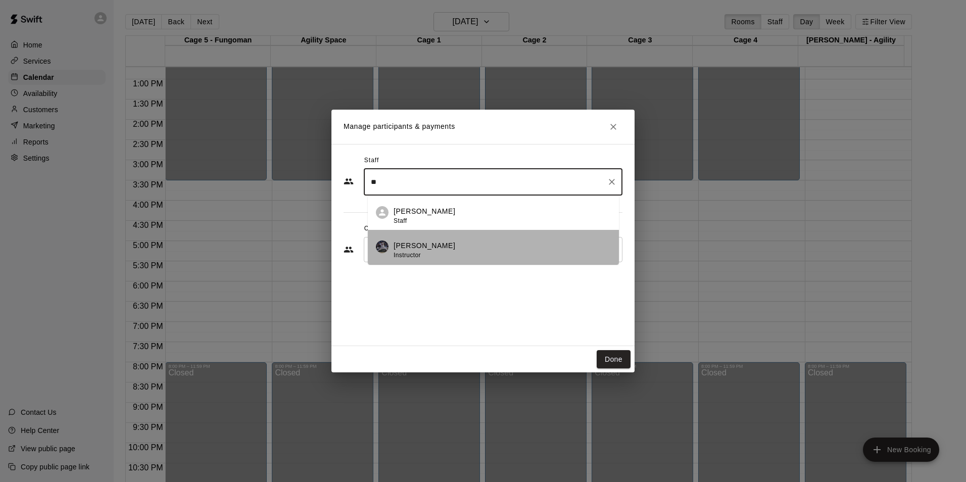
click at [469, 250] on div "[PERSON_NAME] Instructor" at bounding box center [502, 251] width 217 height 20
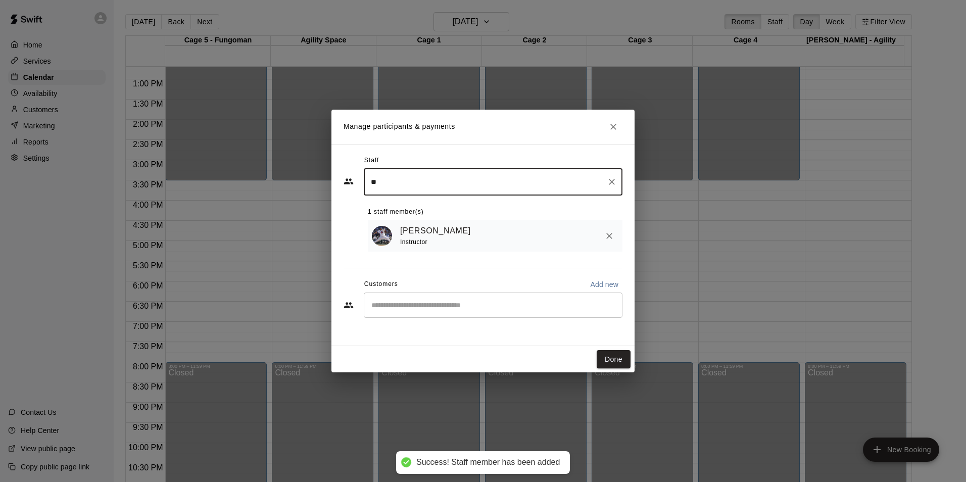
type input "**"
click at [449, 305] on input "Start typing to search customers..." at bounding box center [493, 305] width 250 height 10
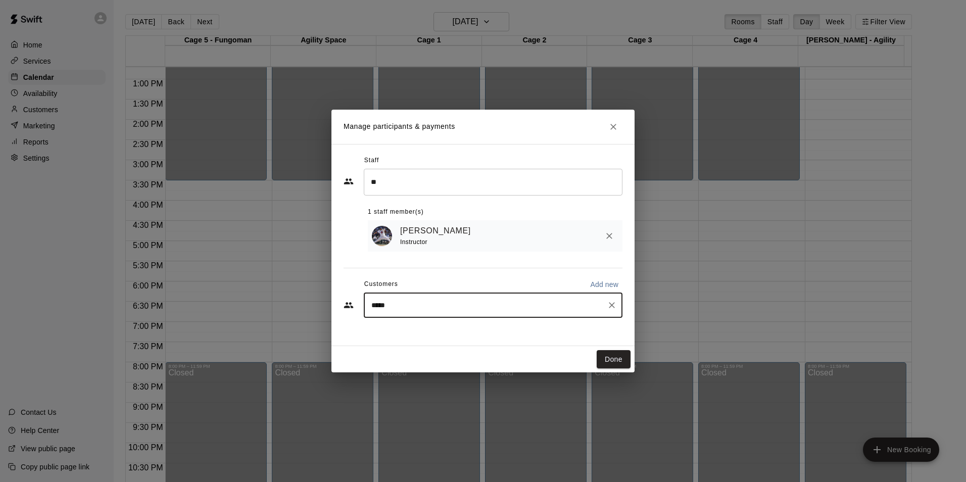
type input "******"
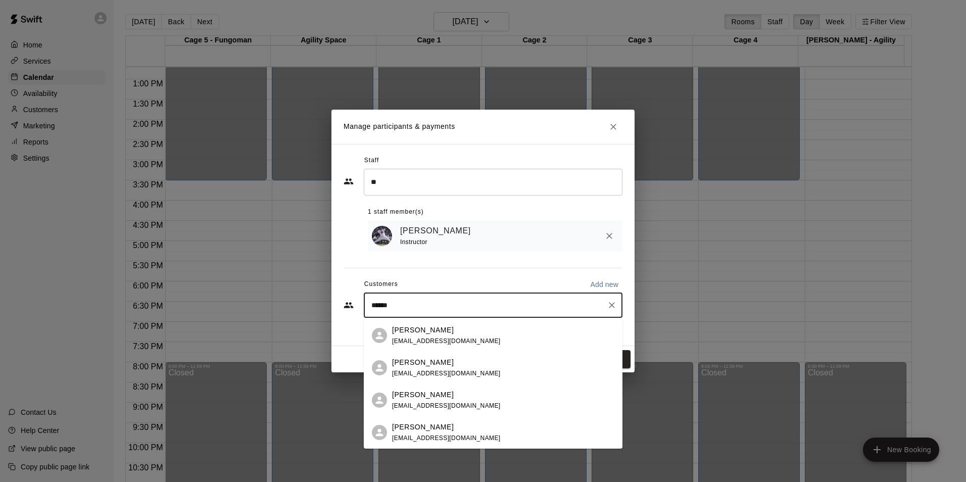
drag, startPoint x: 456, startPoint y: 402, endPoint x: 467, endPoint y: 366, distance: 37.1
click at [456, 402] on span "[EMAIL_ADDRESS][DOMAIN_NAME]" at bounding box center [446, 405] width 109 height 7
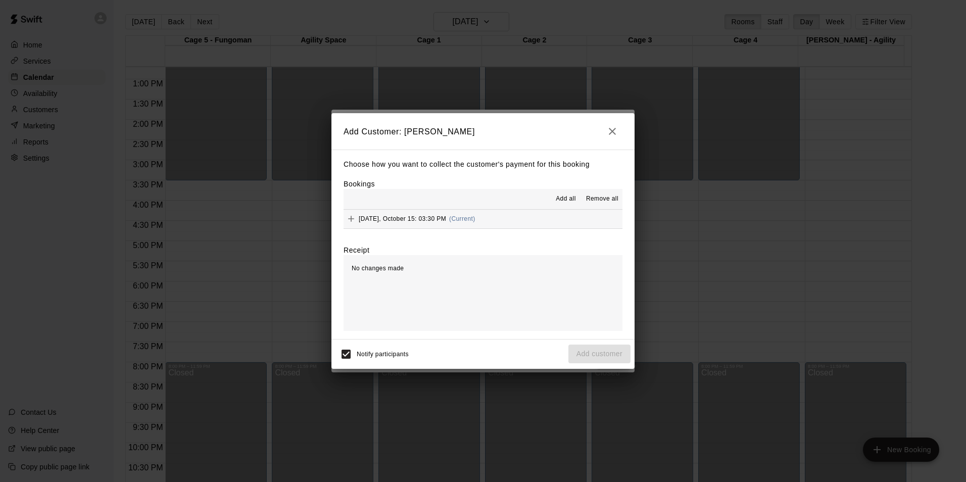
click at [560, 198] on span "Add all" at bounding box center [566, 199] width 20 height 10
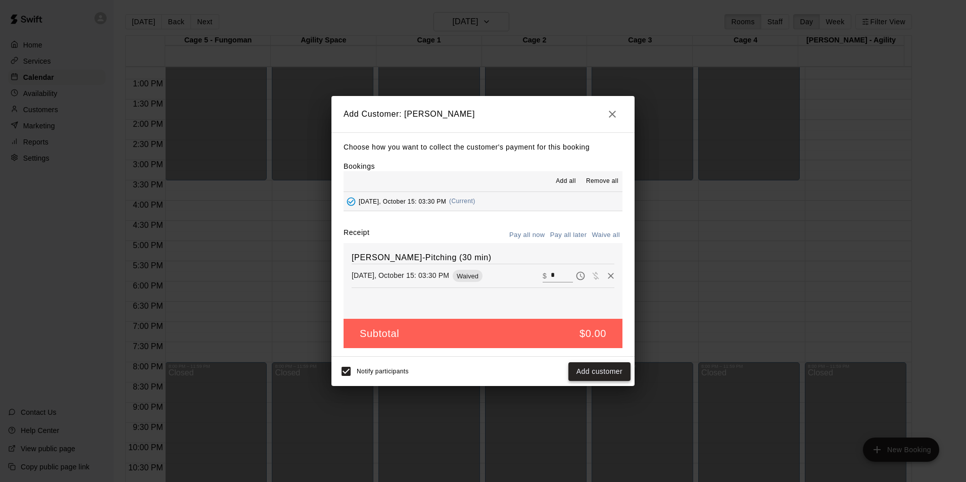
click at [586, 369] on button "Add customer" at bounding box center [600, 371] width 62 height 19
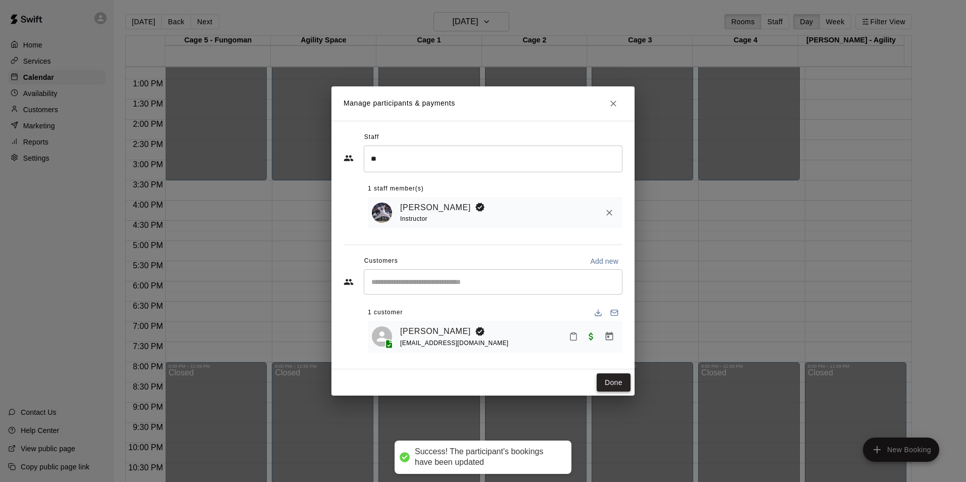
click at [613, 378] on button "Done" at bounding box center [614, 382] width 34 height 19
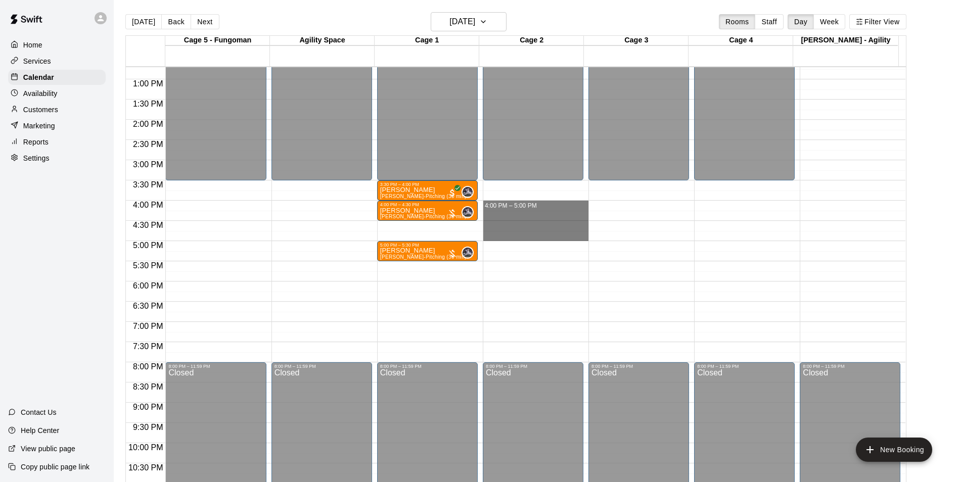
drag, startPoint x: 496, startPoint y: 203, endPoint x: 495, endPoint y: 238, distance: 35.4
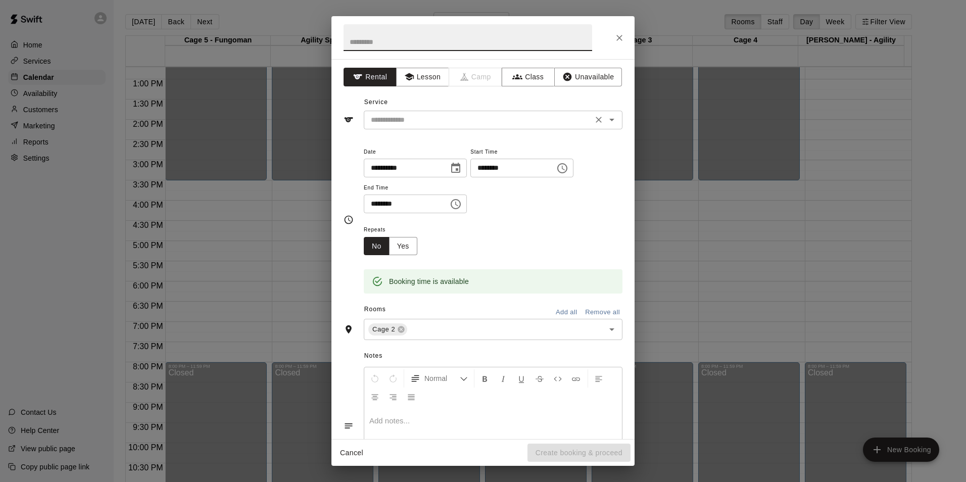
click at [417, 117] on input "text" at bounding box center [478, 120] width 223 height 13
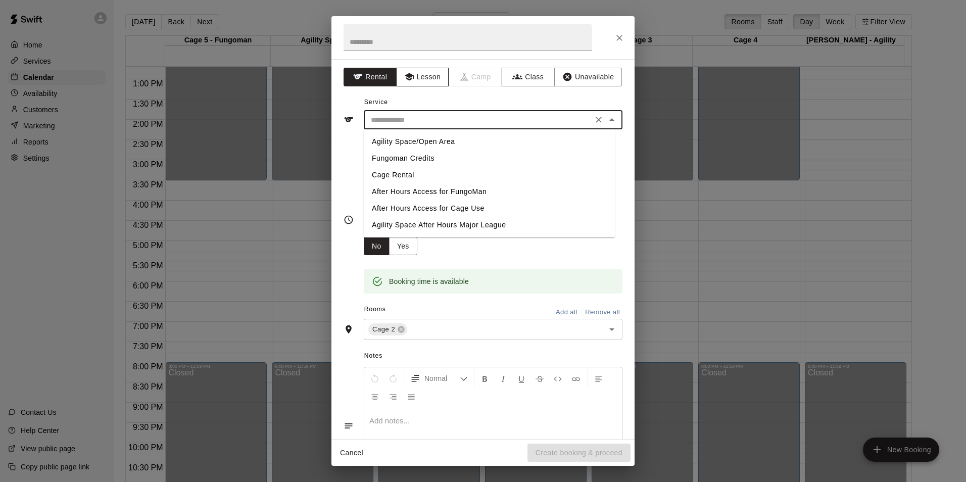
click at [422, 71] on button "Lesson" at bounding box center [422, 77] width 53 height 19
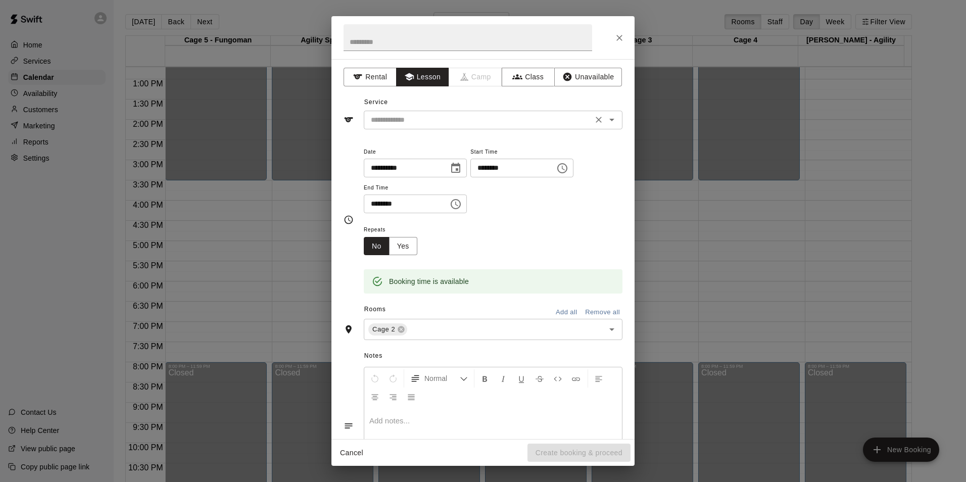
click at [437, 120] on input "text" at bounding box center [478, 120] width 223 height 13
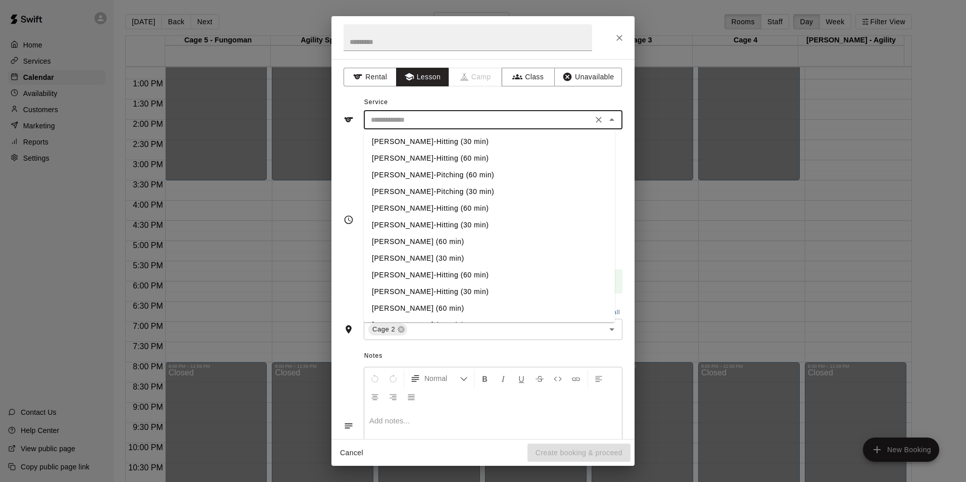
click at [450, 157] on li "[PERSON_NAME]-Hitting (60 min)" at bounding box center [489, 158] width 251 height 17
type input "**********"
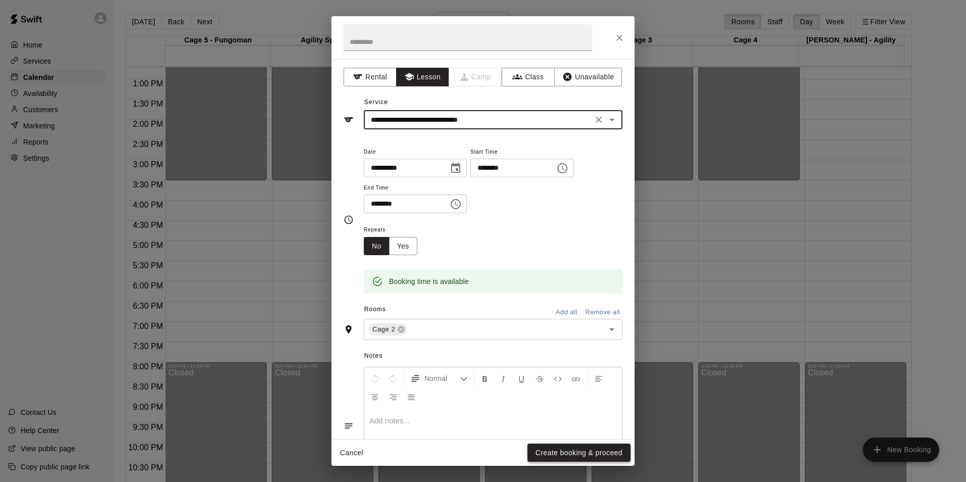
click at [557, 458] on button "Create booking & proceed" at bounding box center [579, 453] width 103 height 19
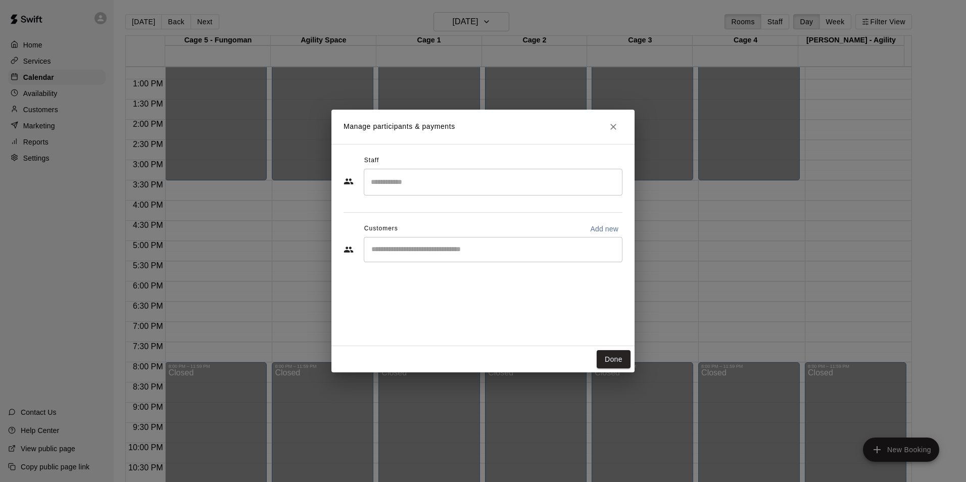
click at [478, 175] on input "Search staff" at bounding box center [493, 182] width 250 height 18
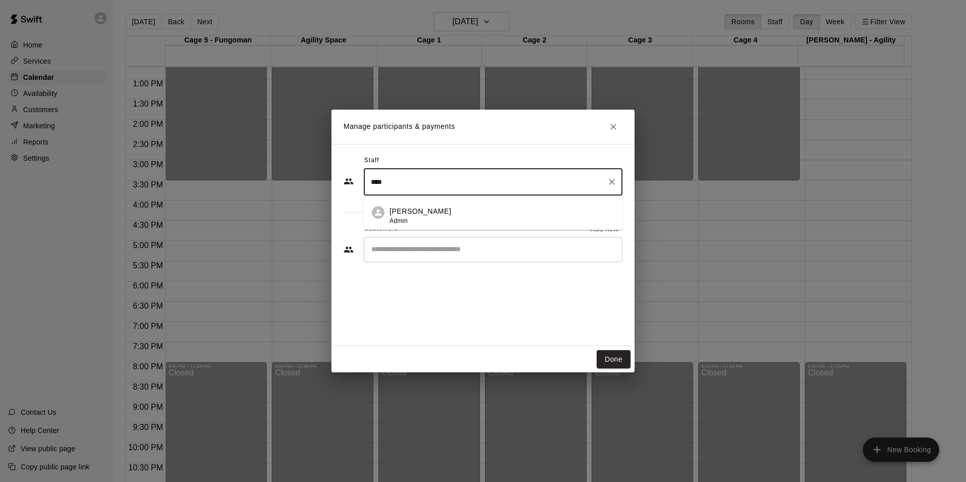
click at [540, 216] on div "[PERSON_NAME] Admin" at bounding box center [502, 216] width 225 height 20
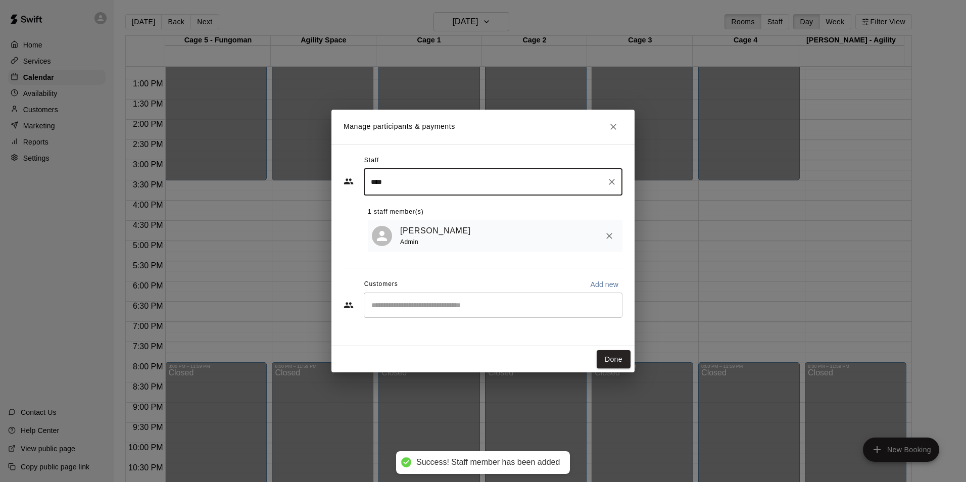
type input "****"
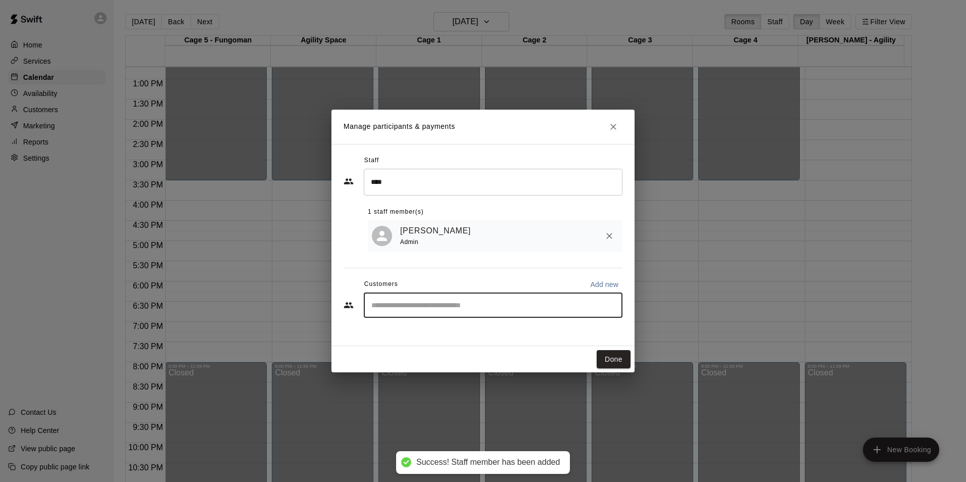
click at [531, 309] on input "Start typing to search customers..." at bounding box center [493, 305] width 250 height 10
type input "******"
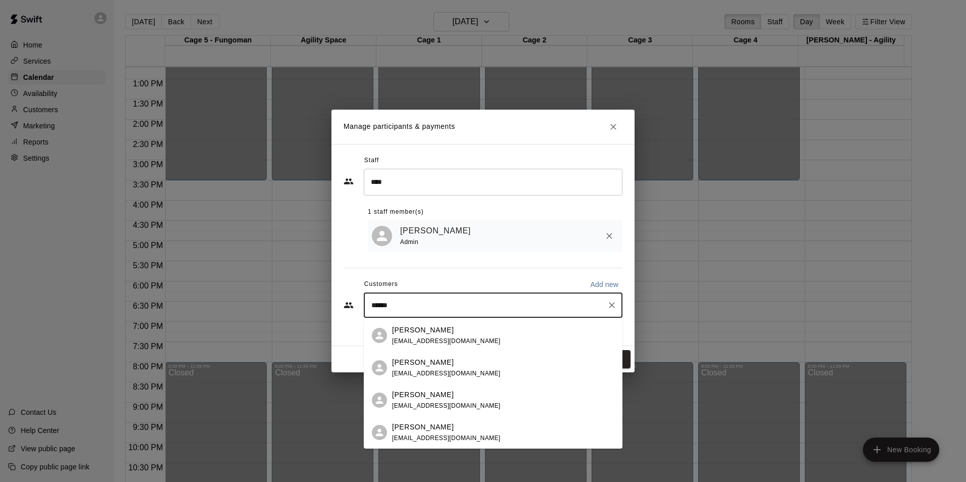
click at [533, 399] on div "[PERSON_NAME] [EMAIL_ADDRESS][DOMAIN_NAME]" at bounding box center [503, 401] width 222 height 22
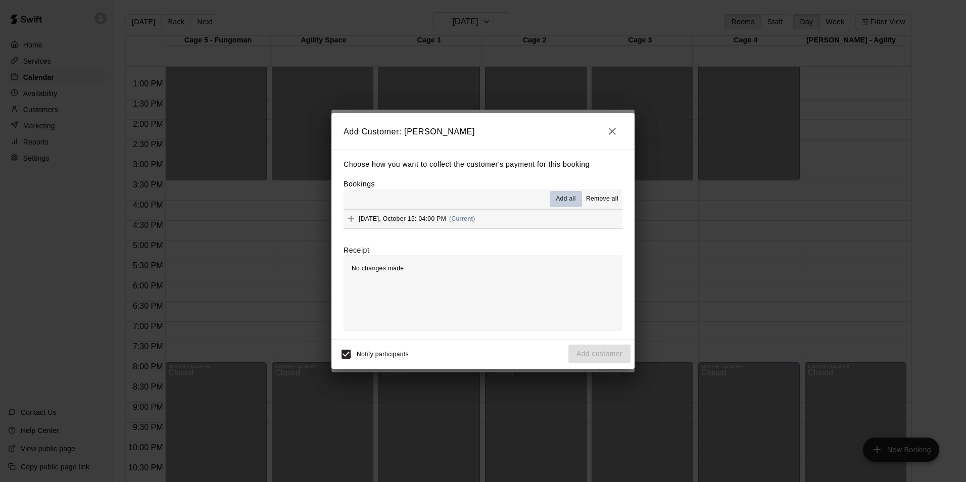
click at [561, 198] on span "Add all" at bounding box center [566, 199] width 20 height 10
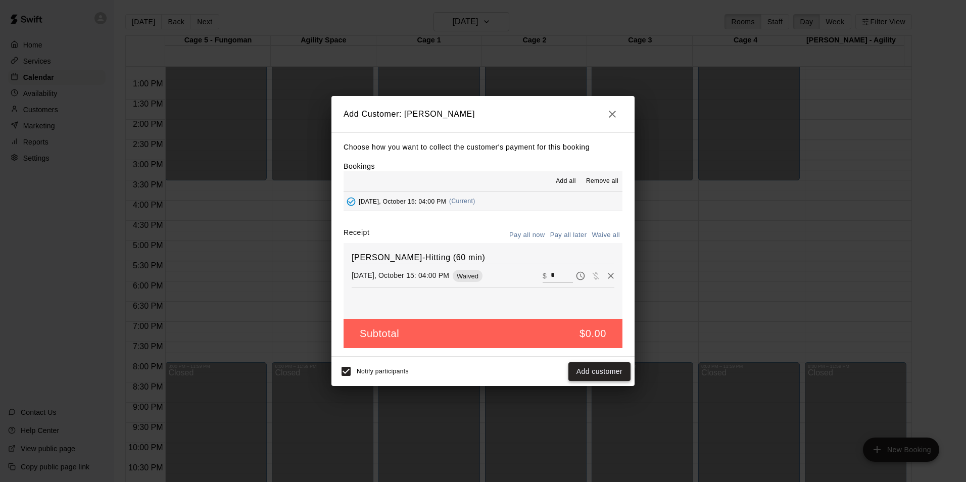
click at [590, 372] on button "Add customer" at bounding box center [600, 371] width 62 height 19
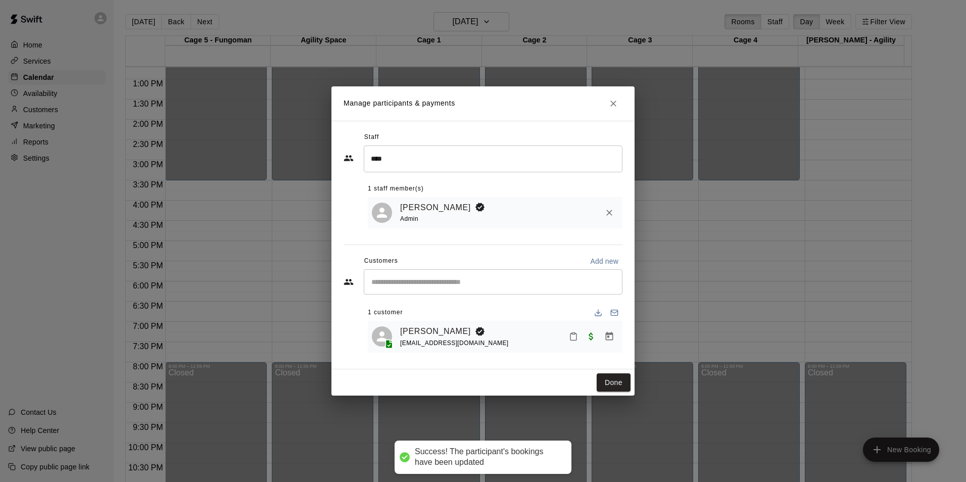
click at [616, 383] on button "Done" at bounding box center [614, 382] width 34 height 19
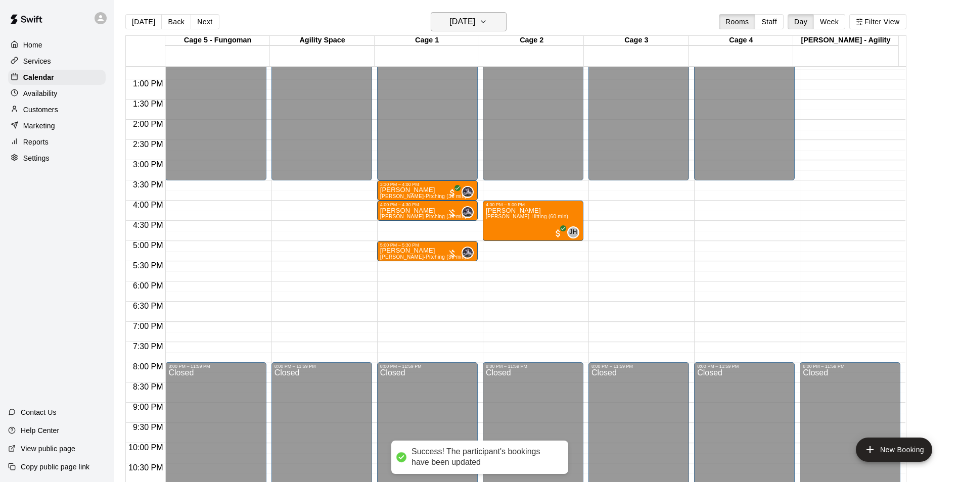
click at [464, 22] on h6 "[DATE]" at bounding box center [462, 22] width 26 height 14
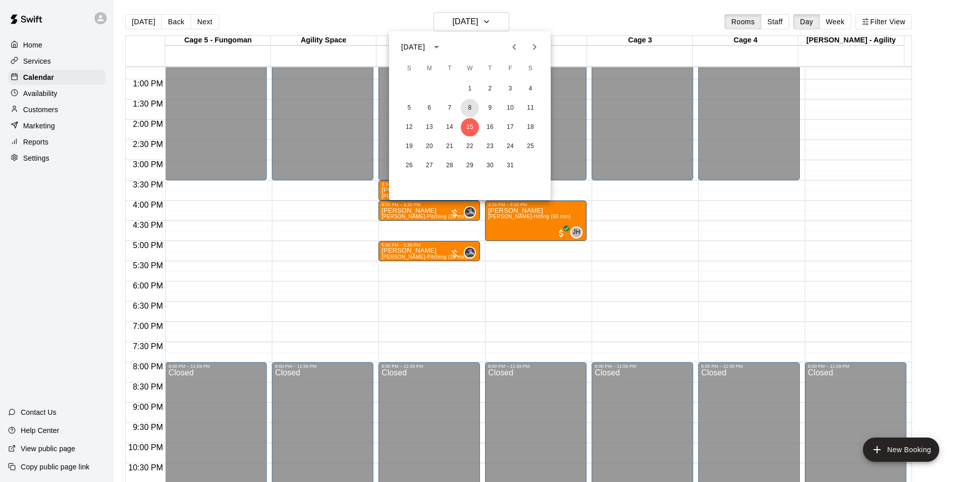
drag, startPoint x: 474, startPoint y: 111, endPoint x: 479, endPoint y: 82, distance: 28.8
click at [474, 111] on button "8" at bounding box center [470, 108] width 18 height 18
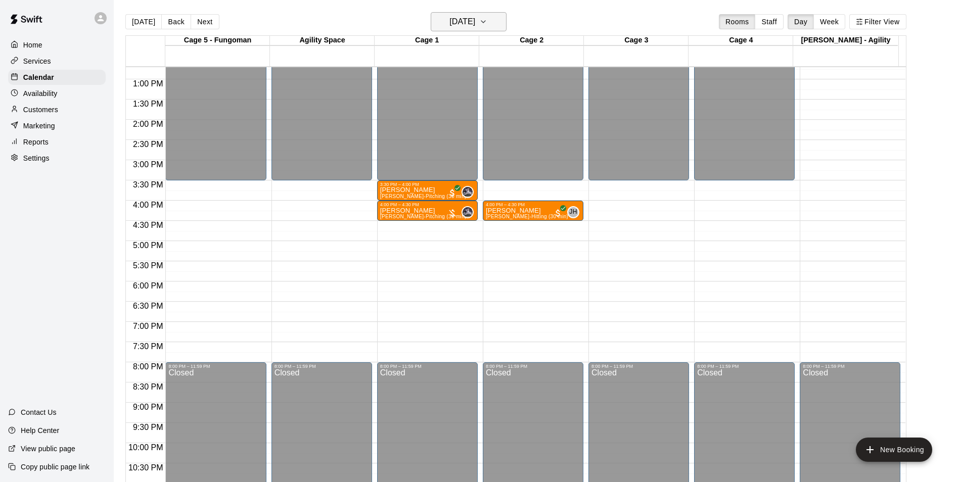
click at [475, 21] on h6 "[DATE]" at bounding box center [462, 22] width 26 height 14
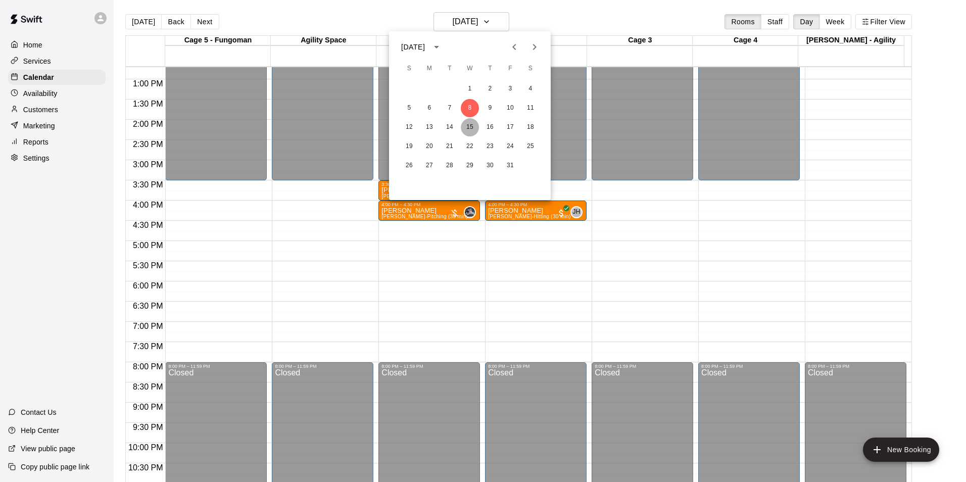
click at [471, 121] on button "15" at bounding box center [470, 127] width 18 height 18
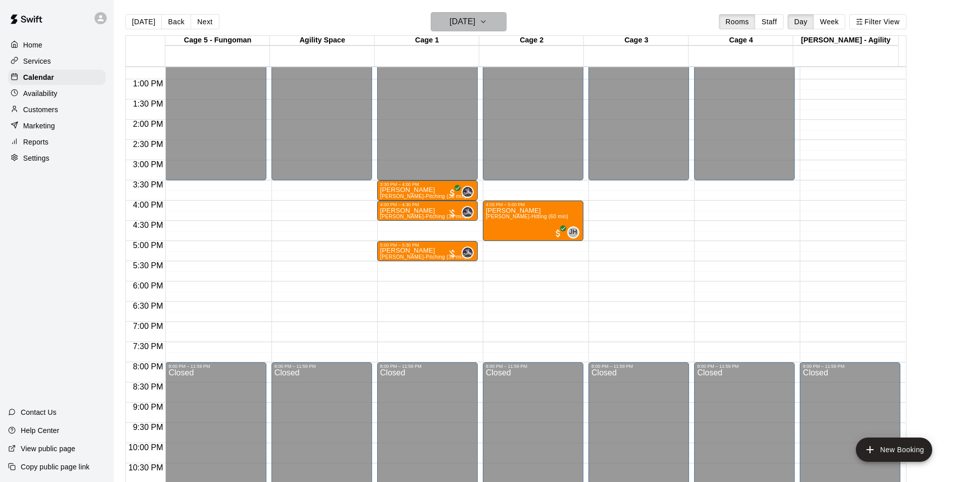
click at [475, 22] on h6 "[DATE]" at bounding box center [462, 22] width 26 height 14
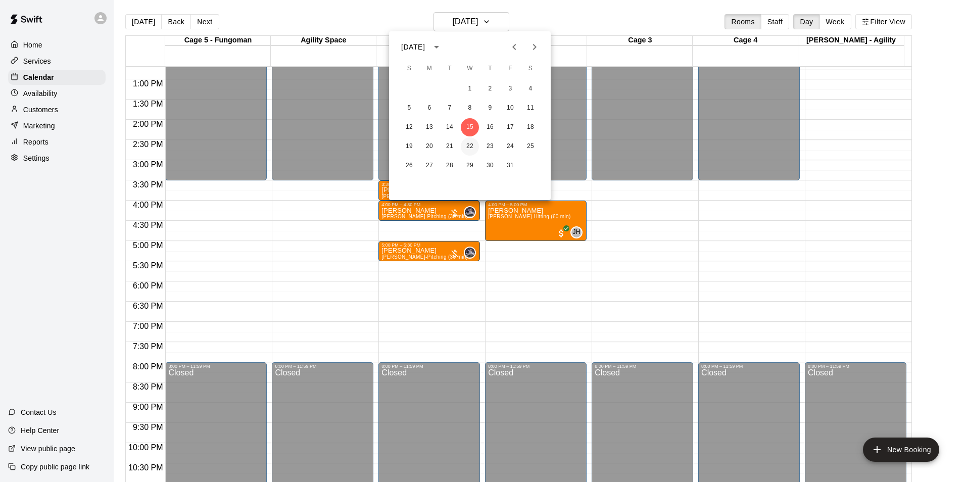
click at [466, 149] on button "22" at bounding box center [470, 146] width 18 height 18
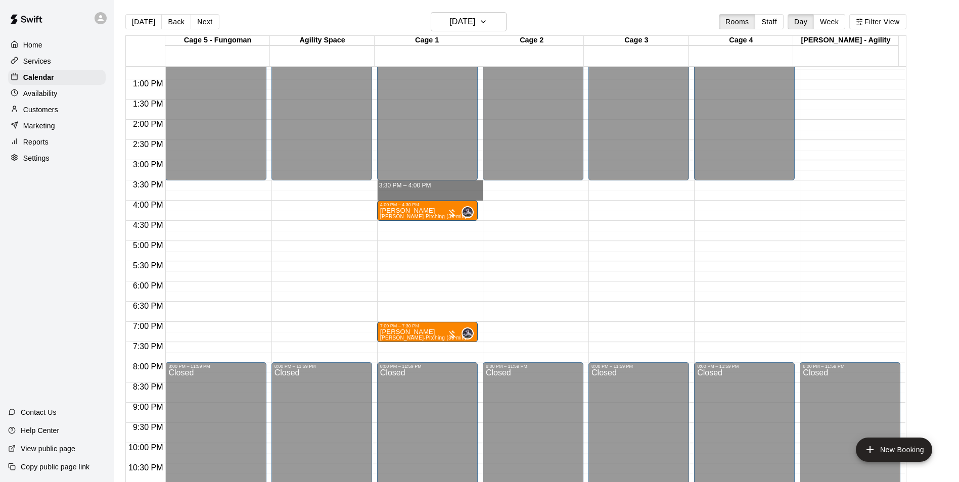
drag, startPoint x: 427, startPoint y: 184, endPoint x: 425, endPoint y: 196, distance: 12.3
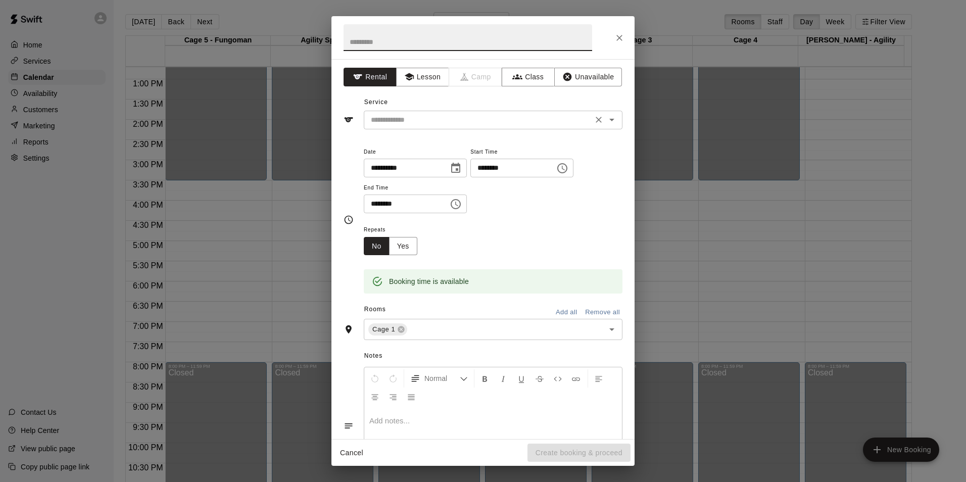
click at [411, 124] on input "text" at bounding box center [478, 120] width 223 height 13
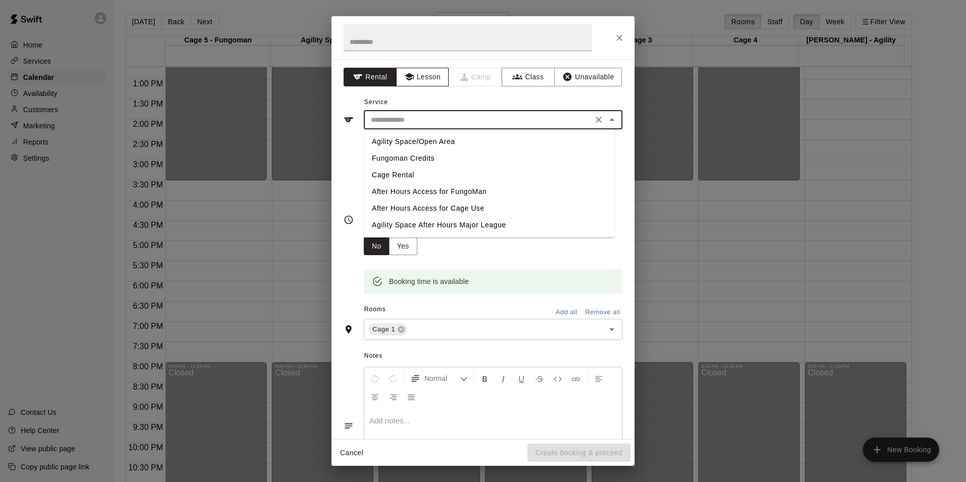
click at [425, 70] on button "Lesson" at bounding box center [422, 77] width 53 height 19
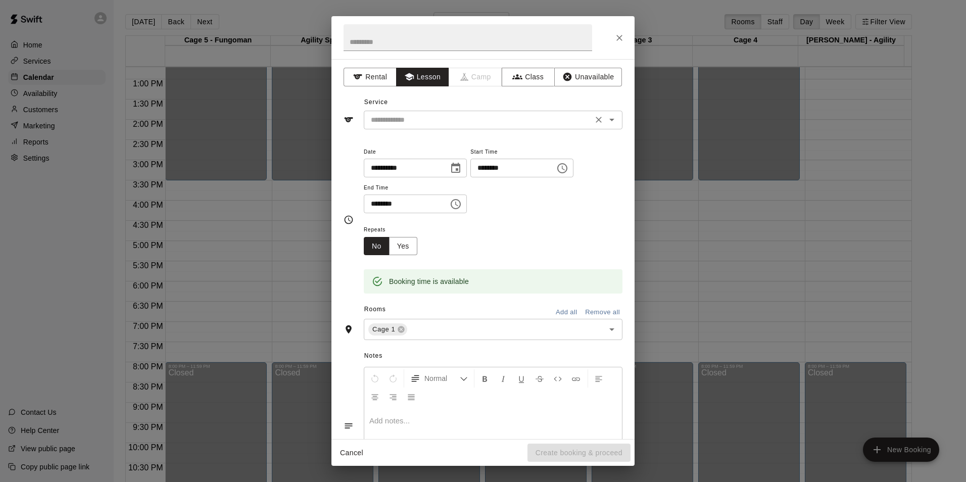
click at [419, 118] on input "text" at bounding box center [478, 120] width 223 height 13
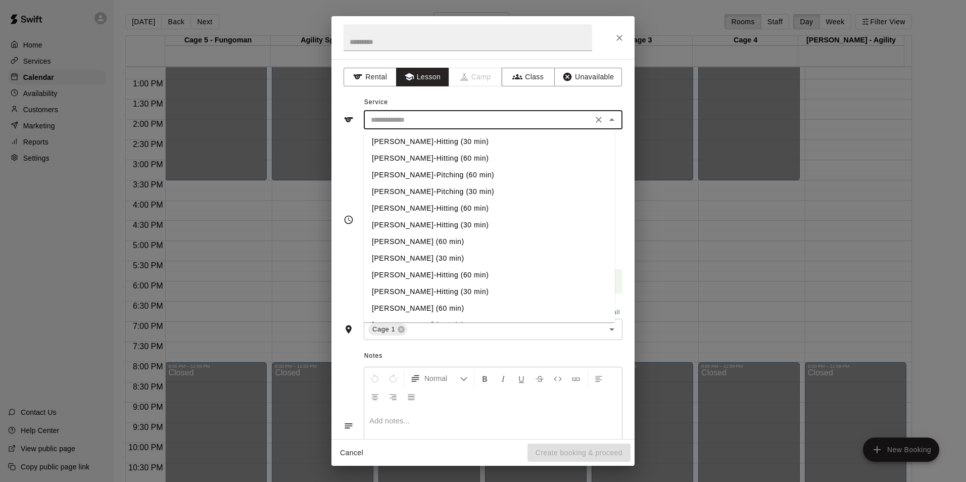
click at [438, 192] on li "[PERSON_NAME]-Pitching (30 min)" at bounding box center [489, 191] width 251 height 17
type input "**********"
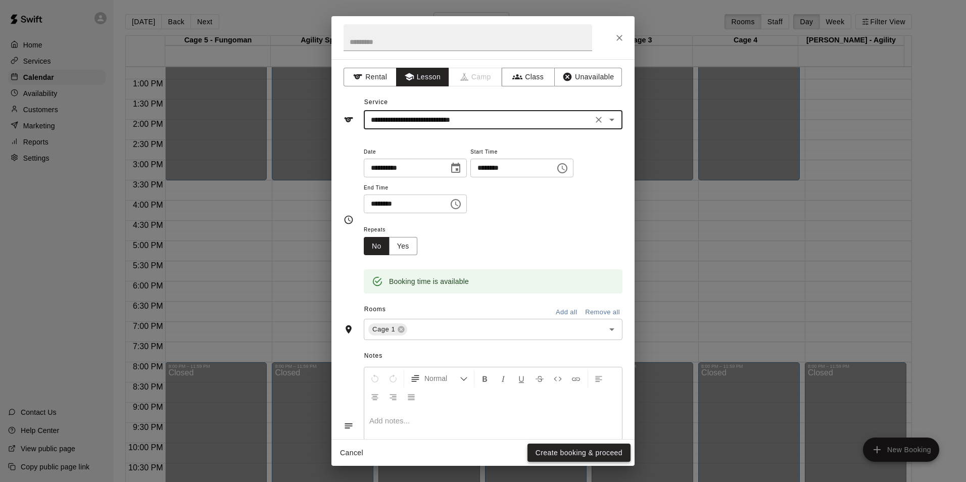
click at [579, 448] on button "Create booking & proceed" at bounding box center [579, 453] width 103 height 19
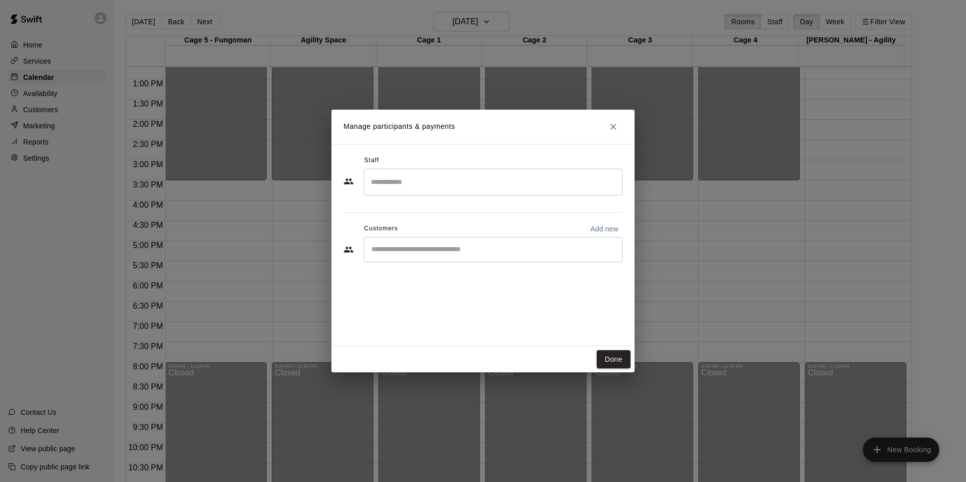
click at [400, 172] on div "​" at bounding box center [493, 182] width 259 height 27
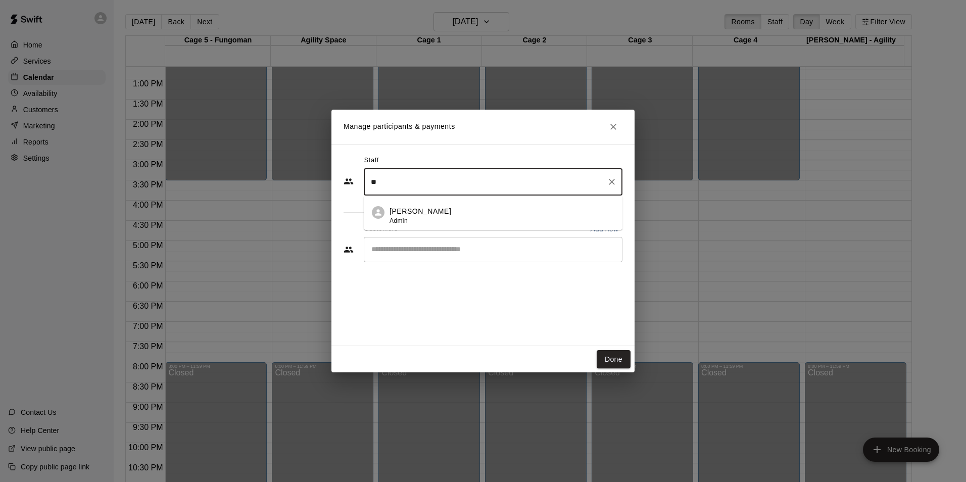
type input "*"
click at [407, 207] on p "[PERSON_NAME]" at bounding box center [421, 211] width 62 height 11
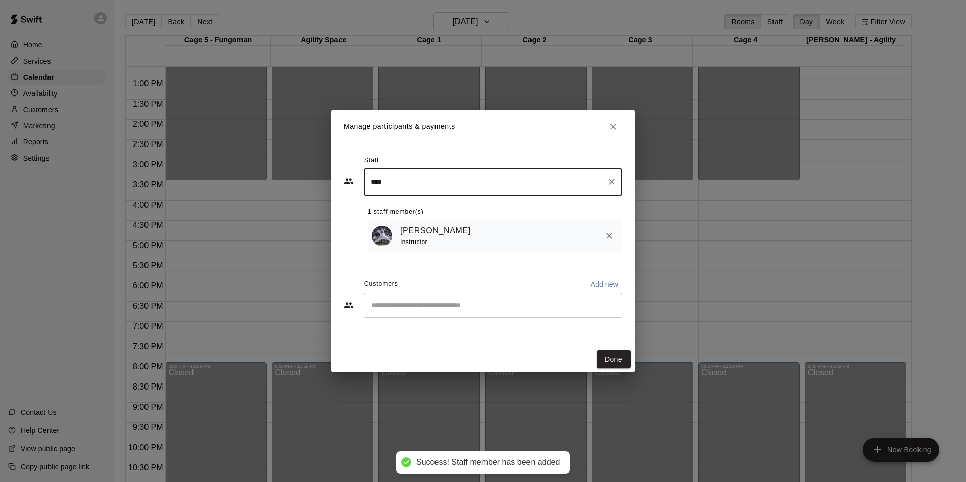
type input "****"
click at [399, 303] on input "Start typing to search customers..." at bounding box center [493, 305] width 250 height 10
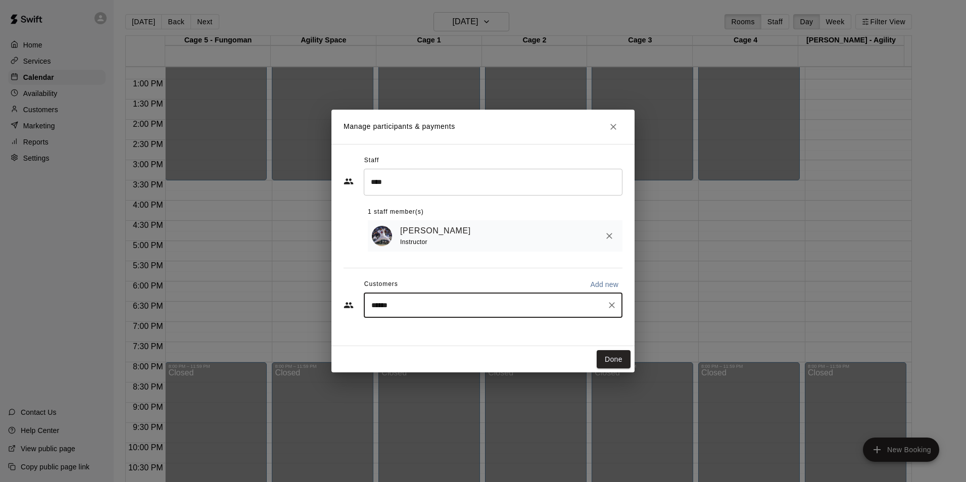
type input "******"
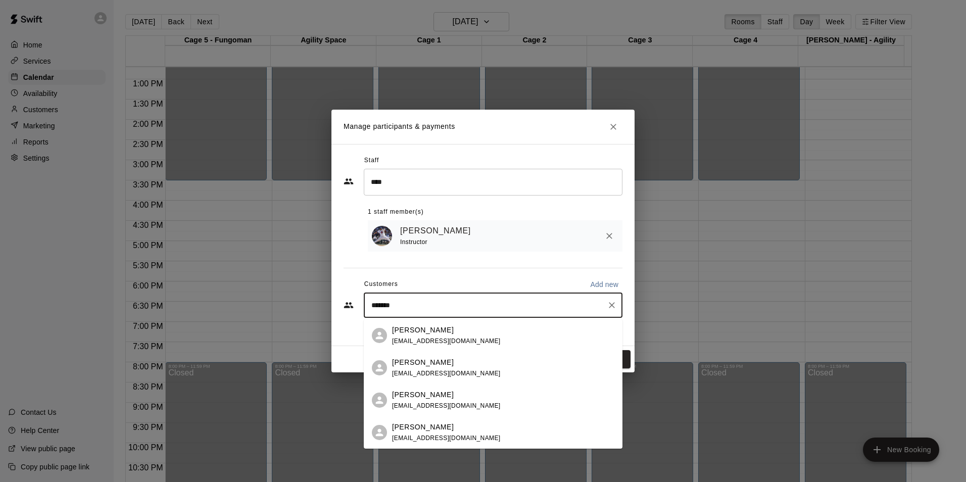
click at [424, 385] on div "[PERSON_NAME] [EMAIL_ADDRESS][DOMAIN_NAME]" at bounding box center [493, 400] width 259 height 32
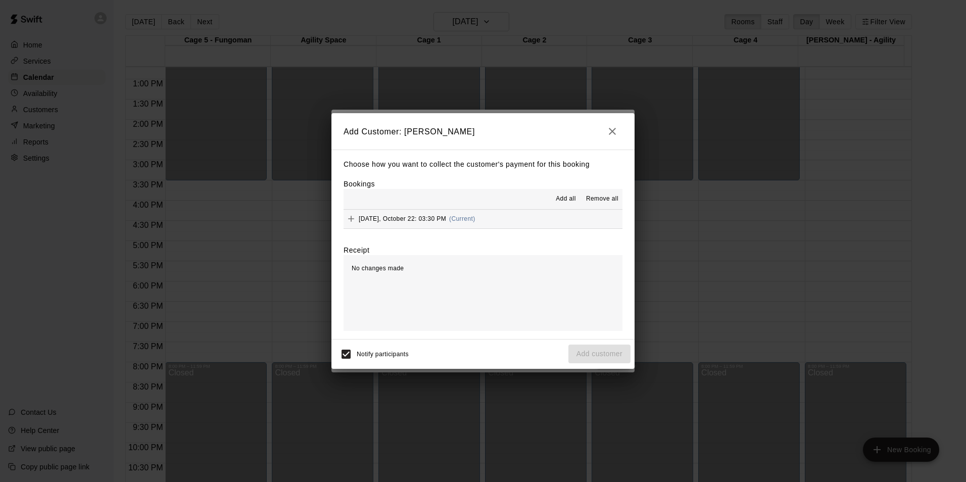
click at [565, 199] on span "Add all" at bounding box center [566, 199] width 20 height 10
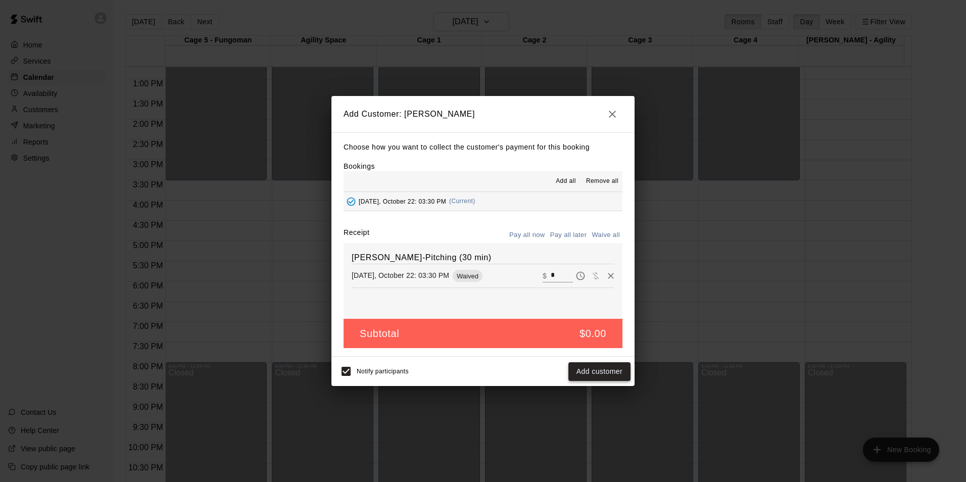
click at [596, 375] on button "Add customer" at bounding box center [600, 371] width 62 height 19
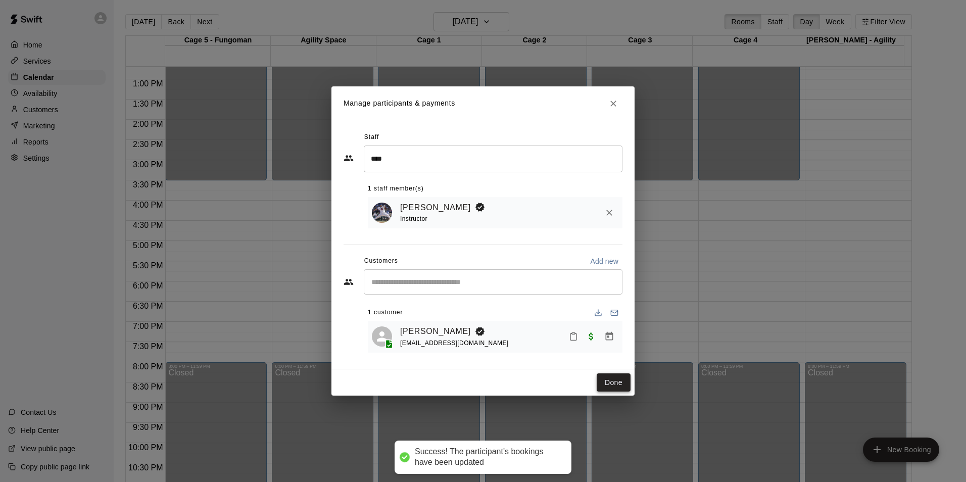
click at [606, 385] on button "Done" at bounding box center [614, 382] width 34 height 19
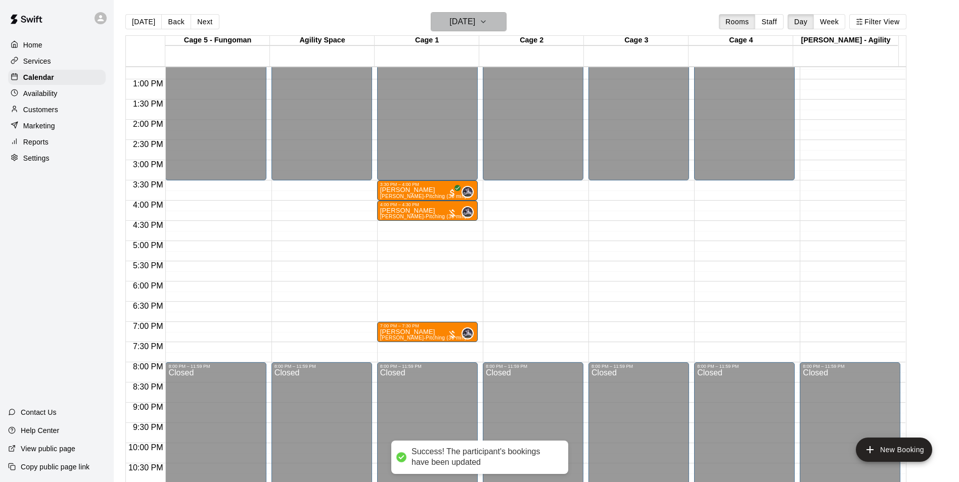
click at [449, 18] on h6 "[DATE]" at bounding box center [462, 22] width 26 height 14
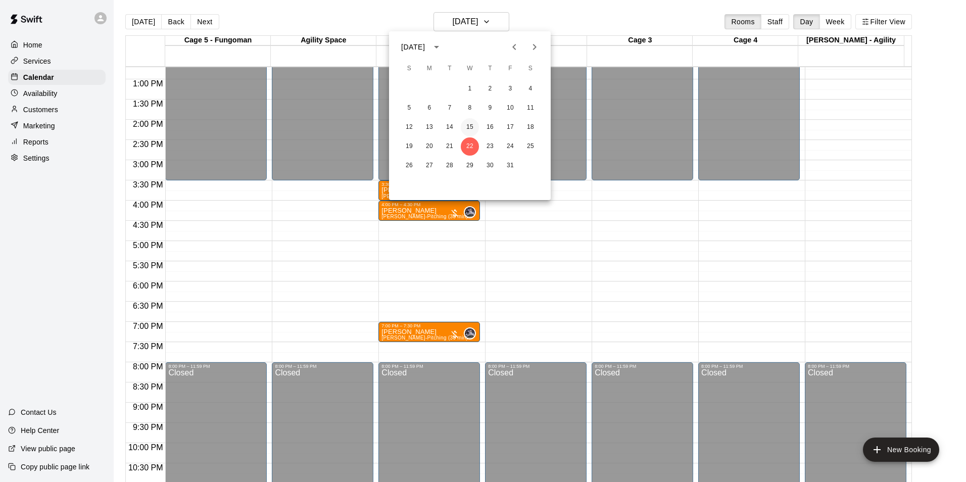
click at [469, 130] on button "15" at bounding box center [470, 127] width 18 height 18
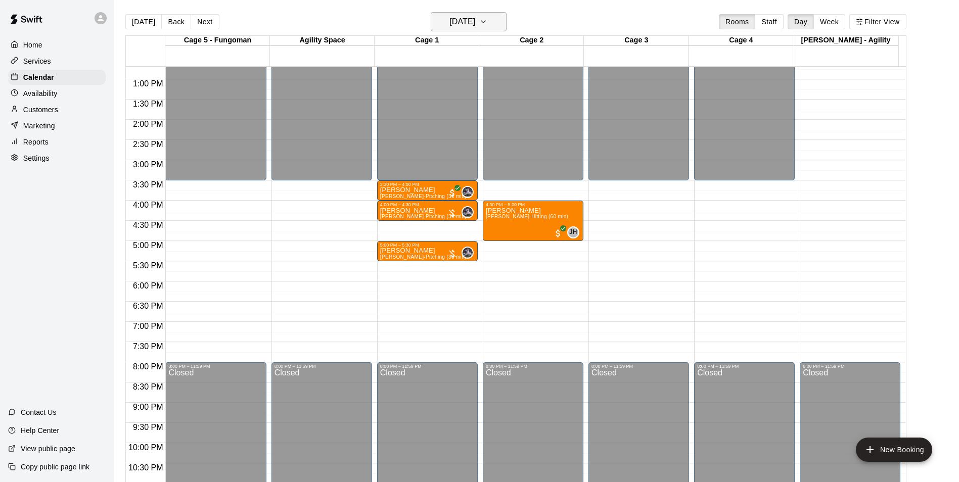
click at [452, 26] on h6 "[DATE]" at bounding box center [462, 22] width 26 height 14
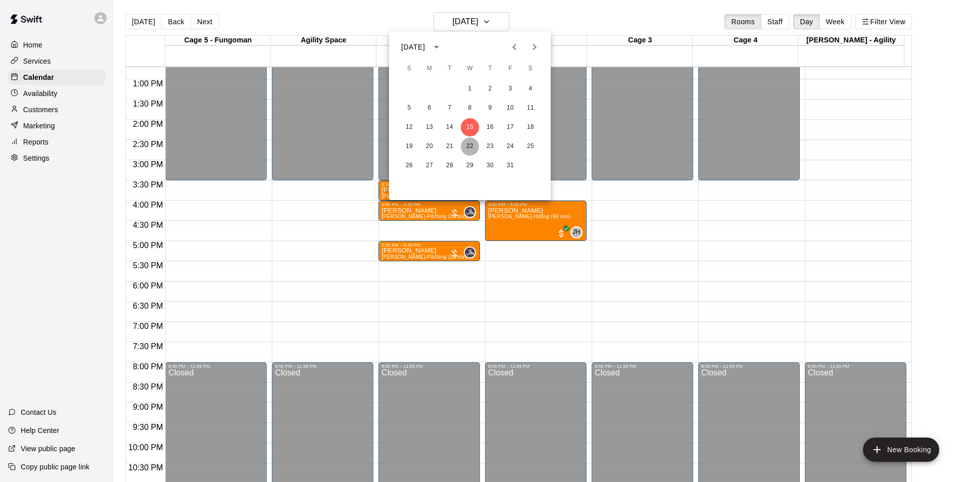
click at [469, 139] on button "22" at bounding box center [470, 146] width 18 height 18
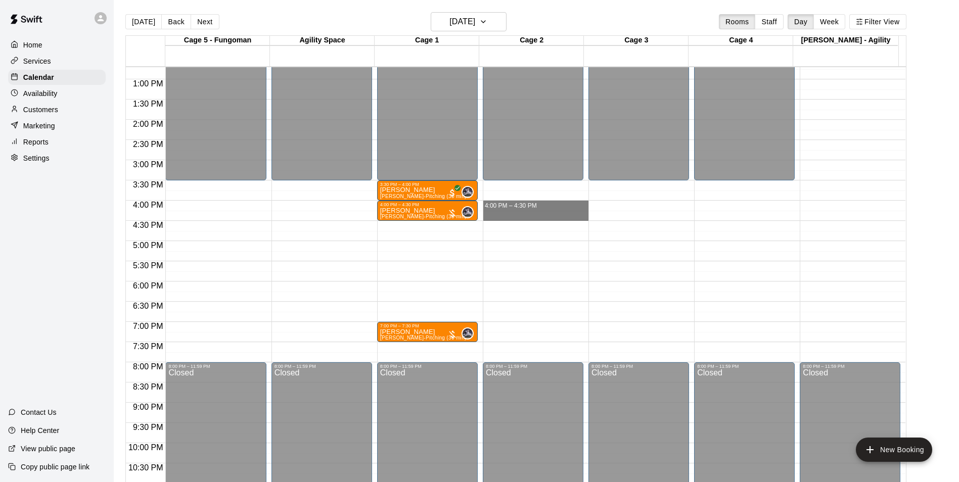
drag, startPoint x: 496, startPoint y: 205, endPoint x: 498, endPoint y: 219, distance: 13.7
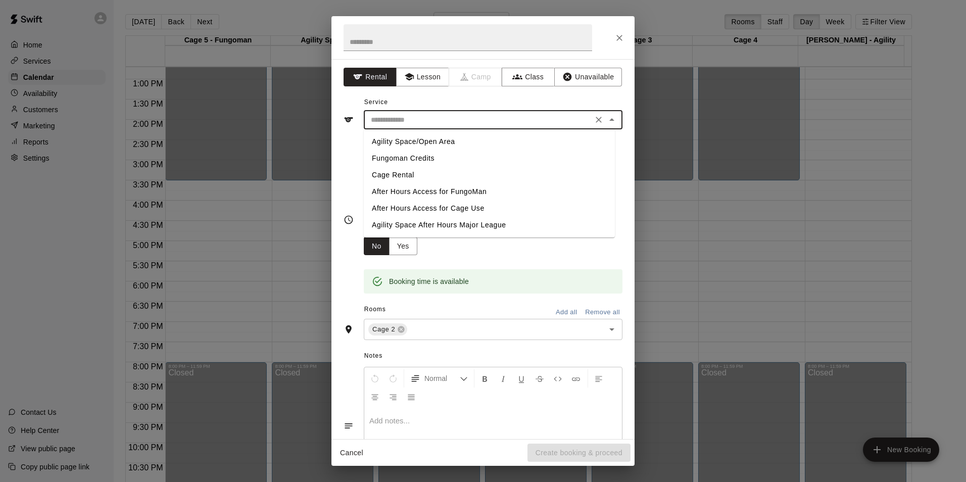
click at [422, 115] on input "text" at bounding box center [478, 120] width 223 height 13
click at [422, 81] on button "Lesson" at bounding box center [422, 77] width 53 height 19
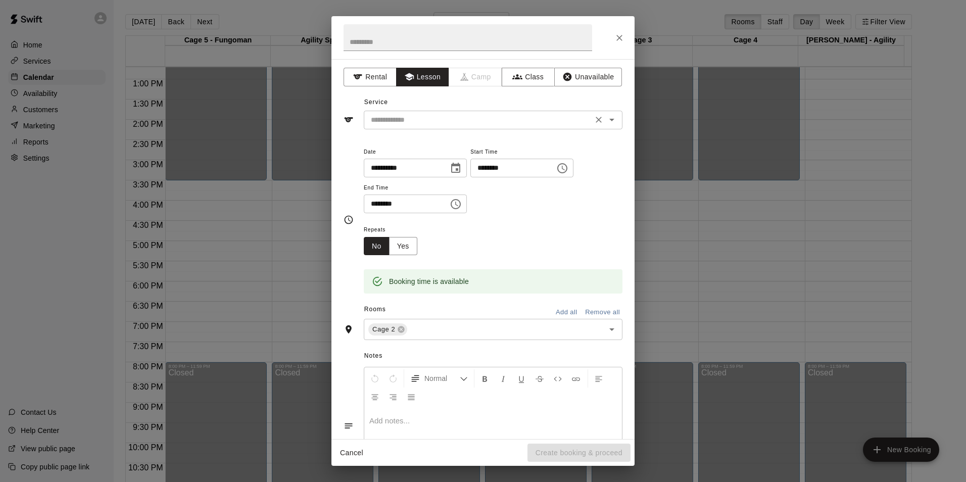
click at [426, 117] on input "text" at bounding box center [478, 120] width 223 height 13
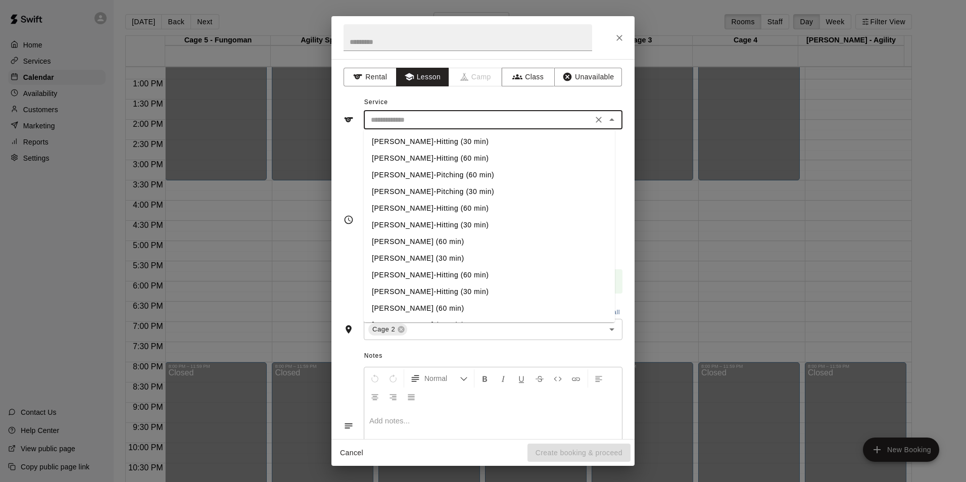
click at [438, 146] on li "[PERSON_NAME]-Hitting (30 min)" at bounding box center [489, 141] width 251 height 17
type input "**********"
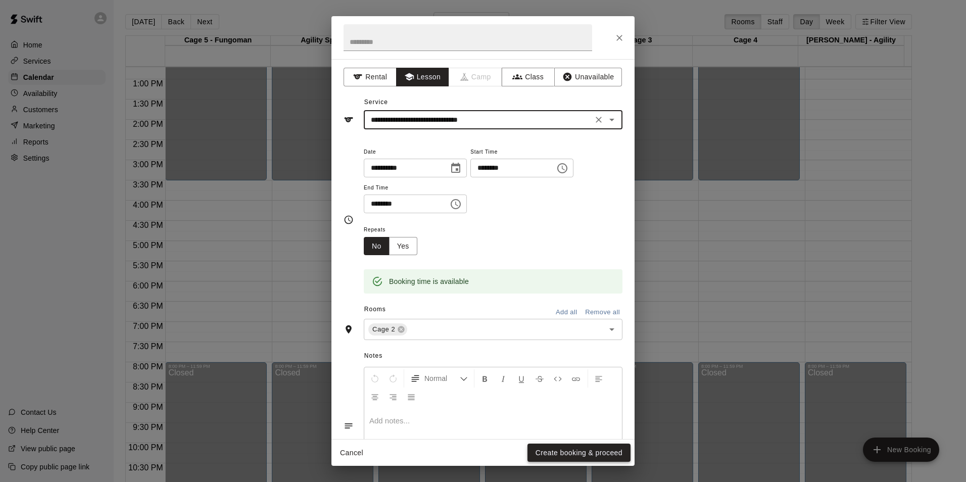
click at [557, 456] on button "Create booking & proceed" at bounding box center [579, 453] width 103 height 19
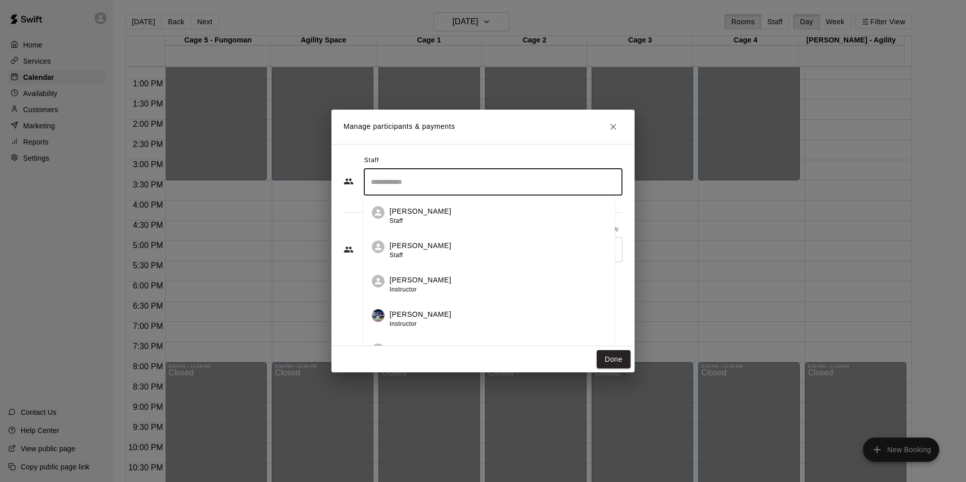
click at [426, 188] on input "Search staff" at bounding box center [493, 182] width 250 height 18
click at [415, 217] on div "[PERSON_NAME] Admin" at bounding box center [421, 216] width 62 height 20
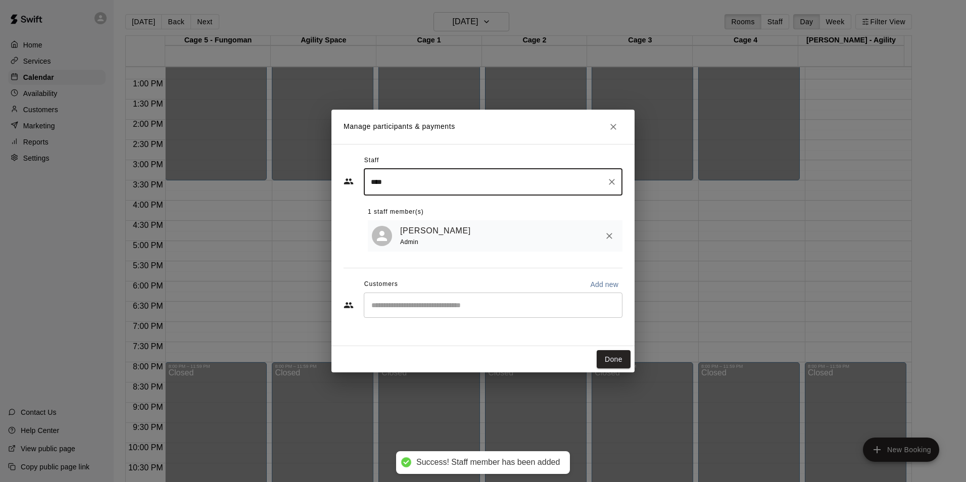
type input "****"
click at [437, 305] on input "Start typing to search customers..." at bounding box center [493, 305] width 250 height 10
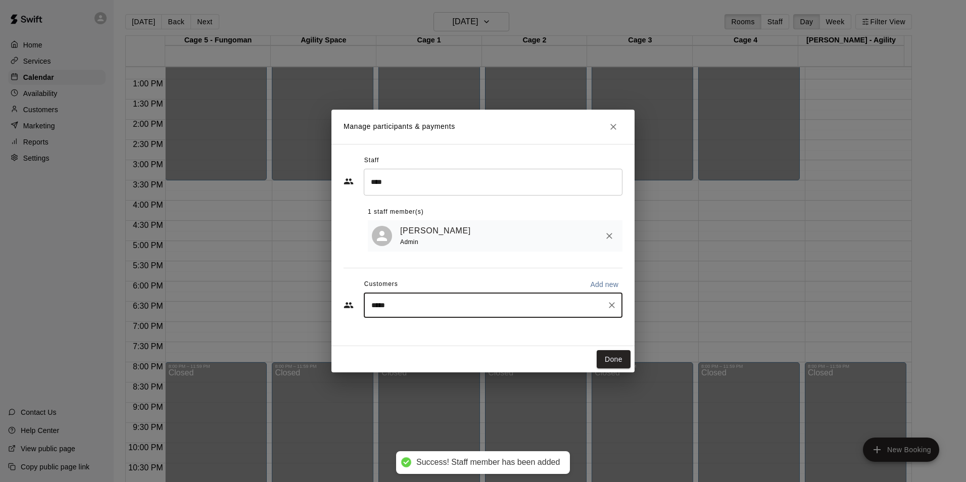
type input "******"
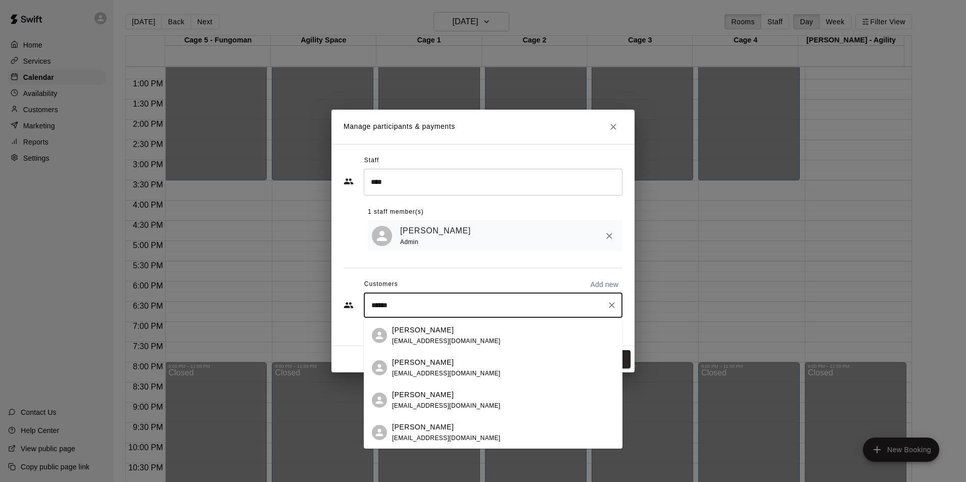
drag, startPoint x: 470, startPoint y: 396, endPoint x: 471, endPoint y: 391, distance: 5.7
click at [471, 394] on div "[PERSON_NAME]" at bounding box center [446, 395] width 109 height 11
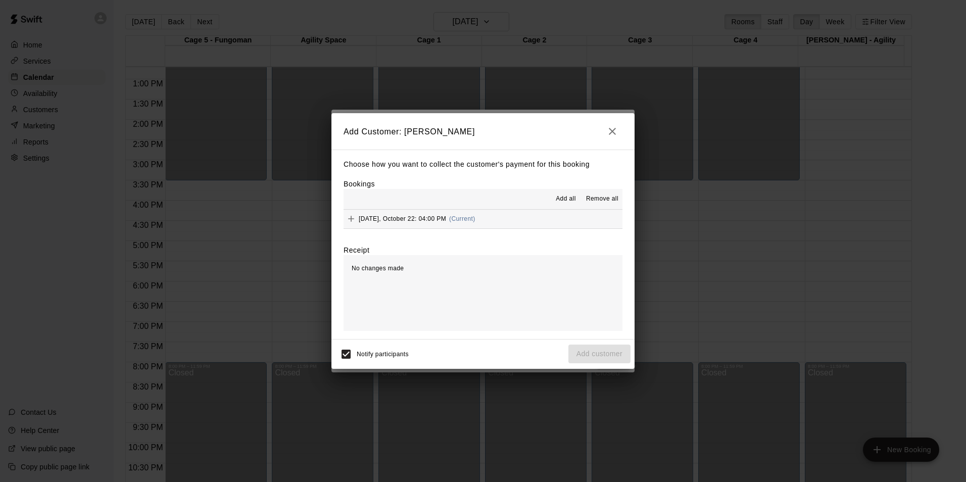
click at [566, 197] on span "Add all" at bounding box center [566, 199] width 20 height 10
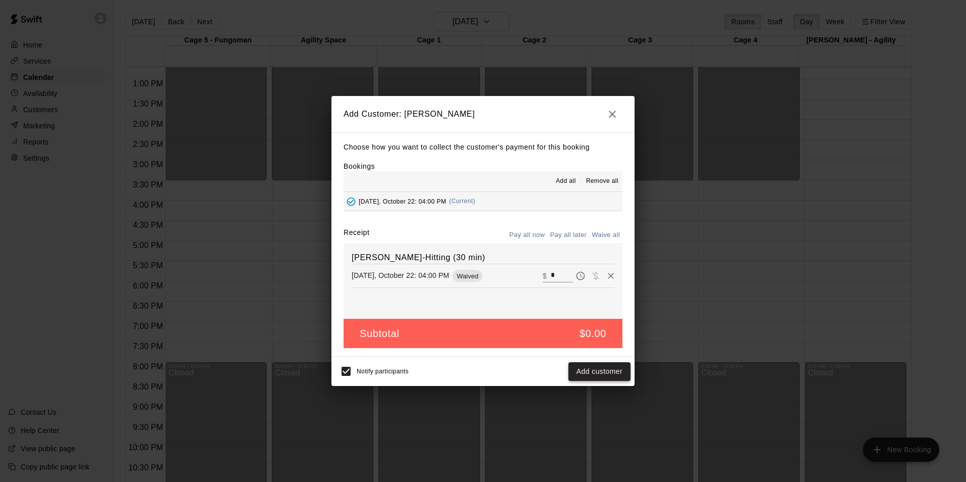
click at [595, 375] on button "Add customer" at bounding box center [600, 371] width 62 height 19
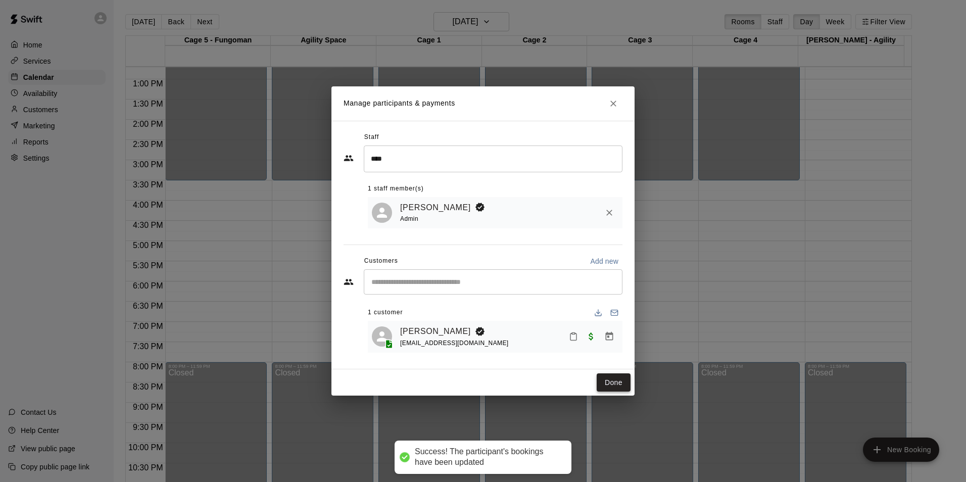
click at [603, 384] on button "Done" at bounding box center [614, 382] width 34 height 19
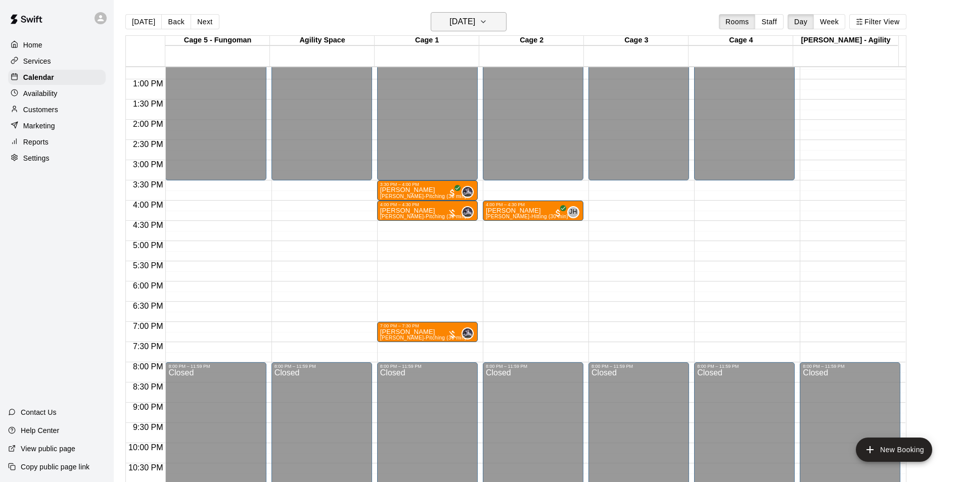
click at [465, 25] on h6 "[DATE]" at bounding box center [462, 22] width 26 height 14
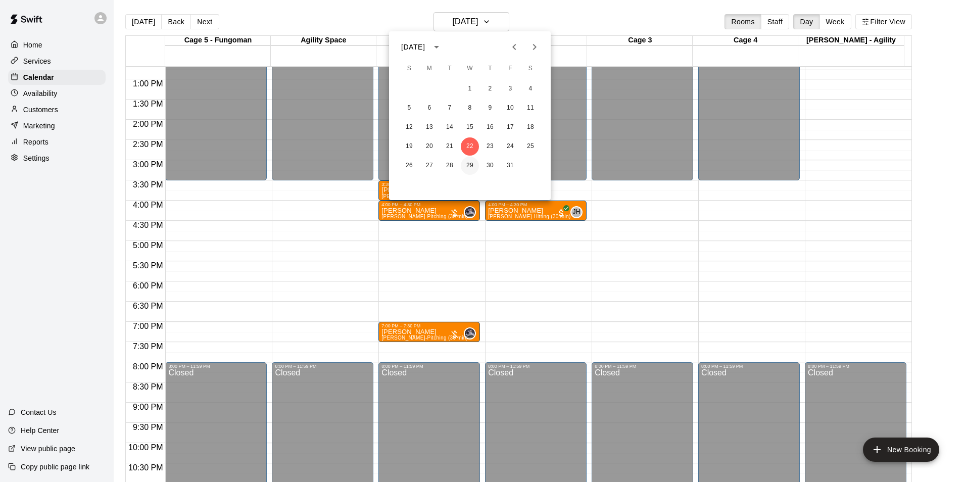
click at [466, 162] on button "29" at bounding box center [470, 166] width 18 height 18
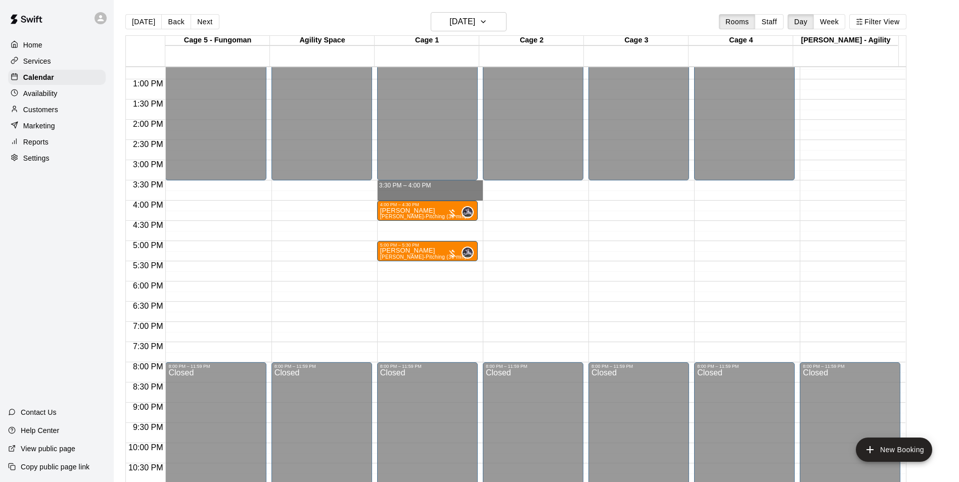
drag, startPoint x: 387, startPoint y: 182, endPoint x: 388, endPoint y: 198, distance: 16.2
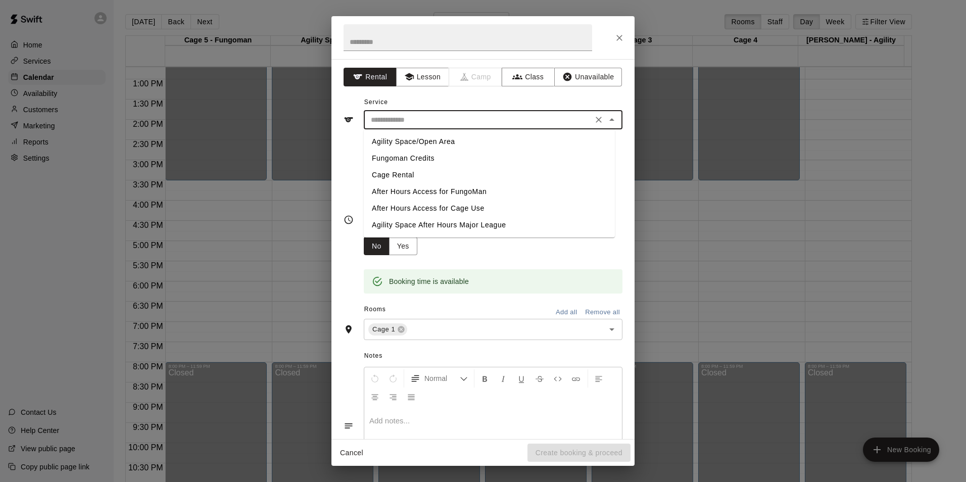
click at [424, 114] on input "text" at bounding box center [478, 120] width 223 height 13
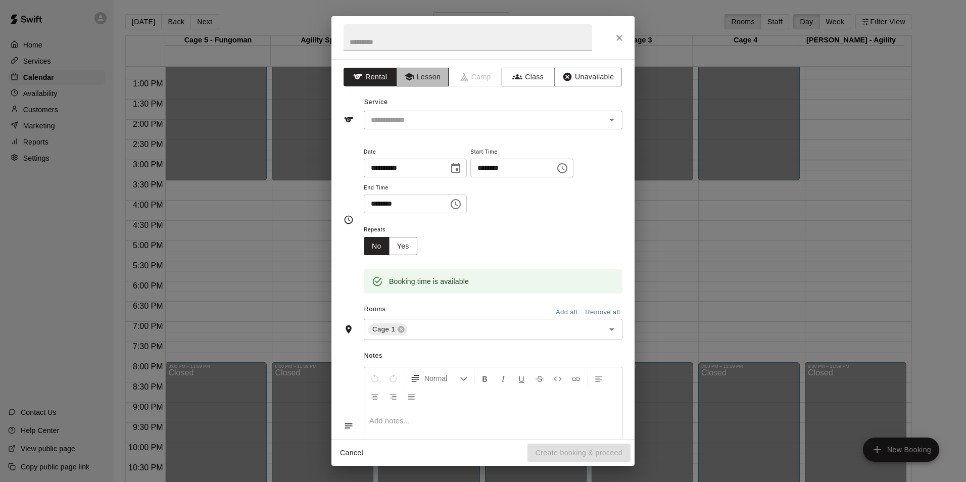
click at [412, 74] on button "Lesson" at bounding box center [422, 77] width 53 height 19
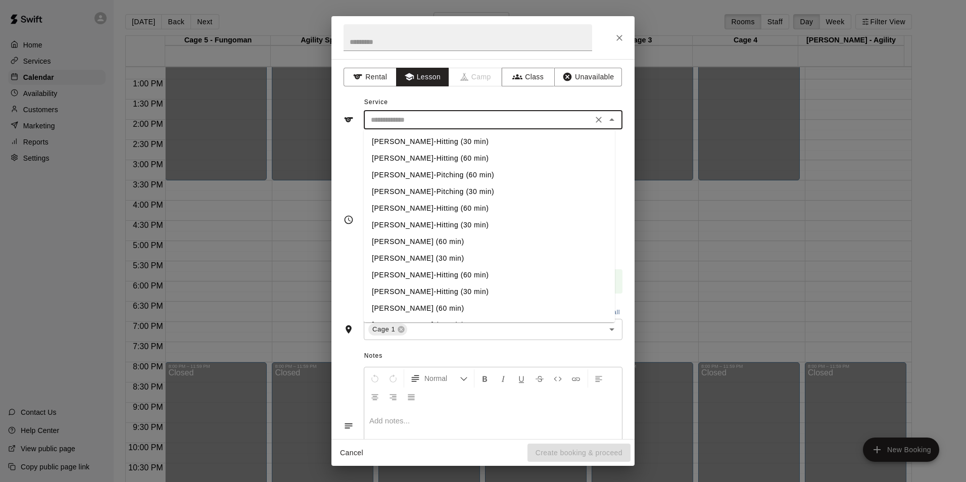
click at [418, 124] on input "text" at bounding box center [478, 120] width 223 height 13
click at [433, 189] on li "[PERSON_NAME]-Pitching (30 min)" at bounding box center [489, 191] width 251 height 17
type input "**********"
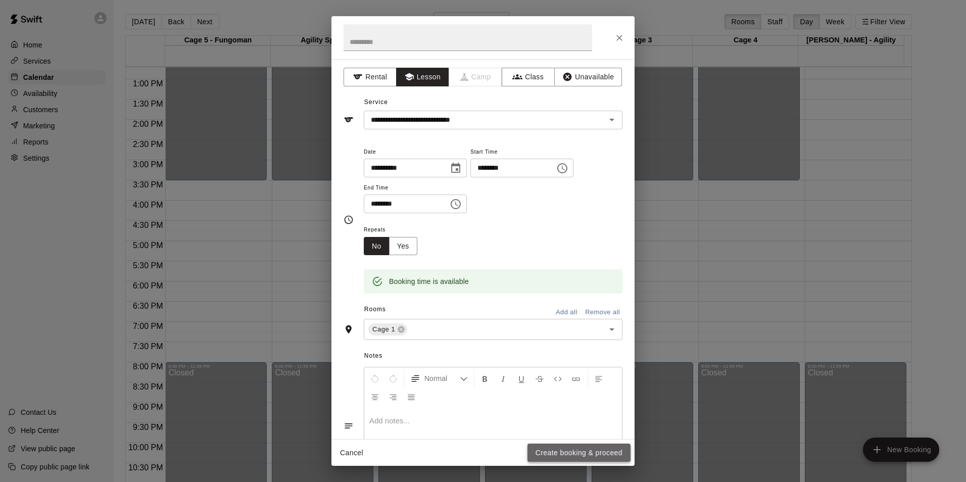
click at [558, 447] on button "Create booking & proceed" at bounding box center [579, 453] width 103 height 19
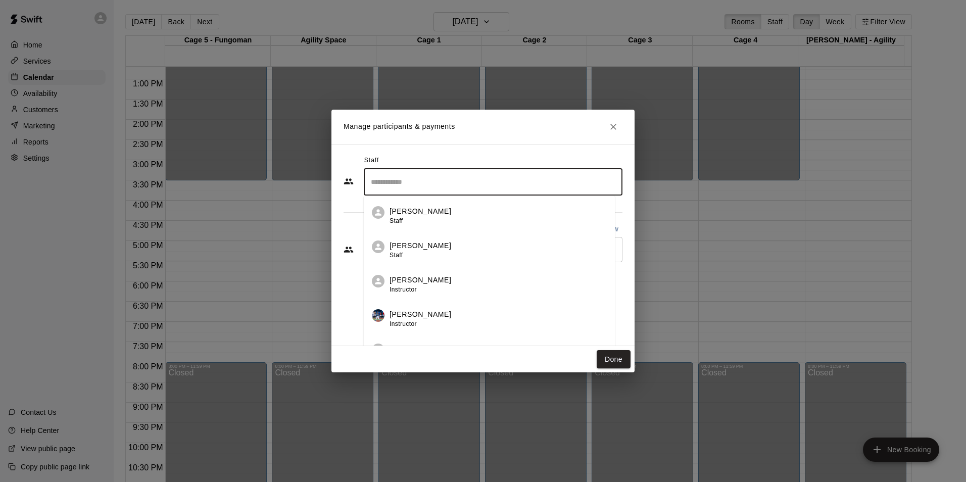
click at [410, 184] on input "Search staff" at bounding box center [493, 182] width 250 height 18
type input "*"
click at [415, 222] on span "Instructor" at bounding box center [403, 220] width 27 height 7
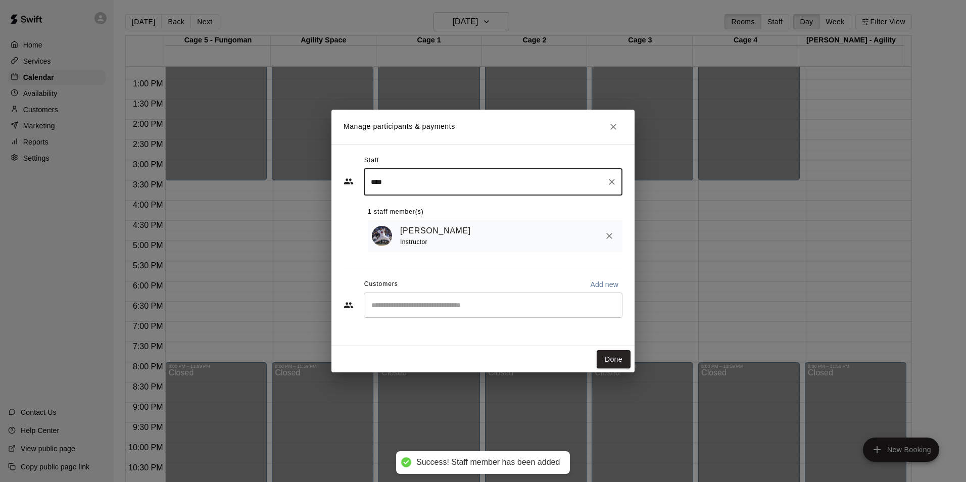
type input "****"
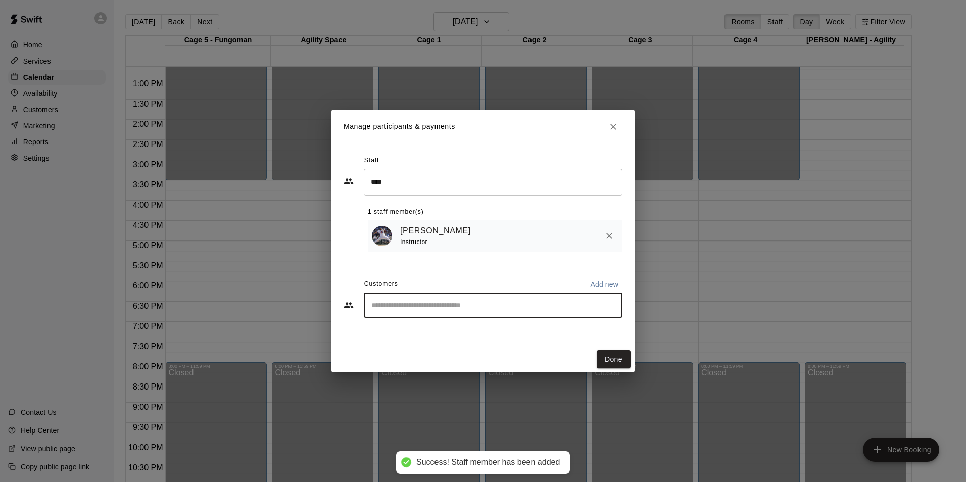
drag, startPoint x: 430, startPoint y: 305, endPoint x: 431, endPoint y: 299, distance: 5.6
click at [430, 304] on input "Start typing to search customers..." at bounding box center [493, 305] width 250 height 10
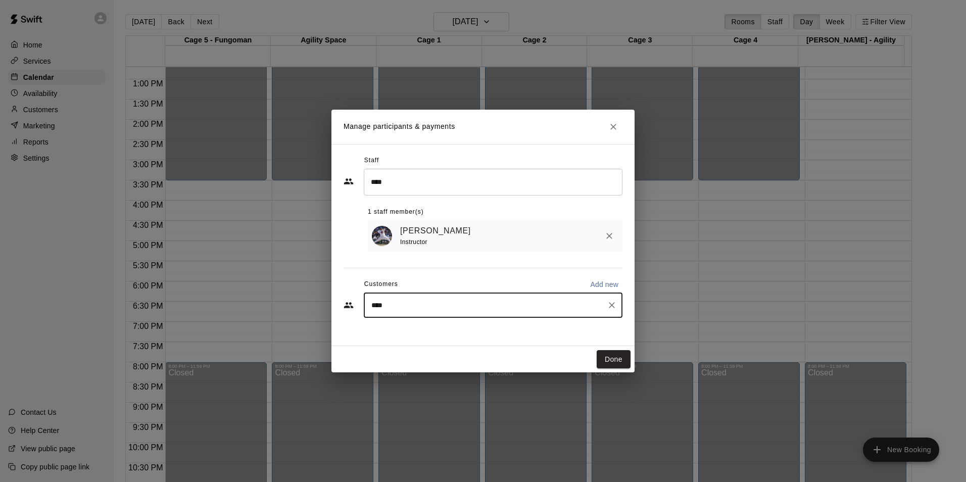
type input "*****"
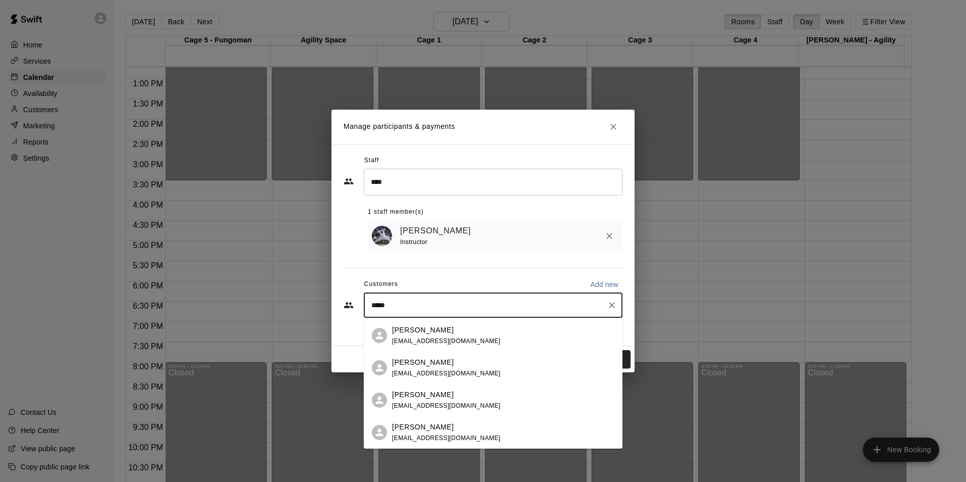
click at [461, 403] on span "[EMAIL_ADDRESS][DOMAIN_NAME]" at bounding box center [446, 405] width 109 height 7
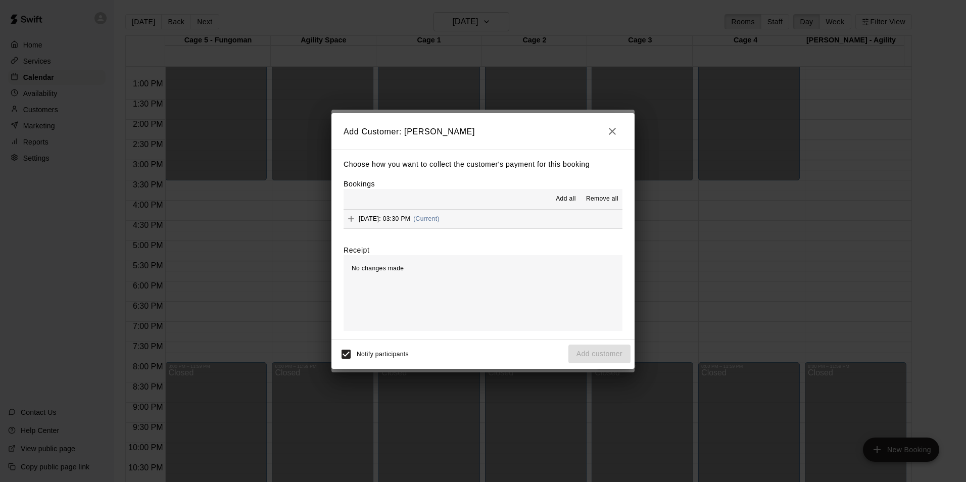
click at [562, 198] on span "Add all" at bounding box center [566, 199] width 20 height 10
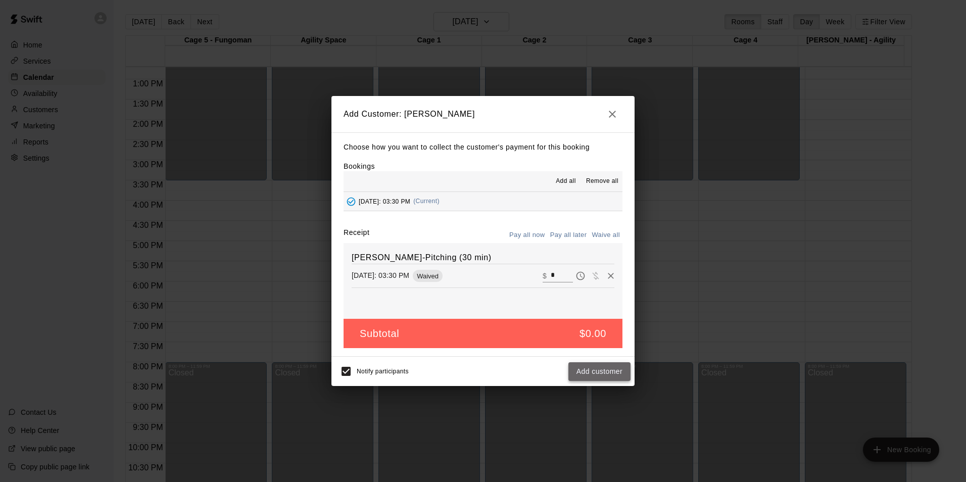
click at [609, 374] on button "Add customer" at bounding box center [600, 371] width 62 height 19
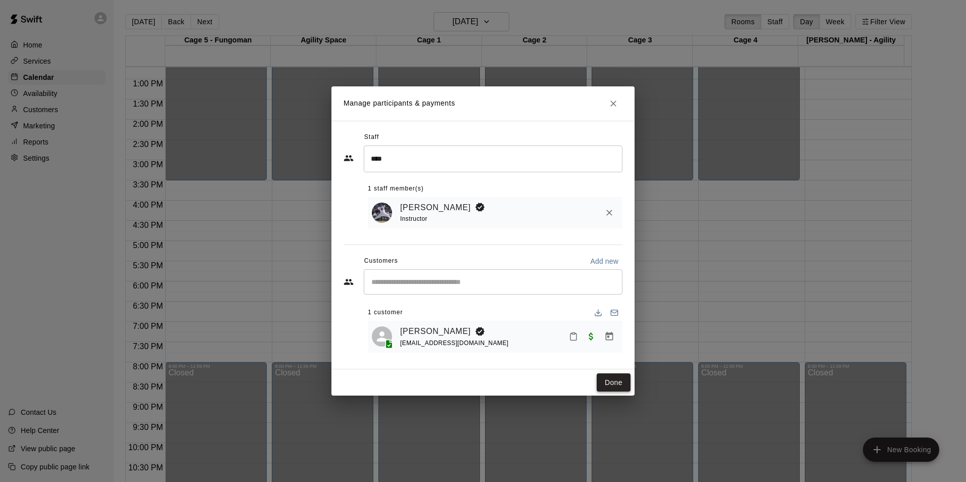
click at [602, 384] on button "Done" at bounding box center [614, 382] width 34 height 19
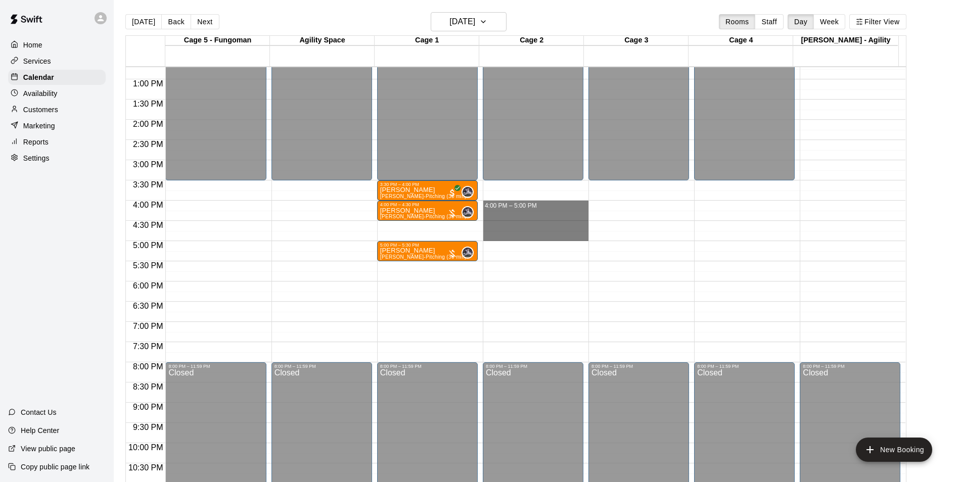
drag, startPoint x: 487, startPoint y: 204, endPoint x: 486, endPoint y: 240, distance: 35.4
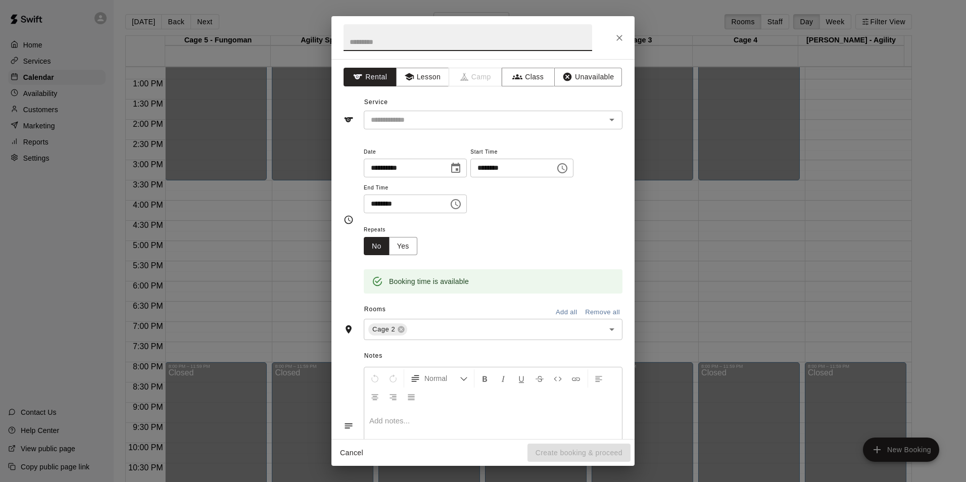
click at [615, 43] on button "Close" at bounding box center [619, 38] width 18 height 18
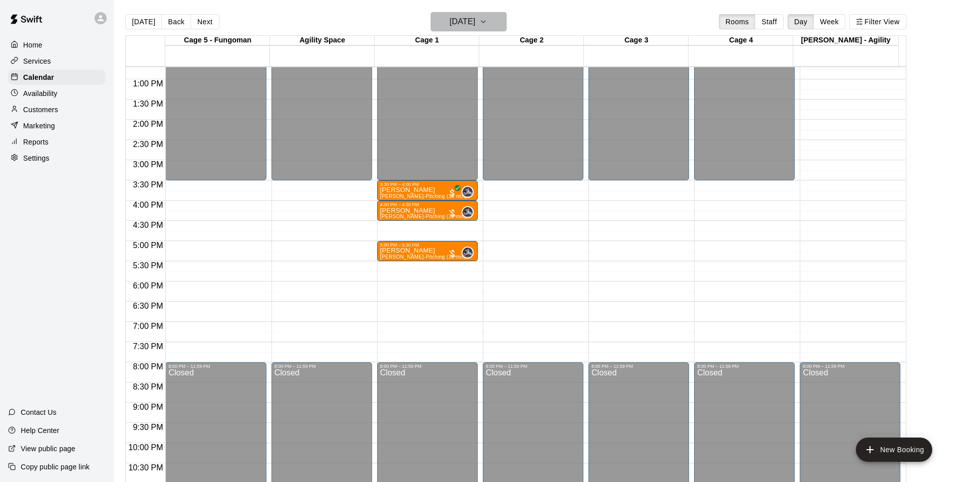
click at [475, 26] on h6 "[DATE]" at bounding box center [462, 22] width 26 height 14
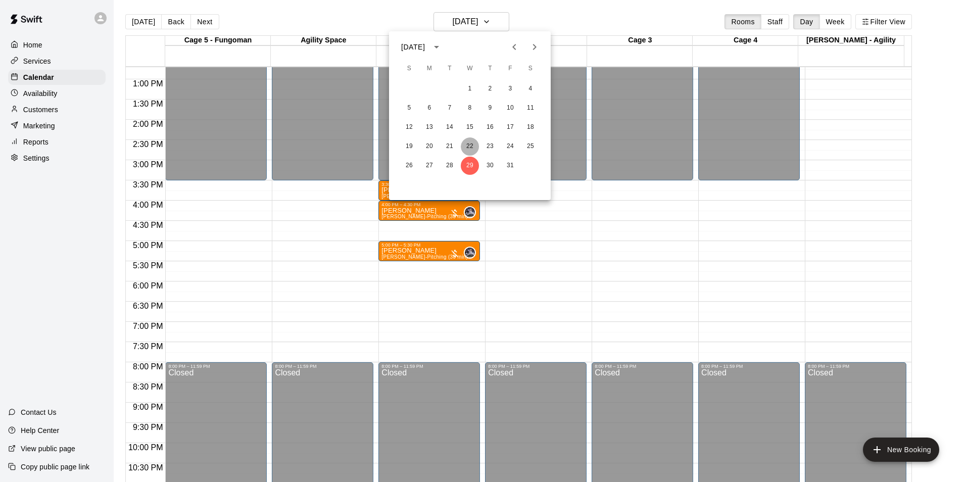
click at [467, 153] on button "22" at bounding box center [470, 146] width 18 height 18
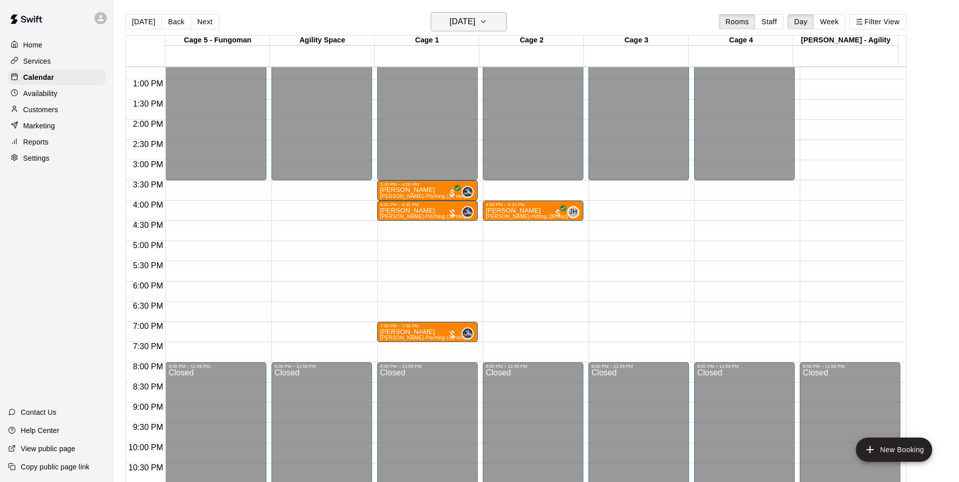
click at [463, 18] on h6 "[DATE]" at bounding box center [462, 22] width 26 height 14
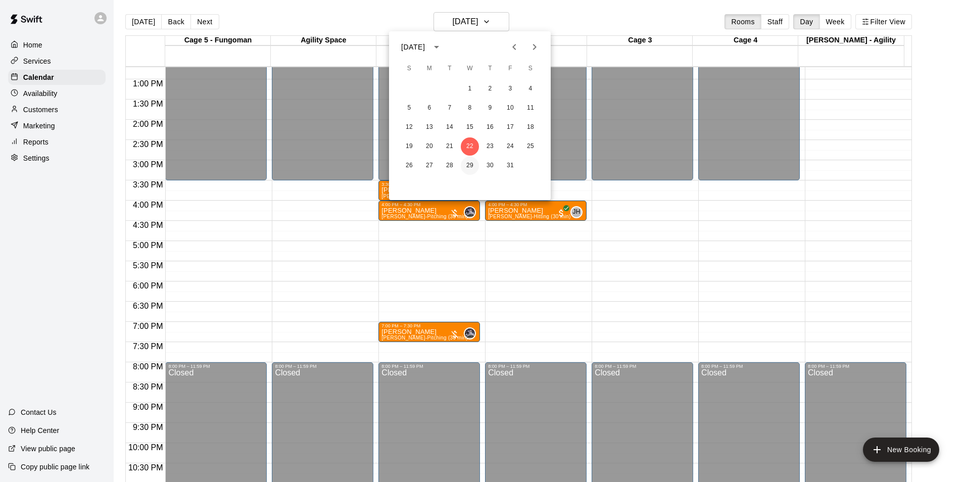
click at [471, 164] on button "29" at bounding box center [470, 166] width 18 height 18
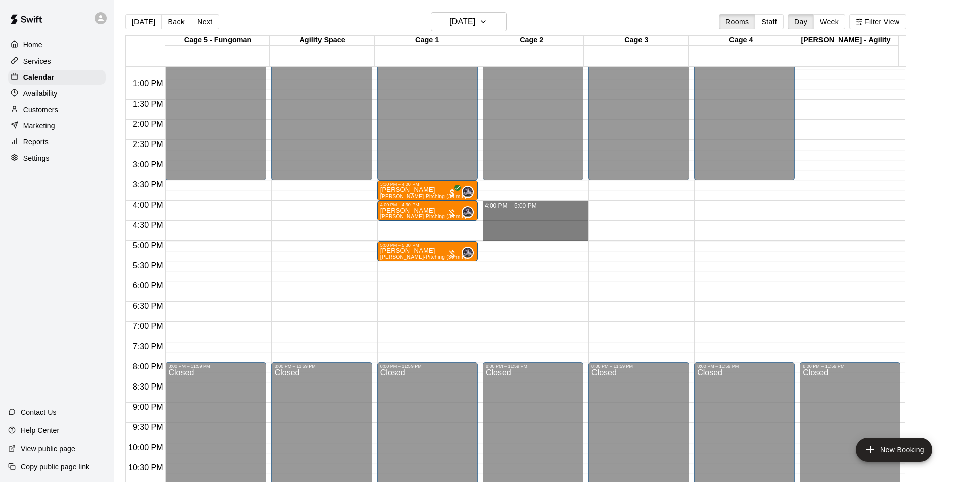
drag, startPoint x: 488, startPoint y: 203, endPoint x: 492, endPoint y: 240, distance: 36.6
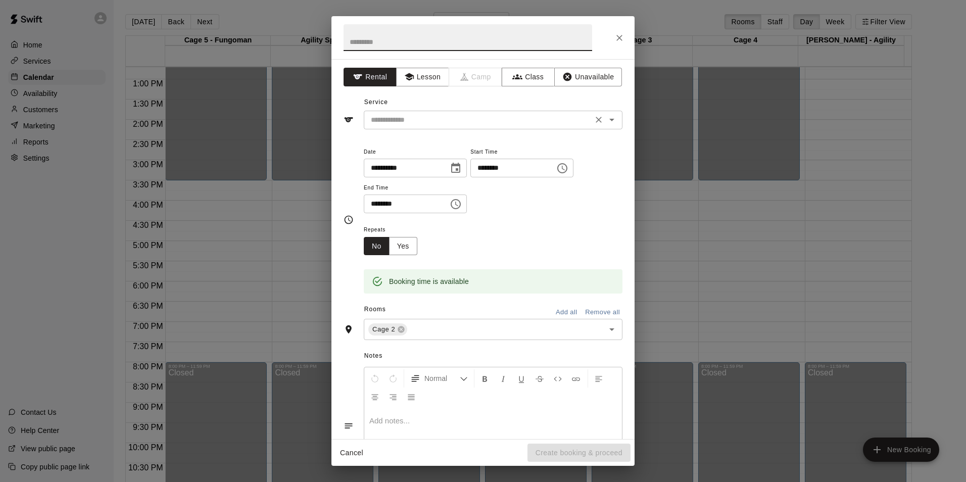
click at [400, 127] on div "​" at bounding box center [493, 120] width 259 height 19
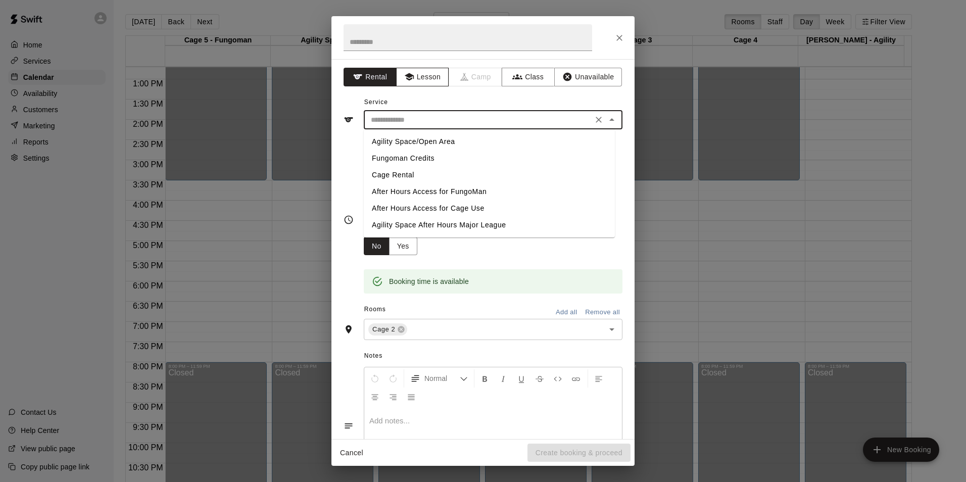
click at [415, 86] on button "Lesson" at bounding box center [422, 77] width 53 height 19
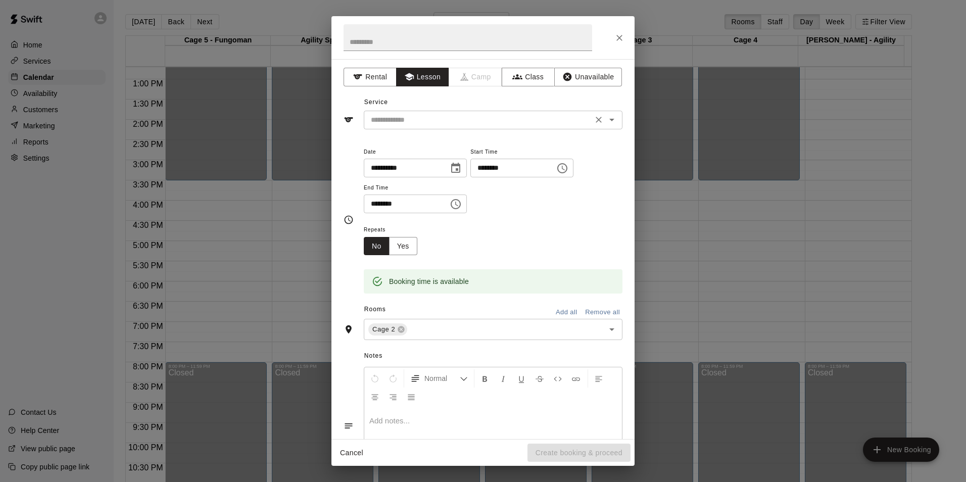
click at [409, 125] on input "text" at bounding box center [478, 120] width 223 height 13
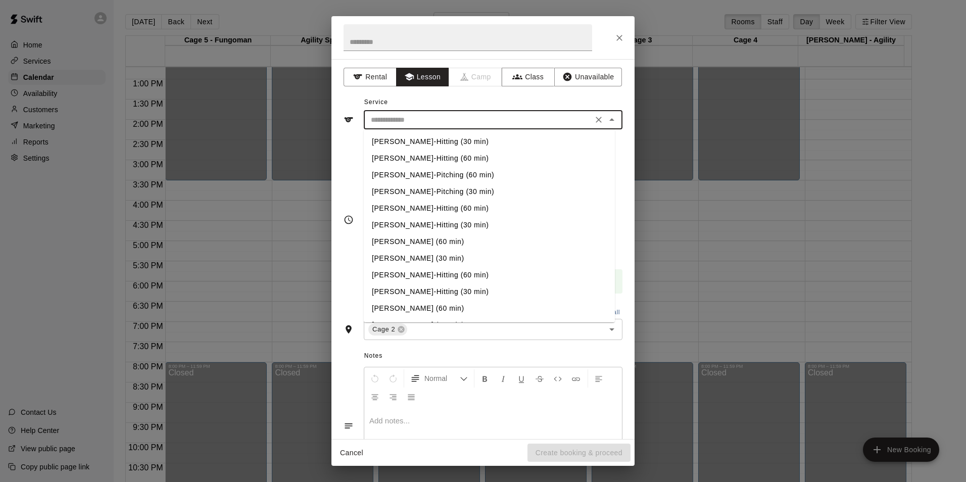
click at [421, 155] on li "[PERSON_NAME]-Hitting (60 min)" at bounding box center [489, 158] width 251 height 17
type input "**********"
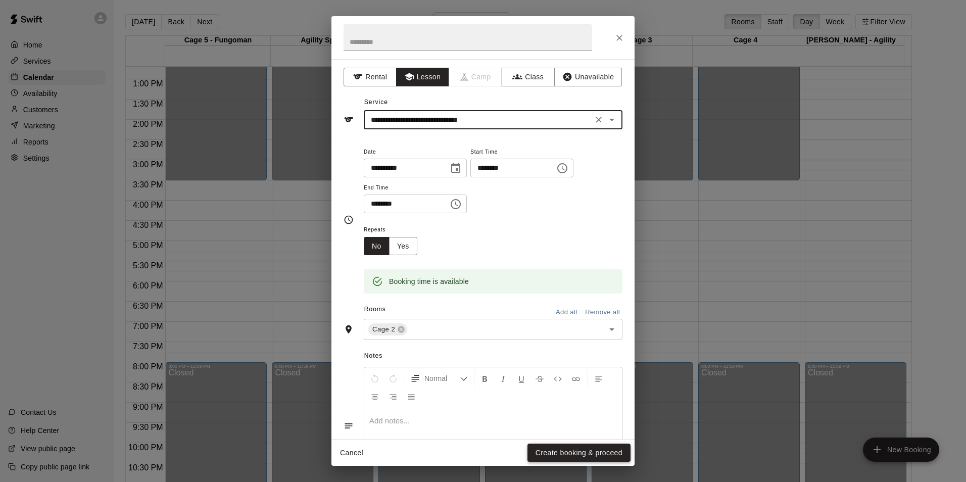
click at [574, 452] on button "Create booking & proceed" at bounding box center [579, 453] width 103 height 19
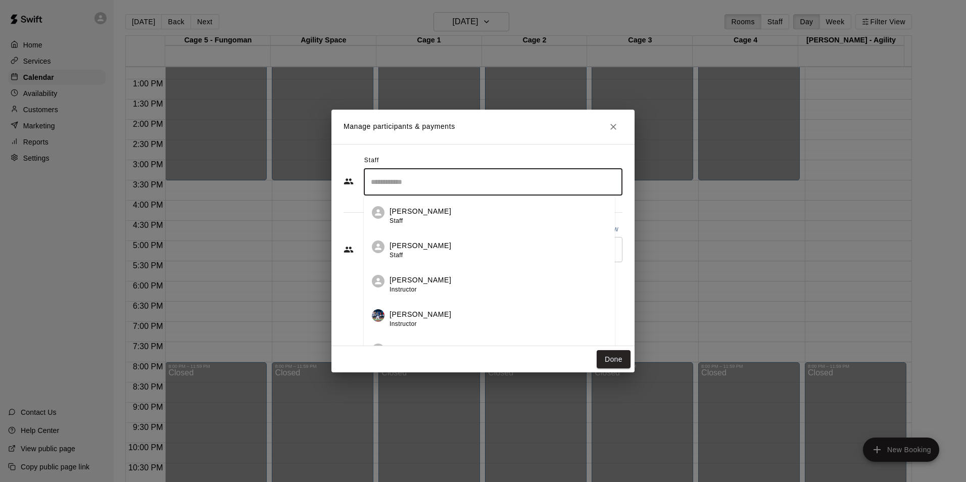
click at [430, 178] on input "Search staff" at bounding box center [493, 182] width 250 height 18
click at [441, 211] on p "[PERSON_NAME]" at bounding box center [421, 211] width 62 height 11
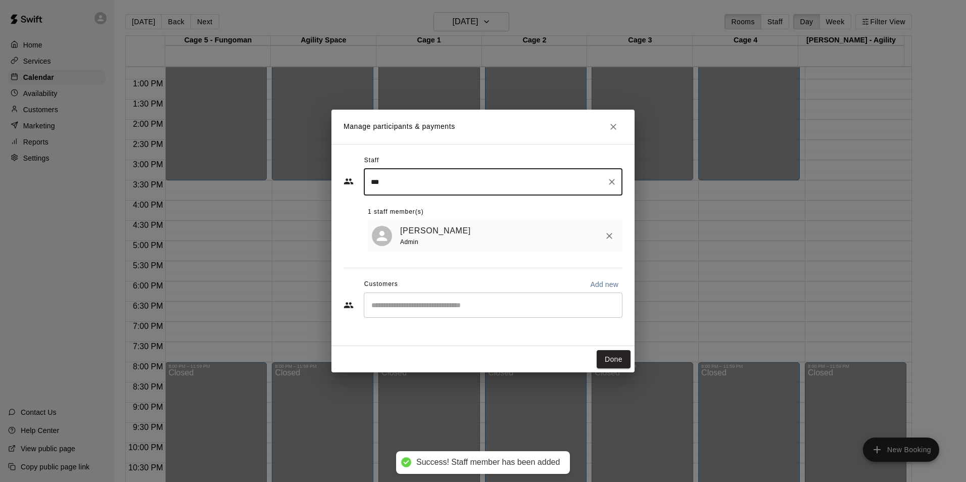
click at [516, 314] on div "​" at bounding box center [493, 305] width 259 height 25
type input "***"
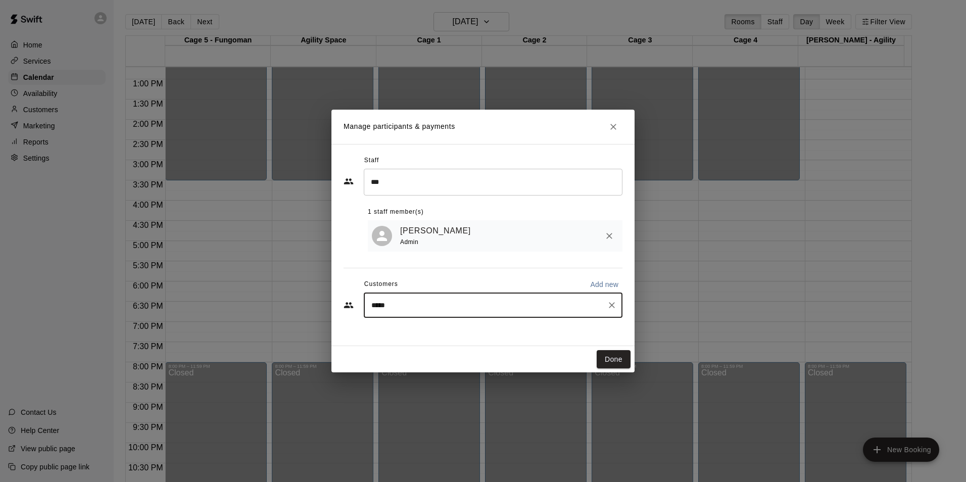
type input "******"
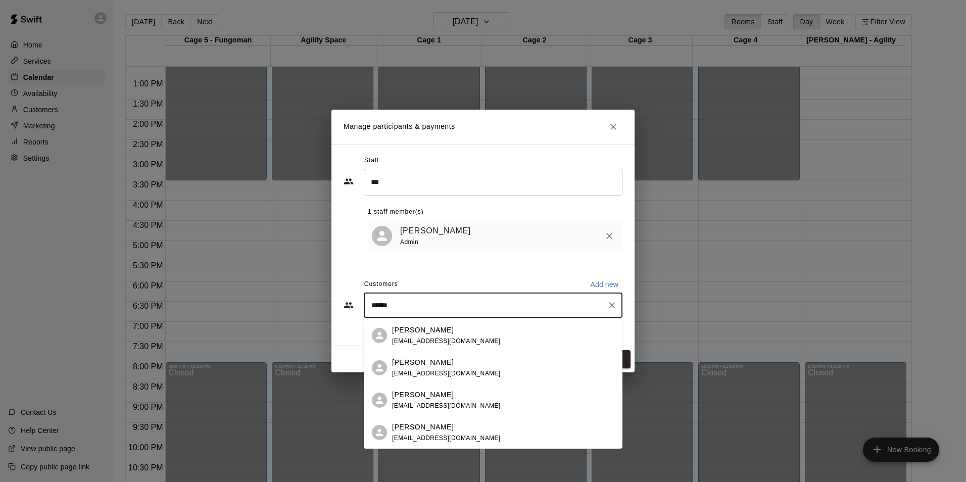
click at [589, 404] on div "[PERSON_NAME] [EMAIL_ADDRESS][DOMAIN_NAME]" at bounding box center [503, 401] width 222 height 22
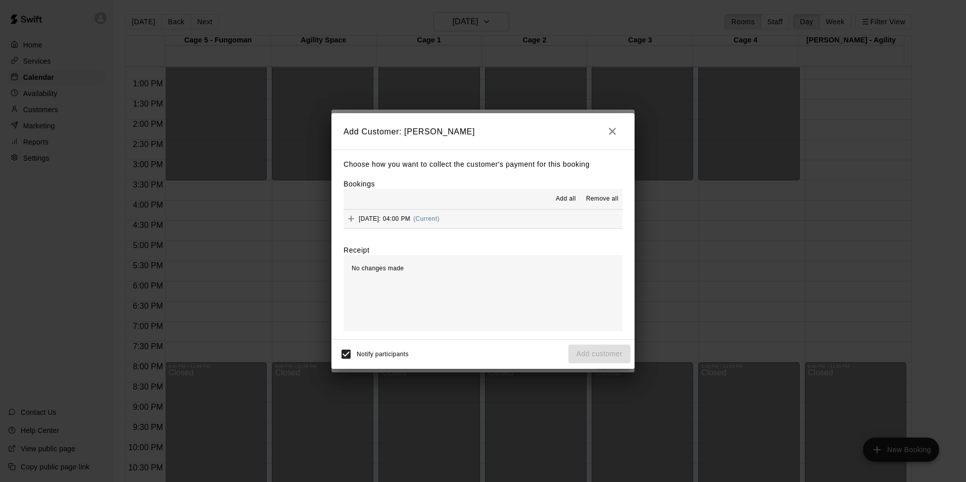
click at [556, 199] on span "Add all" at bounding box center [566, 199] width 20 height 10
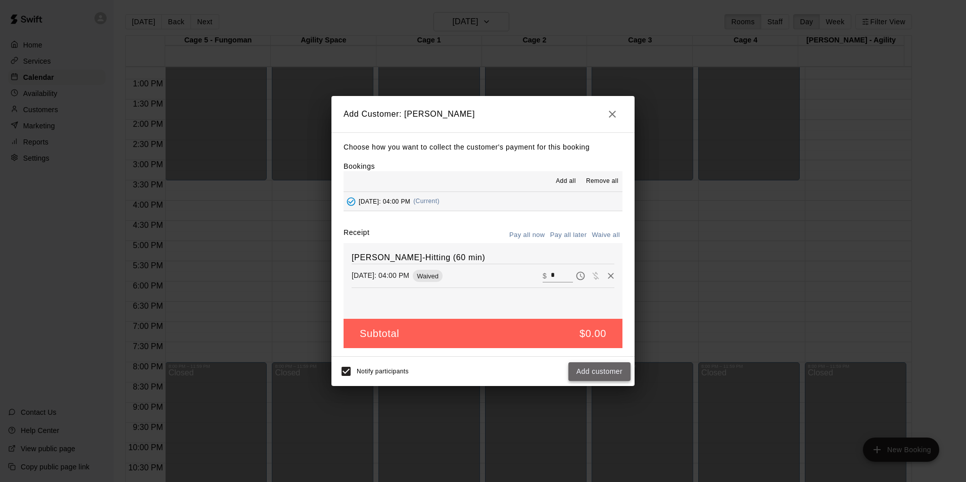
click at [608, 369] on button "Add customer" at bounding box center [600, 371] width 62 height 19
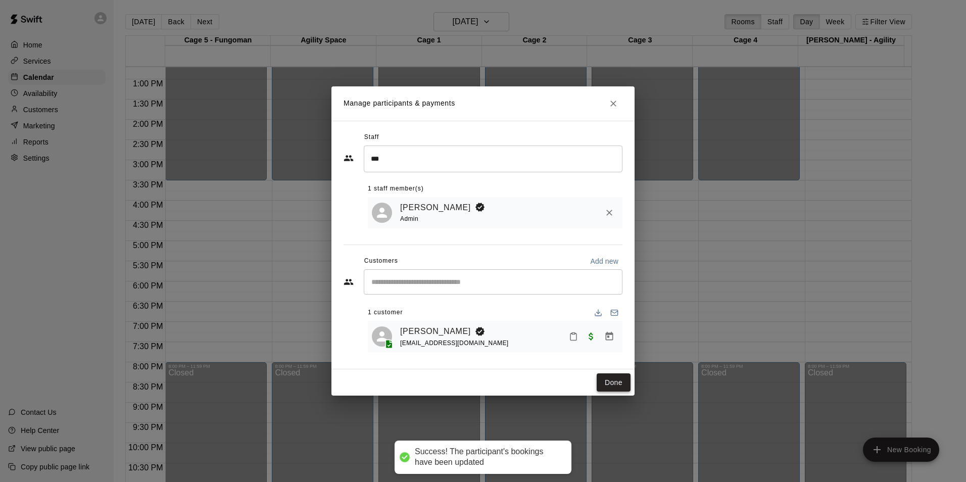
click at [618, 386] on button "Done" at bounding box center [614, 382] width 34 height 19
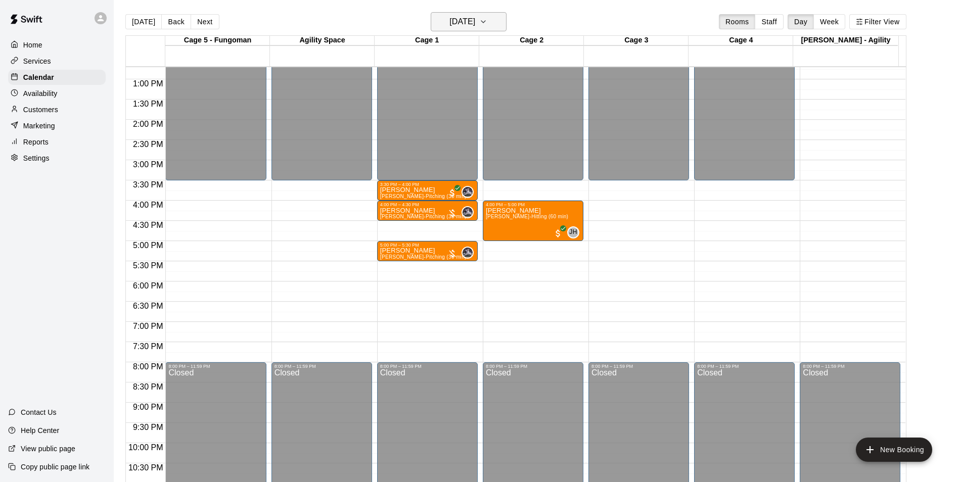
click at [456, 11] on main "[DATE] Back [DATE][DATE] Rooms Staff Day Week Filter View Cage 5 - Fungoman 29 …" at bounding box center [536, 249] width 845 height 498
click at [458, 23] on h6 "[DATE]" at bounding box center [462, 22] width 26 height 14
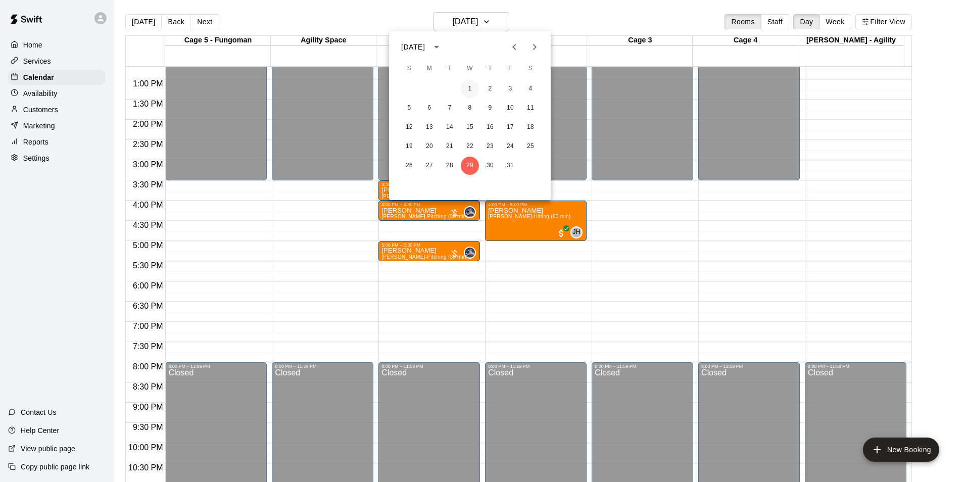
click at [466, 91] on button "1" at bounding box center [470, 89] width 18 height 18
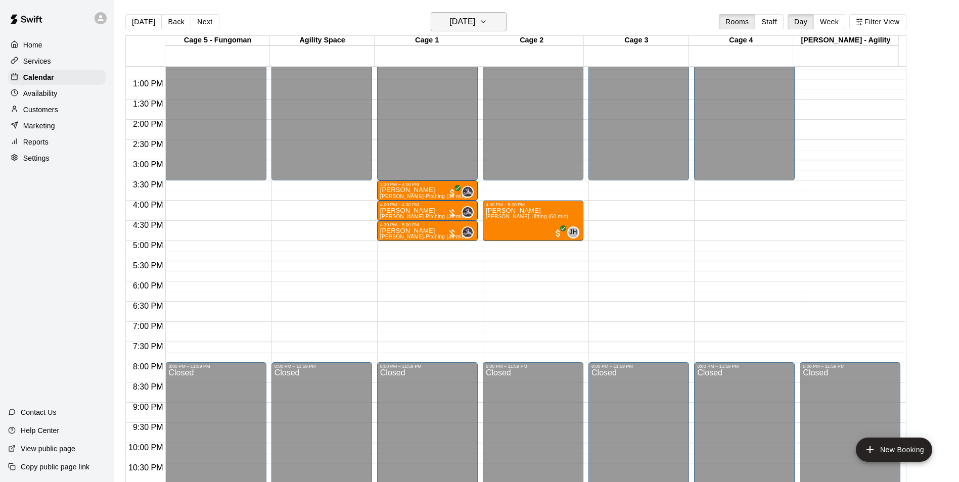
click at [472, 26] on h6 "[DATE]" at bounding box center [462, 22] width 26 height 14
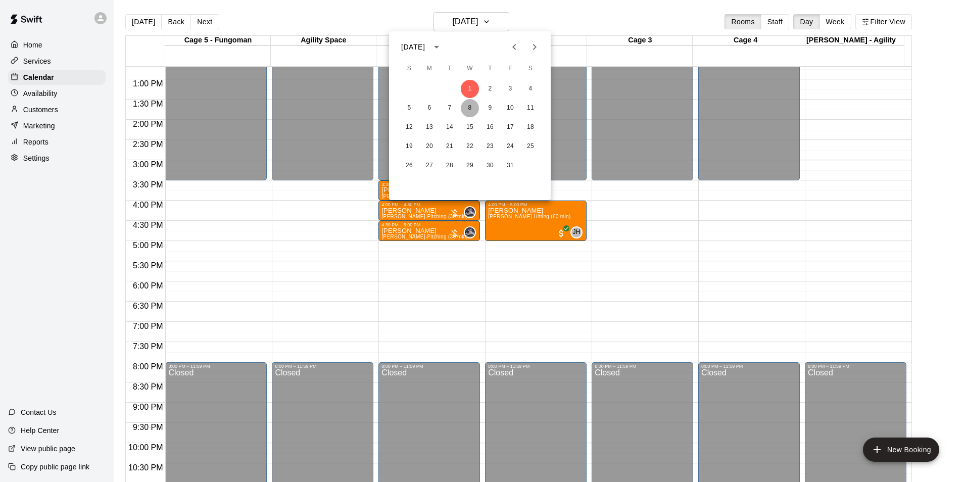
click at [462, 102] on div "5 6 7 8 9 10 11" at bounding box center [470, 108] width 162 height 18
click at [463, 105] on button "8" at bounding box center [470, 108] width 18 height 18
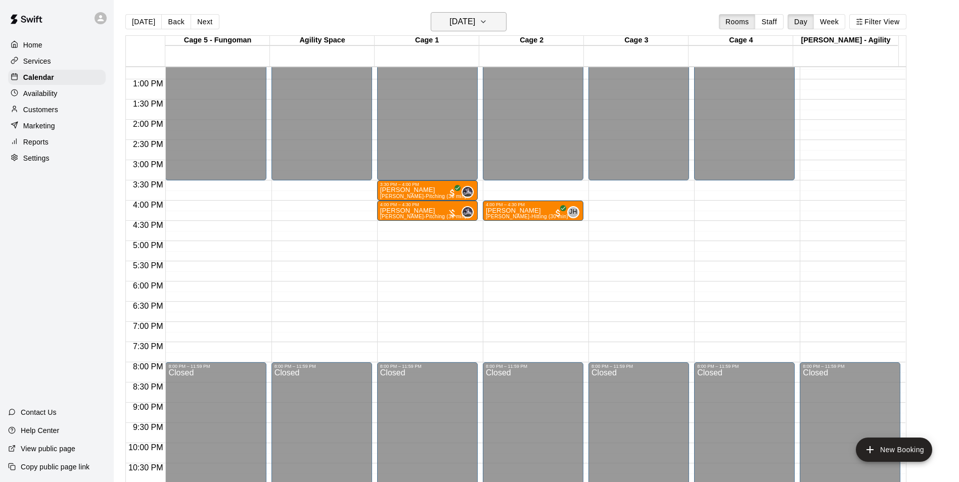
click at [475, 28] on h6 "[DATE]" at bounding box center [462, 22] width 26 height 14
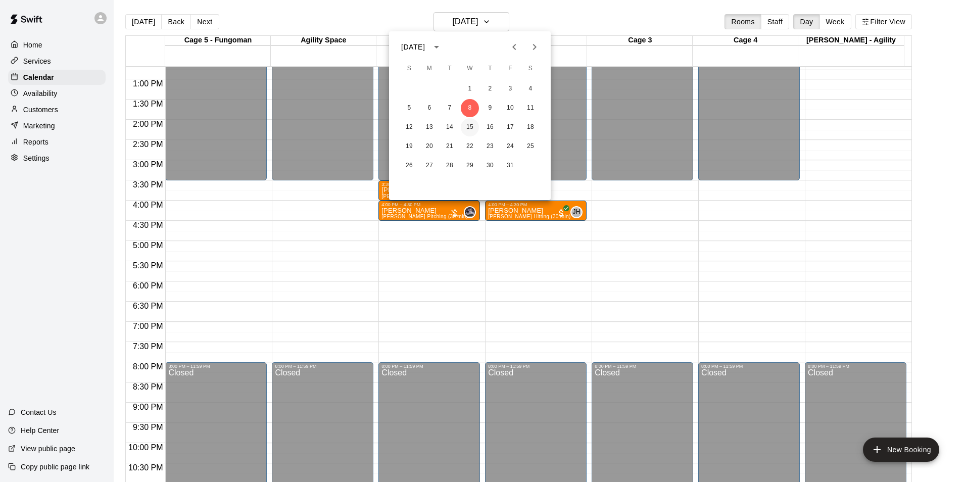
click at [466, 122] on button "15" at bounding box center [470, 127] width 18 height 18
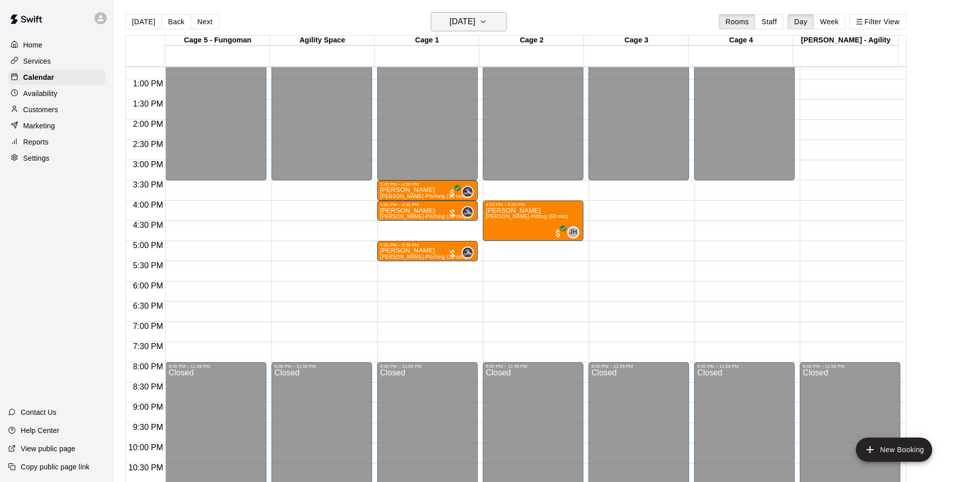
click at [472, 22] on h6 "[DATE]" at bounding box center [462, 22] width 26 height 14
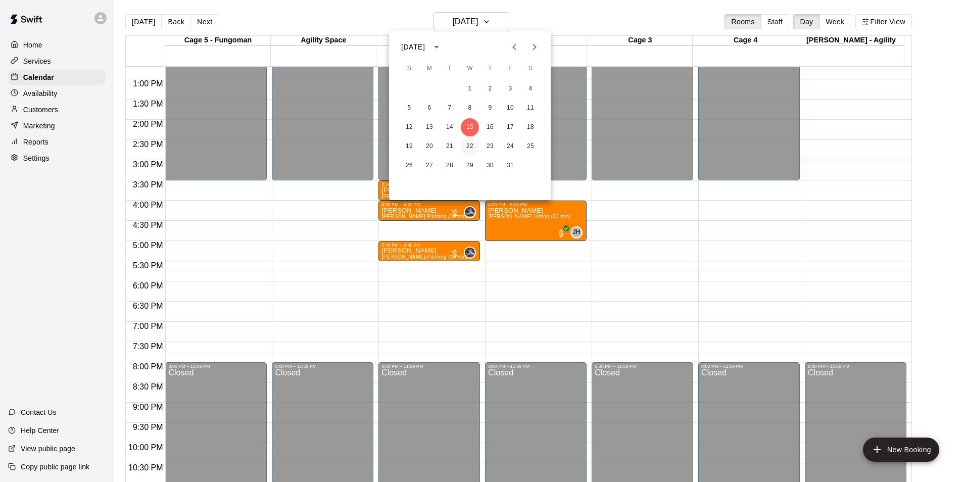
click at [473, 143] on button "22" at bounding box center [470, 146] width 18 height 18
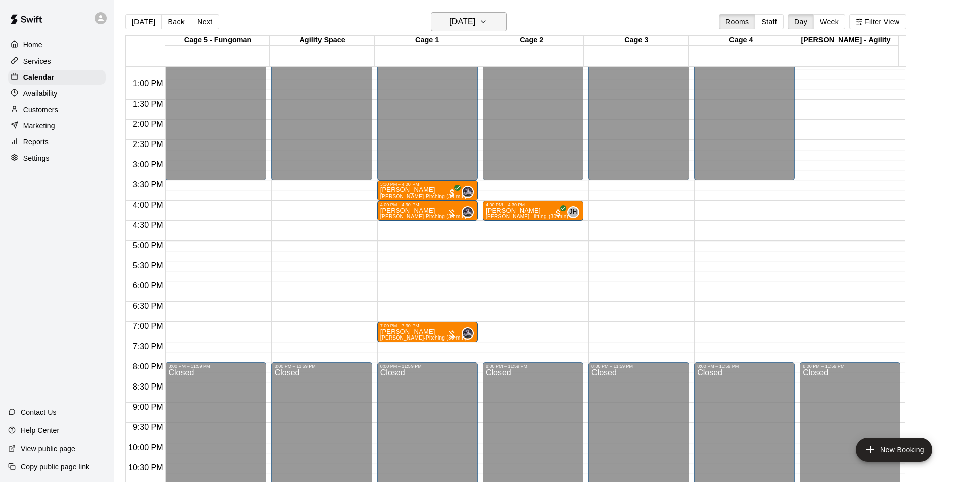
click at [473, 17] on h6 "[DATE]" at bounding box center [462, 22] width 26 height 14
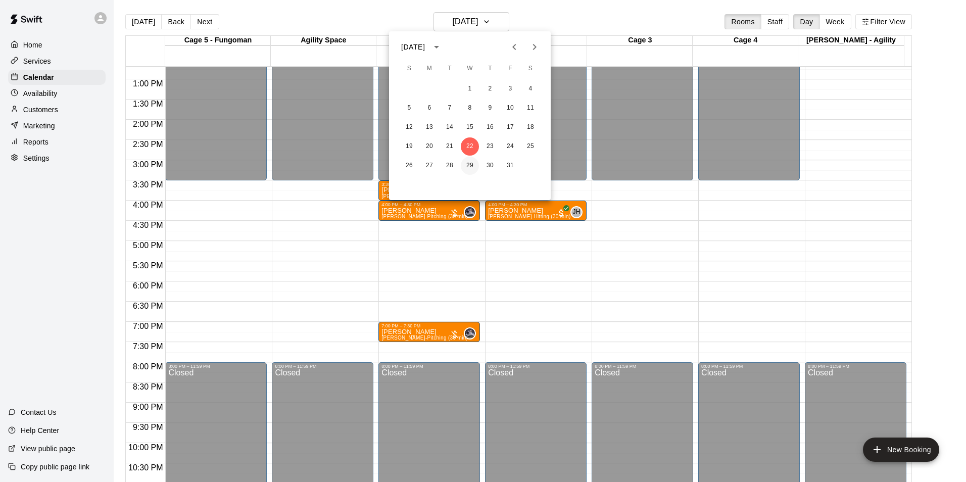
click at [476, 167] on button "29" at bounding box center [470, 166] width 18 height 18
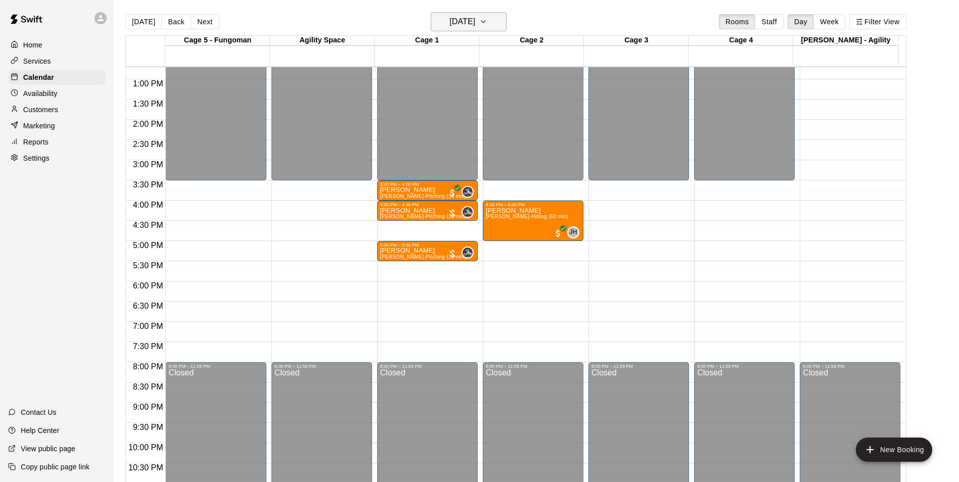
click at [456, 25] on h6 "[DATE]" at bounding box center [462, 22] width 26 height 14
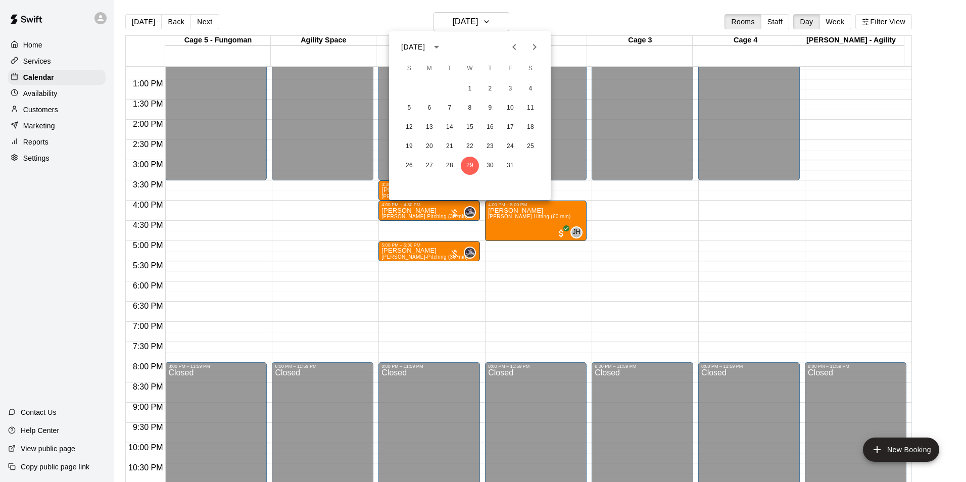
click at [511, 51] on icon "Previous month" at bounding box center [514, 47] width 12 height 12
click at [473, 126] on button "17" at bounding box center [470, 127] width 18 height 18
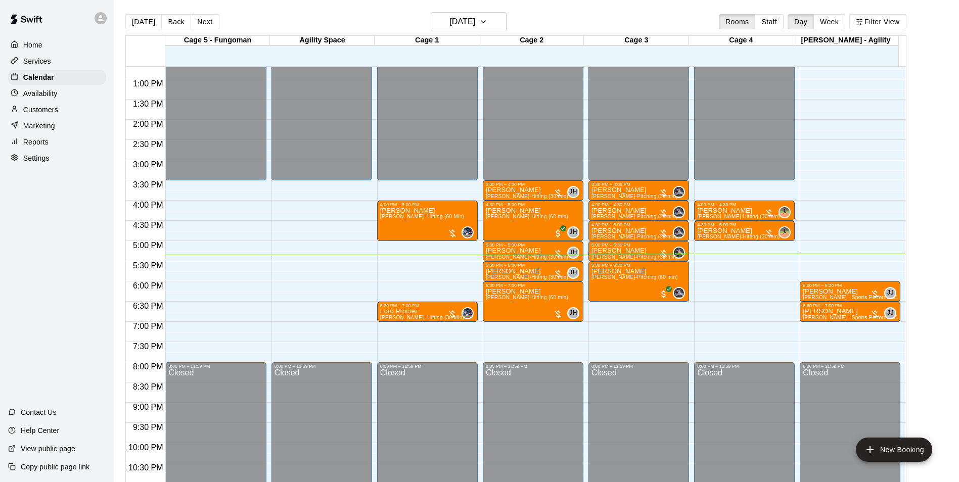
click at [839, 104] on div "12:00 AM – 6:30 AM Closed 6:00 PM – 6:30 PM [PERSON_NAME] [PERSON_NAME] - Sport…" at bounding box center [850, 39] width 101 height 970
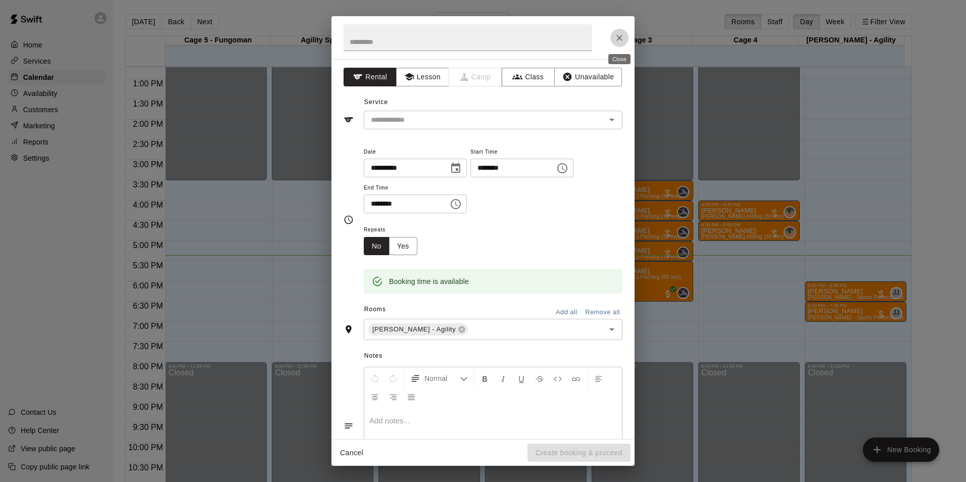
click at [617, 40] on icon "Close" at bounding box center [620, 38] width 6 height 6
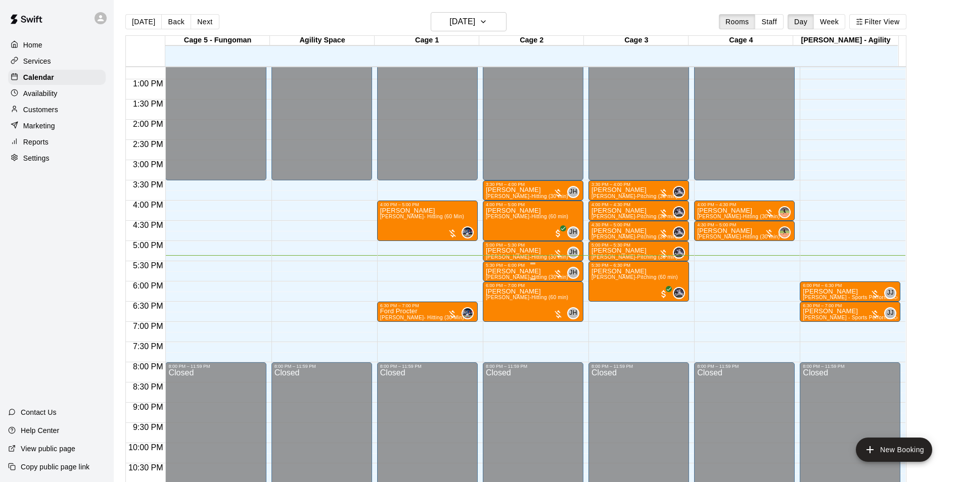
click at [500, 267] on div "5:30 PM – 6:00 PM" at bounding box center [533, 265] width 95 height 5
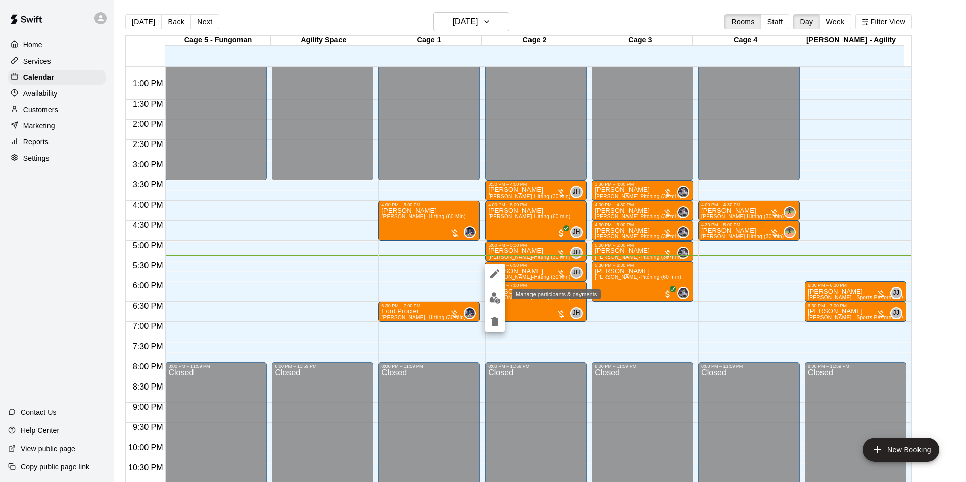
click at [494, 295] on img "edit" at bounding box center [495, 298] width 12 height 12
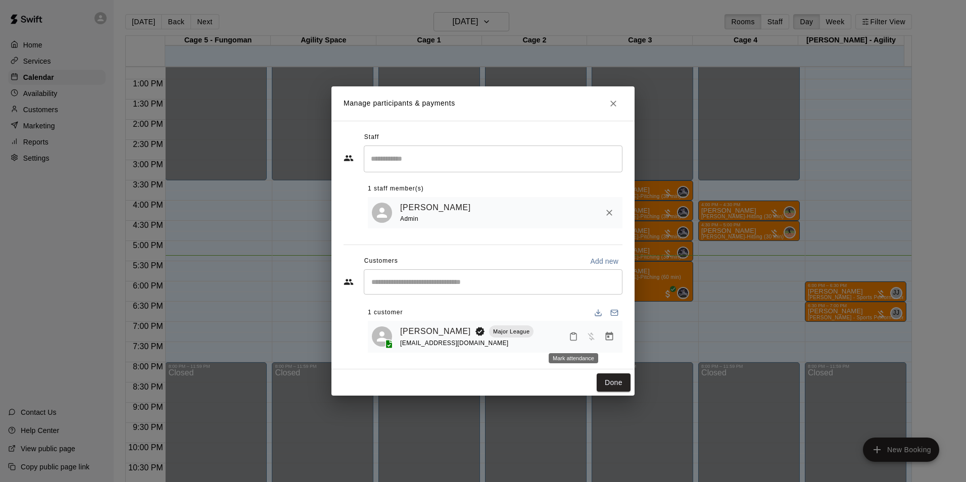
click at [580, 339] on button "Mark attendance" at bounding box center [573, 336] width 17 height 17
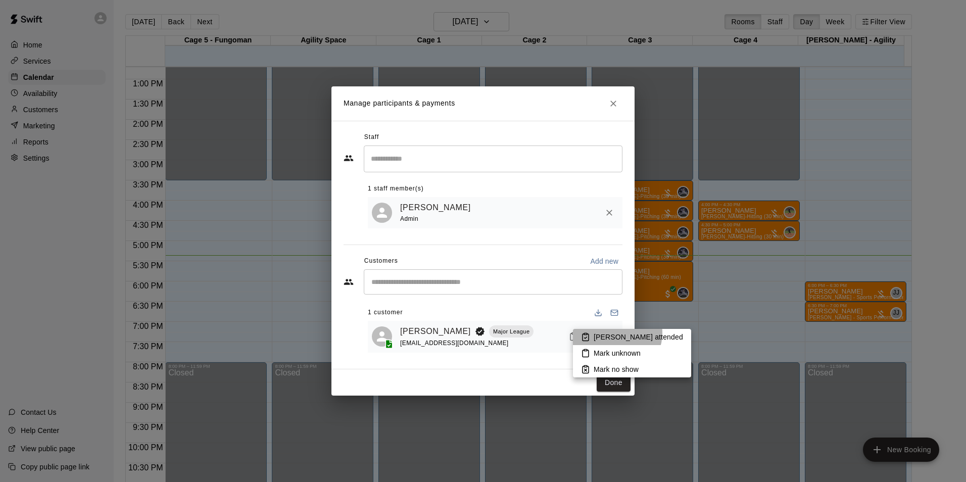
click at [617, 333] on p "[PERSON_NAME] attended" at bounding box center [638, 337] width 89 height 10
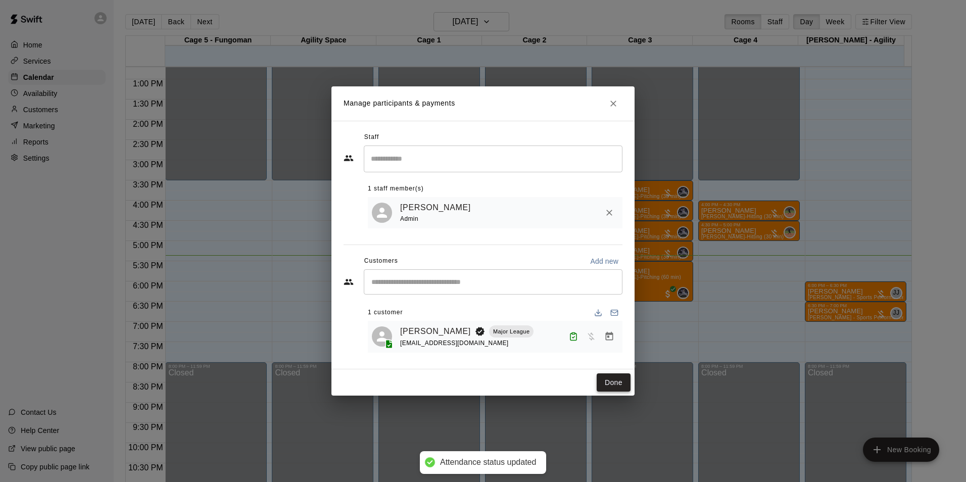
click at [603, 379] on button "Done" at bounding box center [614, 382] width 34 height 19
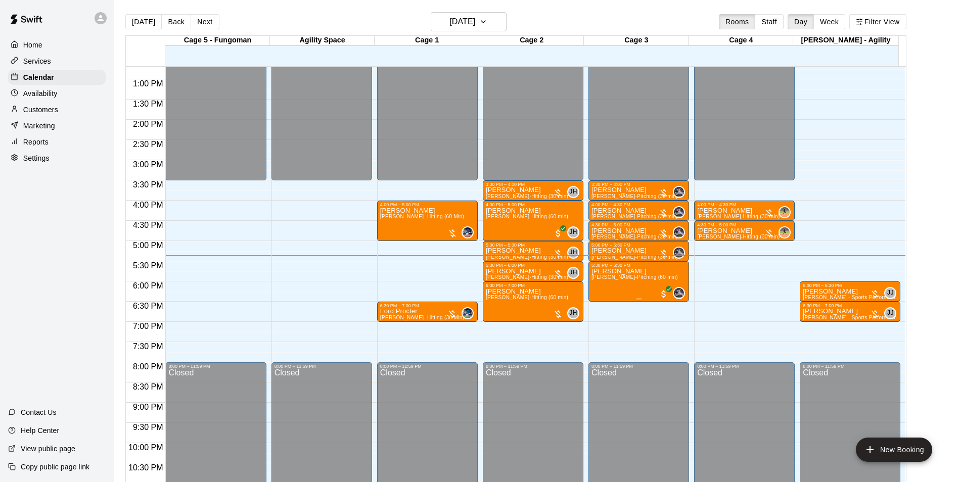
click at [601, 268] on div "5:30 PM – 6:30 PM" at bounding box center [638, 265] width 95 height 5
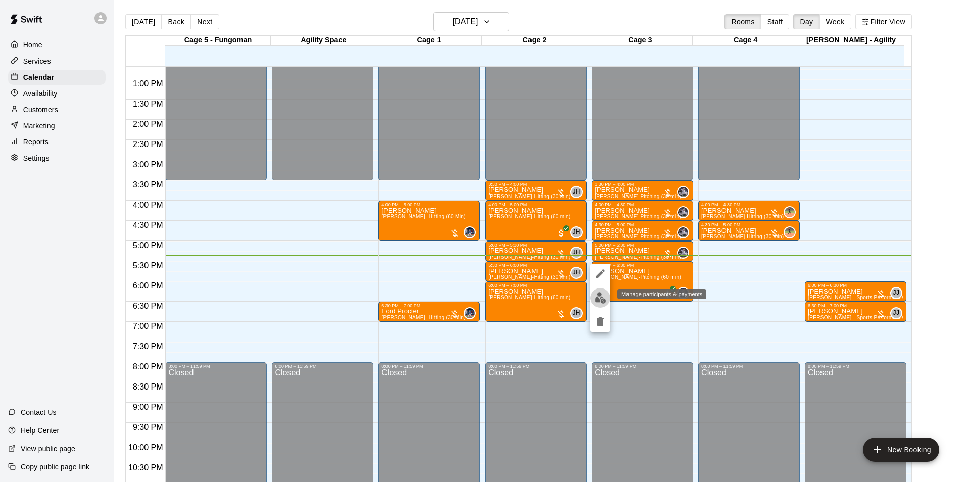
click at [591, 298] on button "edit" at bounding box center [600, 298] width 20 height 20
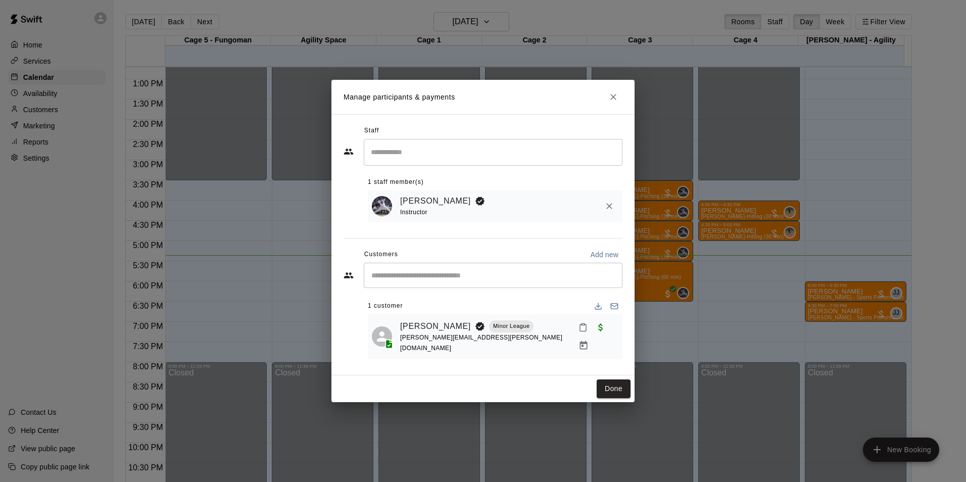
click at [575, 336] on button "Mark attendance" at bounding box center [583, 327] width 17 height 17
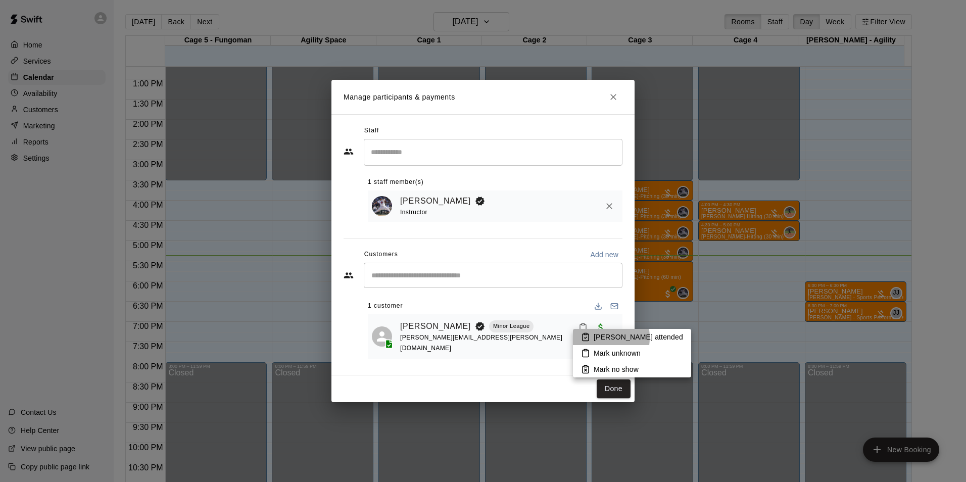
click at [590, 338] on li "[PERSON_NAME] attended" at bounding box center [632, 337] width 118 height 16
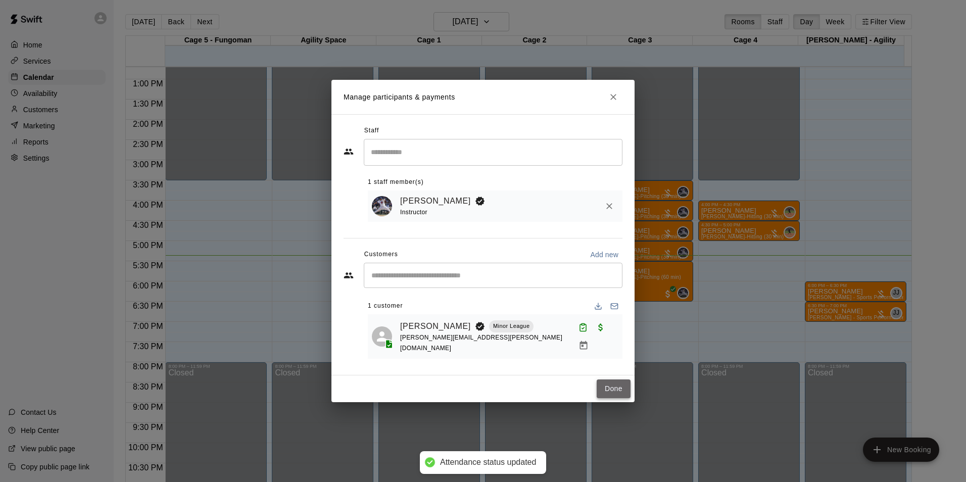
click at [604, 380] on button "Done" at bounding box center [614, 389] width 34 height 19
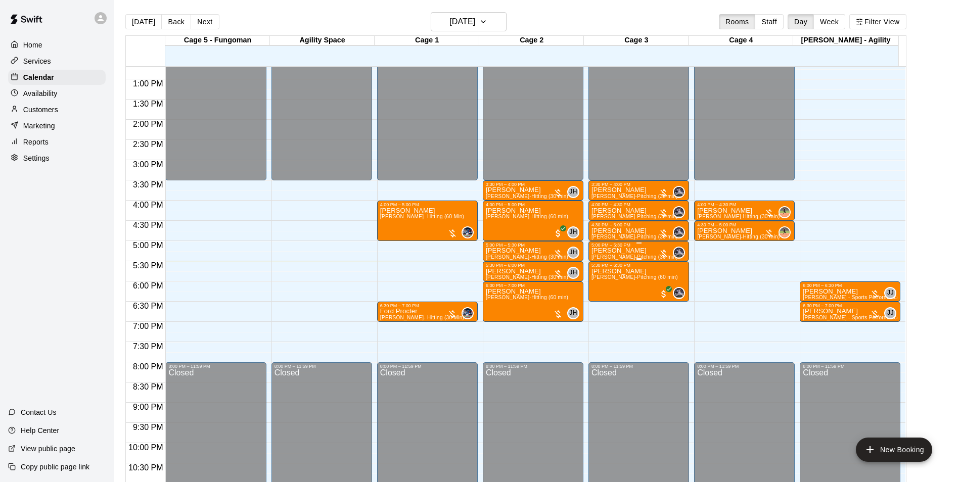
click at [616, 251] on p "[PERSON_NAME]" at bounding box center [634, 251] width 86 height 0
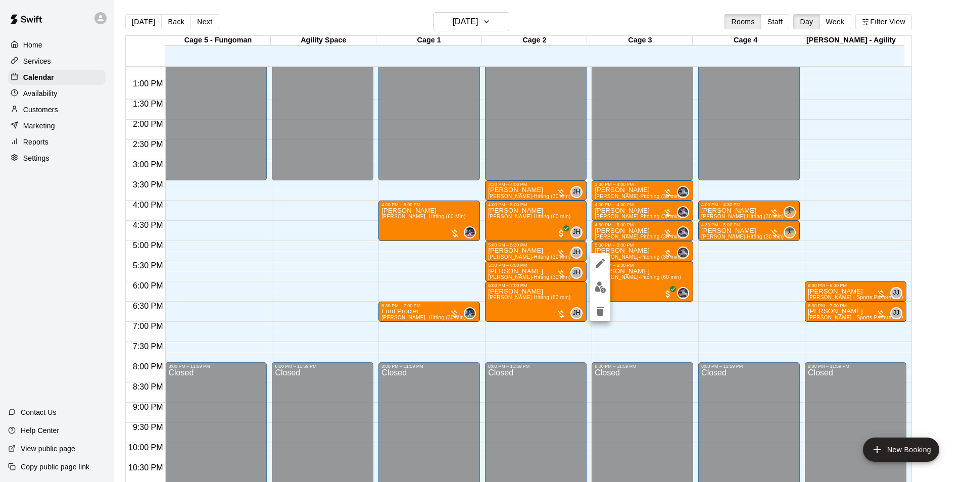
click at [597, 288] on img "edit" at bounding box center [601, 287] width 12 height 12
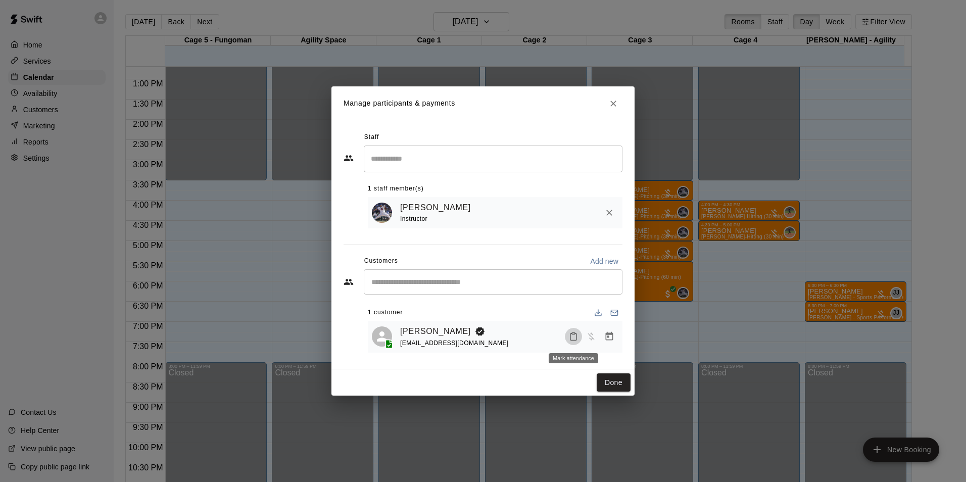
click at [569, 340] on button "Mark attendance" at bounding box center [573, 336] width 17 height 17
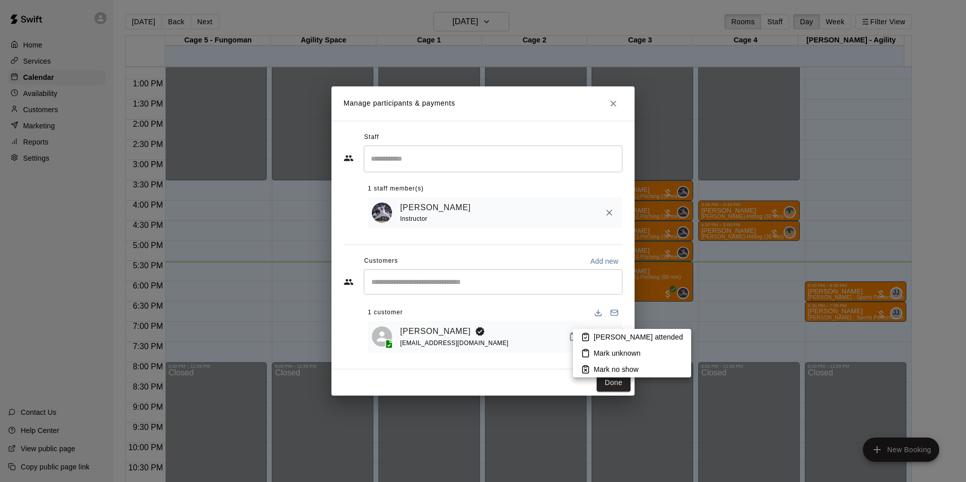
click at [592, 339] on li "[PERSON_NAME] attended" at bounding box center [632, 337] width 118 height 16
click at [610, 387] on button "Done" at bounding box center [614, 382] width 34 height 19
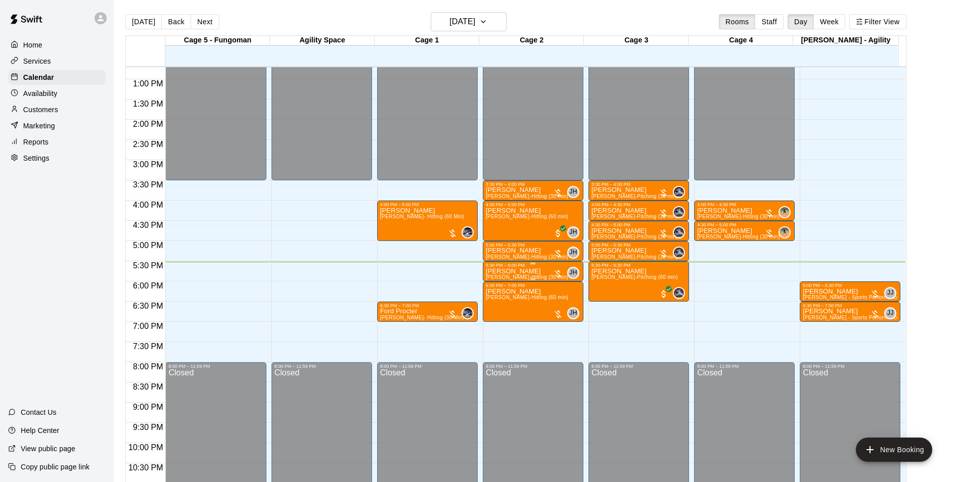
click at [495, 271] on p "[PERSON_NAME]" at bounding box center [527, 271] width 82 height 0
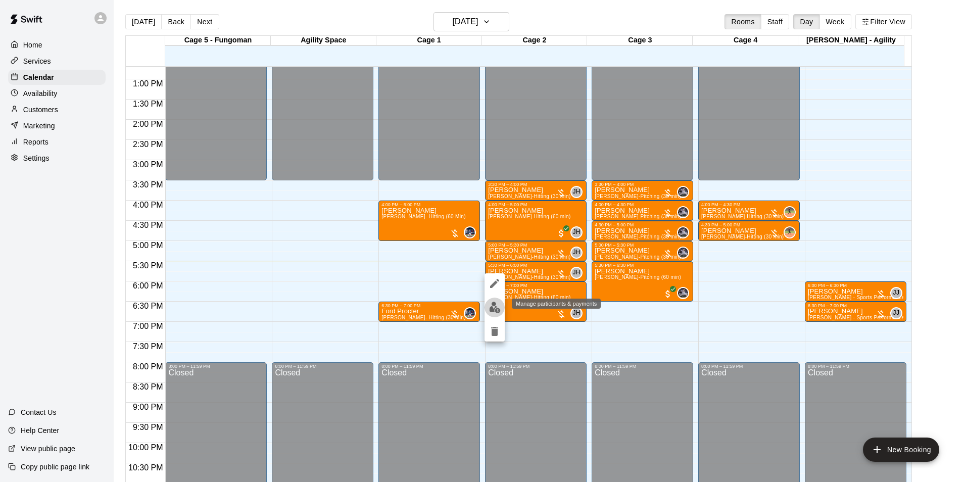
click at [498, 308] on img "edit" at bounding box center [495, 308] width 12 height 12
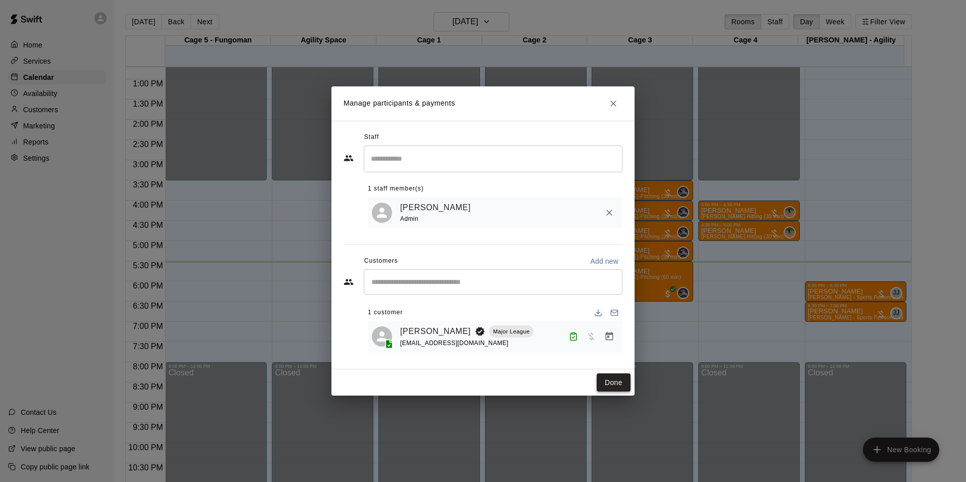
click at [613, 391] on button "Done" at bounding box center [614, 382] width 34 height 19
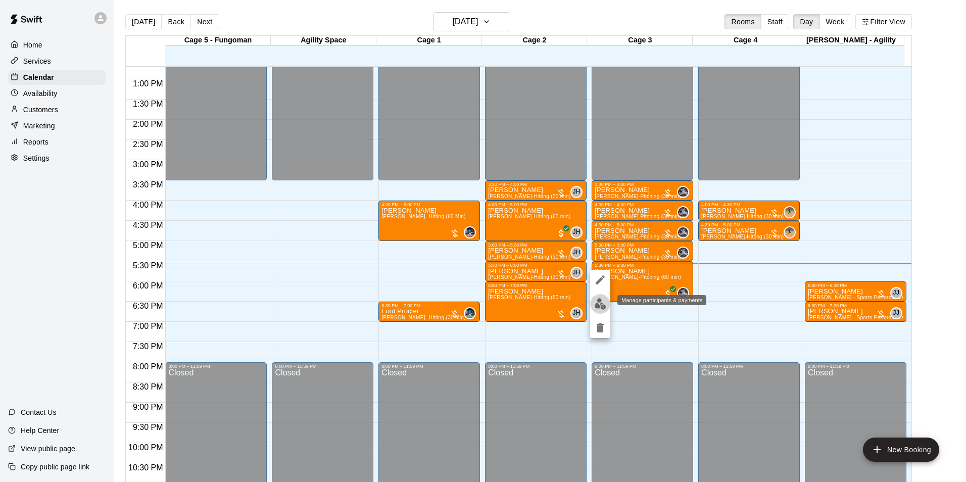
click at [599, 300] on img "edit" at bounding box center [601, 304] width 12 height 12
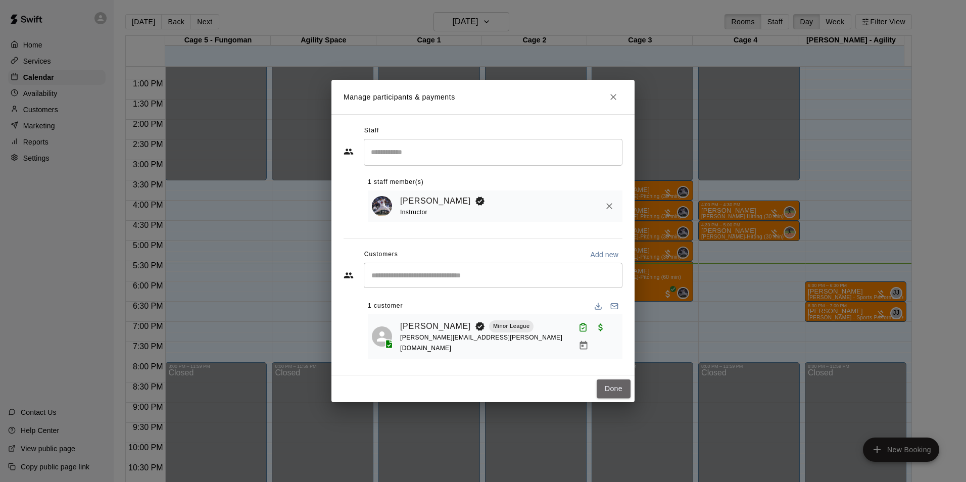
drag, startPoint x: 603, startPoint y: 383, endPoint x: 814, endPoint y: 317, distance: 220.4
click at [604, 383] on button "Done" at bounding box center [614, 389] width 34 height 19
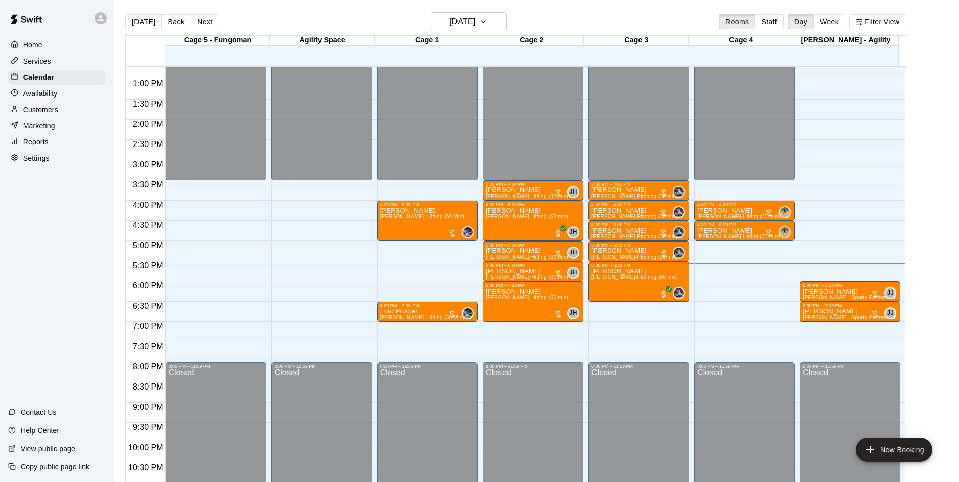
click at [813, 292] on p "[PERSON_NAME]" at bounding box center [850, 292] width 95 height 0
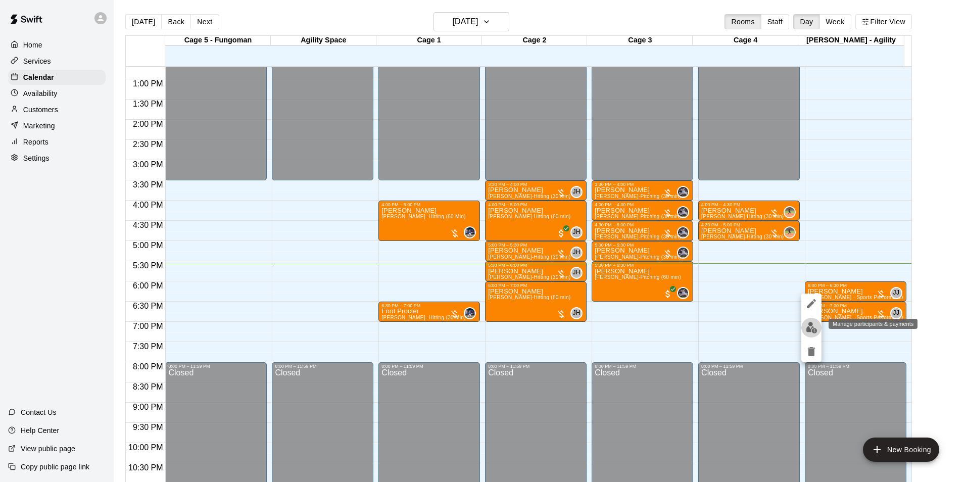
click at [804, 327] on button "edit" at bounding box center [812, 328] width 20 height 20
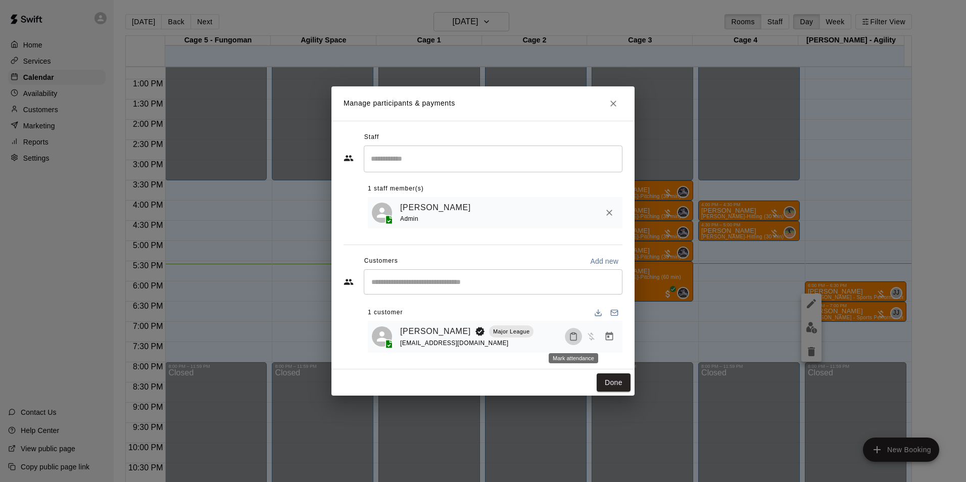
click at [571, 339] on icon "Mark attendance" at bounding box center [574, 337] width 6 height 7
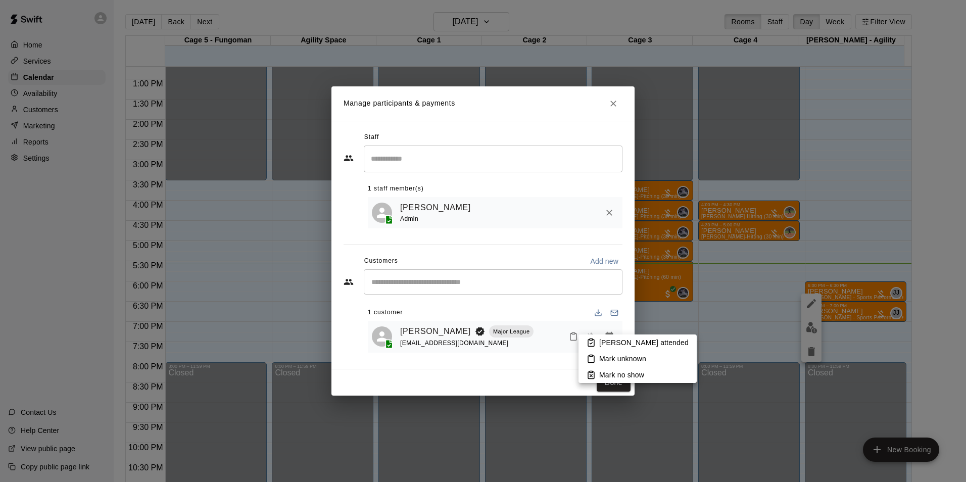
click at [596, 334] on div at bounding box center [483, 241] width 966 height 482
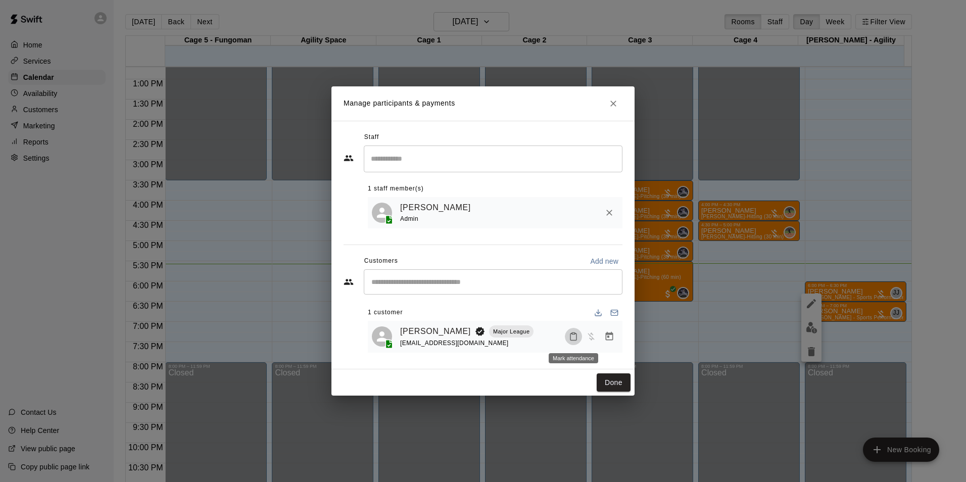
click at [570, 338] on icon "Mark attendance" at bounding box center [573, 336] width 9 height 9
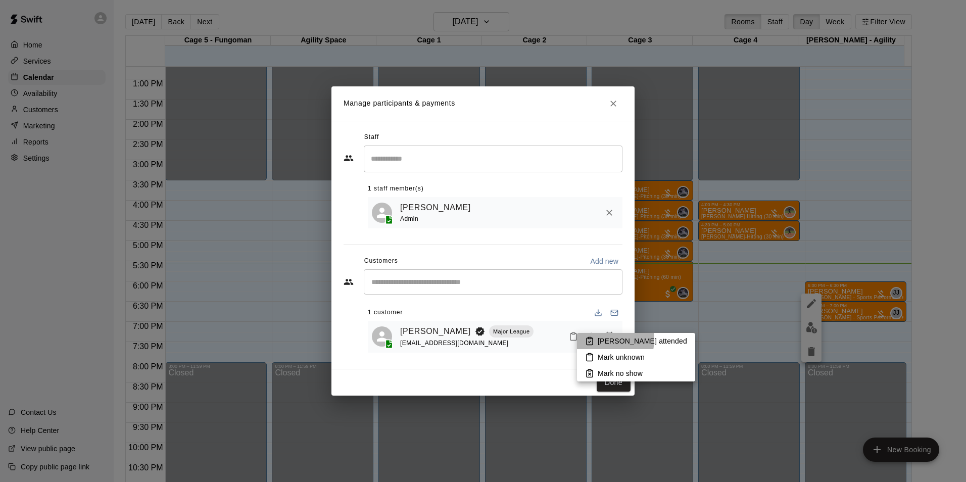
click at [596, 339] on li "[PERSON_NAME] attended" at bounding box center [636, 341] width 118 height 16
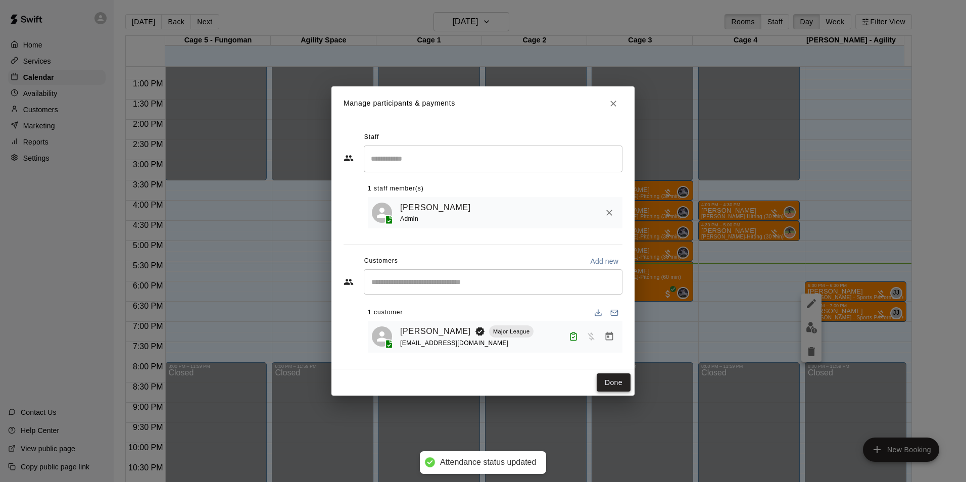
click at [623, 385] on button "Done" at bounding box center [614, 382] width 34 height 19
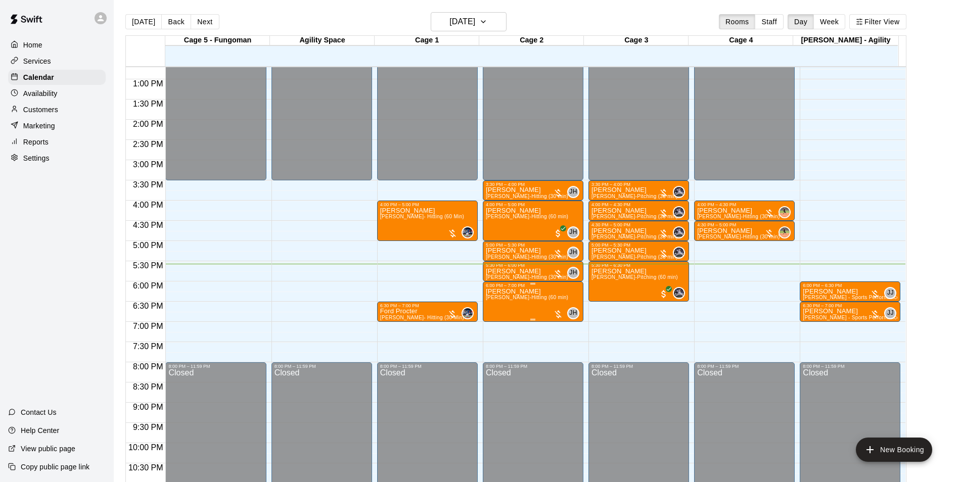
click at [523, 296] on span "[PERSON_NAME]-Hitting (60 min)" at bounding box center [527, 298] width 82 height 6
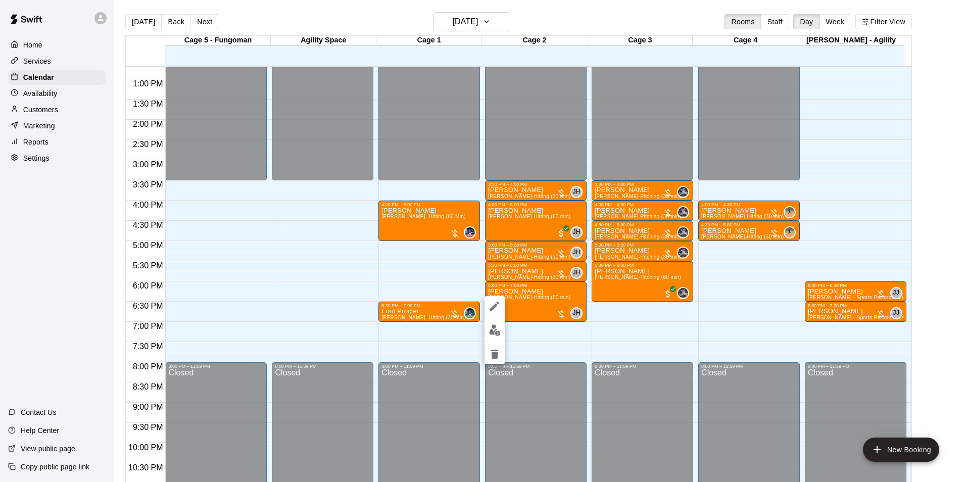
drag, startPoint x: 656, startPoint y: 351, endPoint x: 643, endPoint y: 345, distance: 14.5
click at [656, 351] on div at bounding box center [483, 241] width 966 height 482
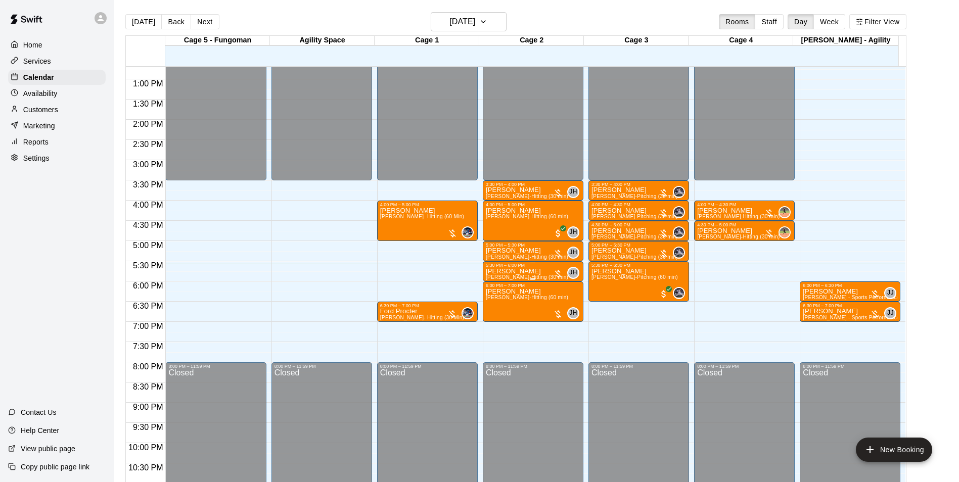
click at [518, 276] on span "[PERSON_NAME]-Hitting (30 min)" at bounding box center [527, 277] width 82 height 6
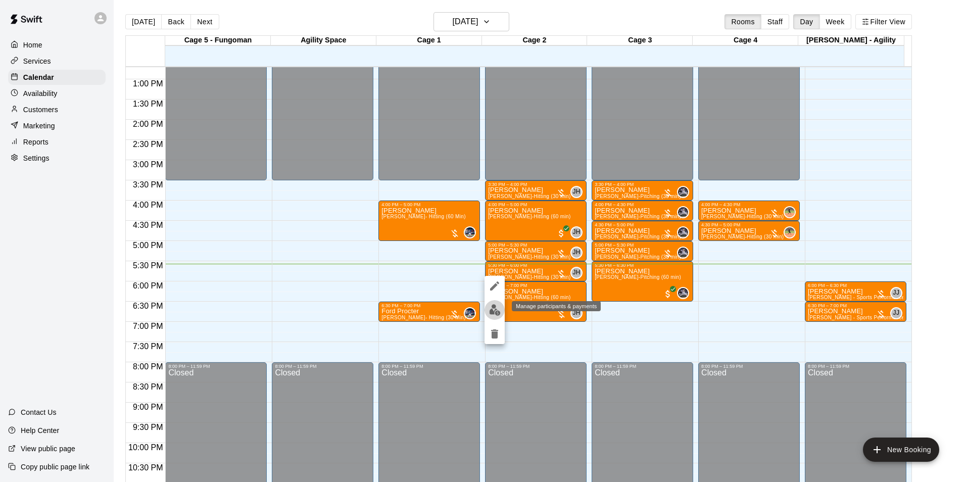
click at [493, 308] on img "edit" at bounding box center [495, 310] width 12 height 12
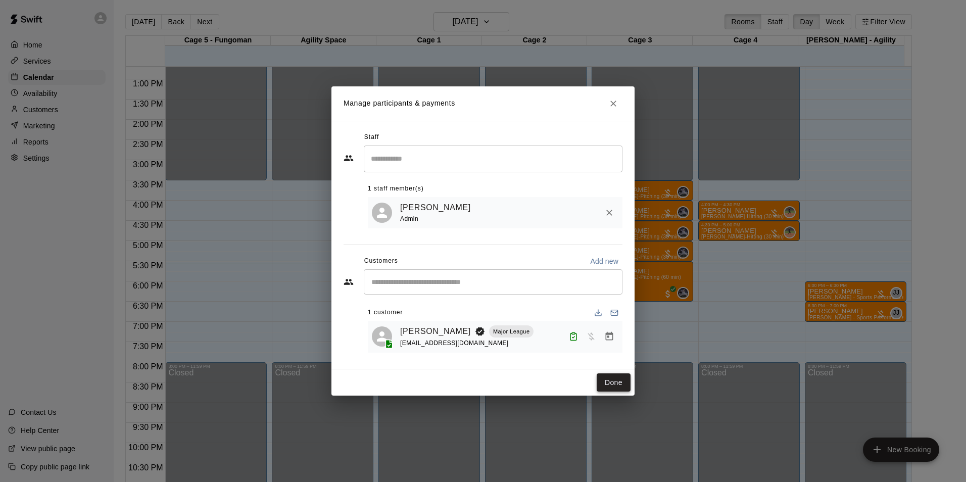
click at [604, 382] on button "Done" at bounding box center [614, 382] width 34 height 19
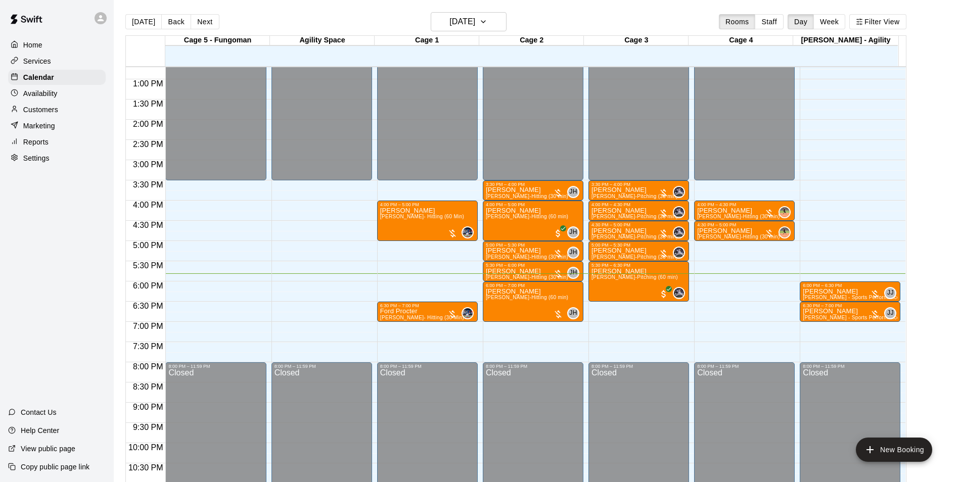
drag, startPoint x: 41, startPoint y: 351, endPoint x: 45, endPoint y: 364, distance: 13.6
click at [44, 353] on div "Home Services Calendar Availability Customers Marketing Reports Settings Contac…" at bounding box center [57, 241] width 114 height 482
click at [511, 292] on p "[PERSON_NAME]" at bounding box center [527, 292] width 82 height 0
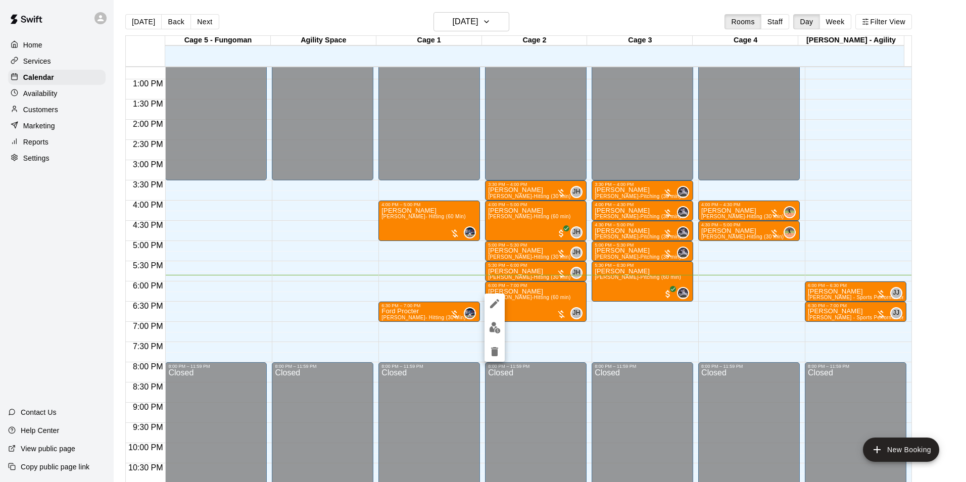
click at [538, 342] on div at bounding box center [483, 241] width 966 height 482
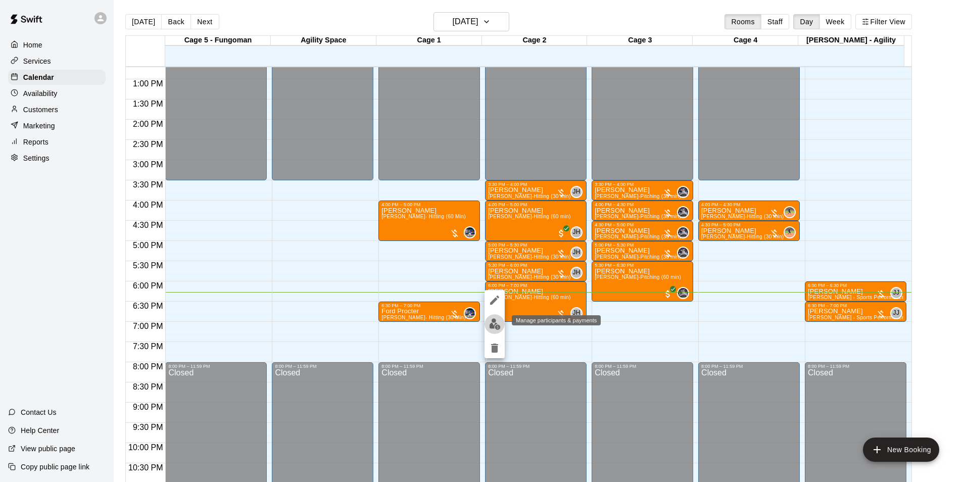
click at [497, 324] on img "edit" at bounding box center [495, 324] width 12 height 12
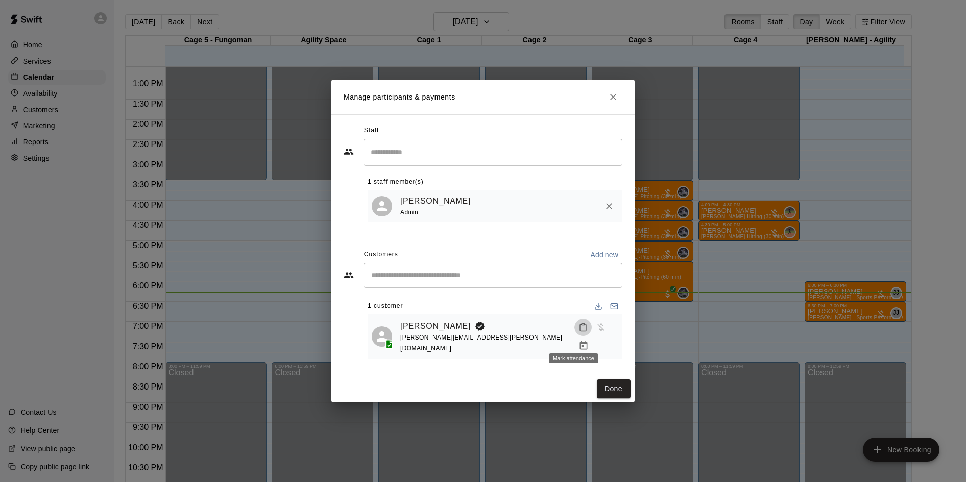
click at [577, 336] on button "Mark attendance" at bounding box center [583, 327] width 17 height 17
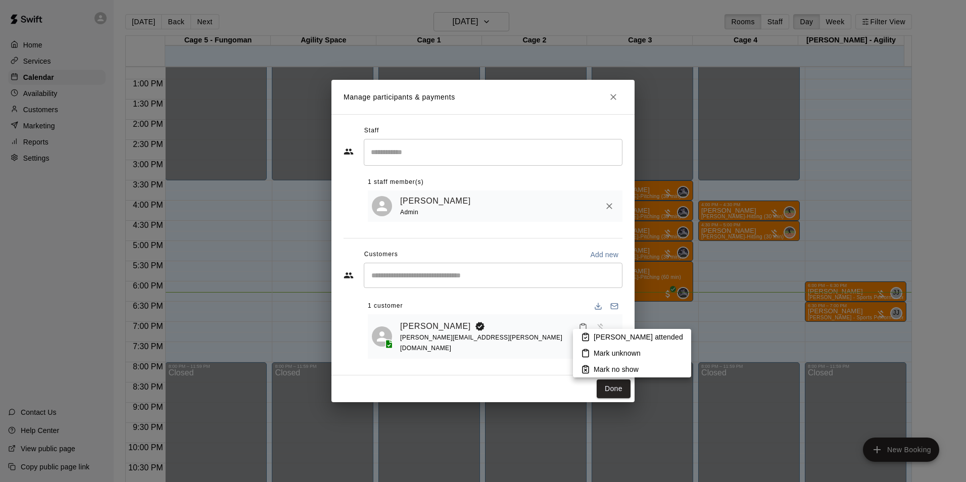
click at [630, 338] on p "[PERSON_NAME] attended" at bounding box center [638, 337] width 89 height 10
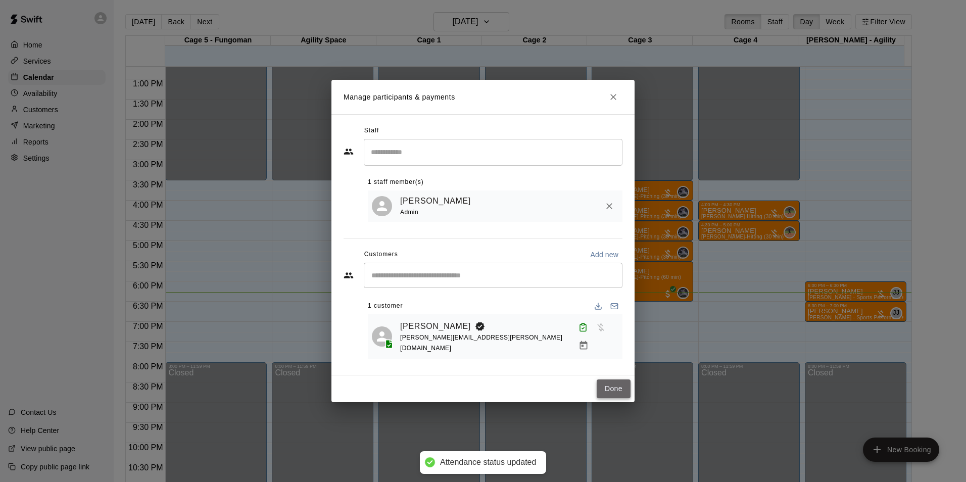
click at [615, 380] on button "Done" at bounding box center [614, 389] width 34 height 19
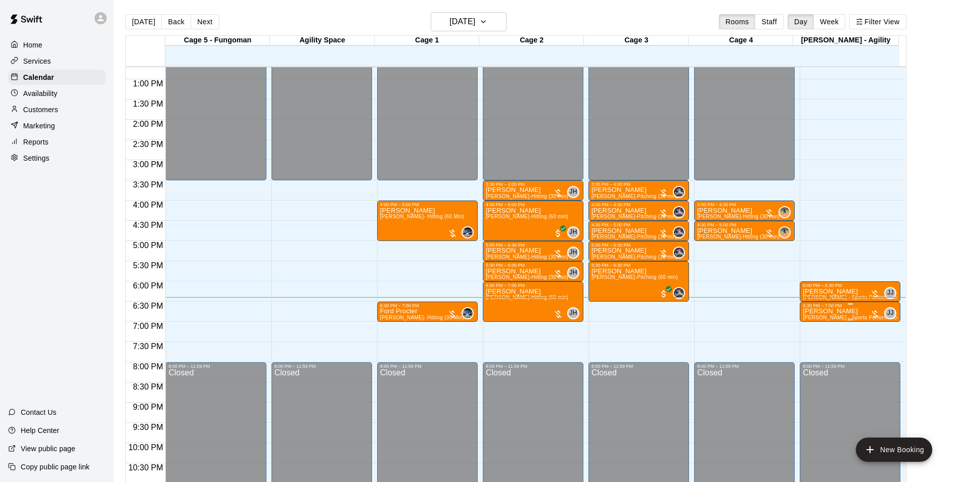
click at [815, 311] on p "[PERSON_NAME]" at bounding box center [850, 311] width 95 height 0
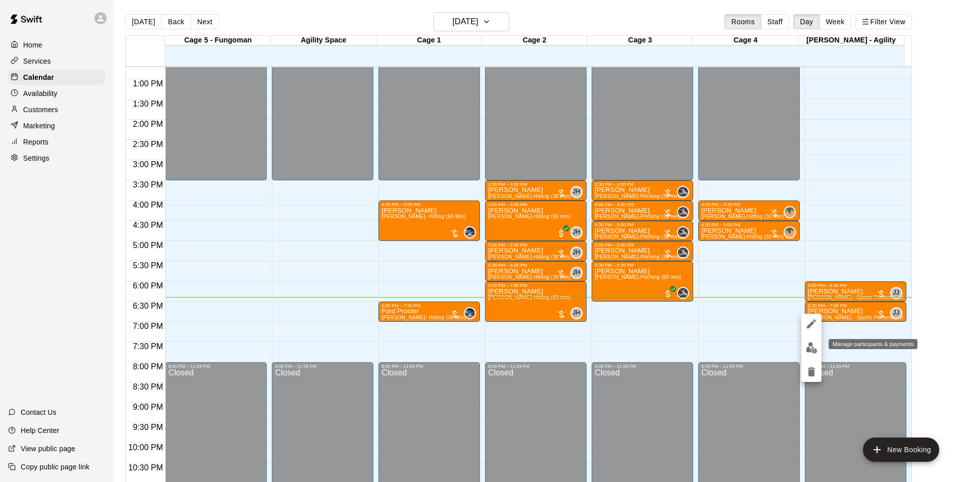
click at [812, 344] on img "edit" at bounding box center [812, 348] width 12 height 12
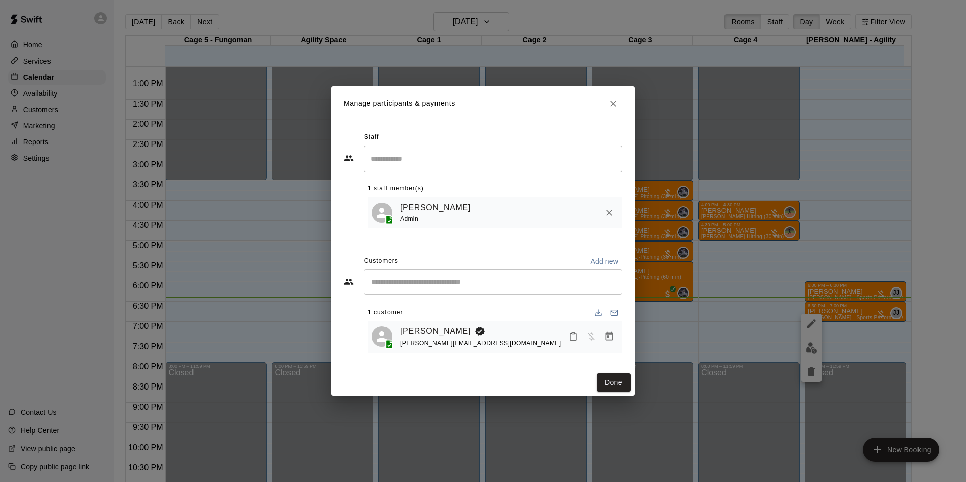
click at [574, 335] on rect "Mark attendance" at bounding box center [573, 334] width 3 height 2
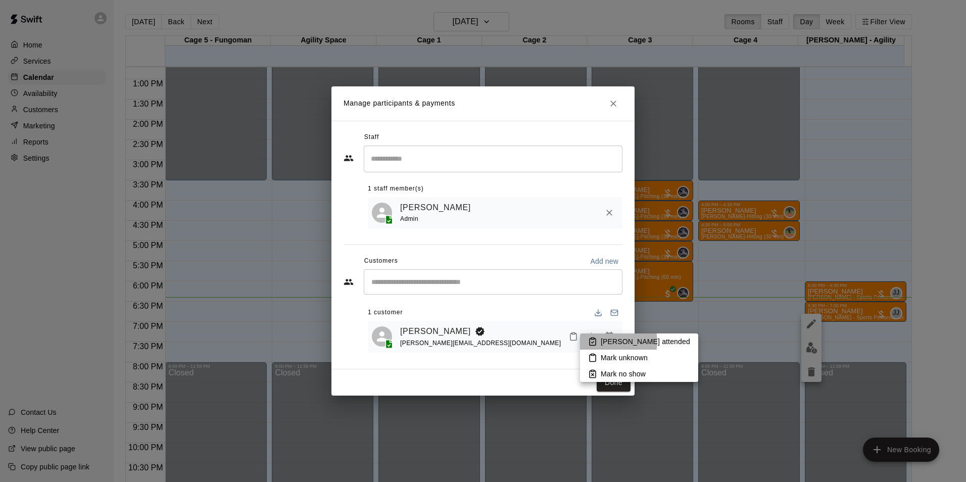
click at [608, 342] on p "[PERSON_NAME] attended" at bounding box center [645, 342] width 89 height 10
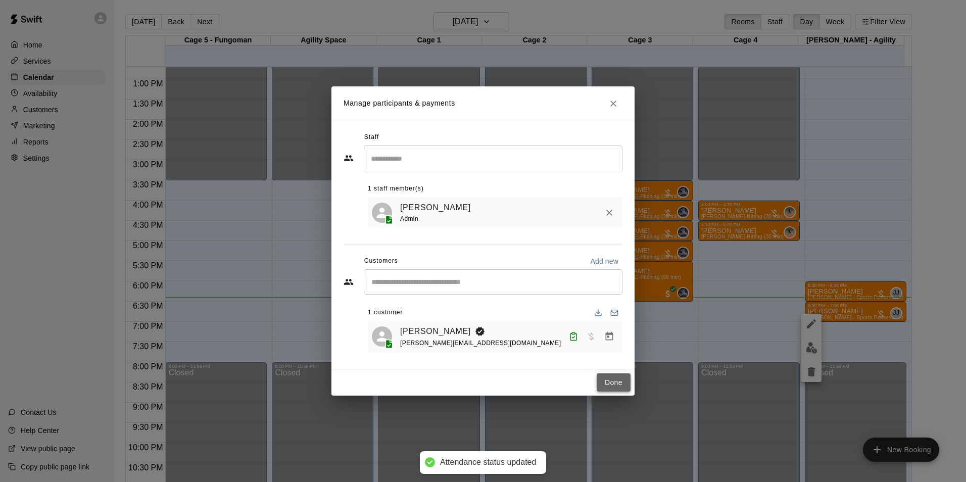
click at [601, 391] on button "Done" at bounding box center [614, 382] width 34 height 19
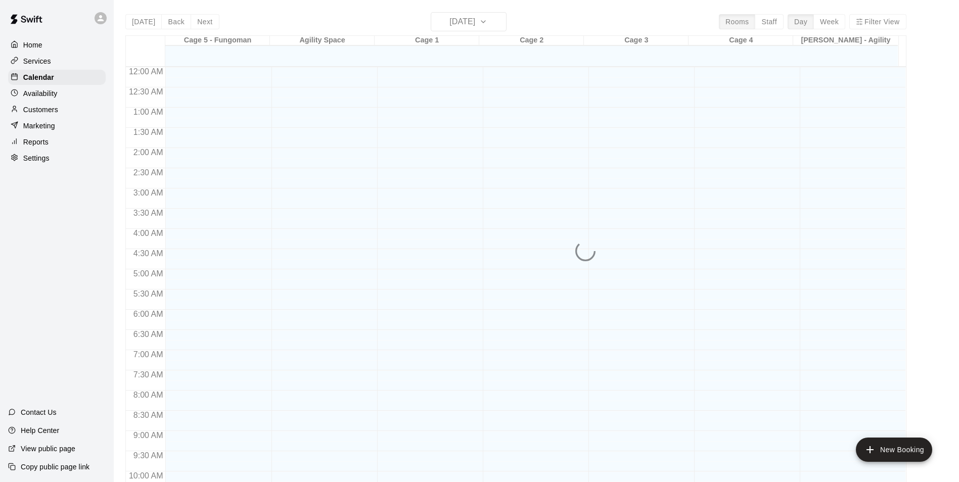
scroll to position [513, 0]
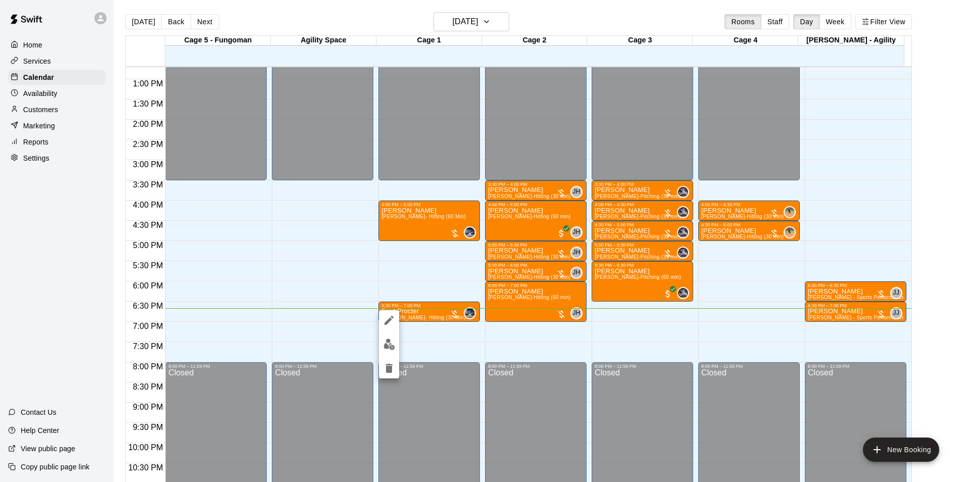
click at [389, 343] on img "edit" at bounding box center [390, 345] width 12 height 12
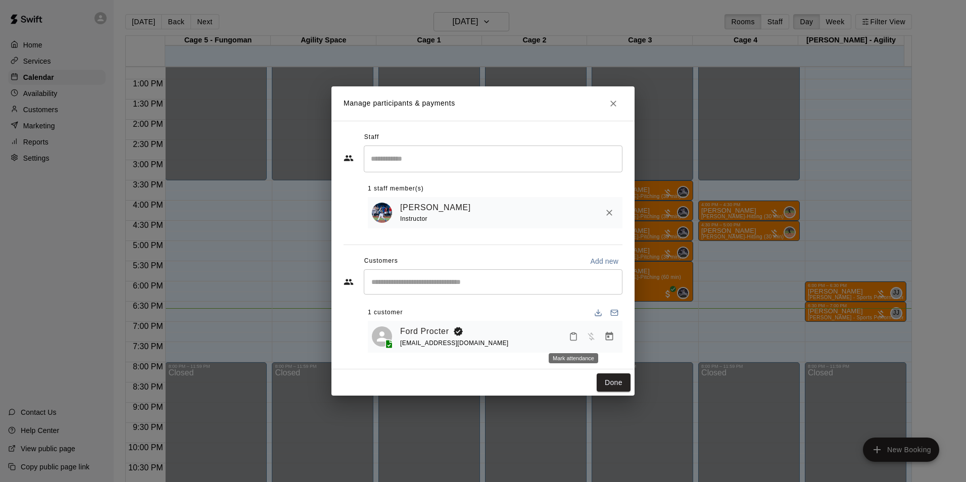
click at [572, 338] on icon "Mark attendance" at bounding box center [573, 336] width 9 height 9
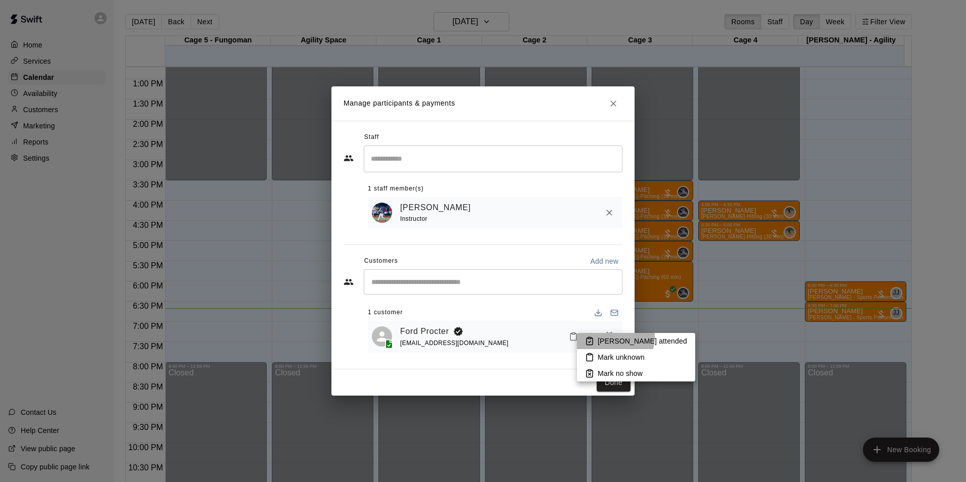
click at [608, 337] on p "[PERSON_NAME] attended" at bounding box center [642, 341] width 89 height 10
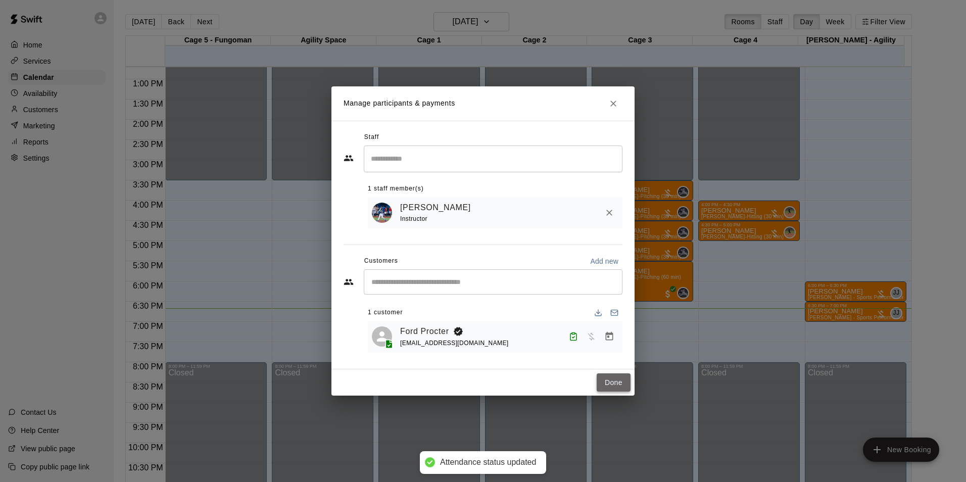
click at [613, 386] on button "Done" at bounding box center [614, 382] width 34 height 19
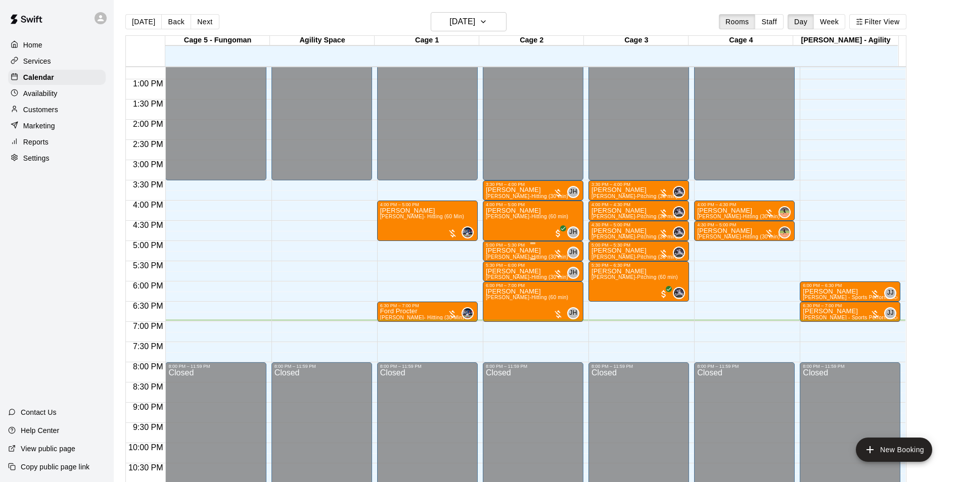
click at [522, 245] on div "12:00 AM – 3:30 PM Closed 3:30 PM – 4:00 PM Chase MIchalec Jeremy Hazelbaker-Hi…" at bounding box center [533, 39] width 101 height 970
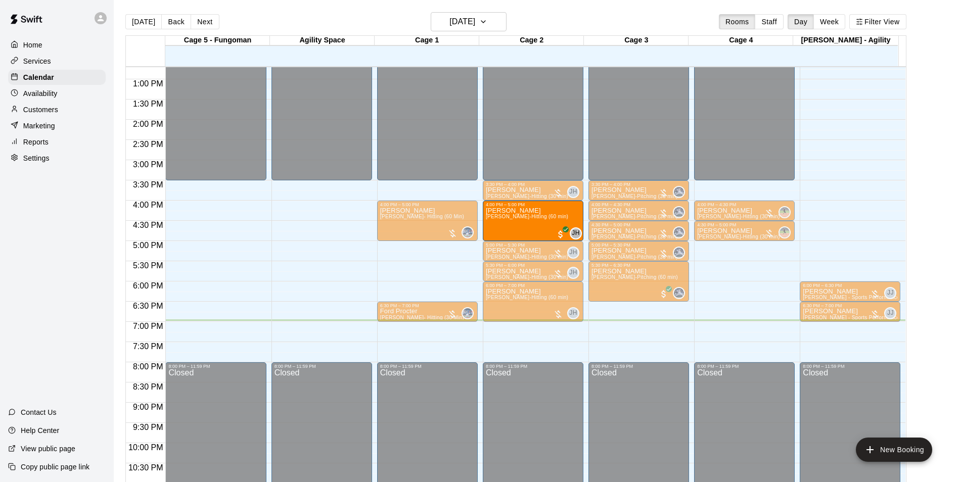
drag, startPoint x: 505, startPoint y: 243, endPoint x: 513, endPoint y: 217, distance: 26.9
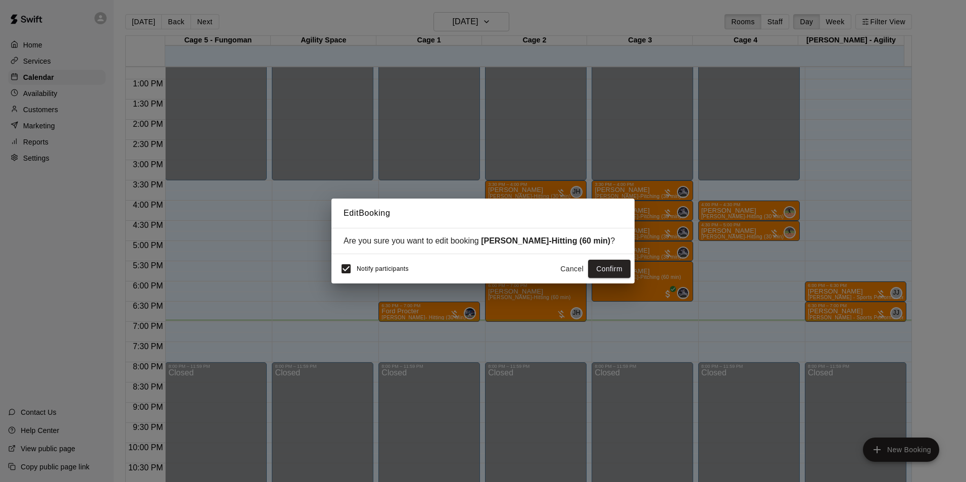
click at [570, 271] on button "Cancel" at bounding box center [572, 269] width 32 height 19
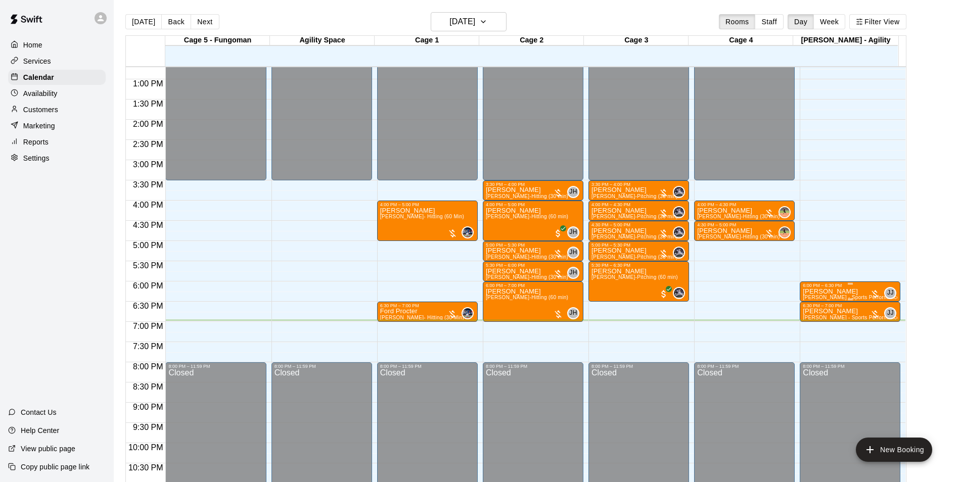
click at [817, 298] on span "[PERSON_NAME] - Sports Performance Training (30 min)" at bounding box center [872, 298] width 139 height 6
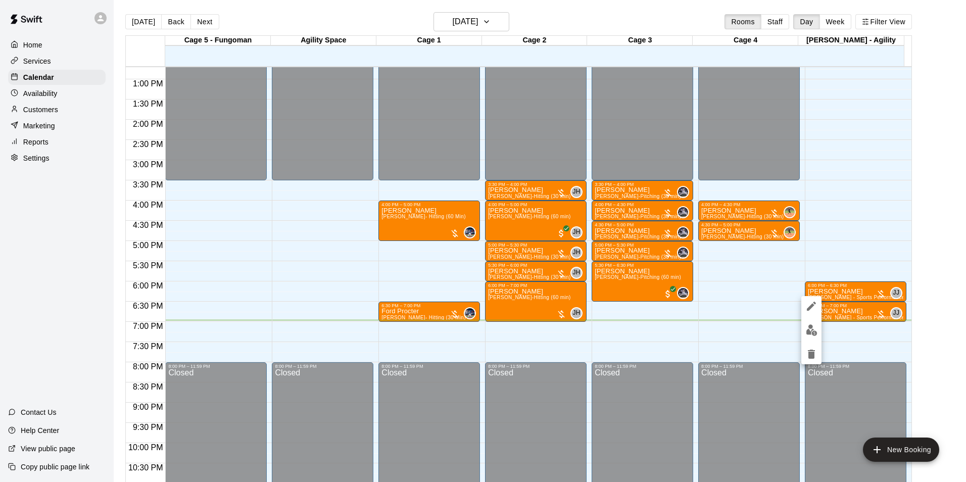
click at [808, 322] on button "edit" at bounding box center [812, 330] width 20 height 20
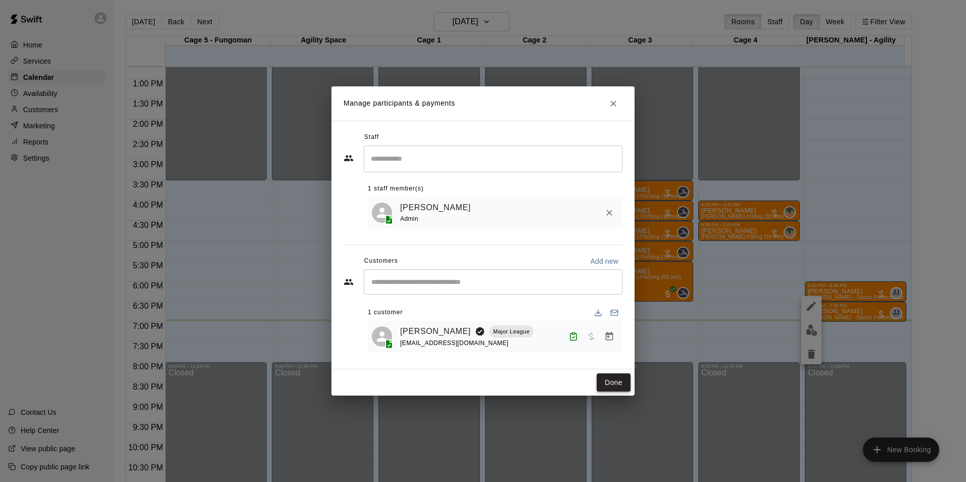
click at [605, 389] on button "Done" at bounding box center [614, 382] width 34 height 19
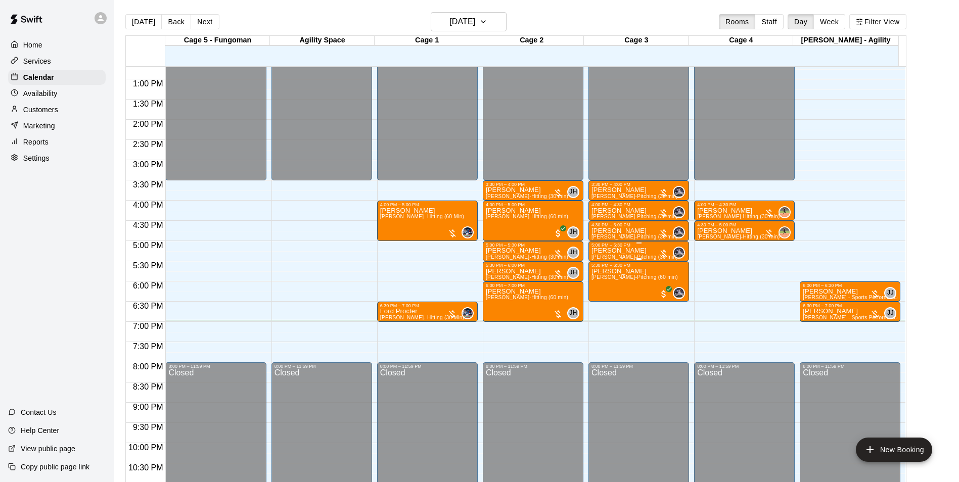
click at [600, 244] on div at bounding box center [638, 244] width 95 height 2
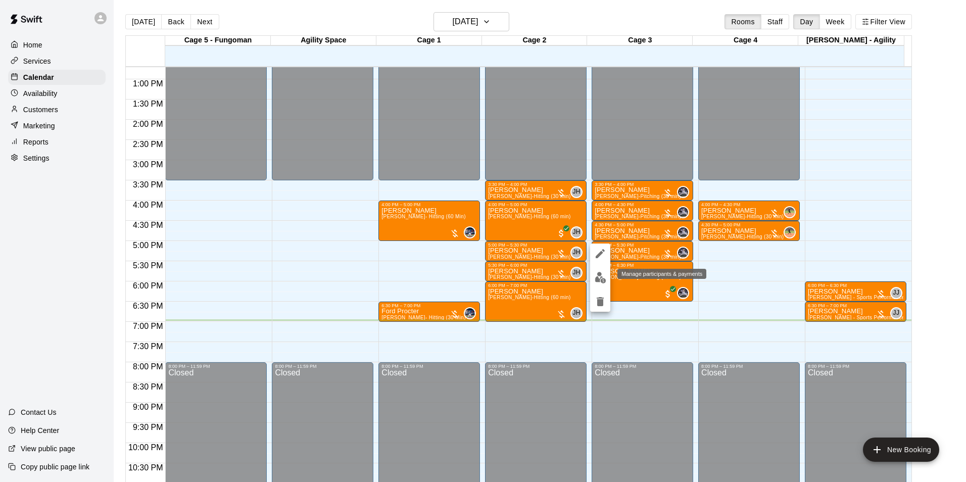
click at [603, 283] on img "edit" at bounding box center [601, 278] width 12 height 12
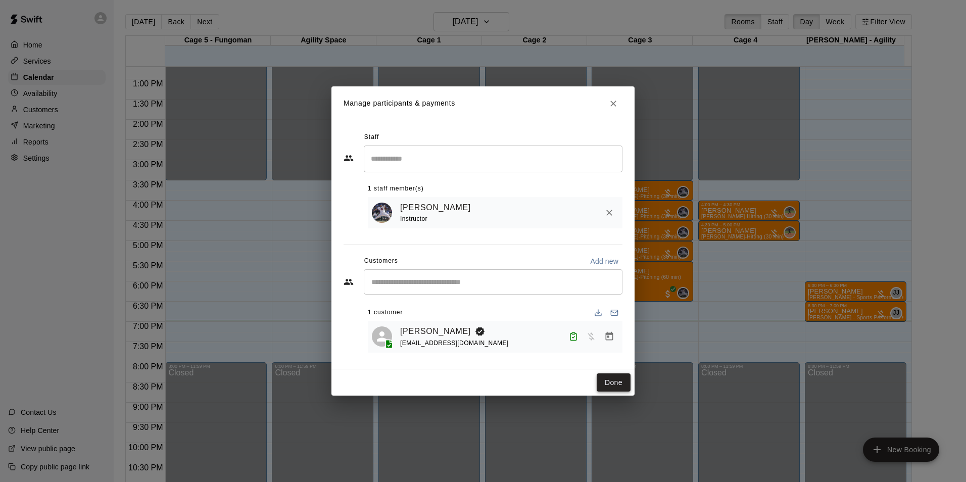
click at [614, 383] on button "Done" at bounding box center [614, 382] width 34 height 19
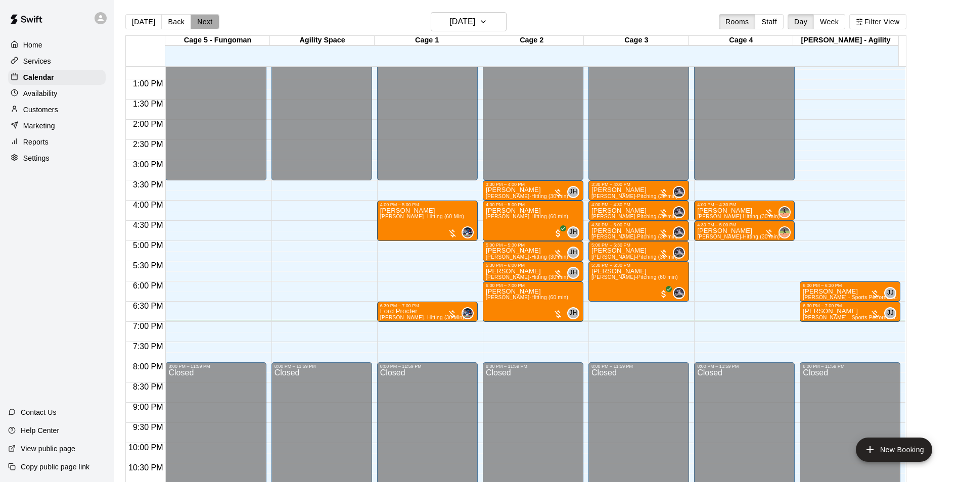
click at [200, 19] on button "Next" at bounding box center [205, 21] width 28 height 15
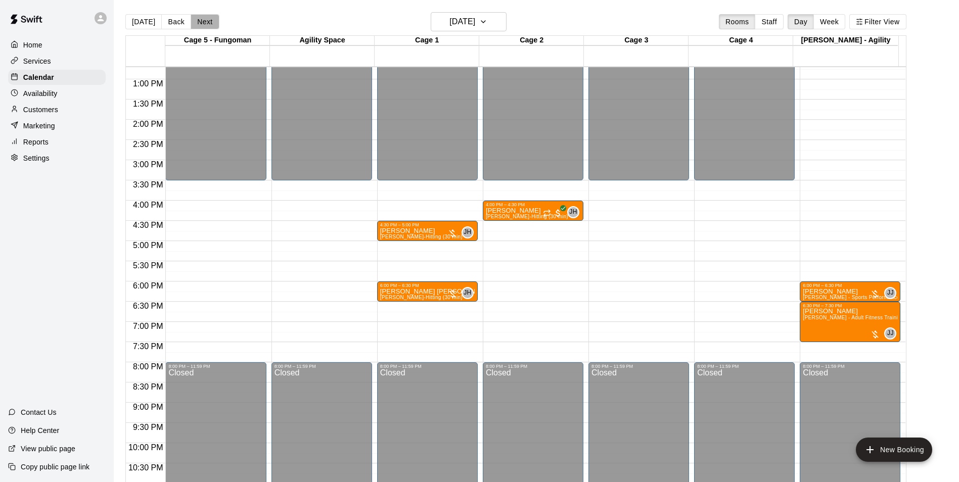
click at [199, 20] on button "Next" at bounding box center [205, 21] width 28 height 15
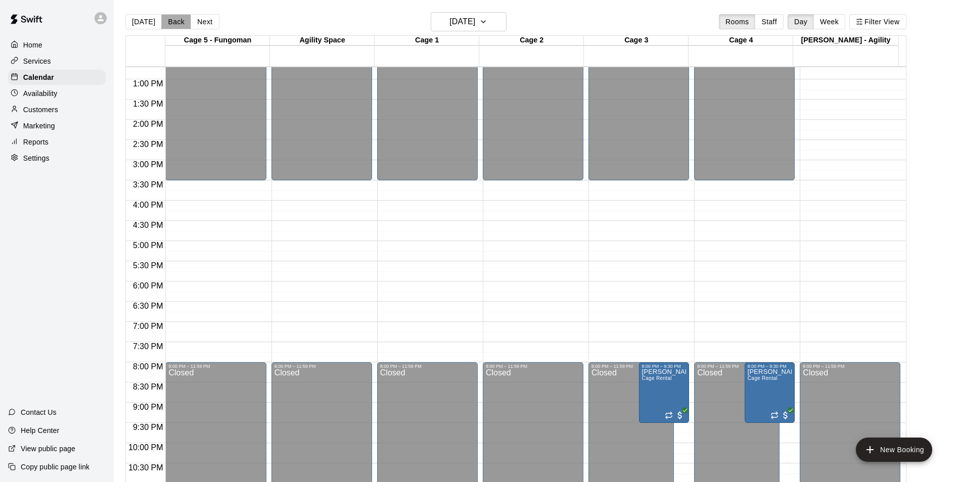
click at [182, 27] on button "Back" at bounding box center [176, 21] width 30 height 15
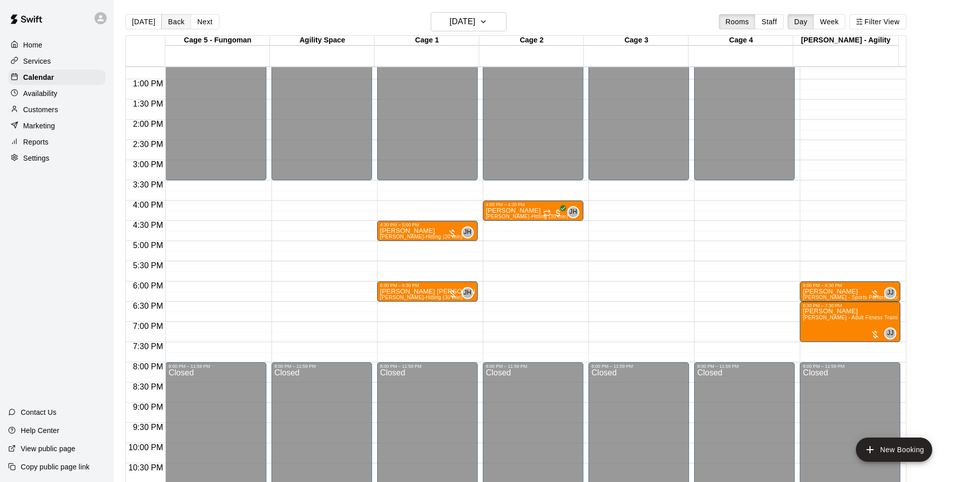
click at [181, 25] on button "Back" at bounding box center [176, 21] width 30 height 15
